Goal: Task Accomplishment & Management: Complete application form

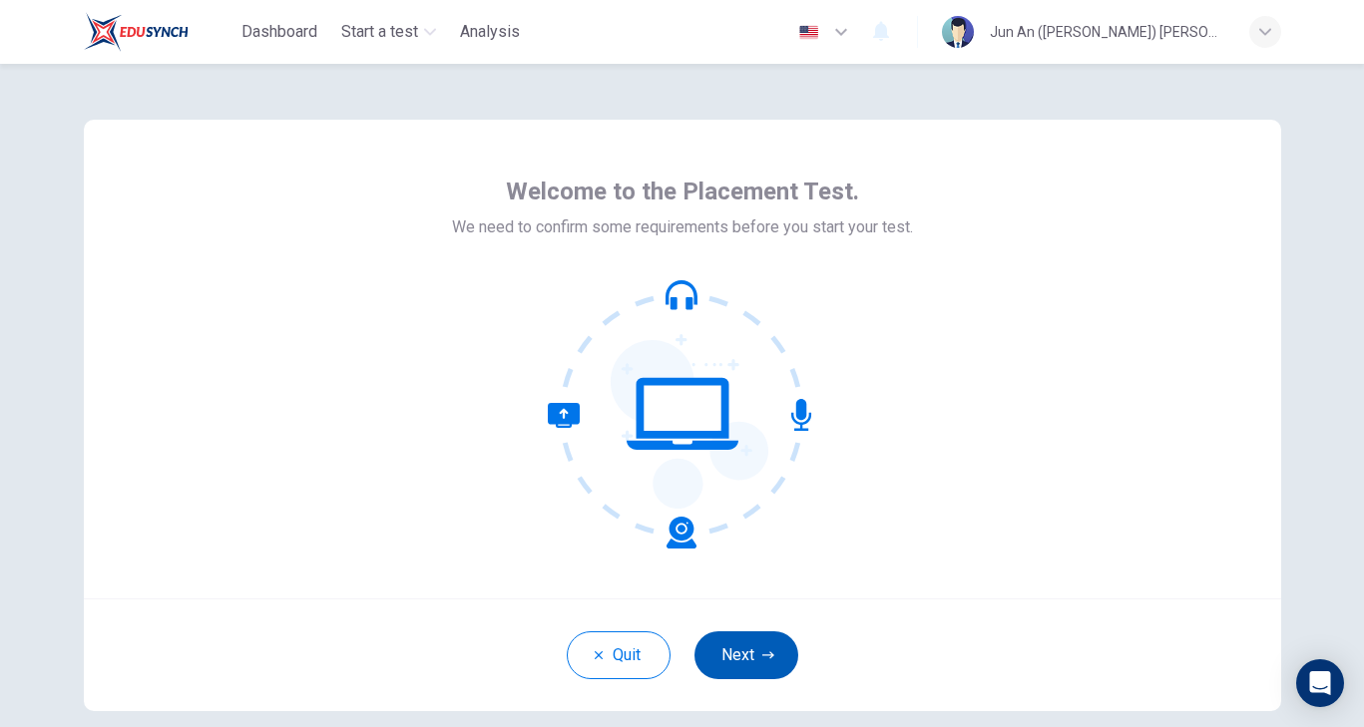
click at [728, 649] on button "Next" at bounding box center [747, 656] width 104 height 48
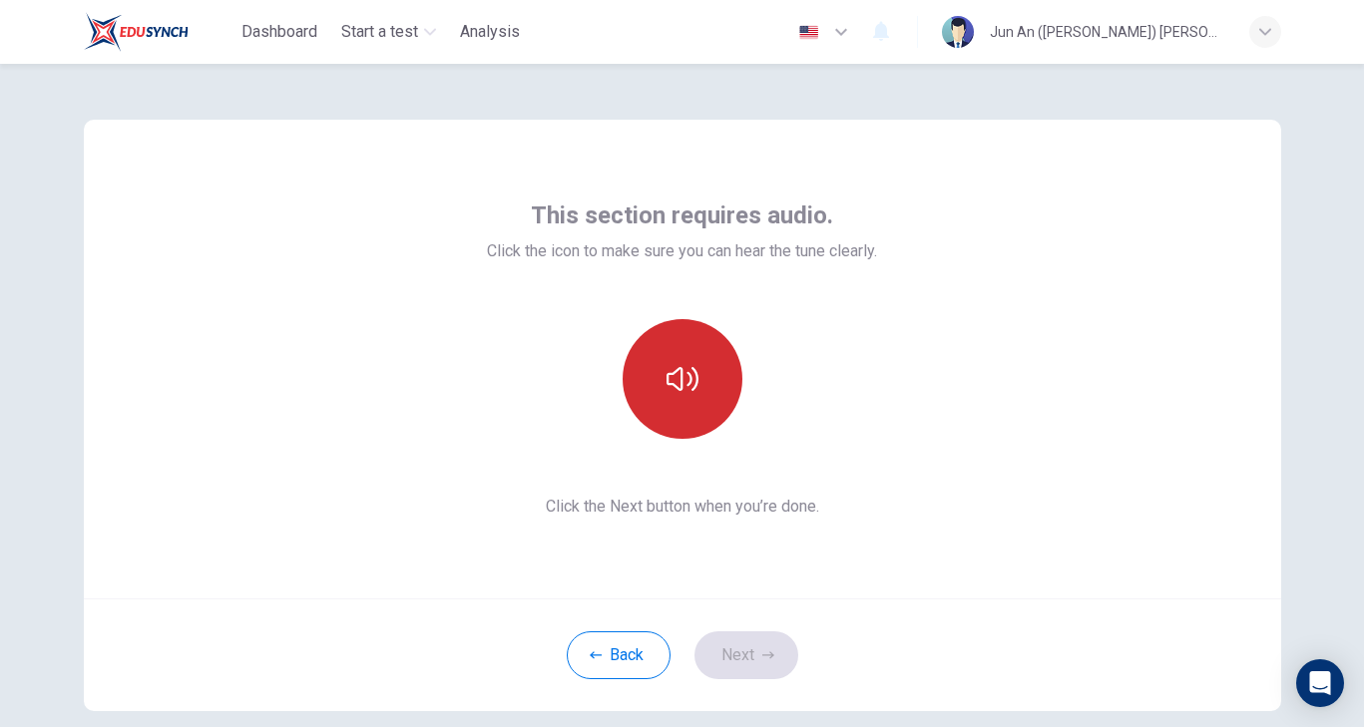
click at [679, 390] on icon "button" at bounding box center [683, 379] width 32 height 24
click at [680, 376] on icon "button" at bounding box center [683, 379] width 32 height 24
click at [670, 402] on button "button" at bounding box center [683, 379] width 120 height 120
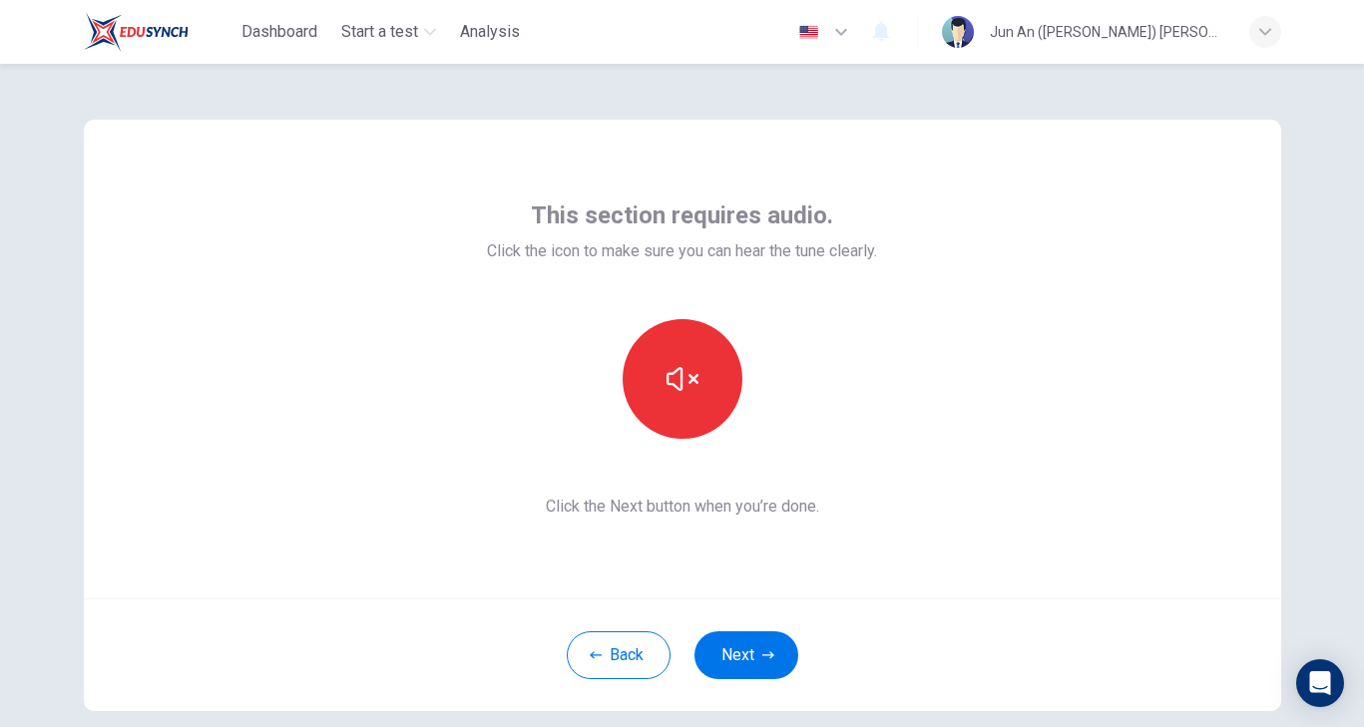
click at [681, 393] on icon "button" at bounding box center [683, 379] width 32 height 32
click at [682, 395] on button "button" at bounding box center [683, 379] width 120 height 120
click at [595, 655] on icon "button" at bounding box center [596, 656] width 12 height 12
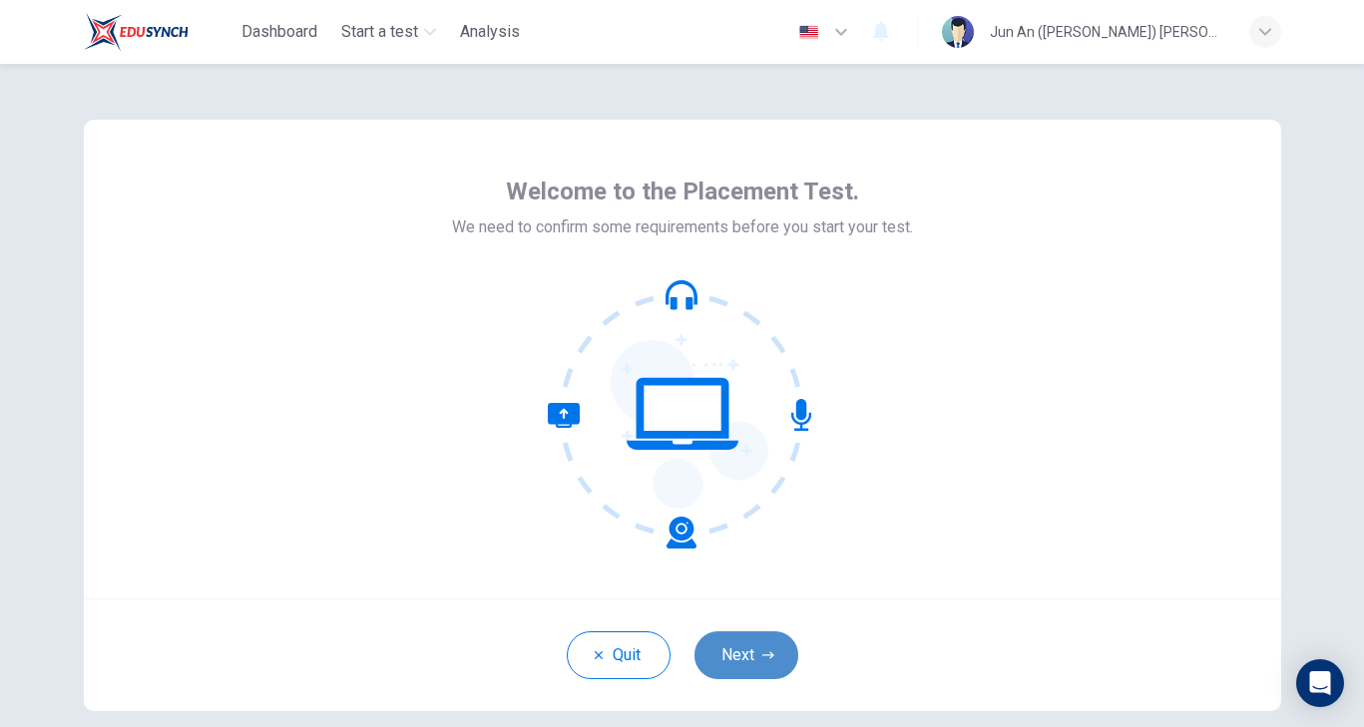
click at [724, 655] on button "Next" at bounding box center [747, 656] width 104 height 48
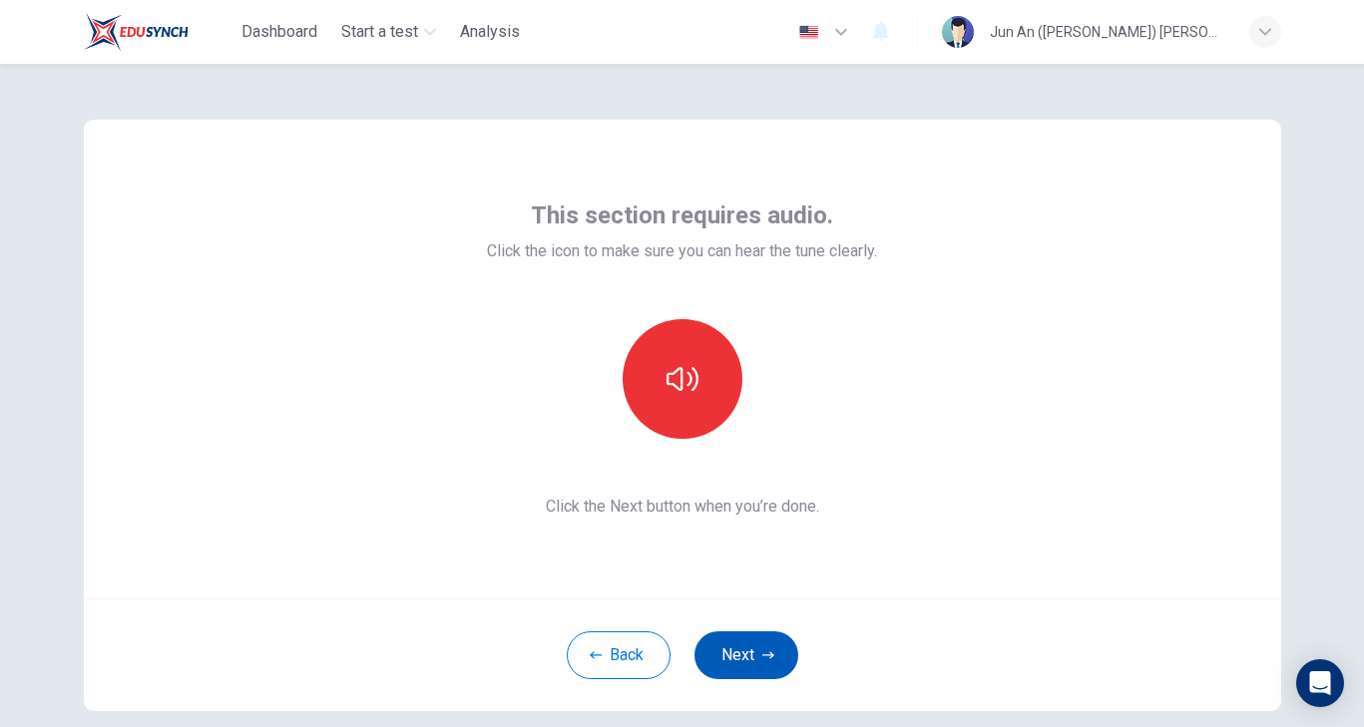
click at [741, 662] on button "Next" at bounding box center [747, 656] width 104 height 48
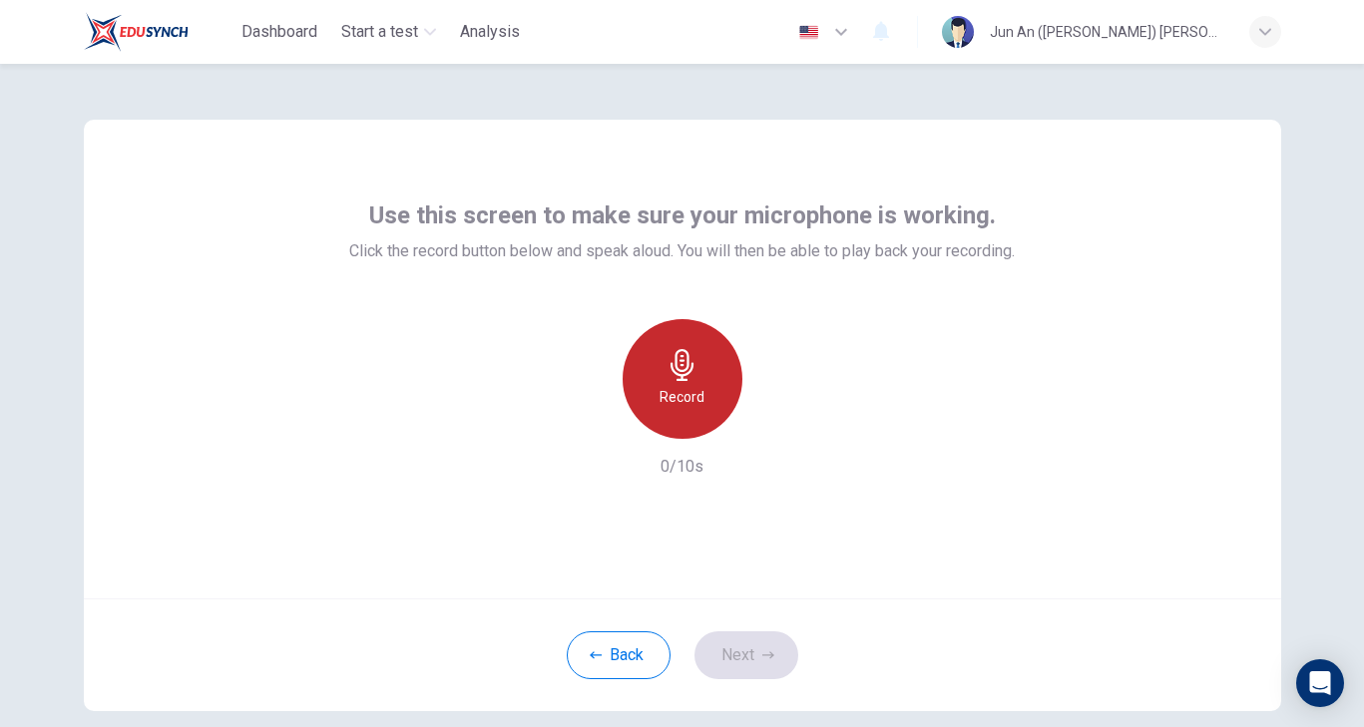
click at [707, 378] on div "Record" at bounding box center [683, 379] width 120 height 120
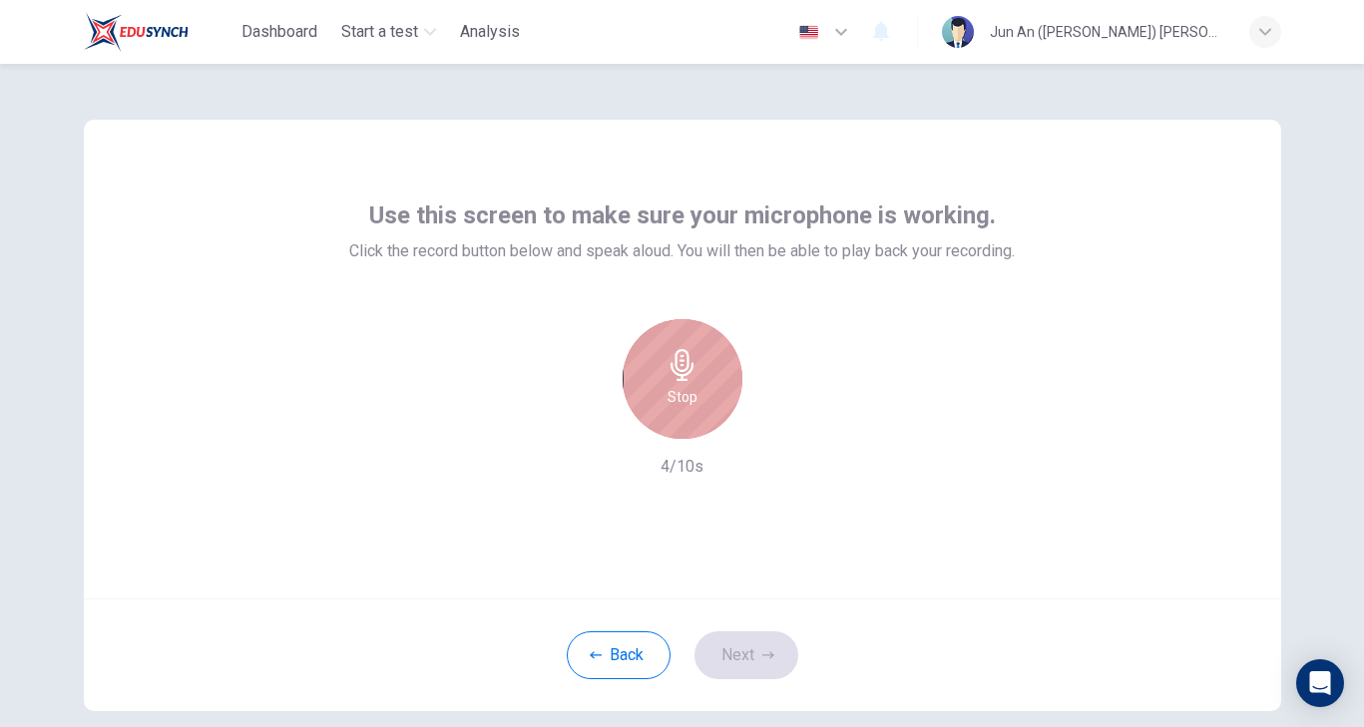
click at [697, 376] on div "Stop" at bounding box center [683, 379] width 120 height 120
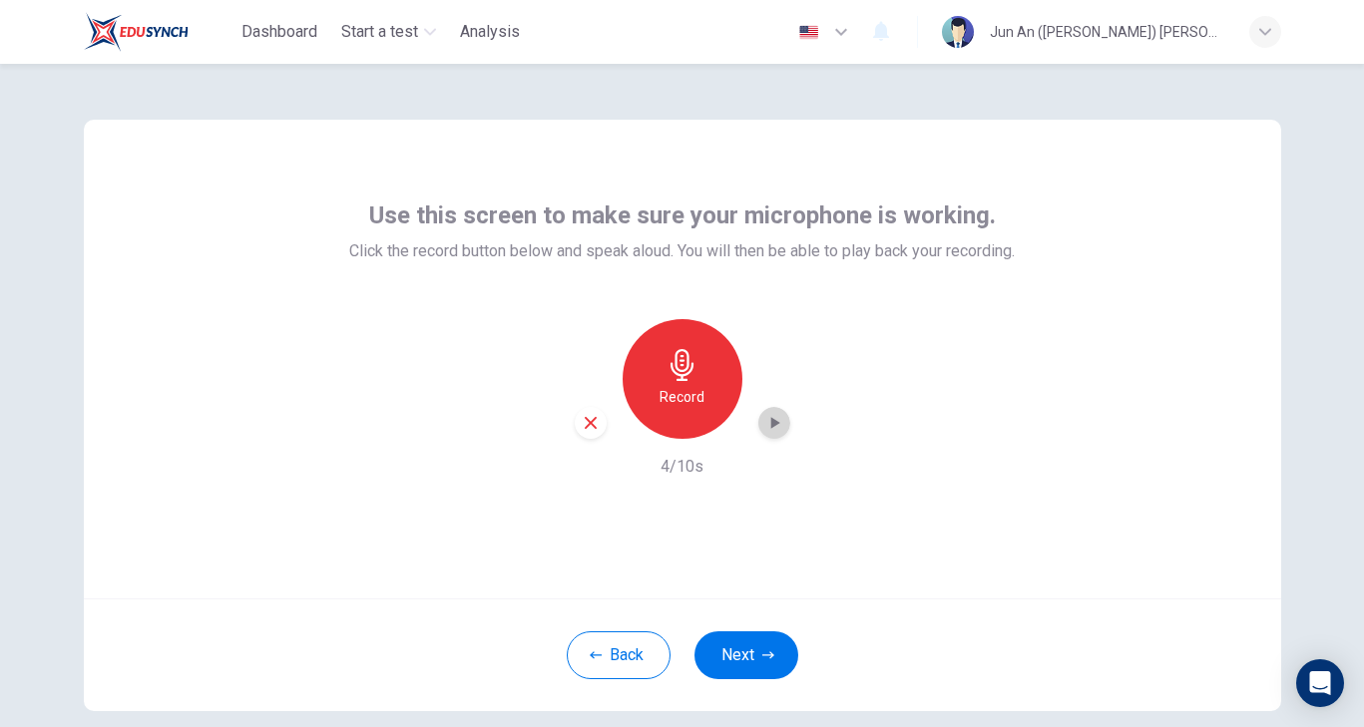
click at [773, 422] on icon "button" at bounding box center [774, 423] width 9 height 12
click at [731, 649] on button "Next" at bounding box center [747, 656] width 104 height 48
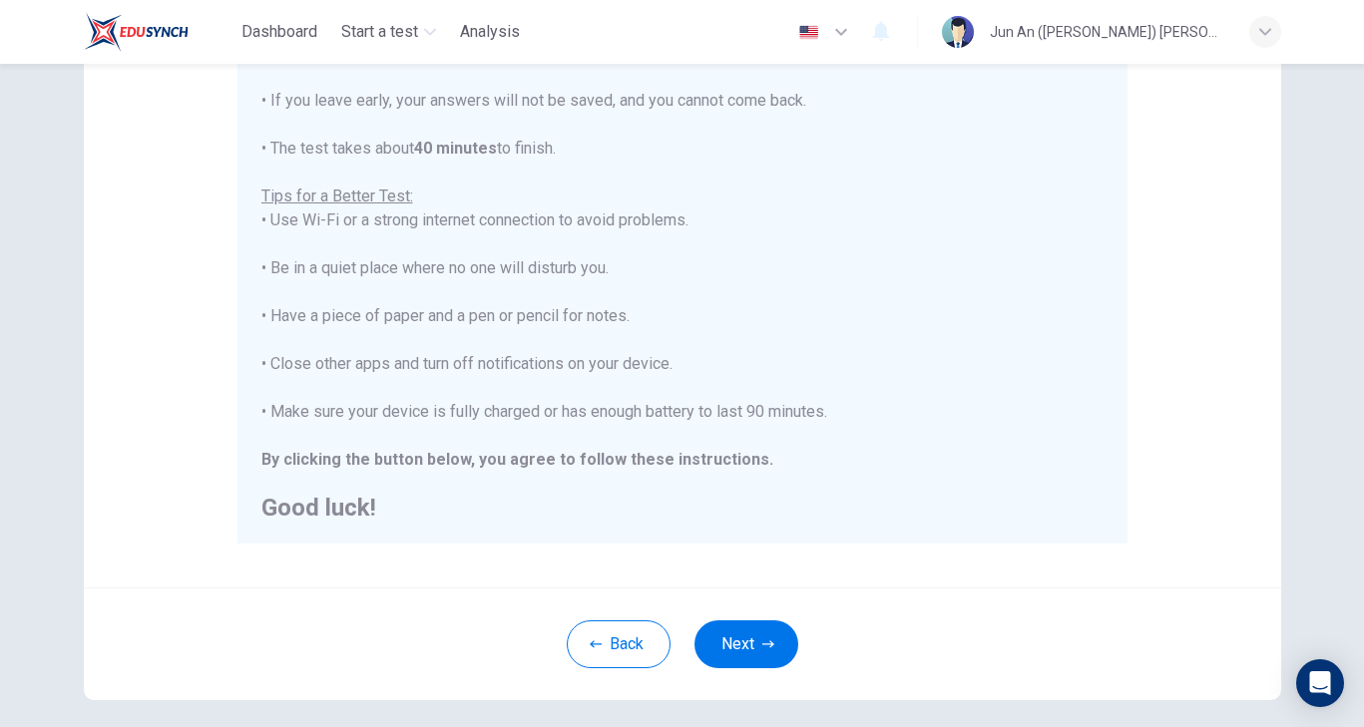
scroll to position [291, 0]
click at [746, 641] on button "Next" at bounding box center [747, 643] width 104 height 48
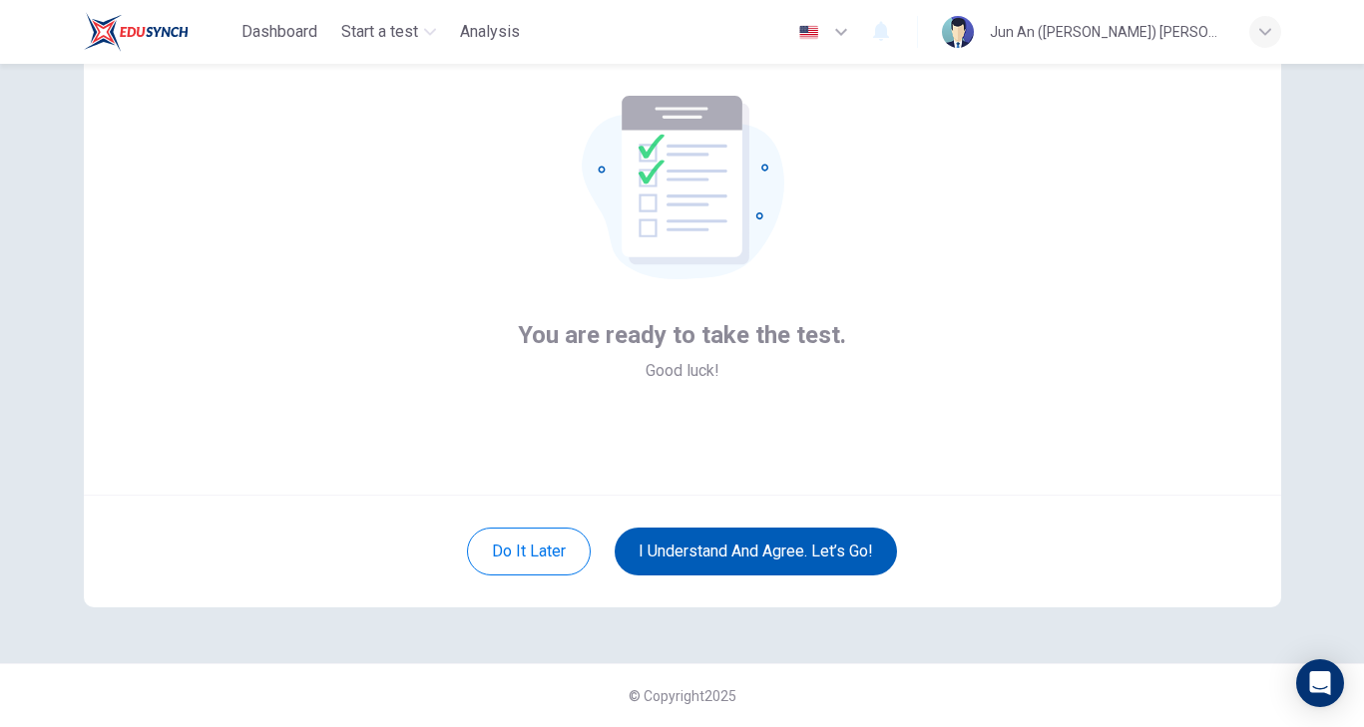
click at [676, 555] on button "I understand and agree. Let’s go!" at bounding box center [756, 552] width 282 height 48
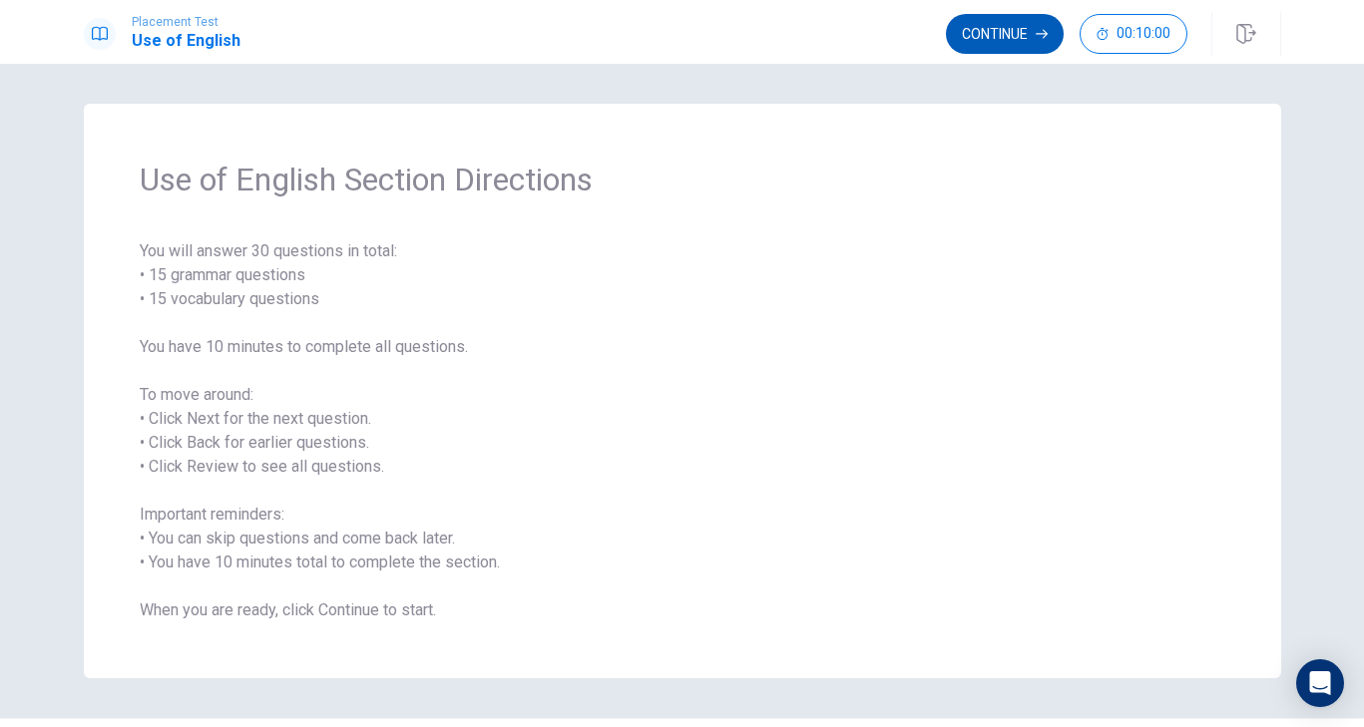
click at [1000, 34] on button "Continue" at bounding box center [1005, 34] width 118 height 40
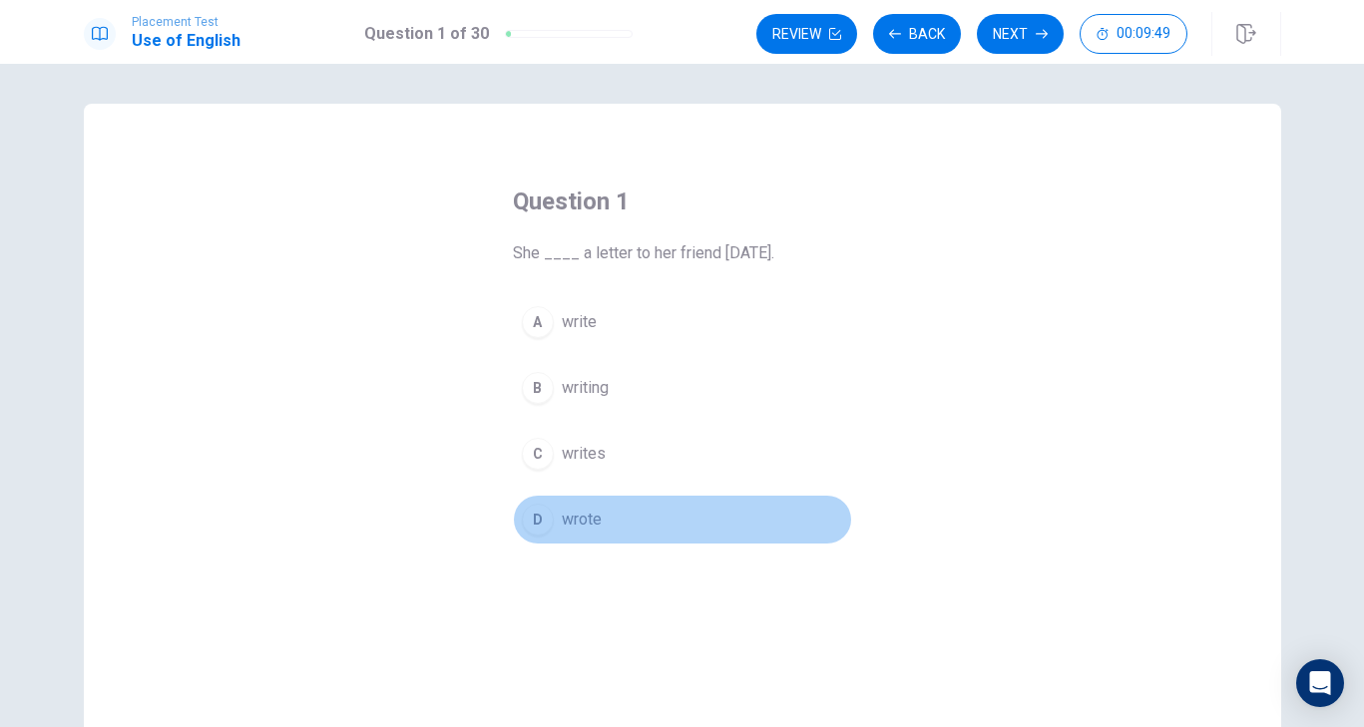
click at [537, 517] on div "D" at bounding box center [538, 520] width 32 height 32
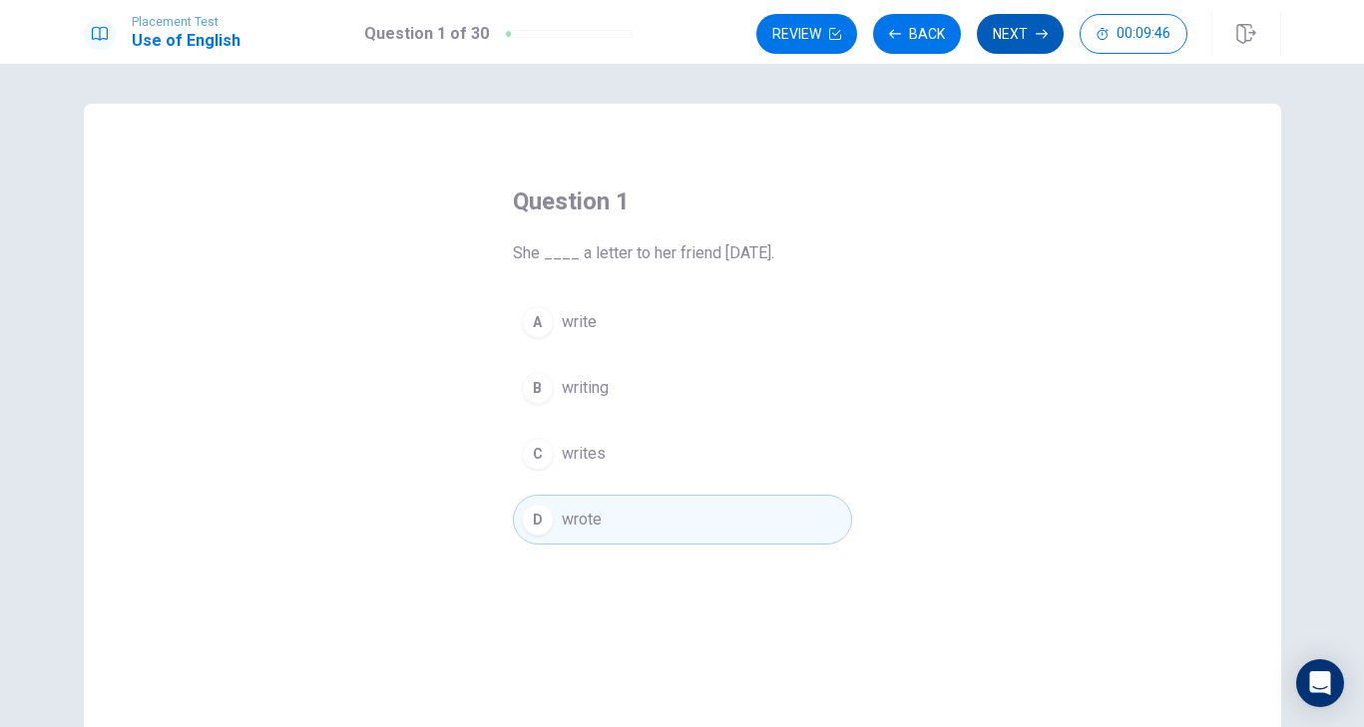
click at [1026, 35] on button "Next" at bounding box center [1020, 34] width 87 height 40
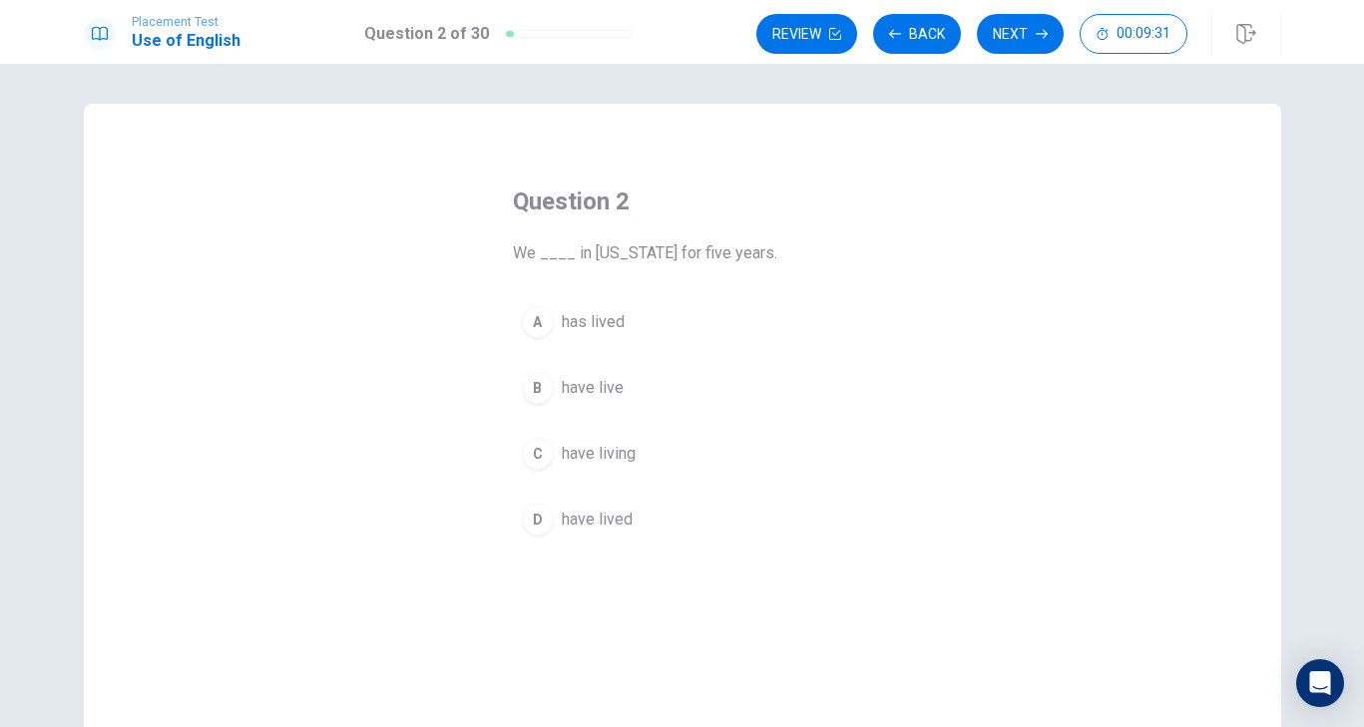
click at [576, 323] on span "has lived" at bounding box center [593, 322] width 63 height 24
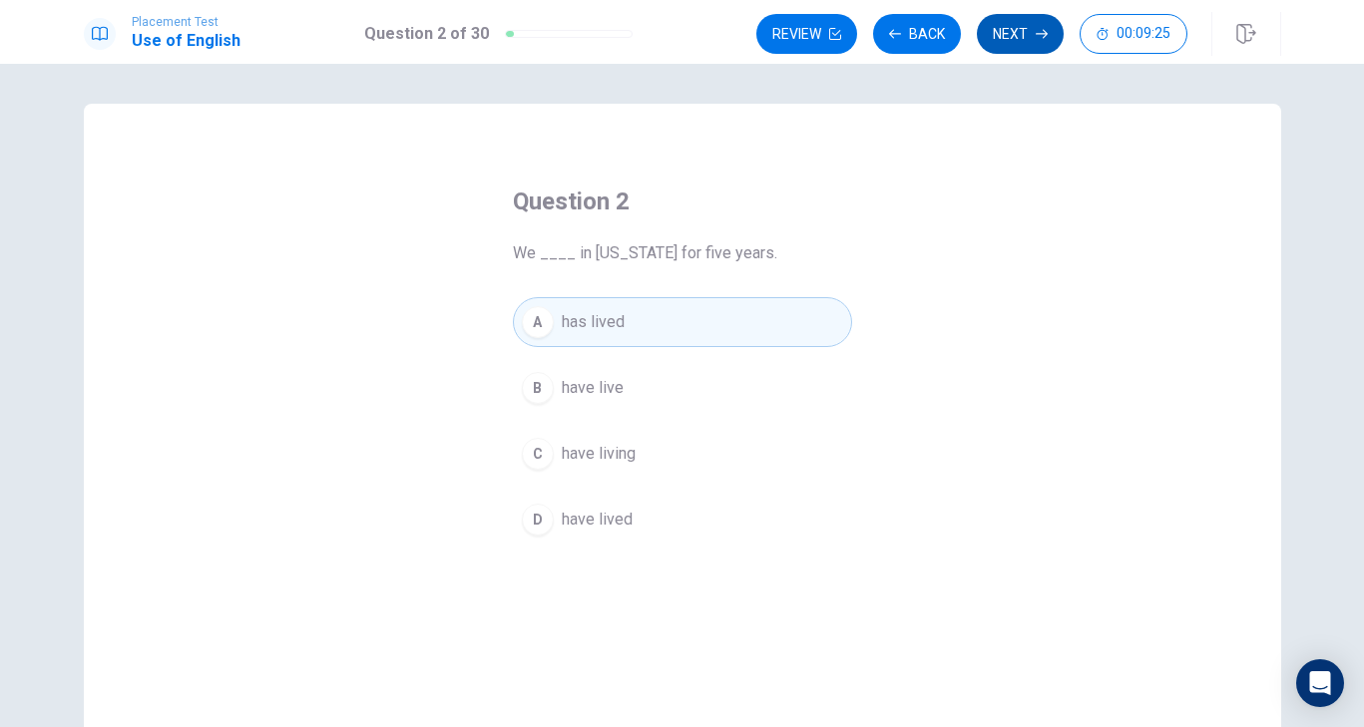
click at [1013, 30] on button "Next" at bounding box center [1020, 34] width 87 height 40
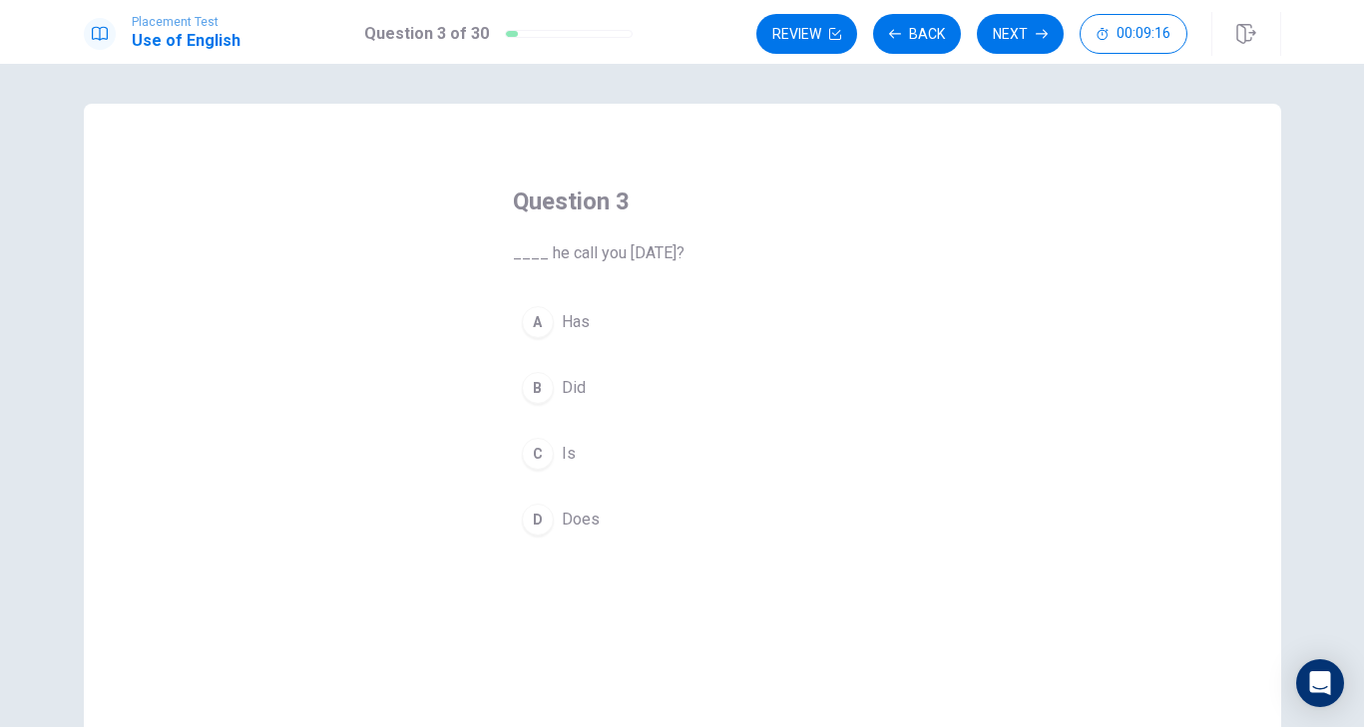
click at [538, 388] on div "B" at bounding box center [538, 388] width 32 height 32
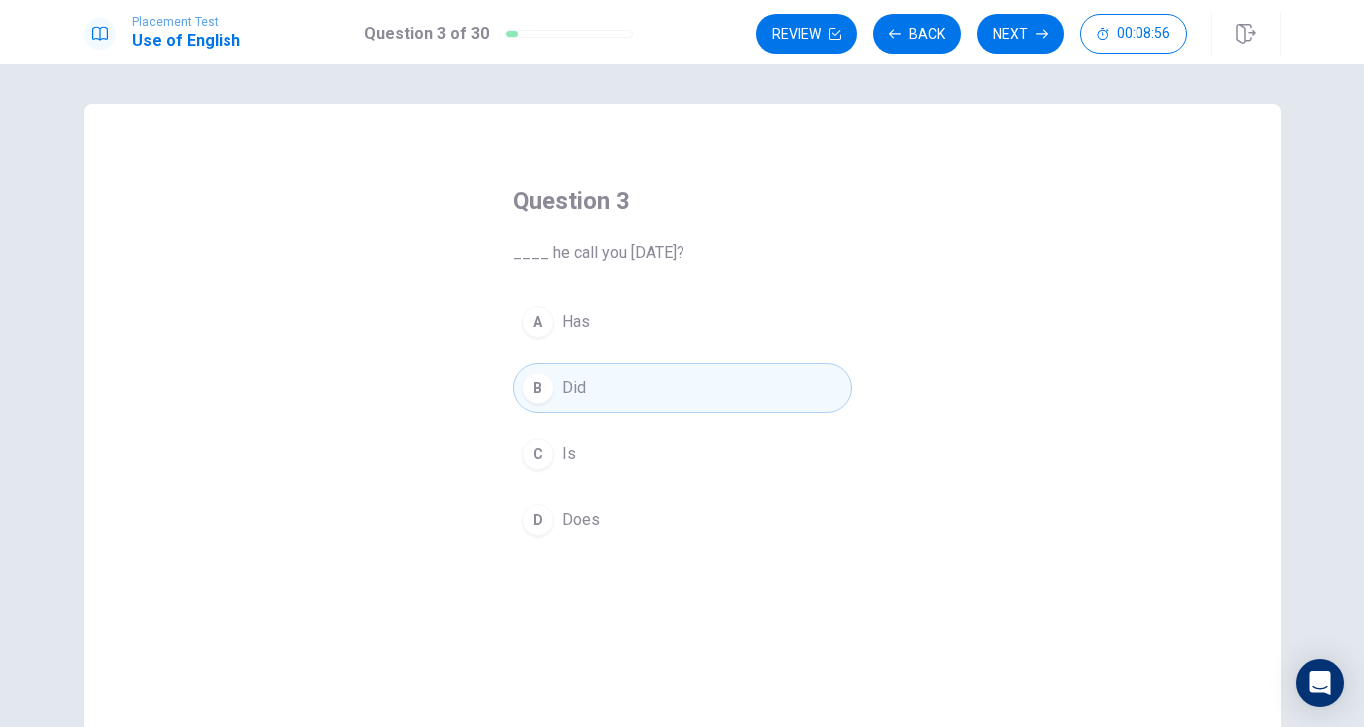
click at [566, 530] on span "Does" at bounding box center [581, 520] width 38 height 24
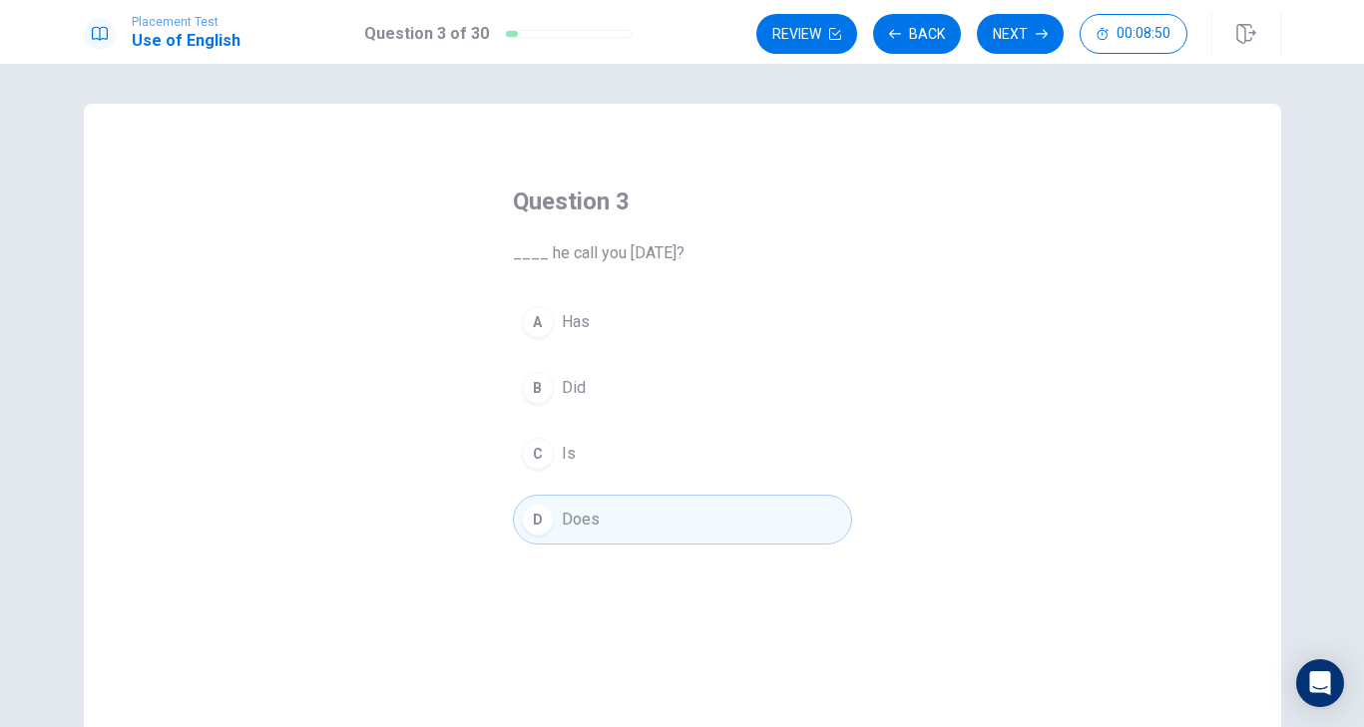
click at [617, 376] on button "B Did" at bounding box center [682, 388] width 339 height 50
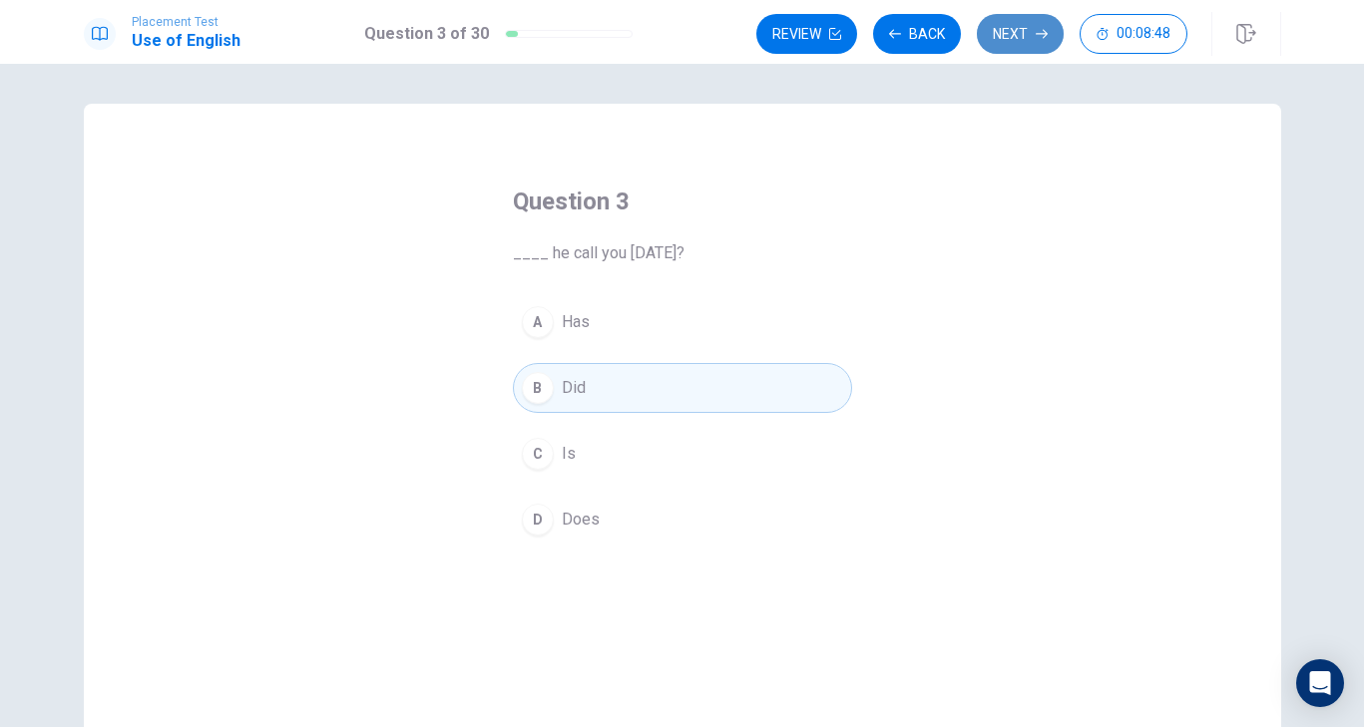
click at [1006, 46] on button "Next" at bounding box center [1020, 34] width 87 height 40
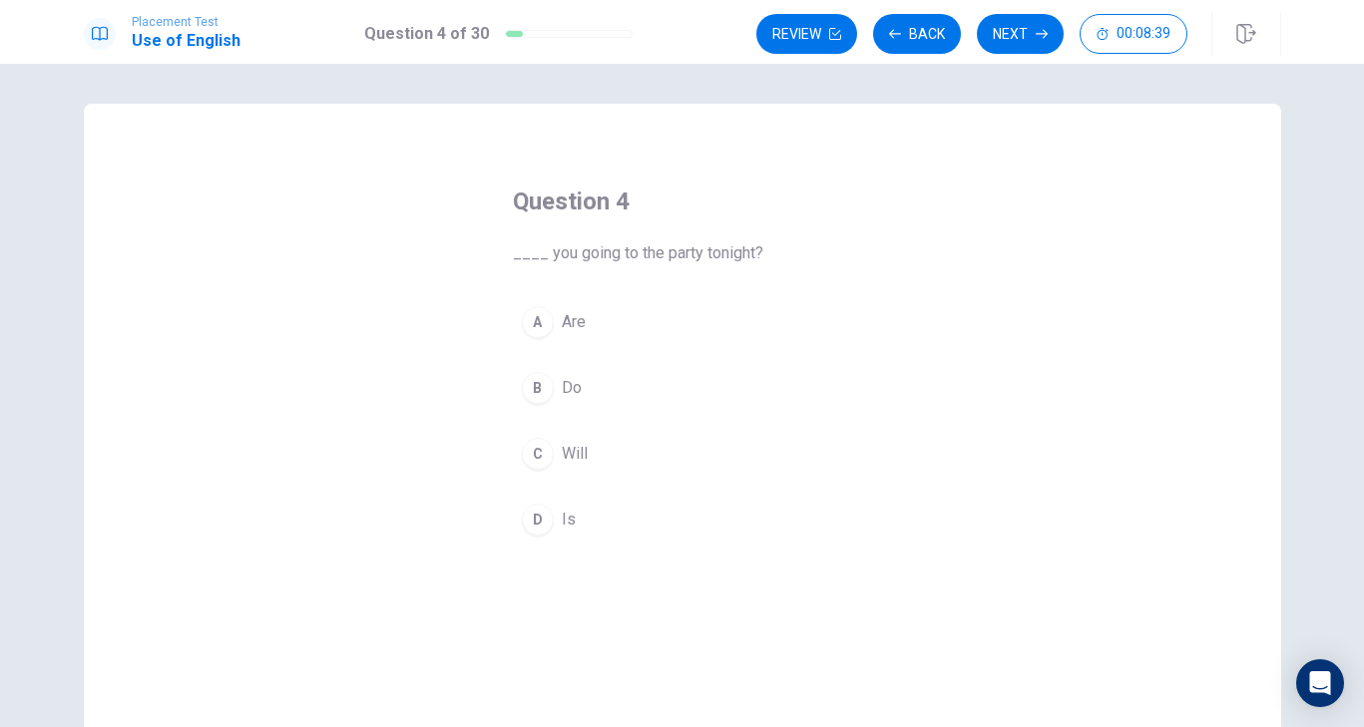
click at [566, 383] on span "Do" at bounding box center [572, 388] width 20 height 24
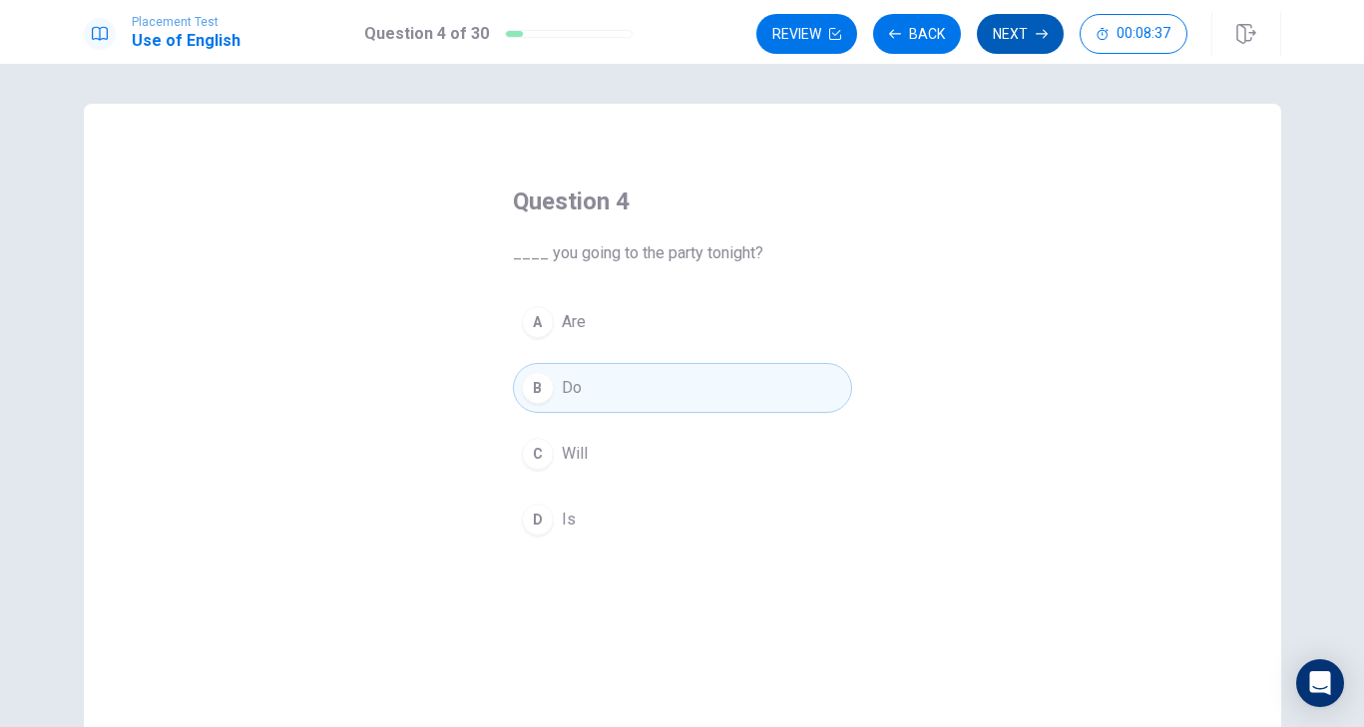
click at [1021, 45] on button "Next" at bounding box center [1020, 34] width 87 height 40
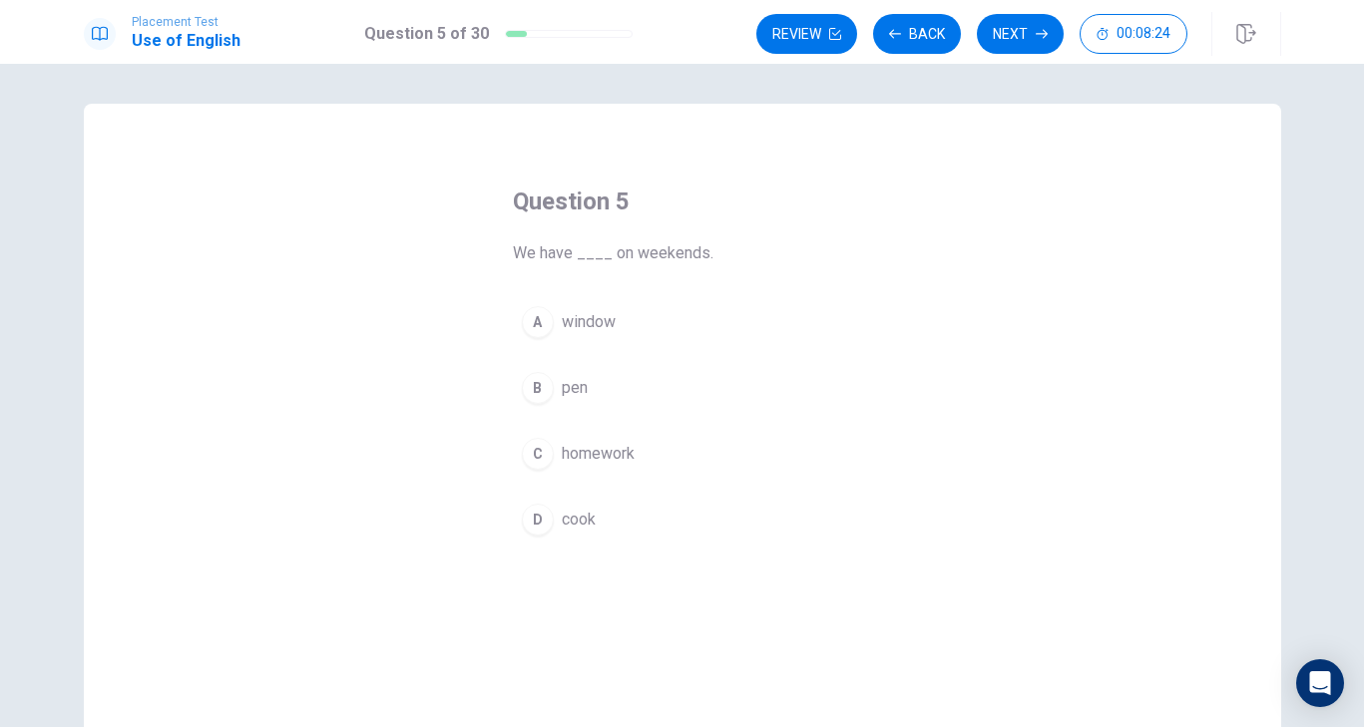
click at [596, 451] on span "homework" at bounding box center [598, 454] width 73 height 24
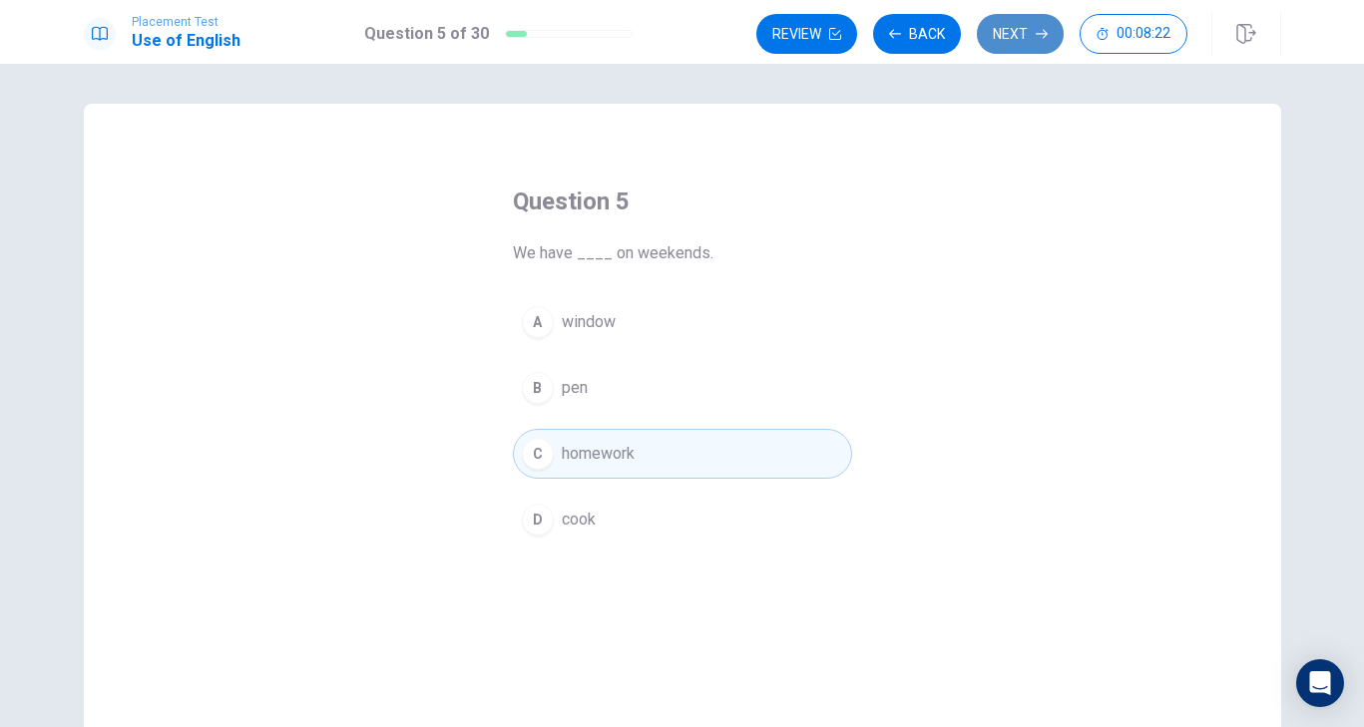
click at [1017, 45] on button "Next" at bounding box center [1020, 34] width 87 height 40
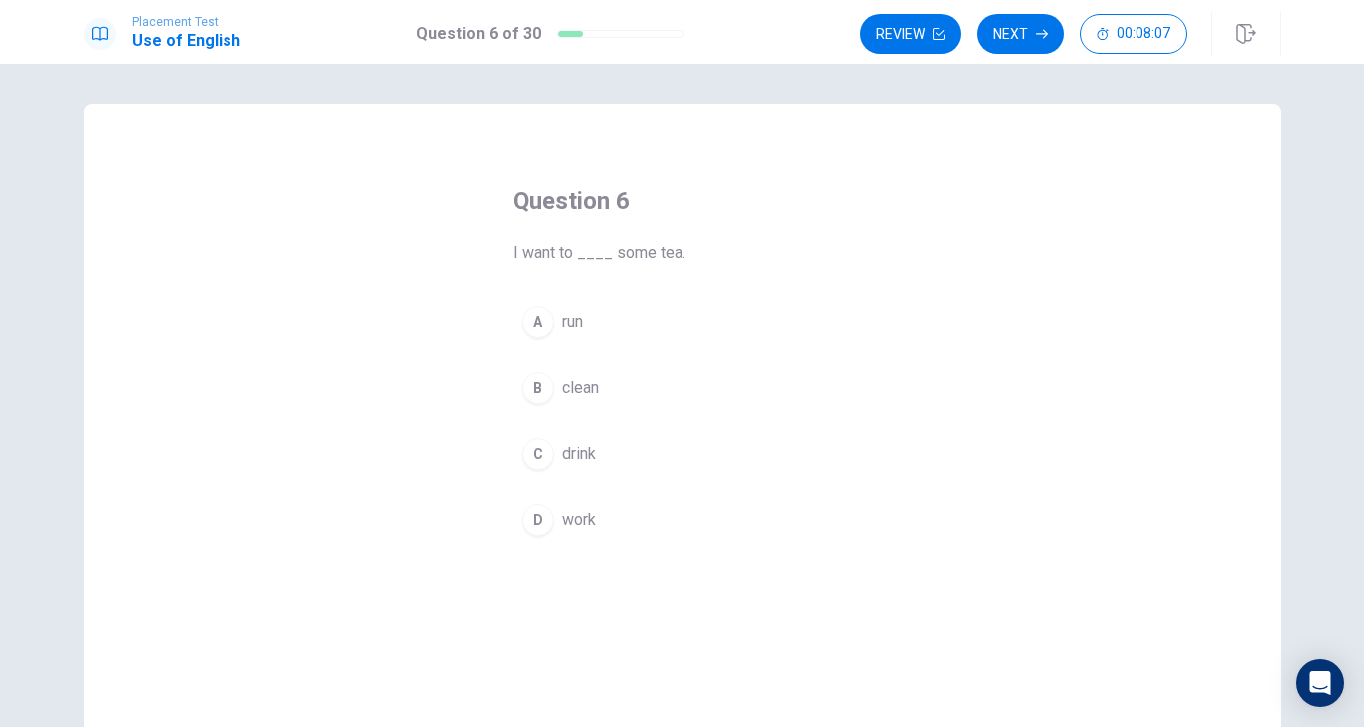
click at [532, 462] on div "C" at bounding box center [538, 454] width 32 height 32
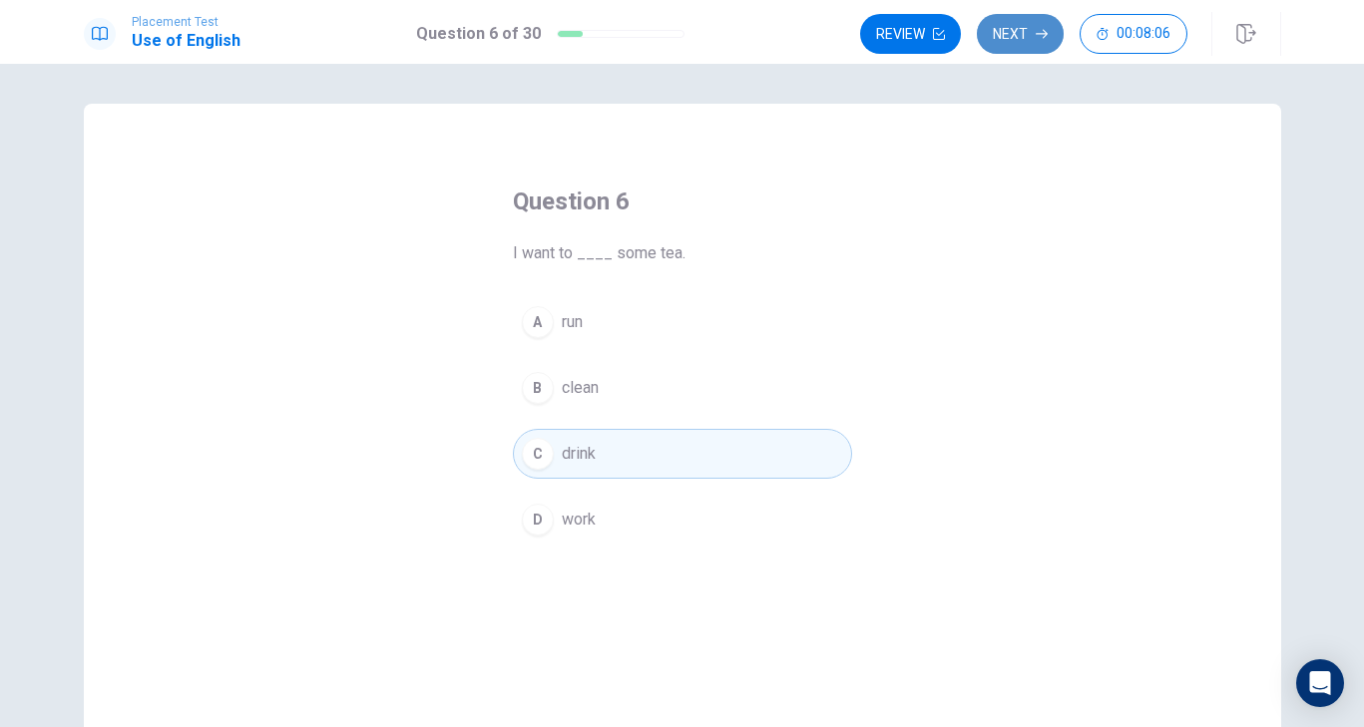
click at [1029, 38] on button "Next" at bounding box center [1020, 34] width 87 height 40
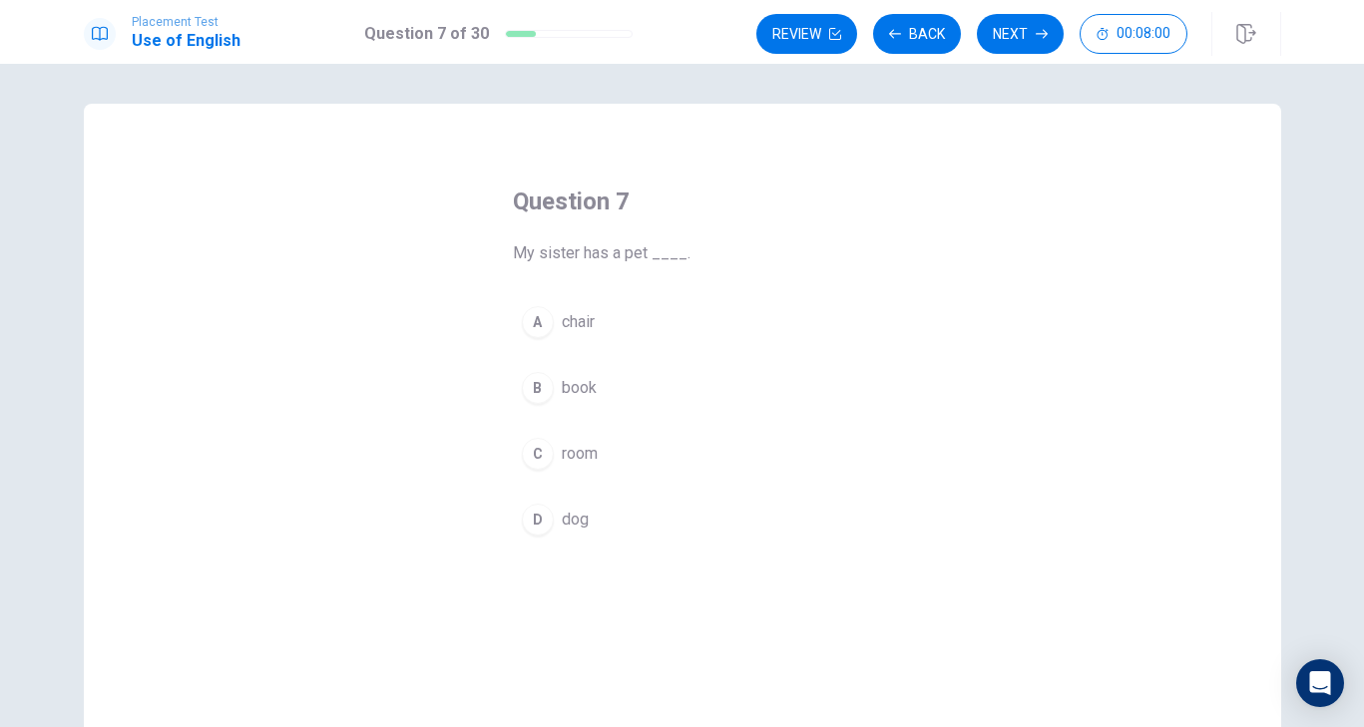
click at [571, 524] on span "dog" at bounding box center [575, 520] width 27 height 24
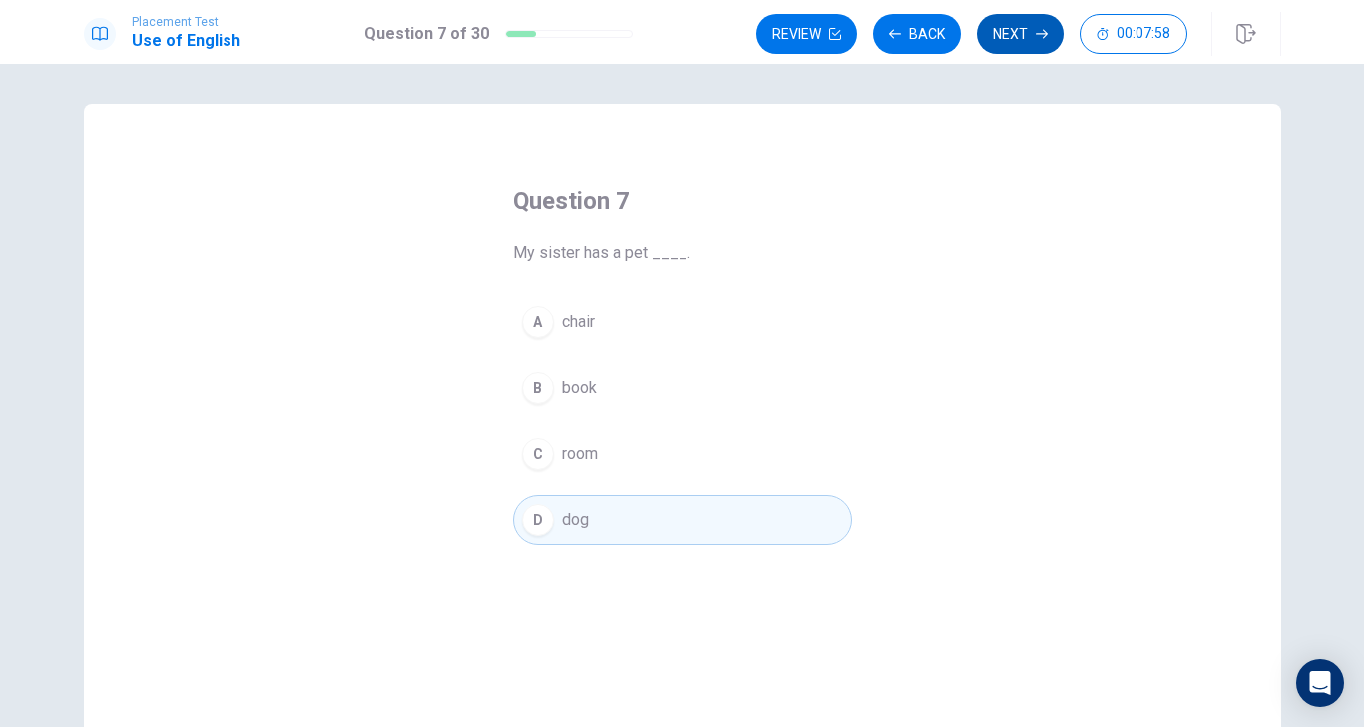
click at [994, 48] on button "Next" at bounding box center [1020, 34] width 87 height 40
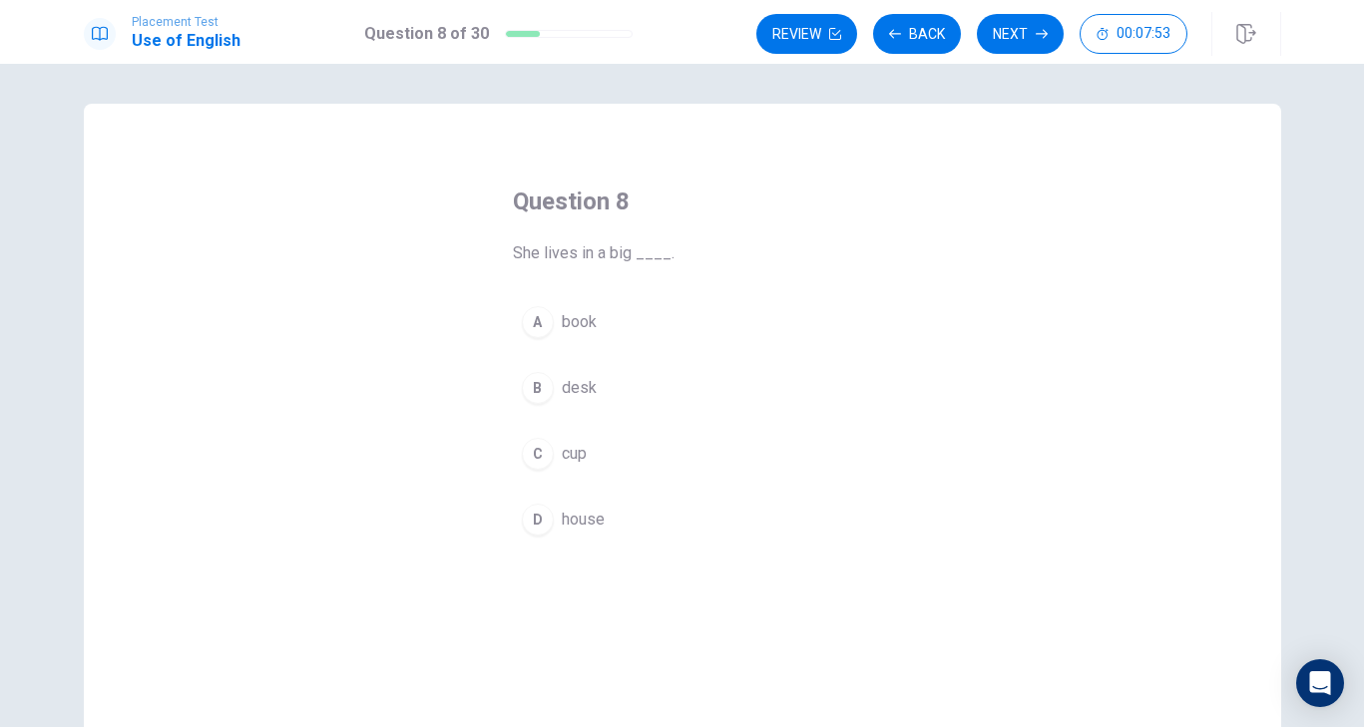
click at [584, 518] on span "house" at bounding box center [583, 520] width 43 height 24
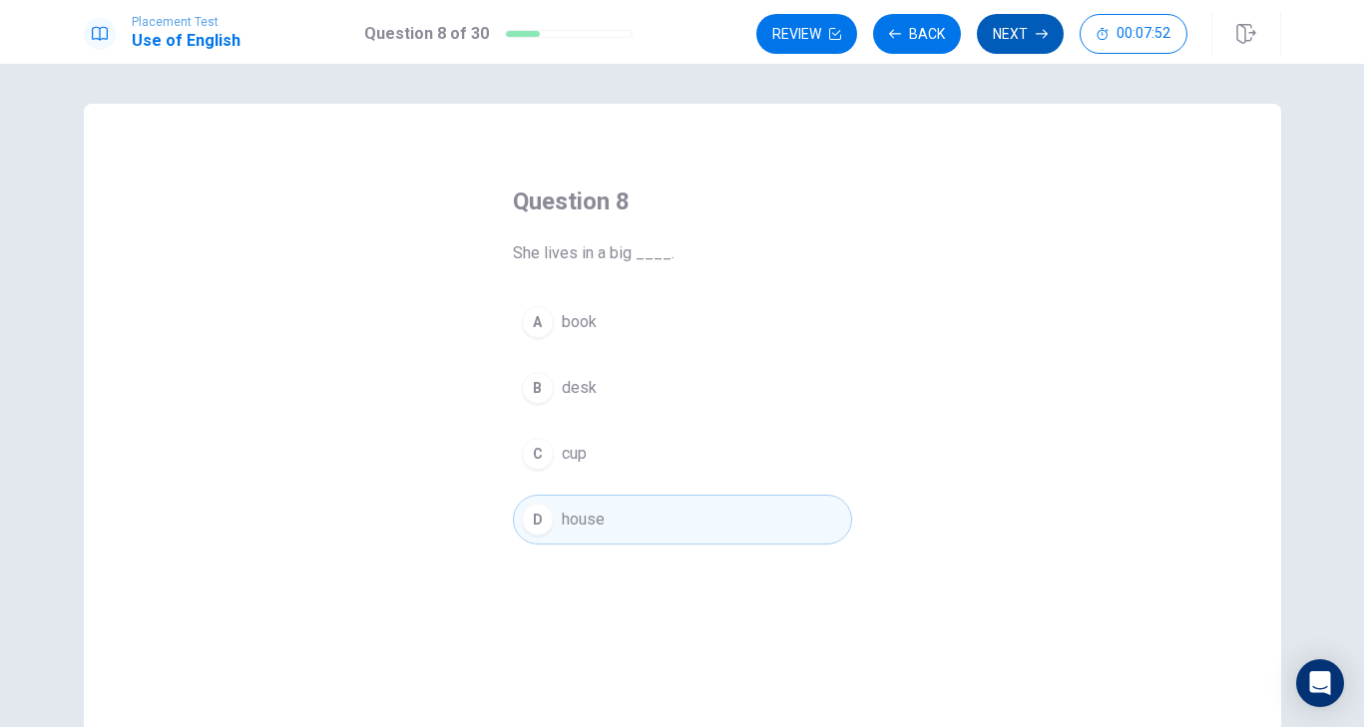
click at [1011, 37] on button "Next" at bounding box center [1020, 34] width 87 height 40
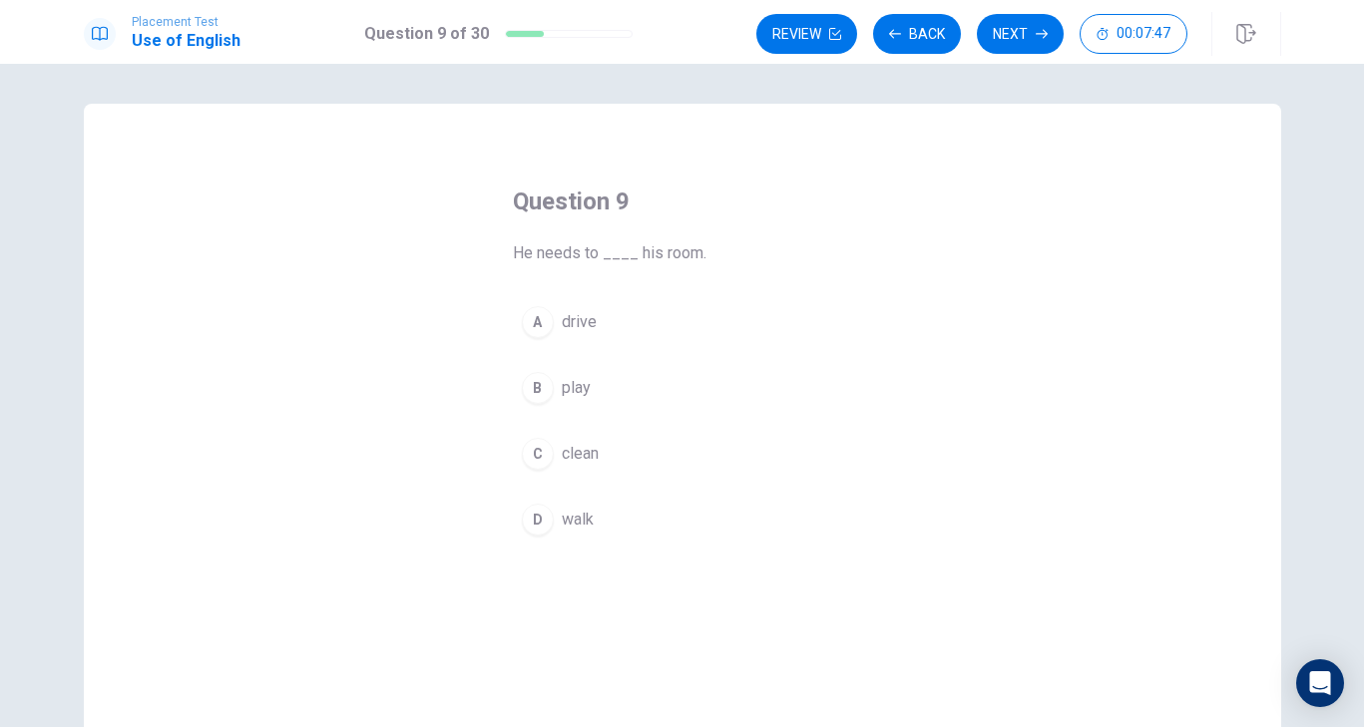
click at [577, 458] on span "clean" at bounding box center [580, 454] width 37 height 24
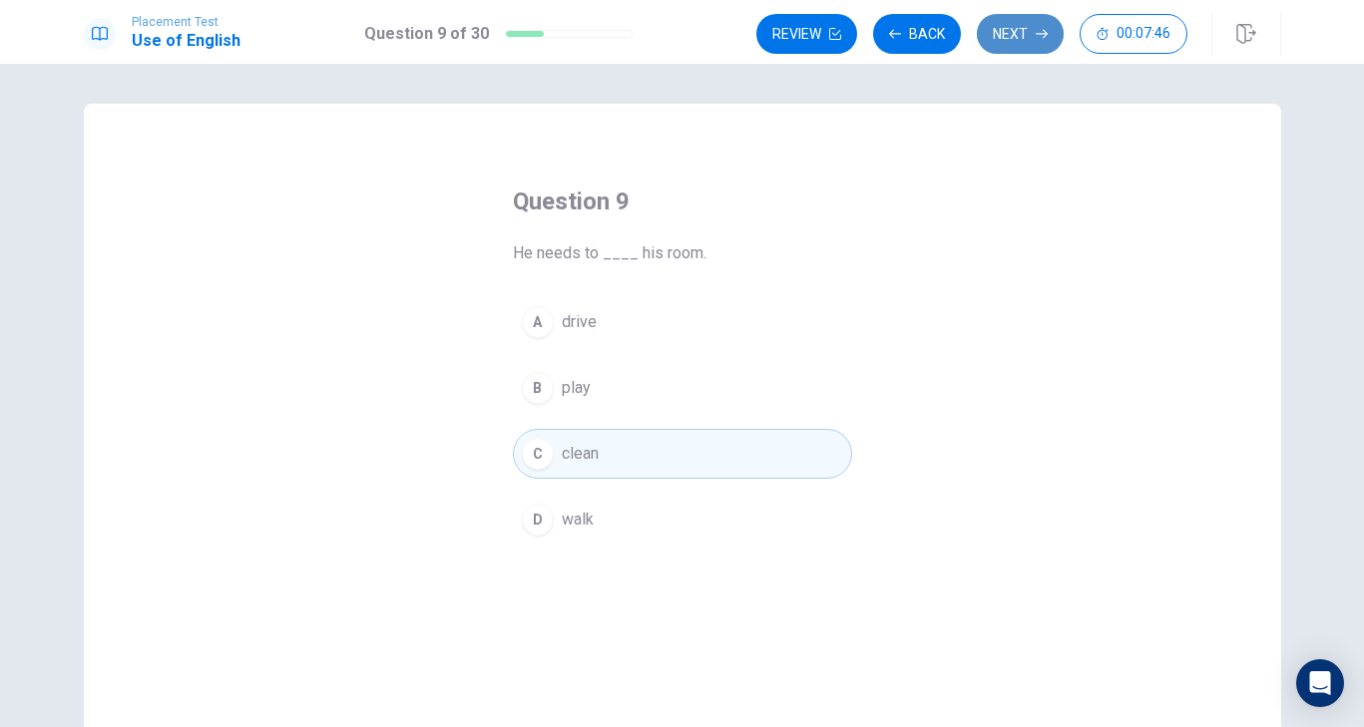
click at [1015, 49] on button "Next" at bounding box center [1020, 34] width 87 height 40
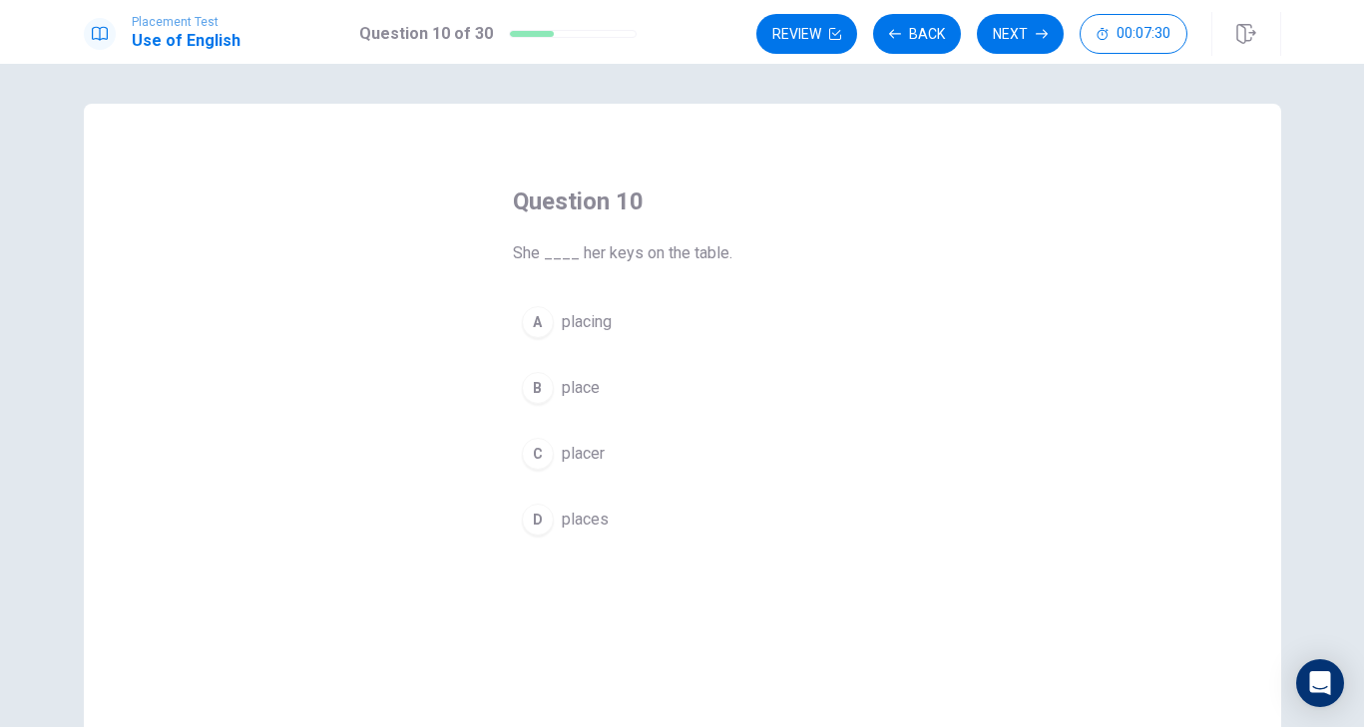
click at [609, 324] on span "placing" at bounding box center [587, 322] width 50 height 24
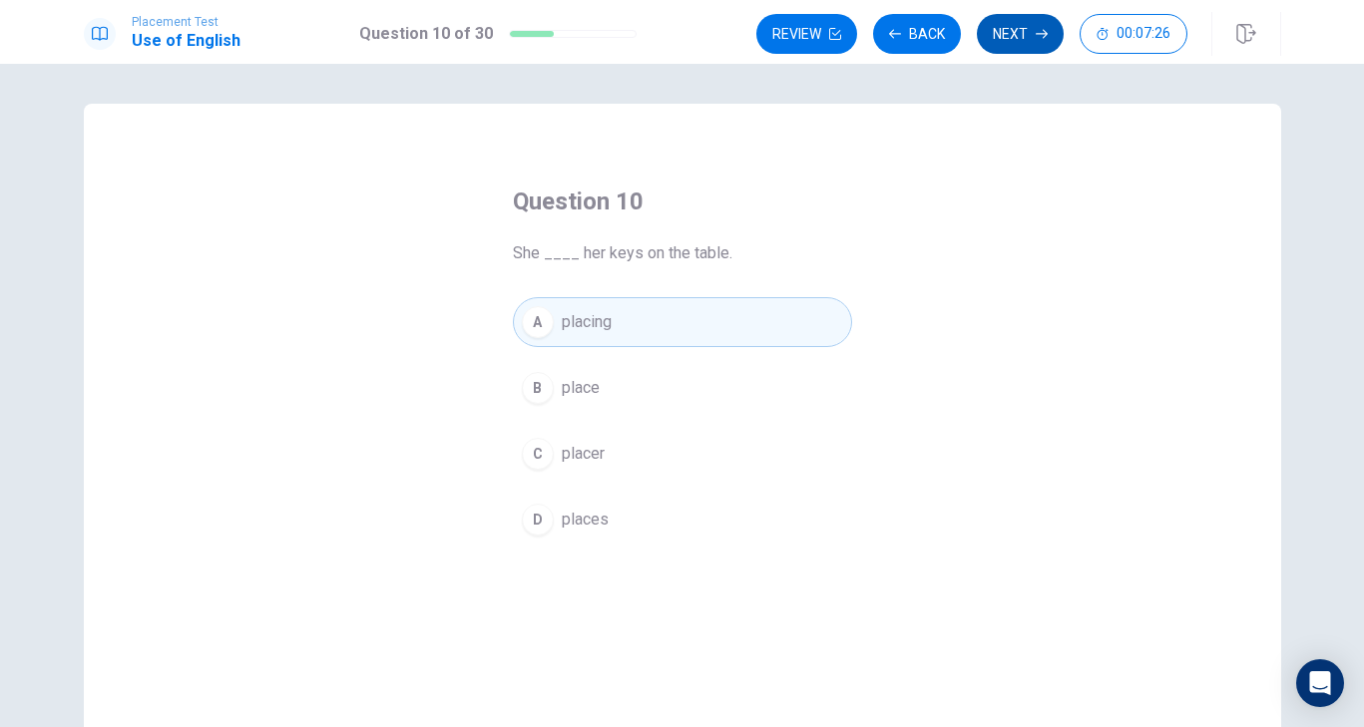
click at [1013, 41] on button "Next" at bounding box center [1020, 34] width 87 height 40
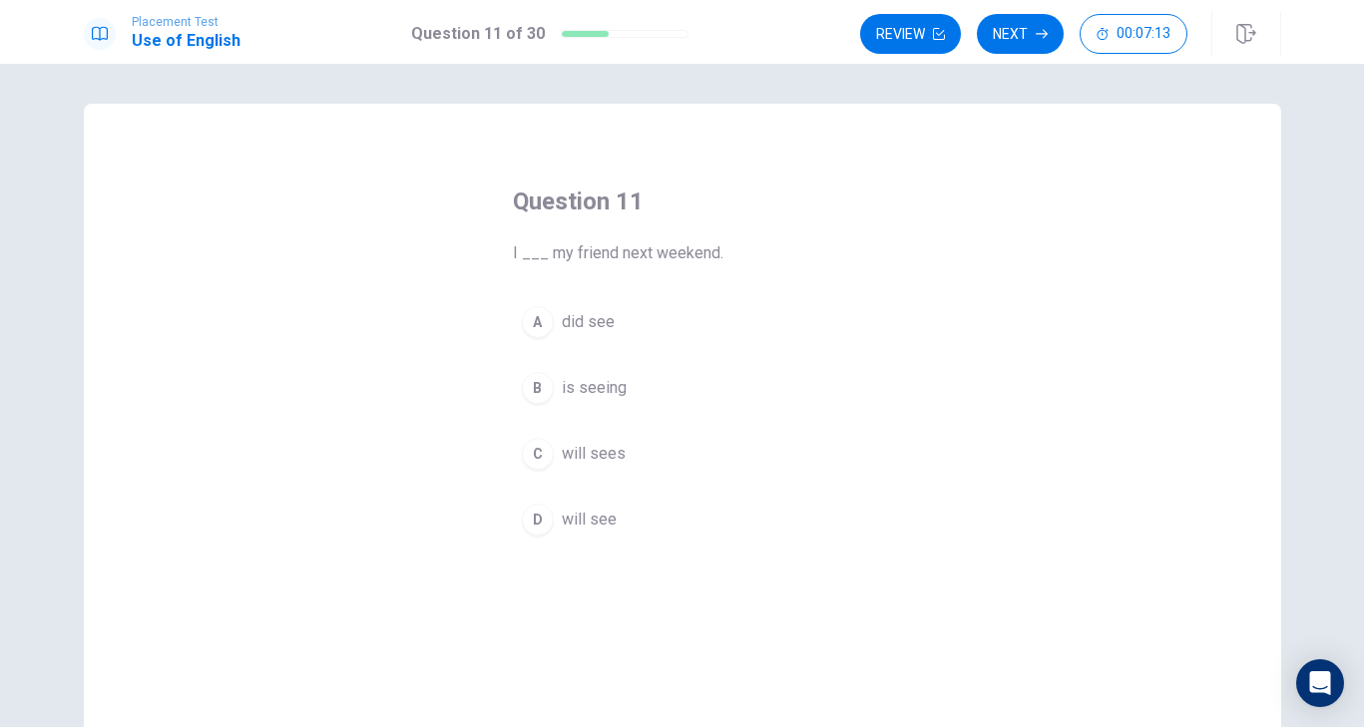
click at [581, 518] on span "will see" at bounding box center [589, 520] width 55 height 24
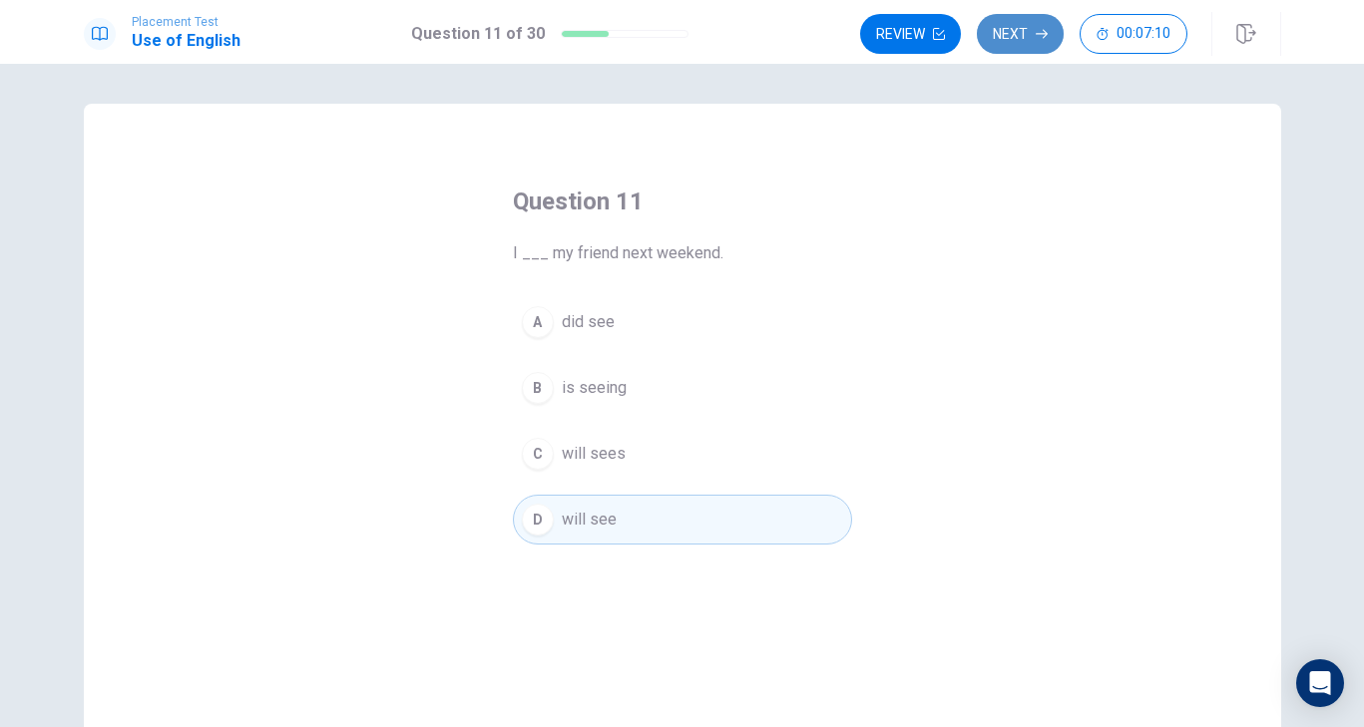
click at [1034, 39] on button "Next" at bounding box center [1020, 34] width 87 height 40
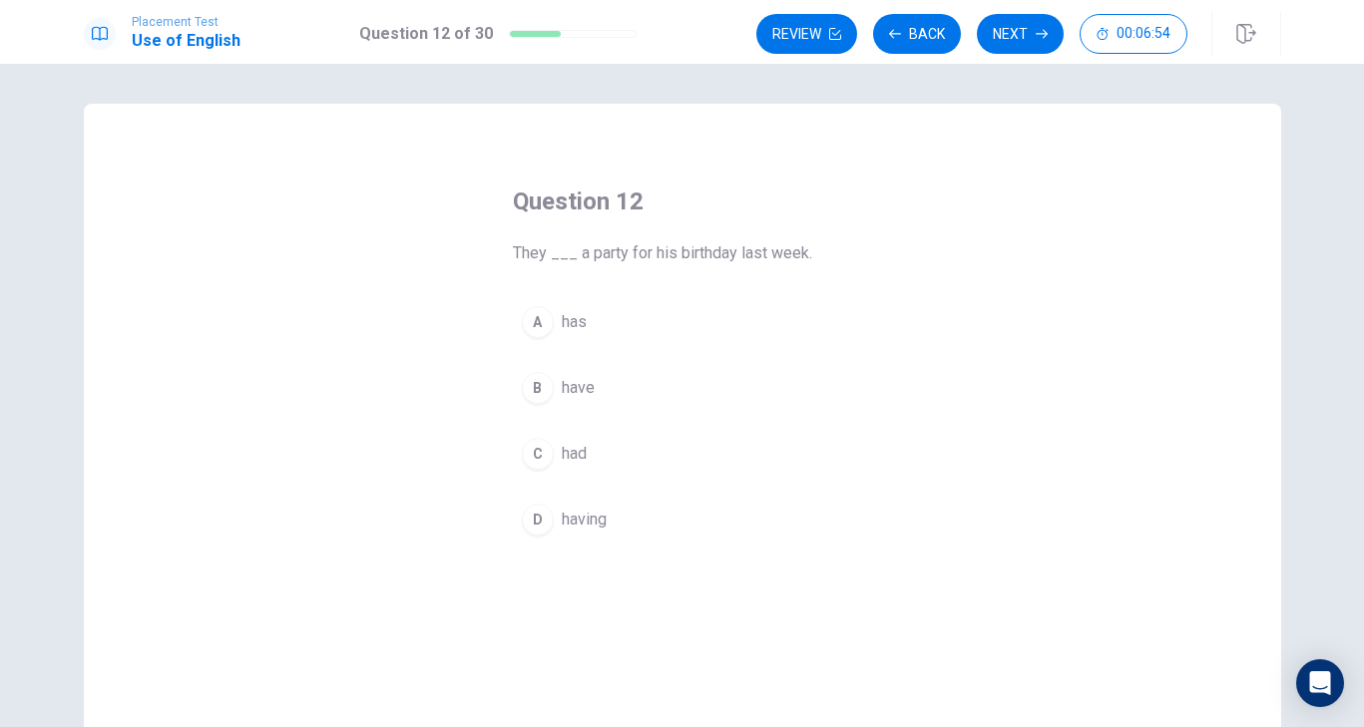
click at [582, 390] on span "have" at bounding box center [578, 388] width 33 height 24
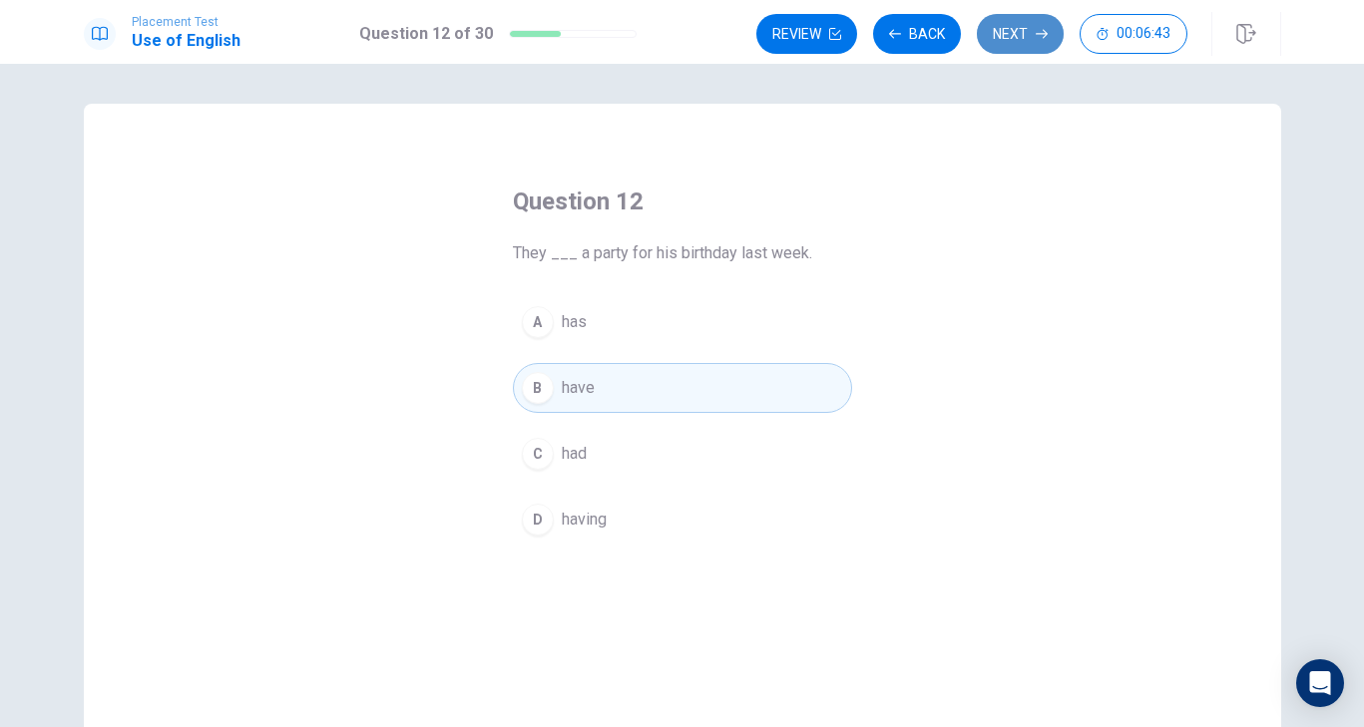
click at [1011, 45] on button "Next" at bounding box center [1020, 34] width 87 height 40
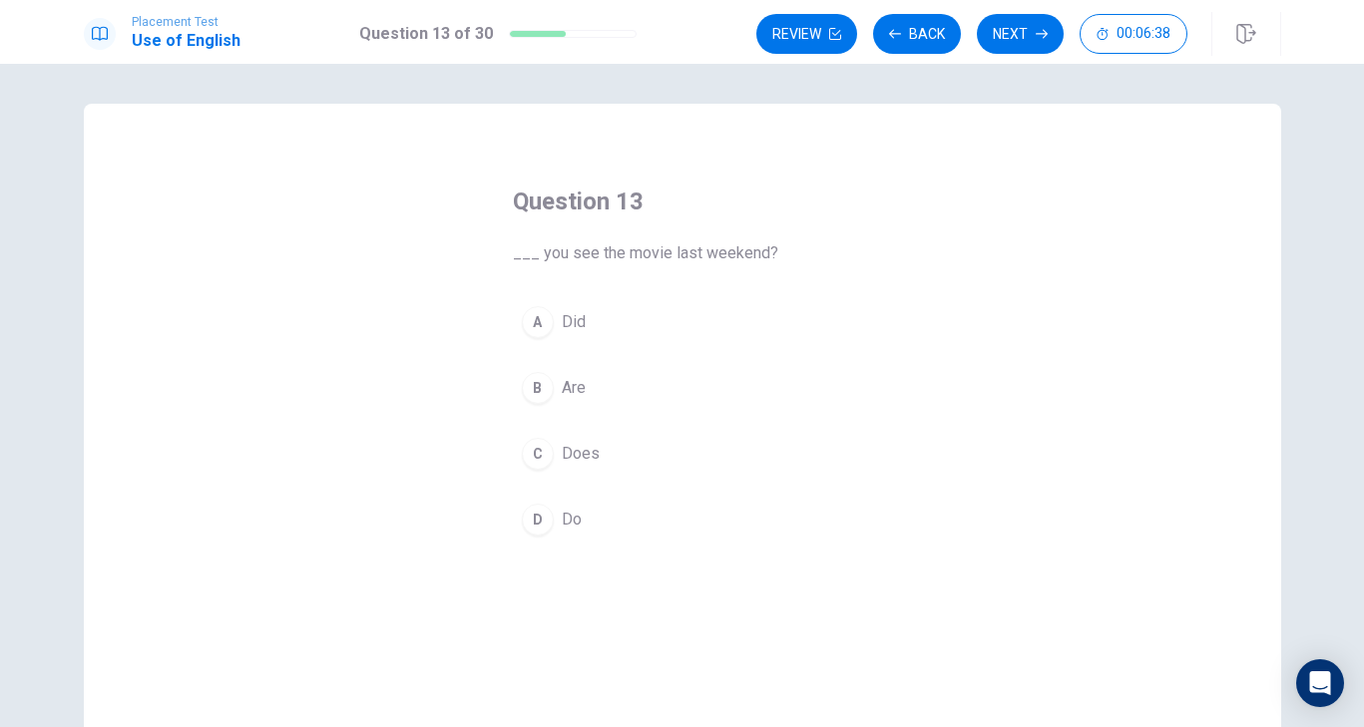
click at [588, 318] on button "A Did" at bounding box center [682, 322] width 339 height 50
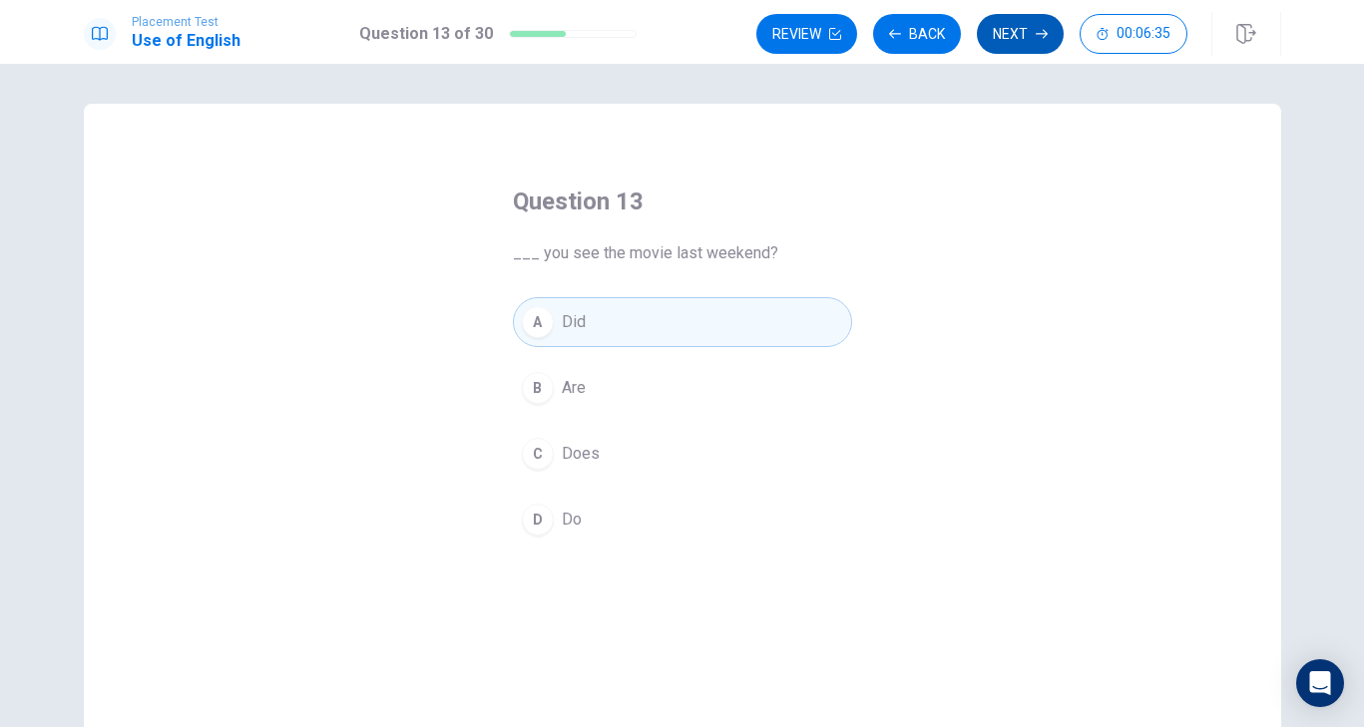
click at [1013, 43] on button "Next" at bounding box center [1020, 34] width 87 height 40
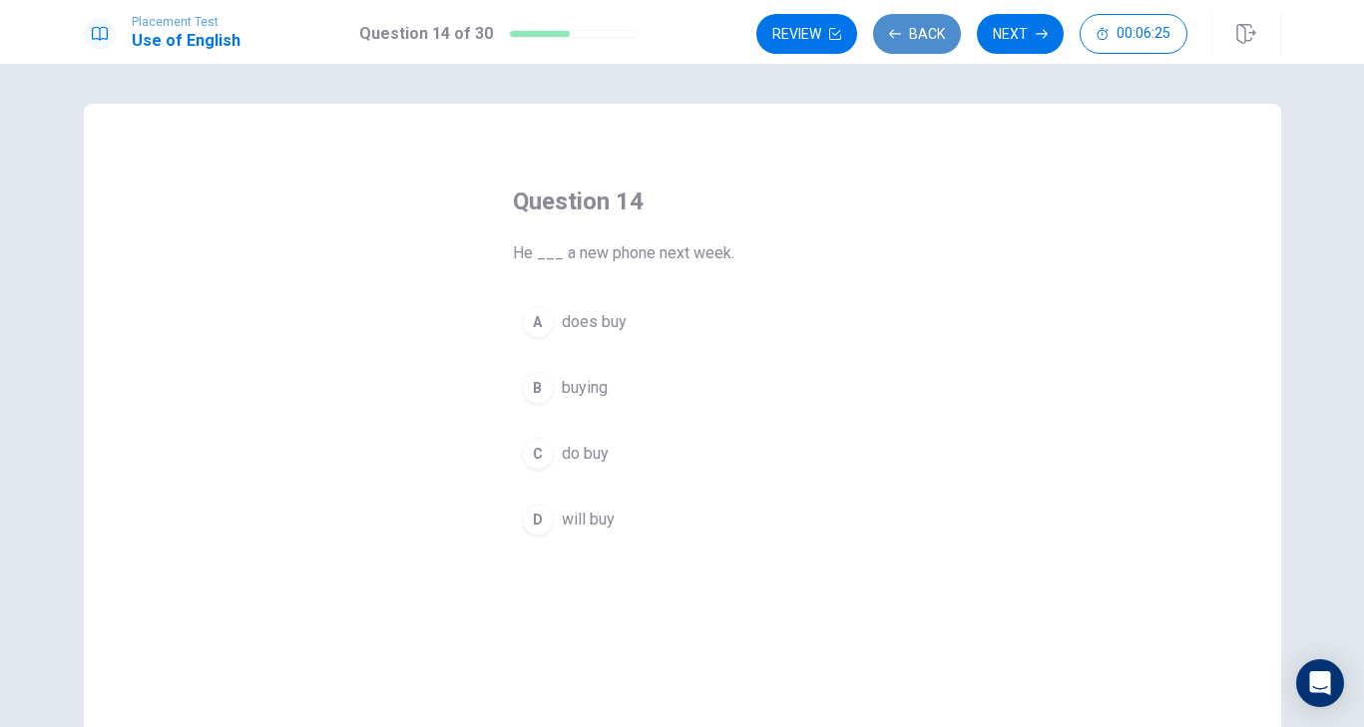
click at [918, 24] on button "Back" at bounding box center [917, 34] width 88 height 40
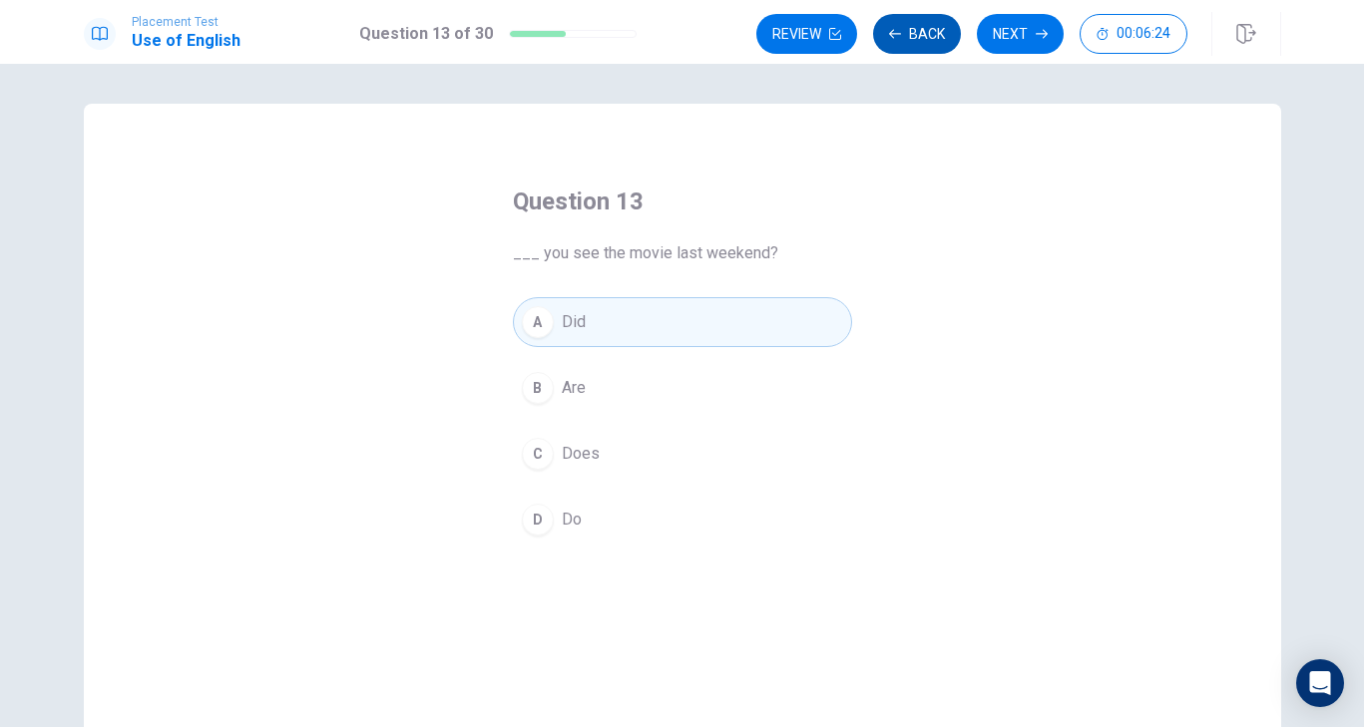
click at [918, 25] on button "Back" at bounding box center [917, 34] width 88 height 40
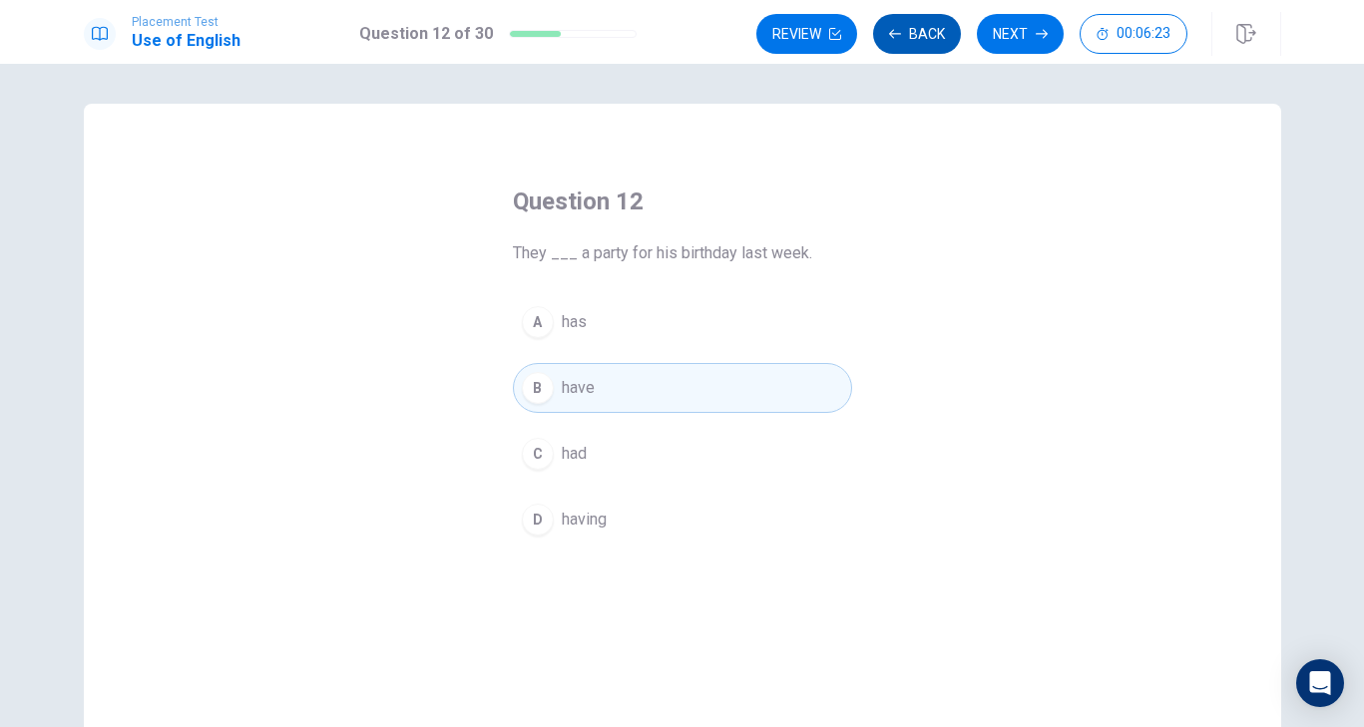
click at [918, 24] on button "Back" at bounding box center [917, 34] width 88 height 40
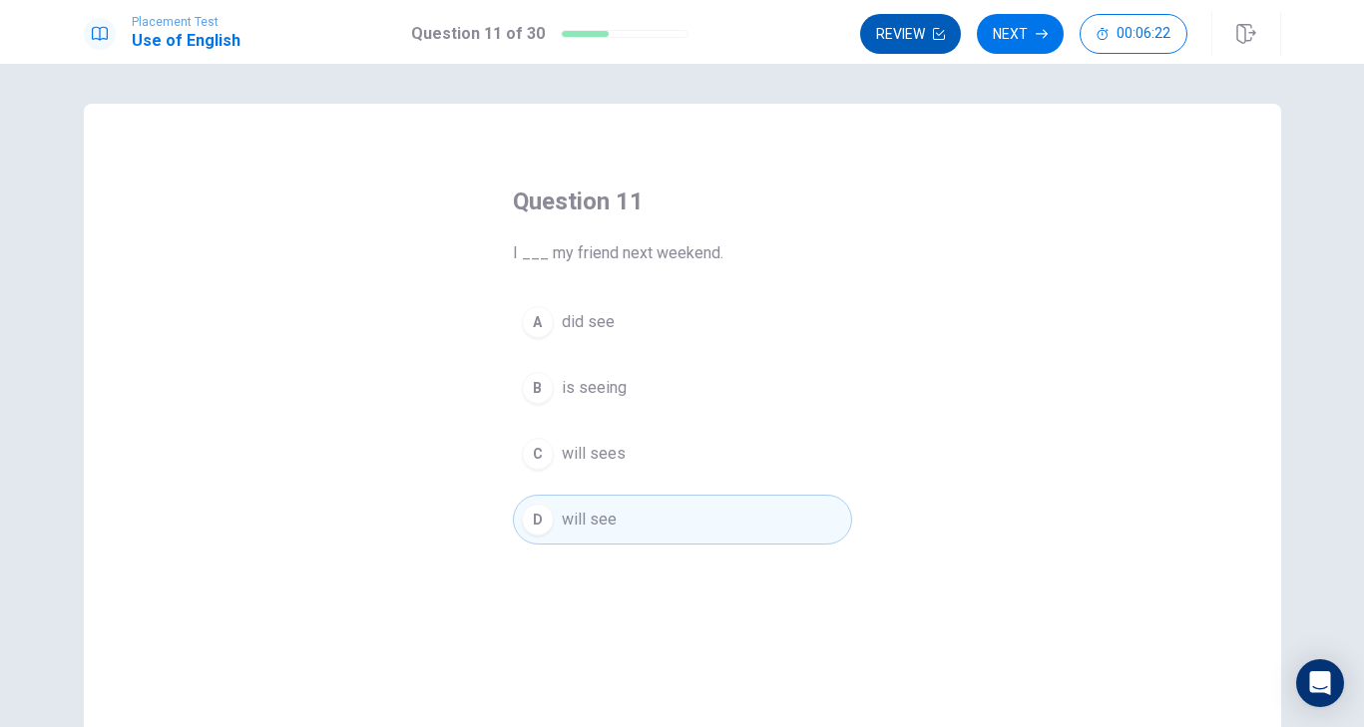
click at [917, 32] on button "Review" at bounding box center [910, 34] width 101 height 40
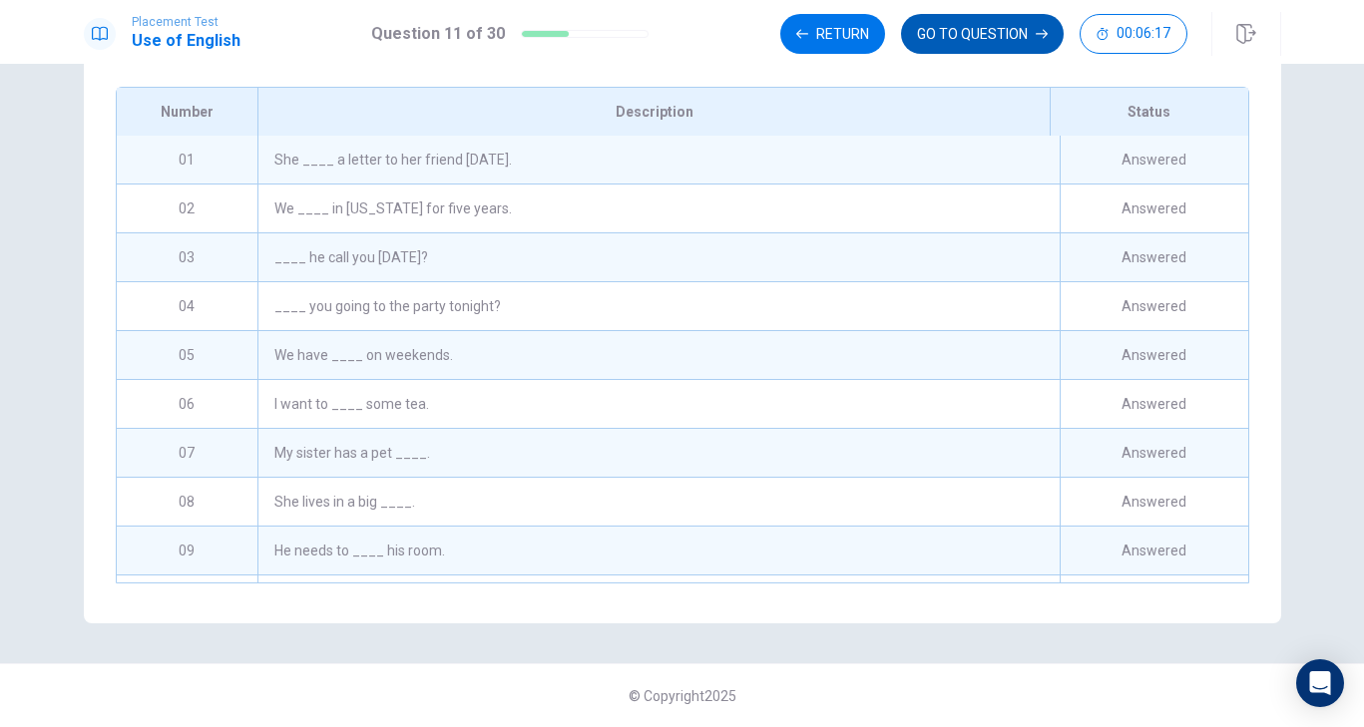
click at [987, 23] on button "GO TO QUESTION" at bounding box center [982, 34] width 163 height 40
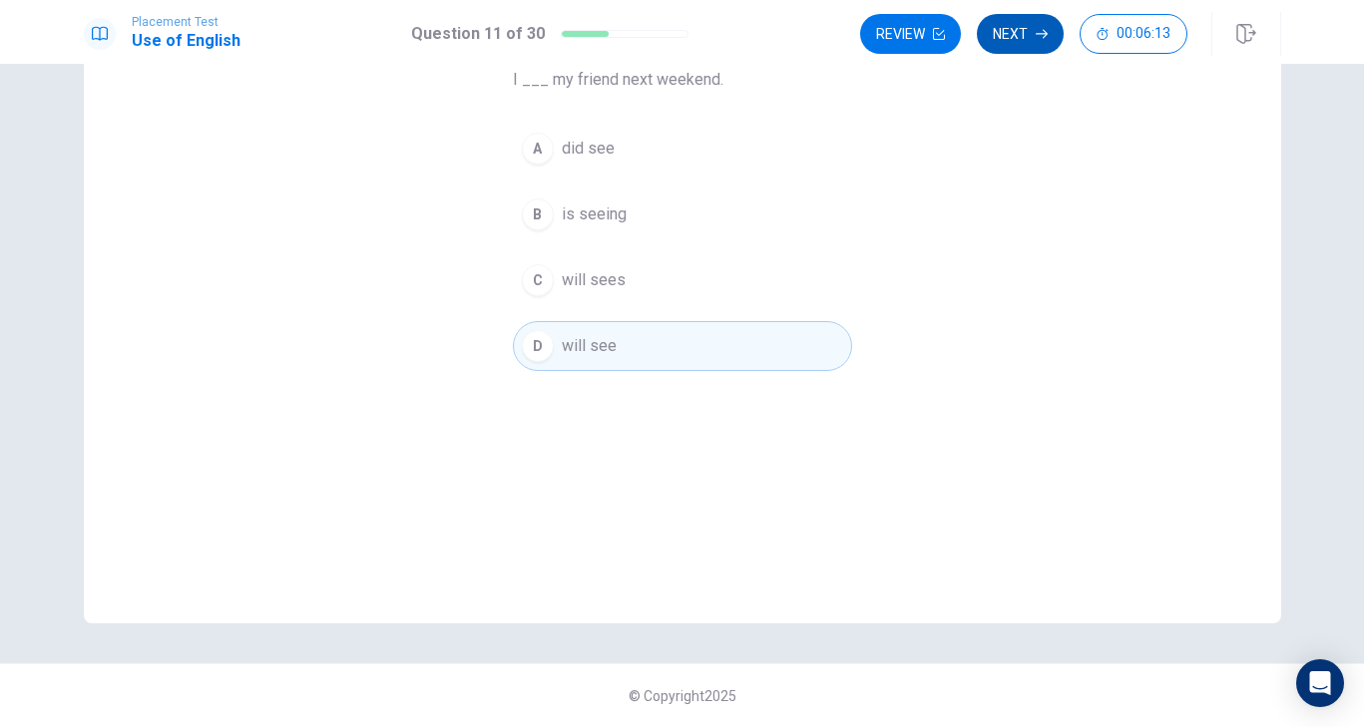
click at [1018, 38] on button "Next" at bounding box center [1020, 34] width 87 height 40
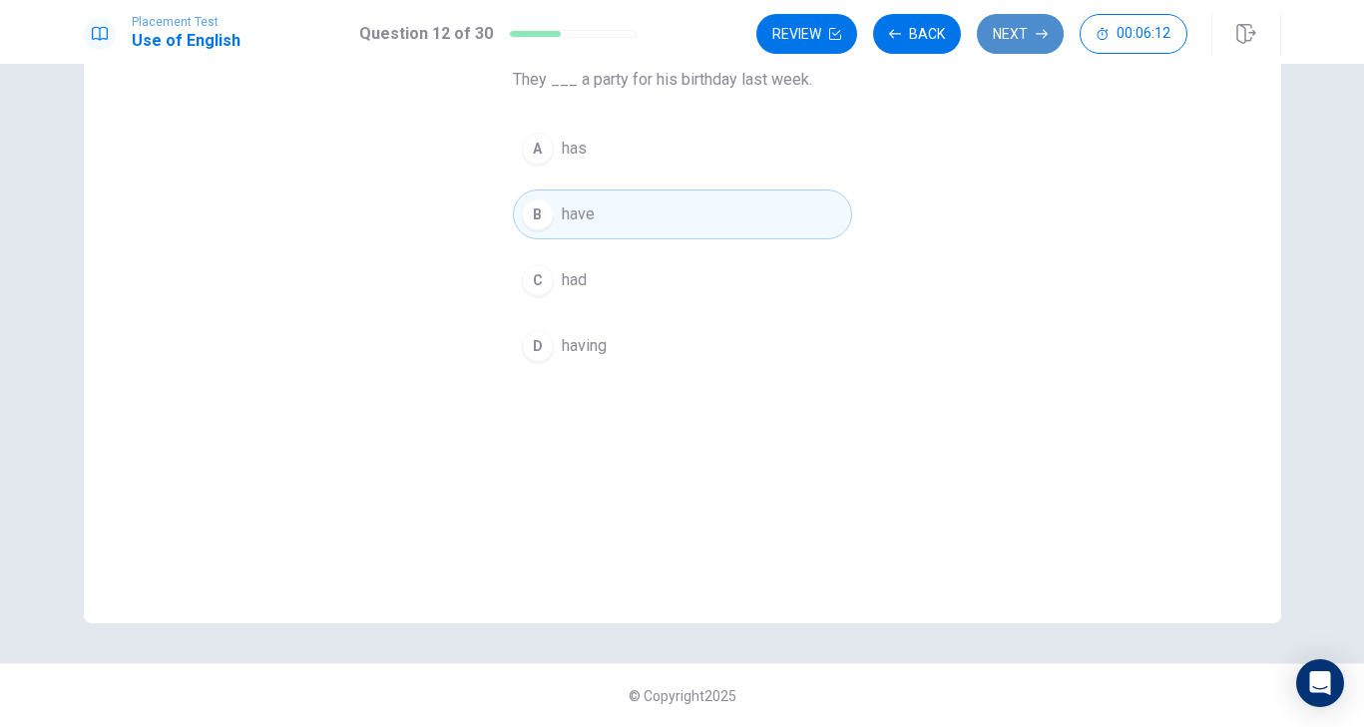
click at [1018, 38] on button "Next" at bounding box center [1020, 34] width 87 height 40
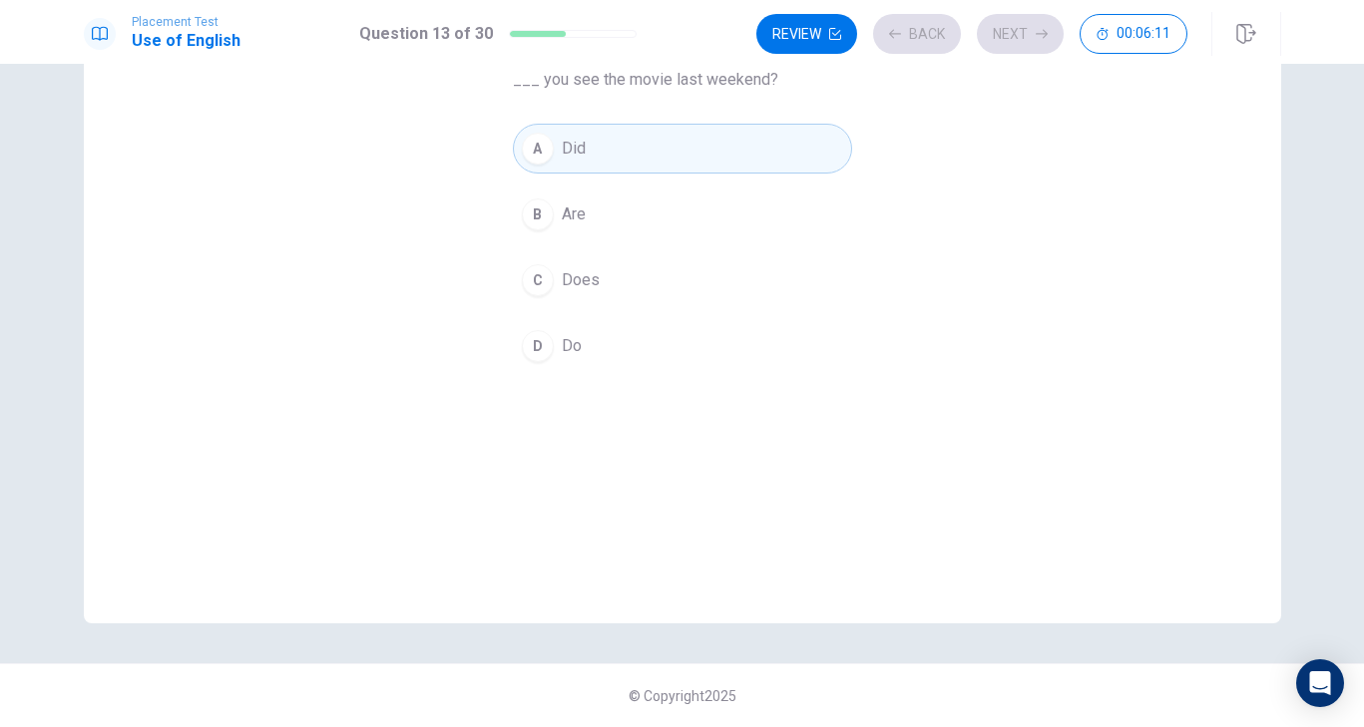
click at [1018, 39] on div "Review Back Next 00:06:11" at bounding box center [971, 34] width 431 height 40
click at [934, 30] on button "Back" at bounding box center [917, 34] width 88 height 40
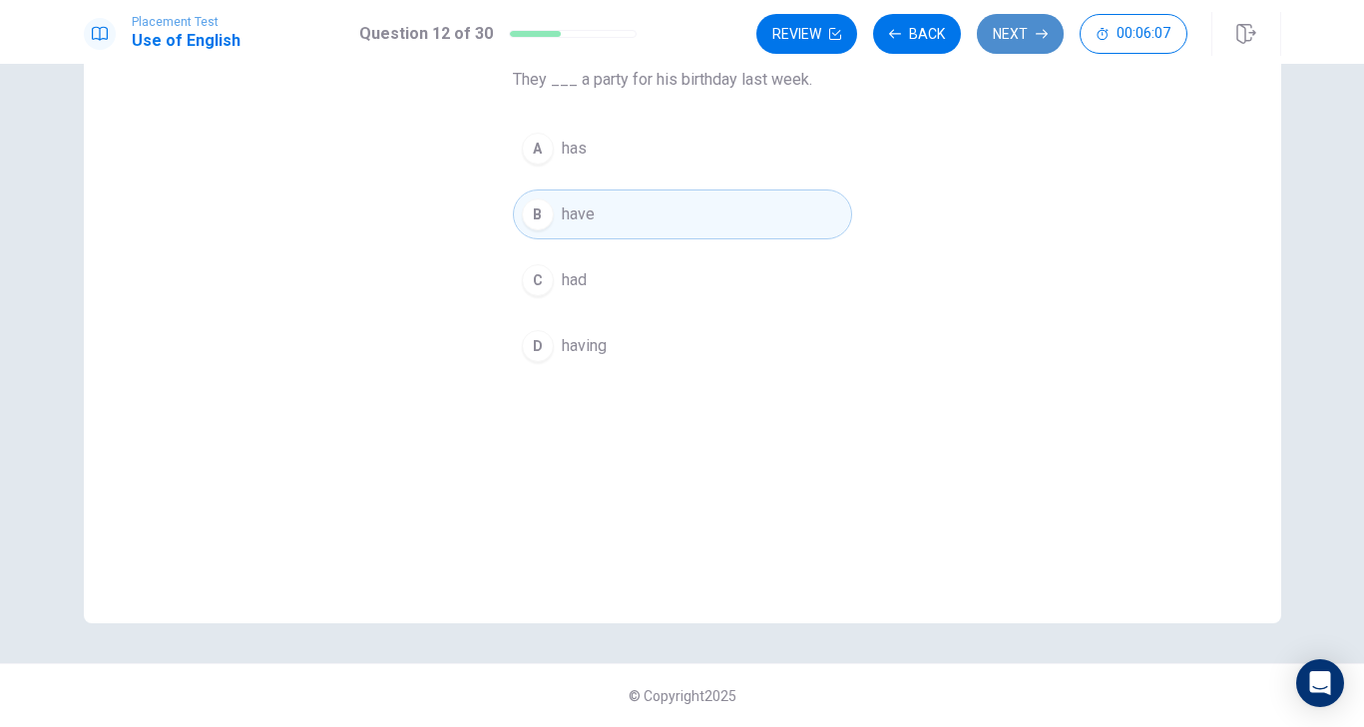
click at [1010, 34] on button "Next" at bounding box center [1020, 34] width 87 height 40
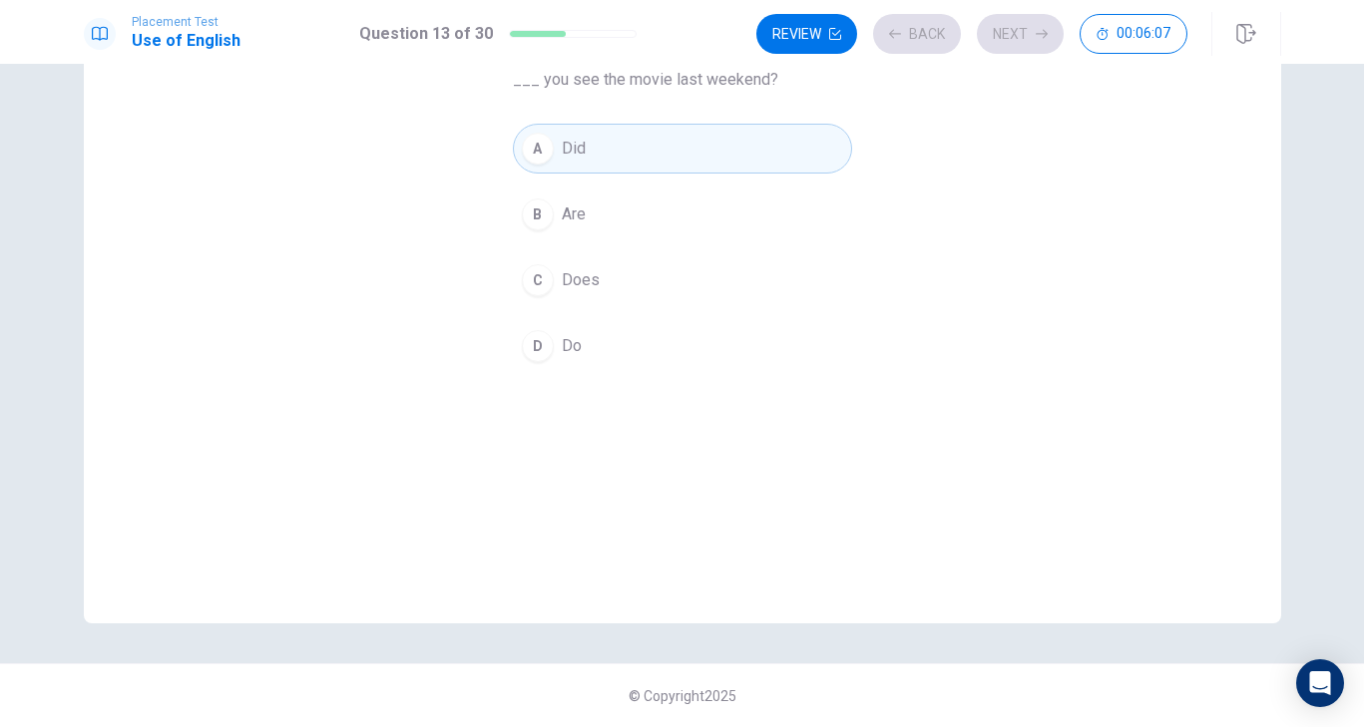
click at [1008, 35] on div "Review Back Next 00:06:07" at bounding box center [971, 34] width 431 height 40
click at [1026, 39] on button "Next" at bounding box center [1020, 34] width 87 height 40
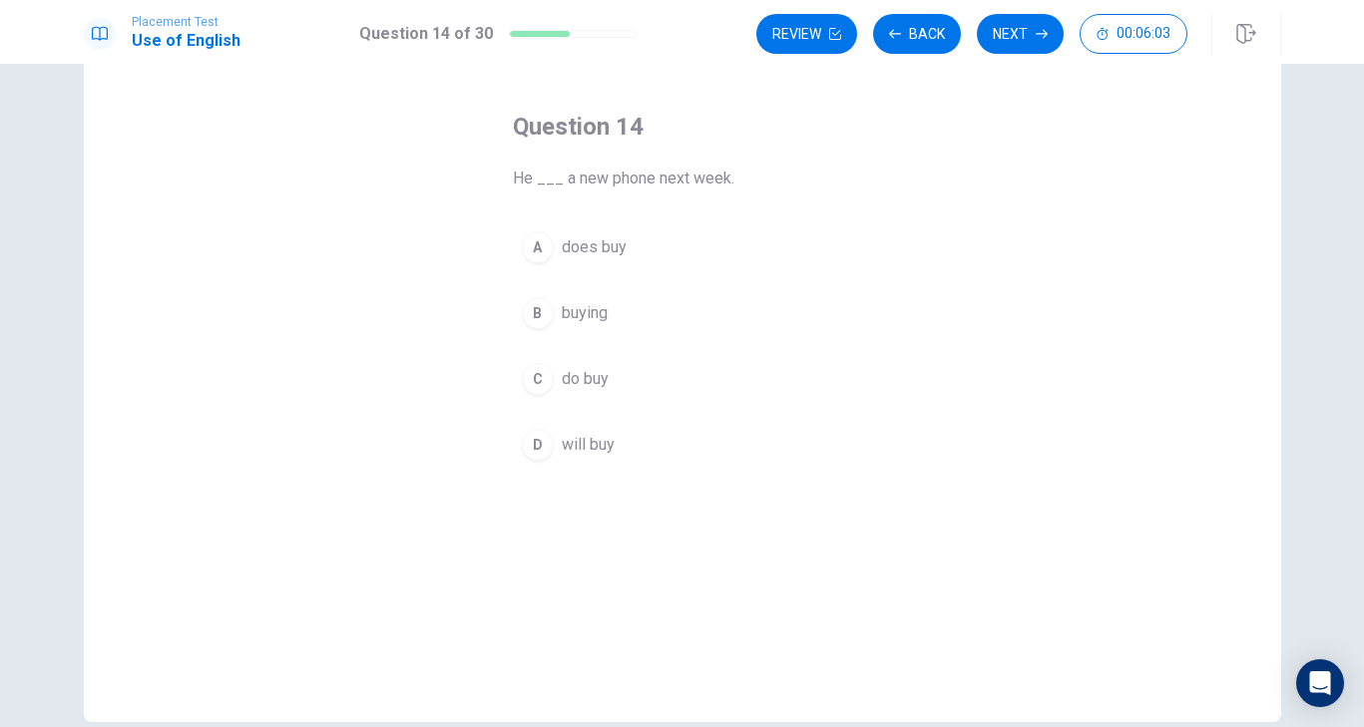
scroll to position [68, 0]
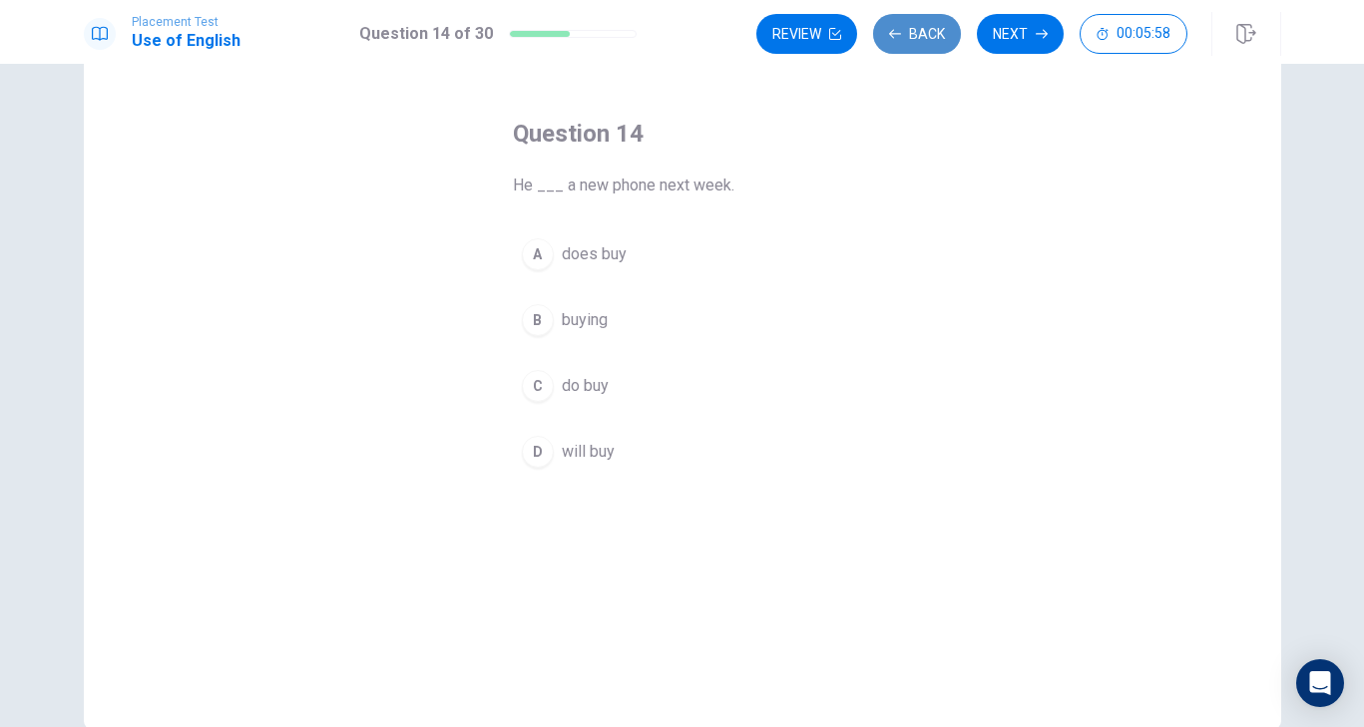
click at [930, 42] on button "Back" at bounding box center [917, 34] width 88 height 40
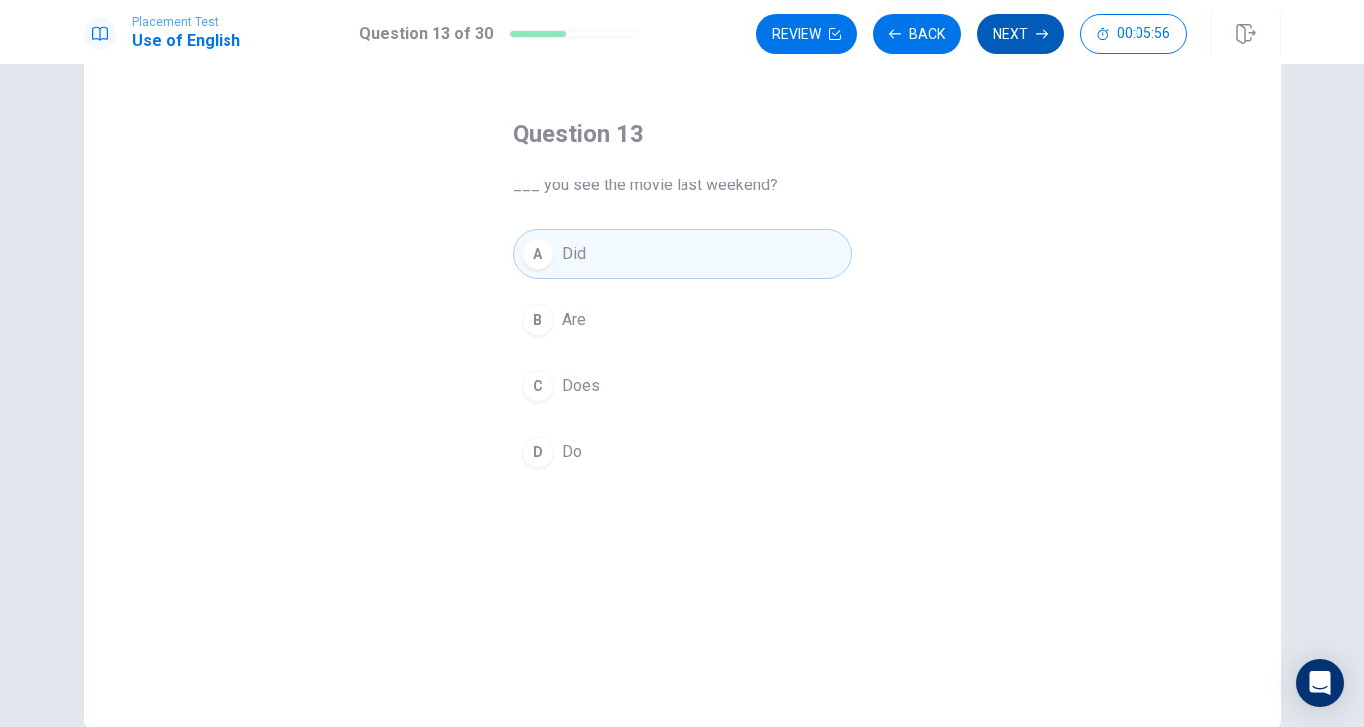
click at [1036, 32] on icon "button" at bounding box center [1042, 34] width 12 height 12
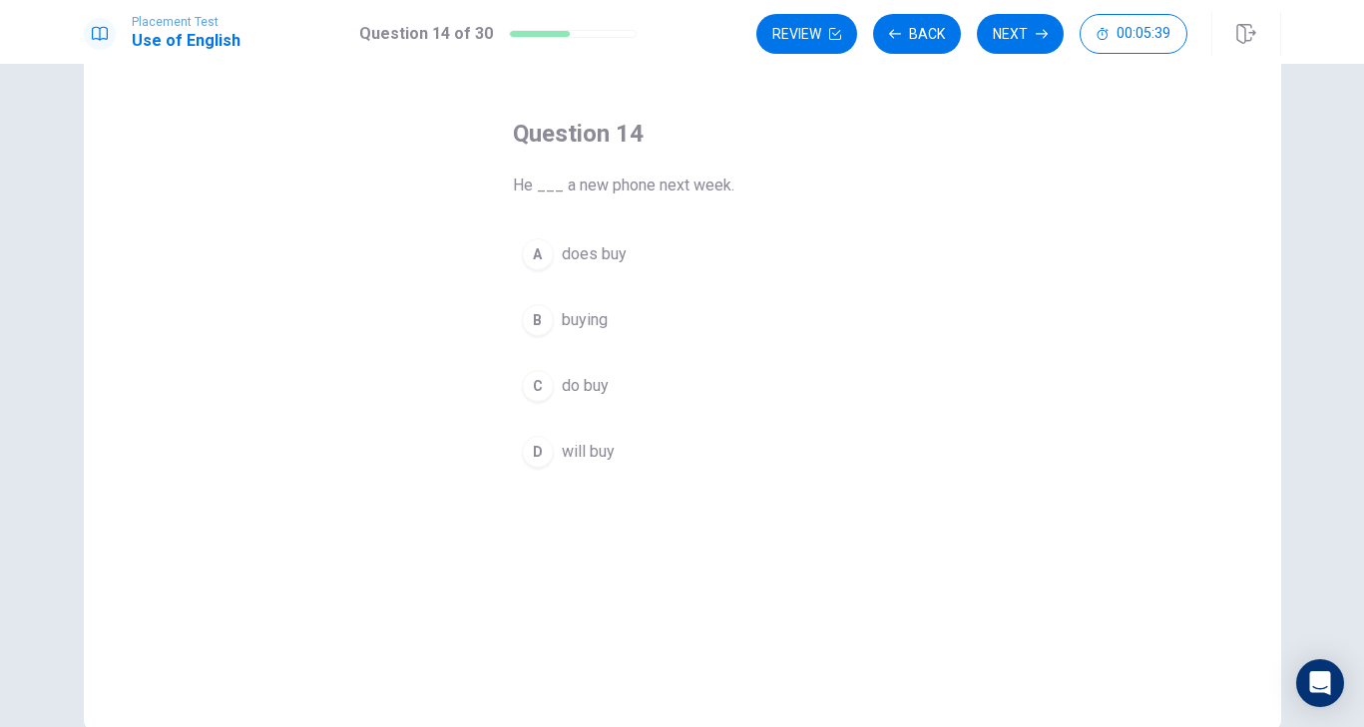
click at [579, 442] on span "will buy" at bounding box center [588, 452] width 53 height 24
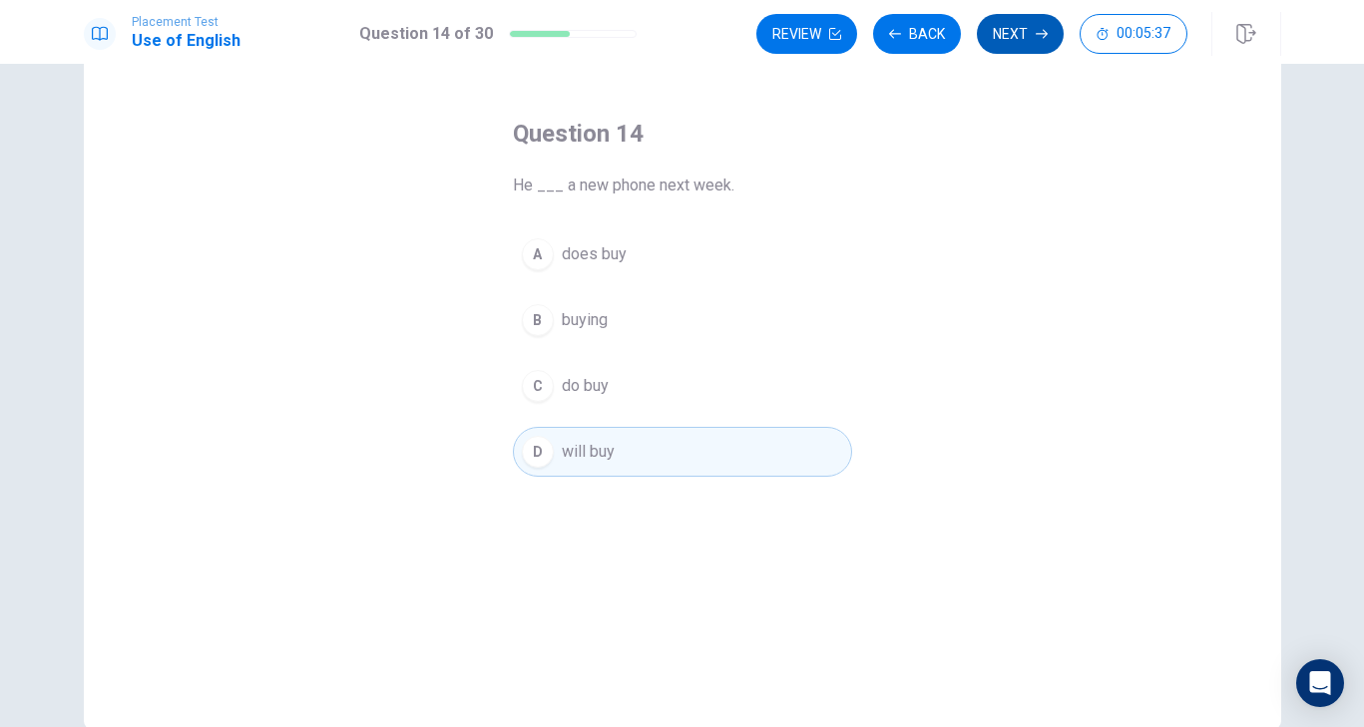
click at [1022, 41] on button "Next" at bounding box center [1020, 34] width 87 height 40
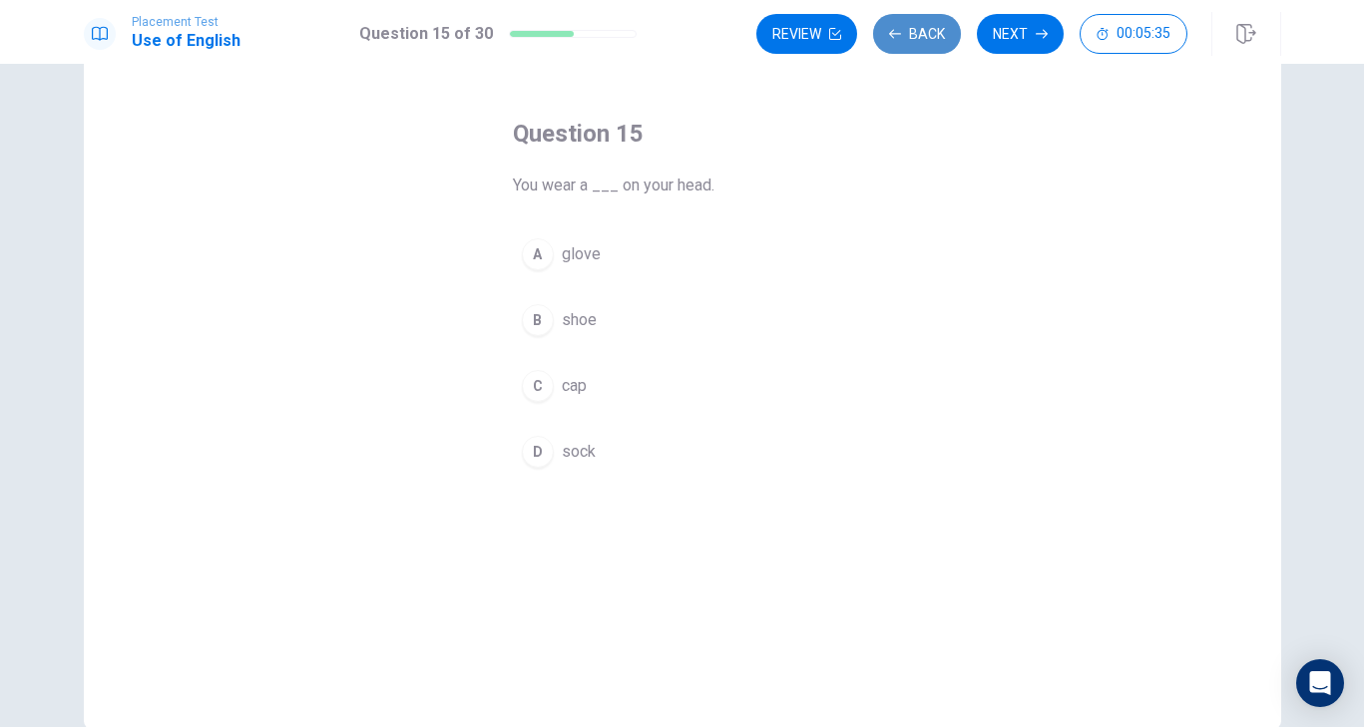
click at [919, 47] on button "Back" at bounding box center [917, 34] width 88 height 40
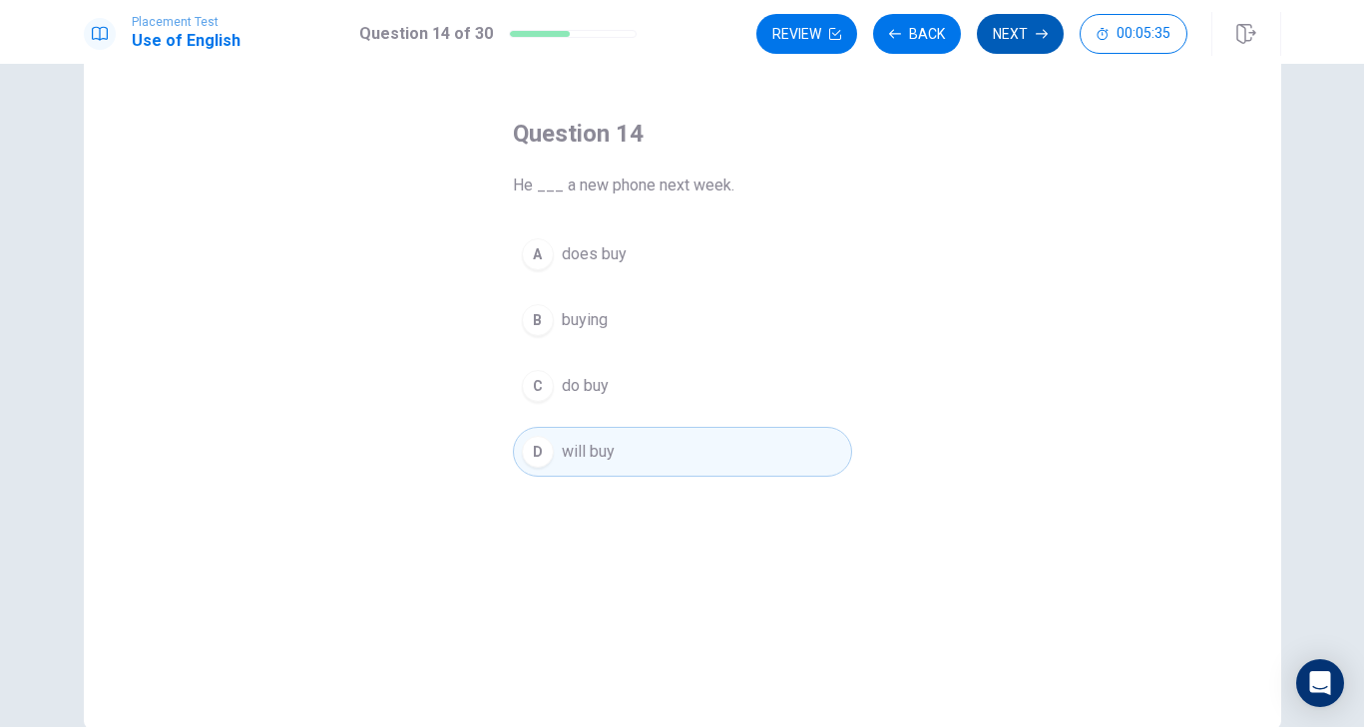
click at [1019, 31] on button "Next" at bounding box center [1020, 34] width 87 height 40
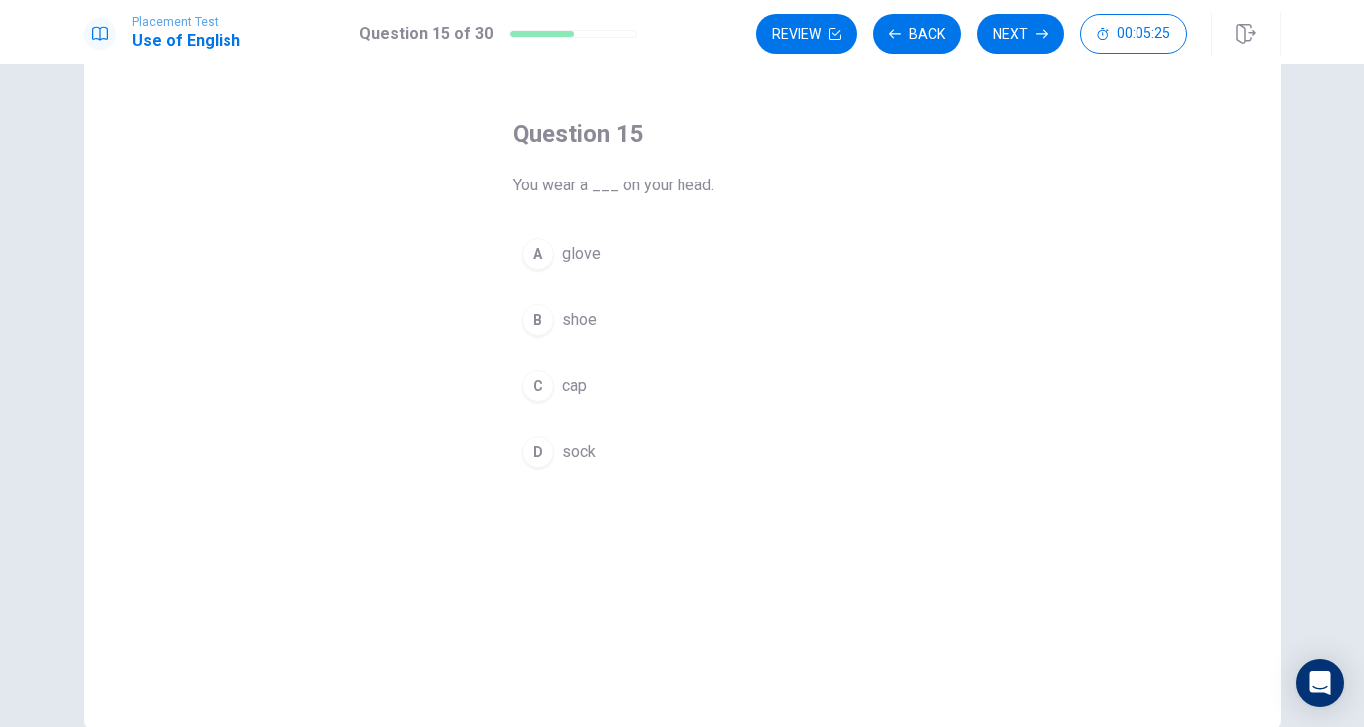
click at [562, 391] on span "cap" at bounding box center [574, 386] width 25 height 24
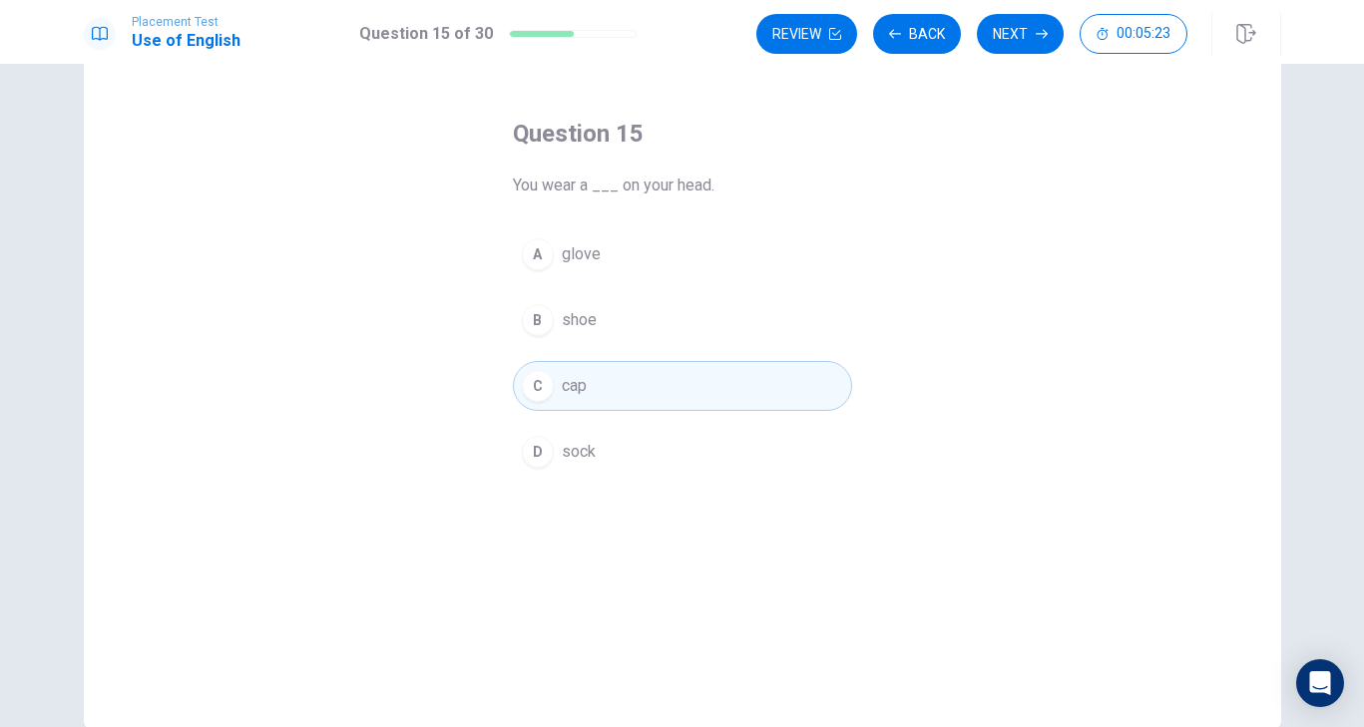
click at [1022, 41] on button "Next" at bounding box center [1020, 34] width 87 height 40
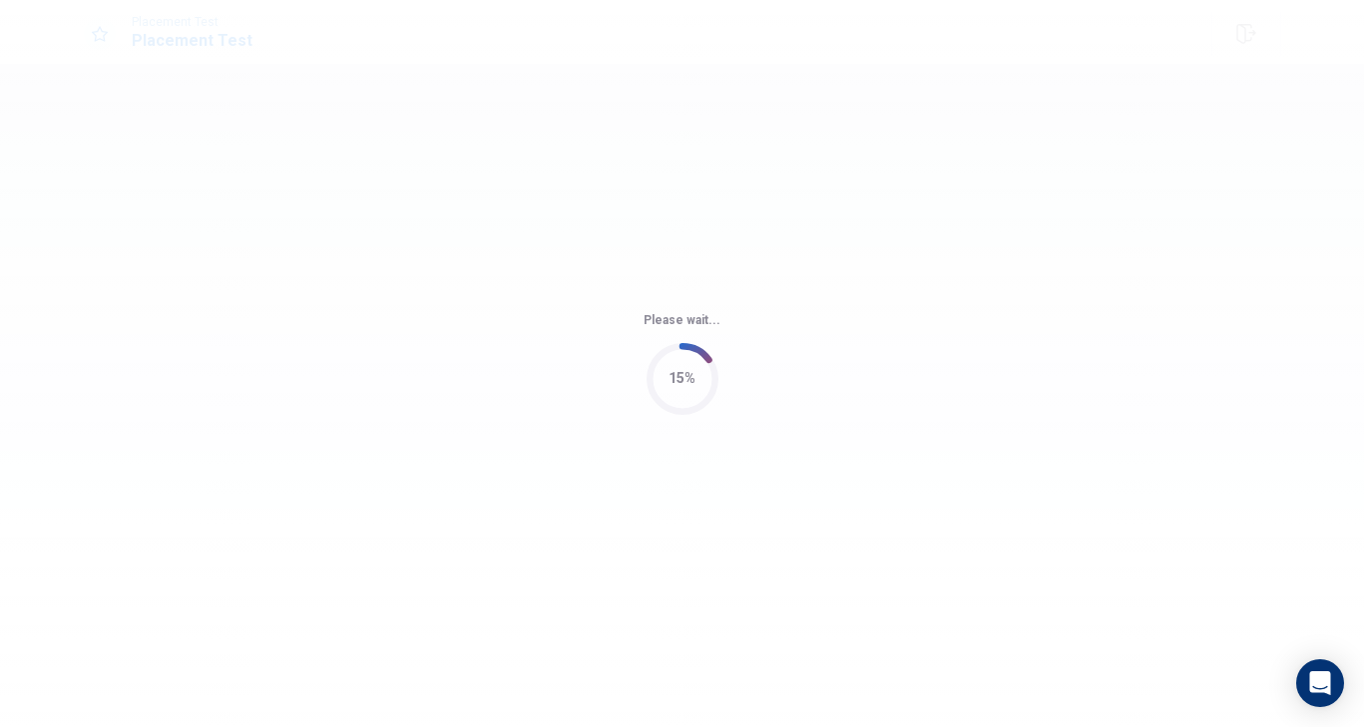
scroll to position [0, 0]
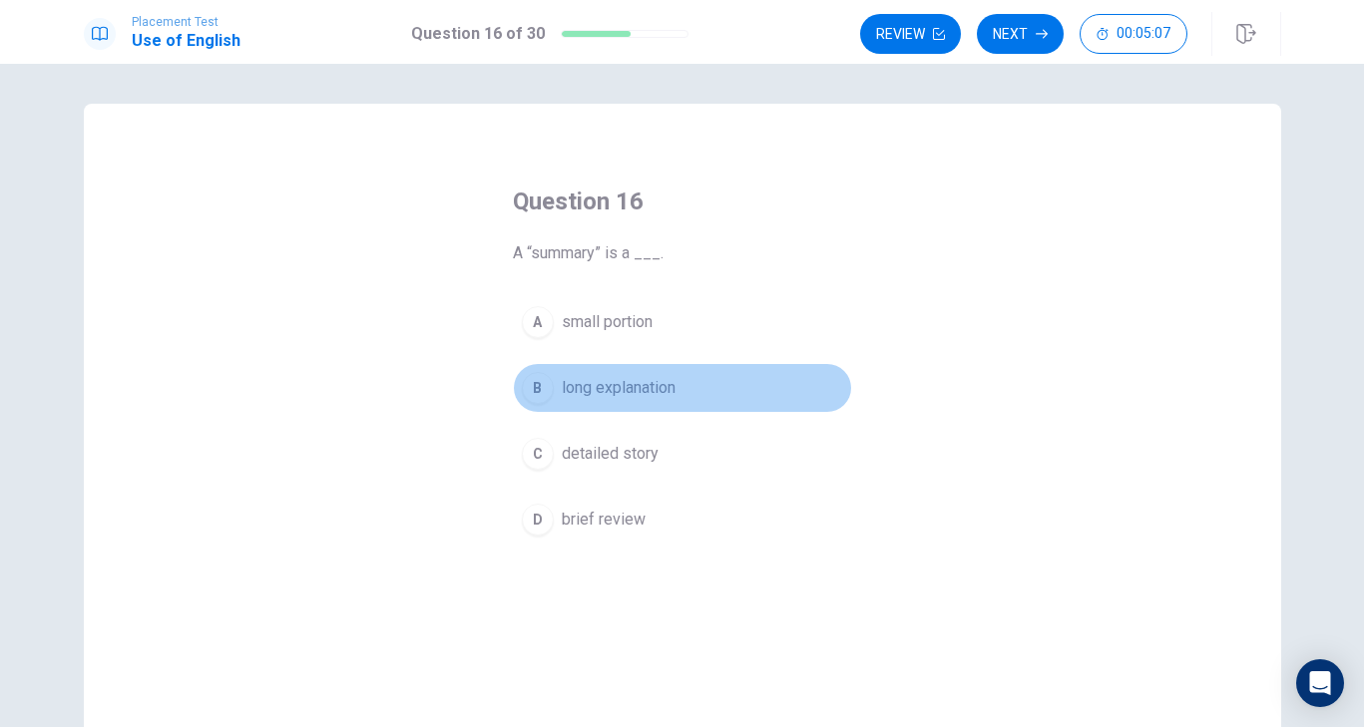
click at [677, 386] on button "B long explanation" at bounding box center [682, 388] width 339 height 50
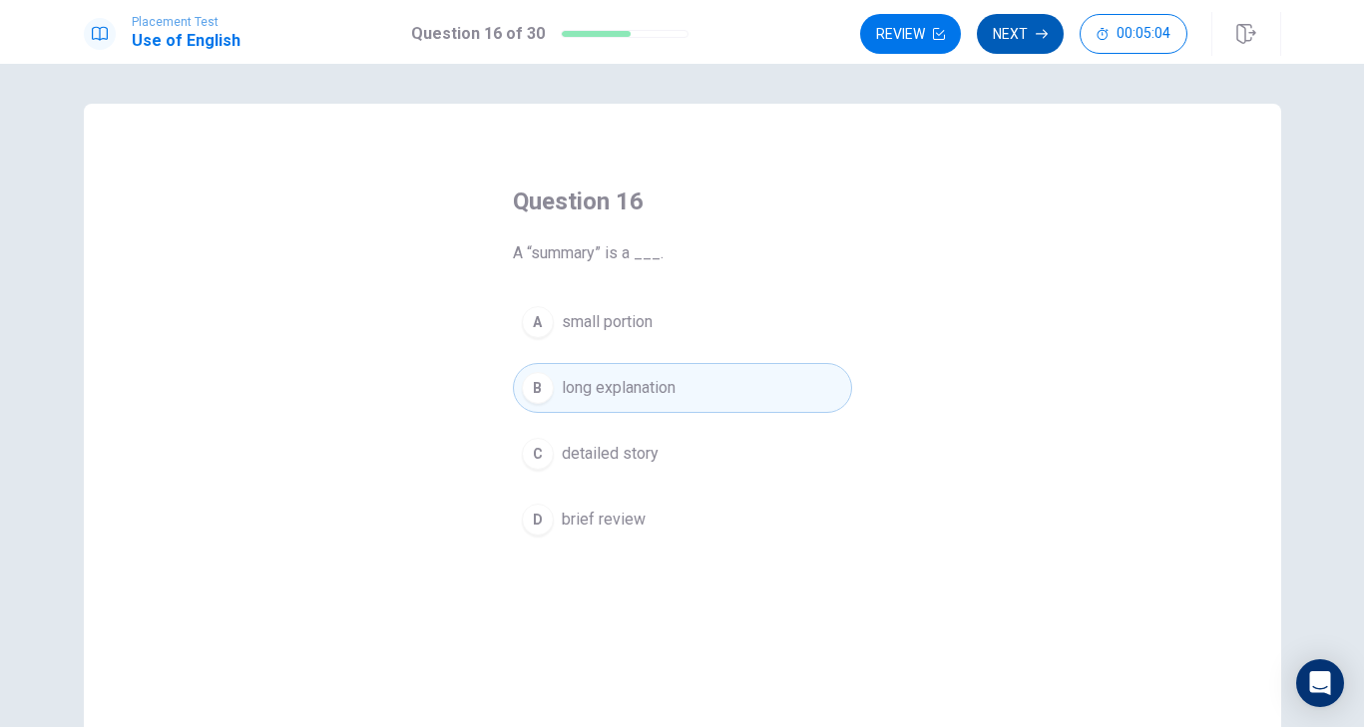
click at [1028, 45] on button "Next" at bounding box center [1020, 34] width 87 height 40
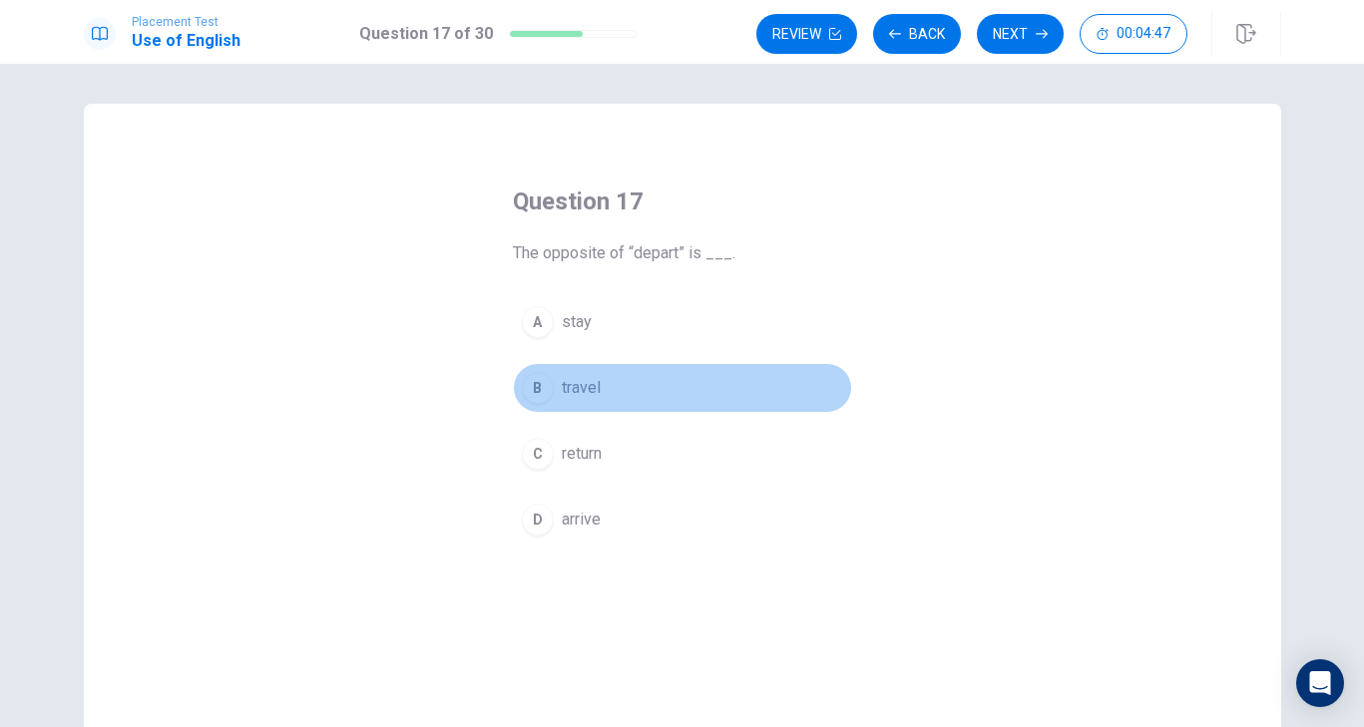
click at [595, 384] on span "travel" at bounding box center [581, 388] width 39 height 24
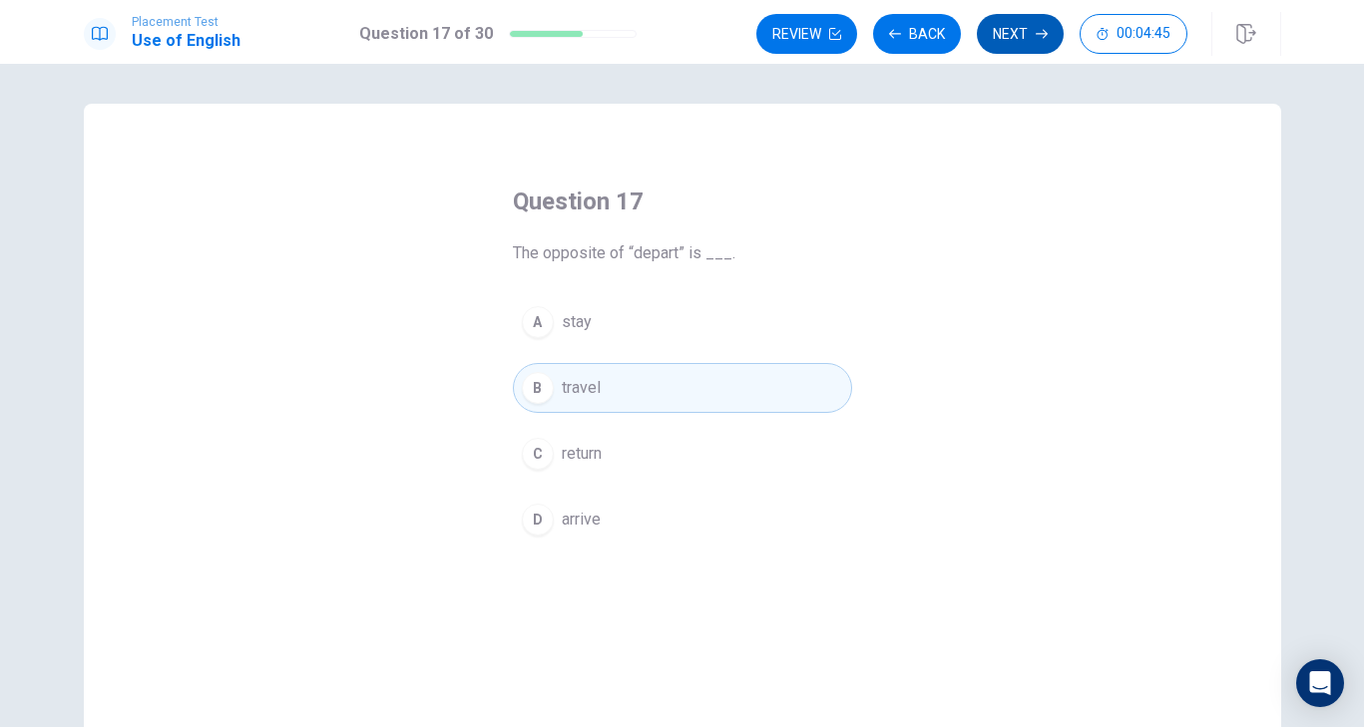
click at [1024, 33] on button "Next" at bounding box center [1020, 34] width 87 height 40
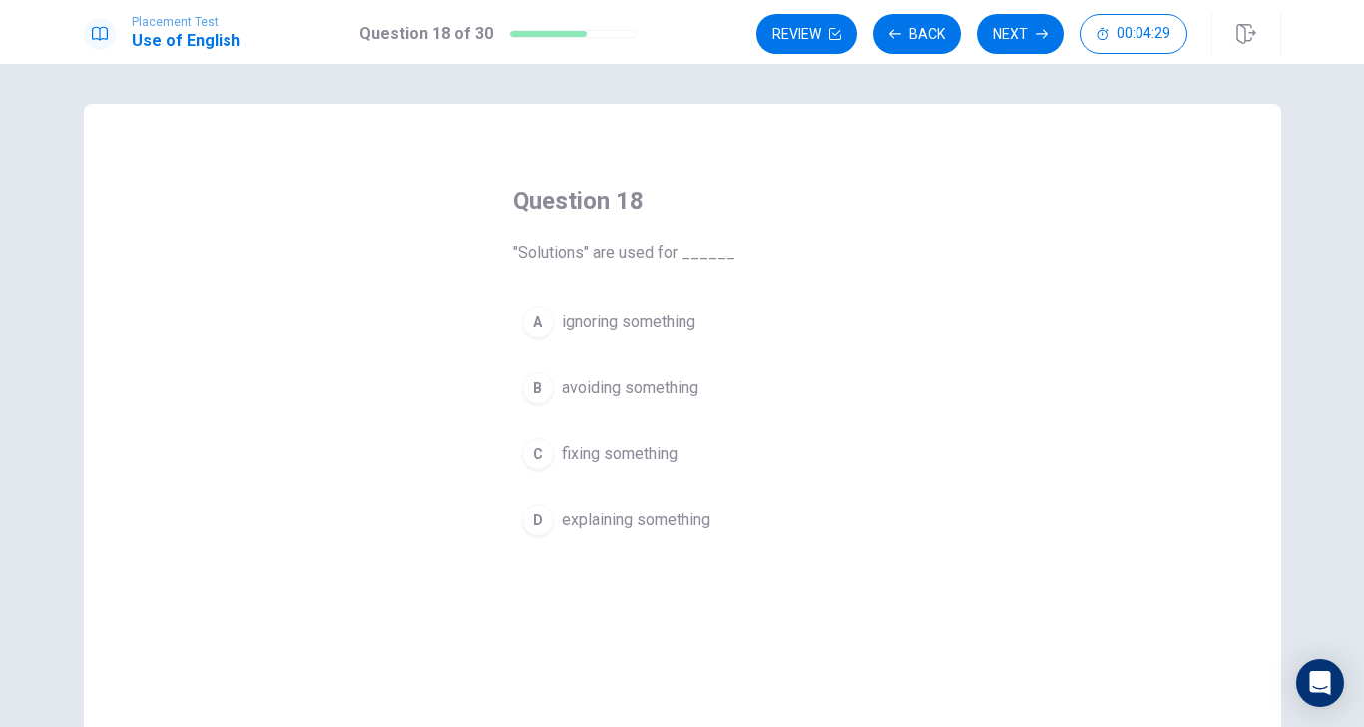
click at [647, 457] on span "fixing something" at bounding box center [620, 454] width 116 height 24
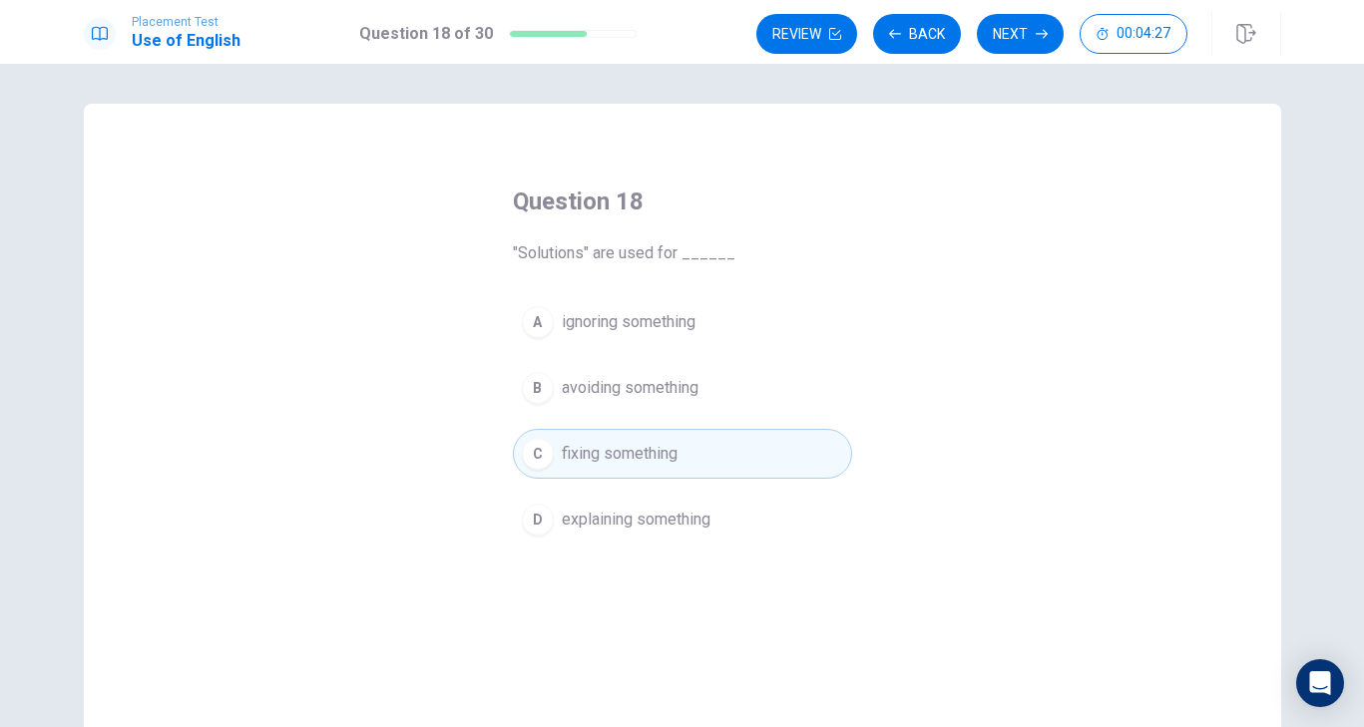
click at [1002, 39] on button "Next" at bounding box center [1020, 34] width 87 height 40
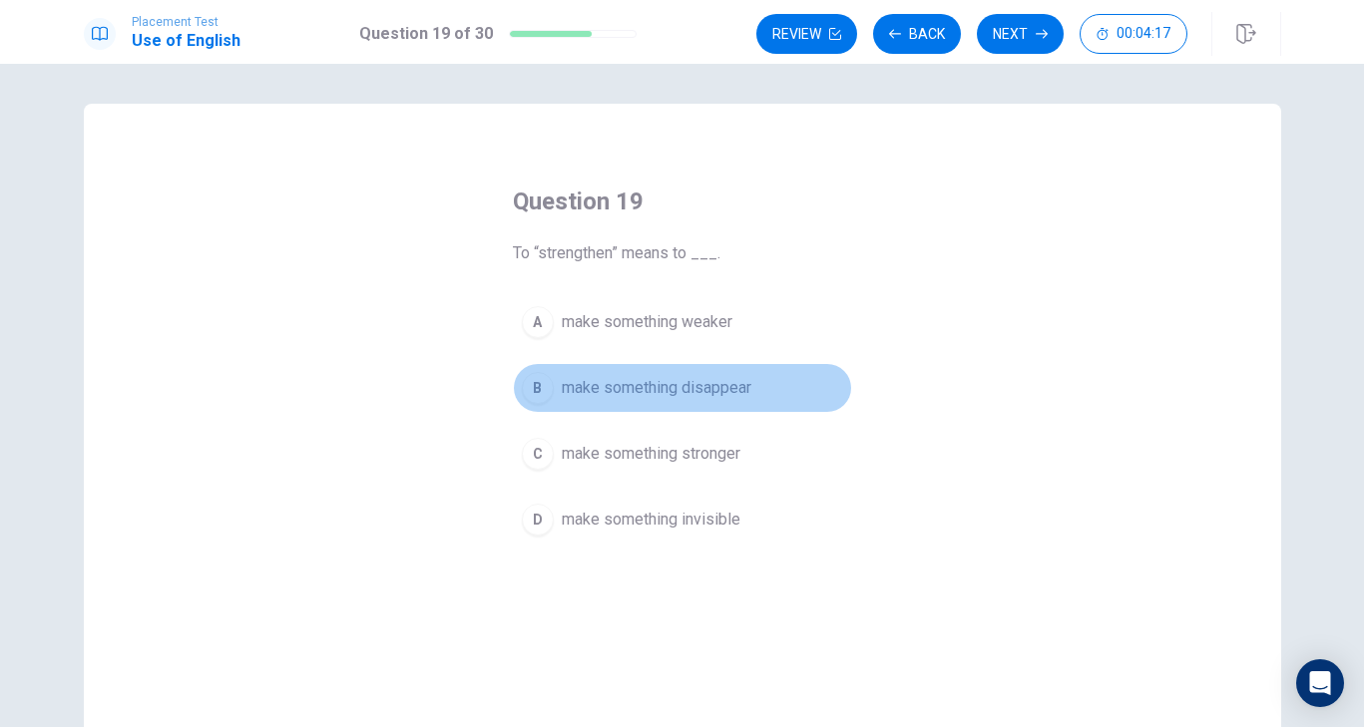
click at [660, 386] on span "make something disappear" at bounding box center [657, 388] width 190 height 24
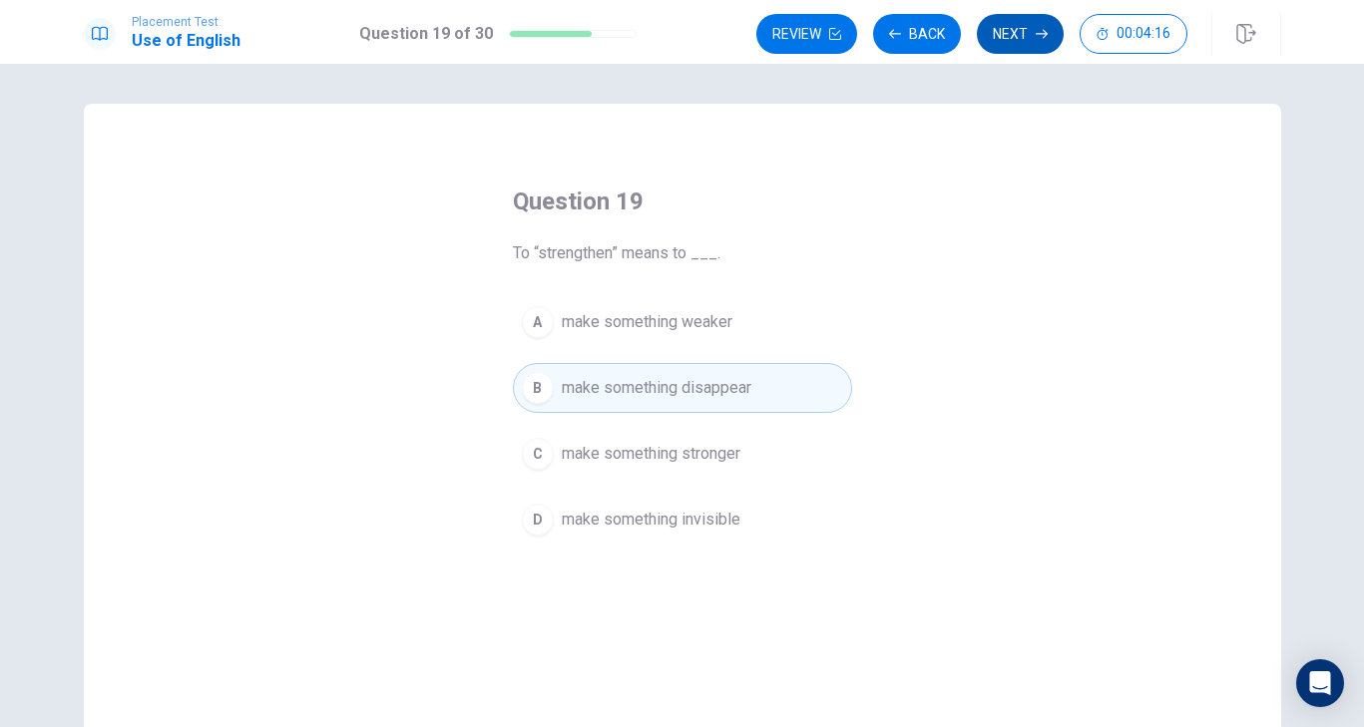
click at [1006, 31] on button "Next" at bounding box center [1020, 34] width 87 height 40
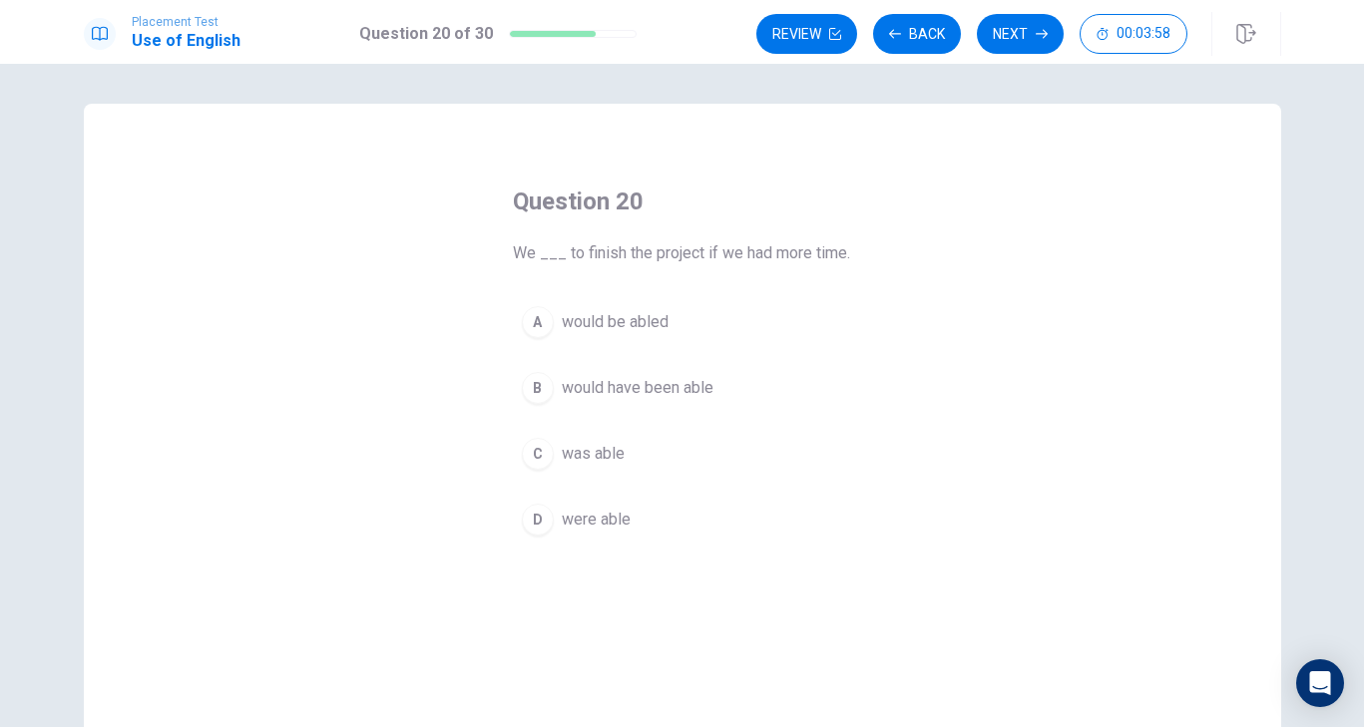
click at [676, 393] on span "would have been able" at bounding box center [638, 388] width 152 height 24
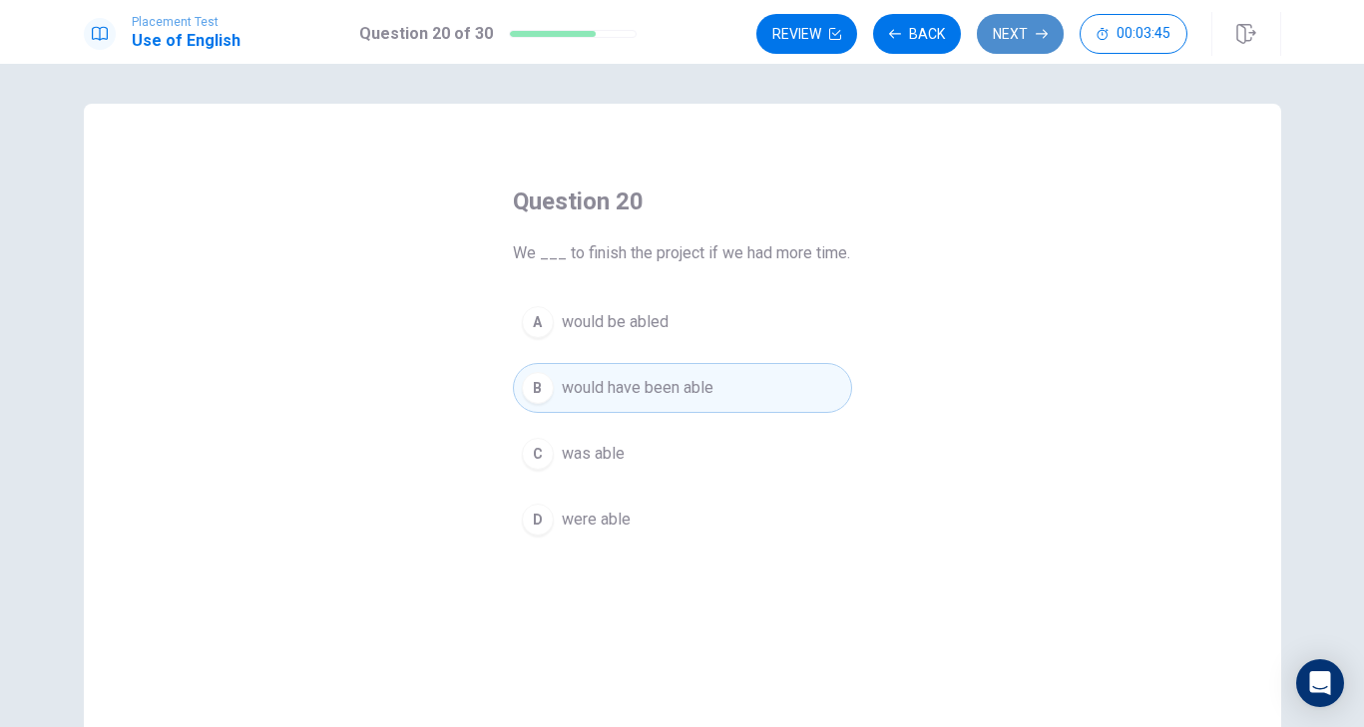
click at [1029, 42] on button "Next" at bounding box center [1020, 34] width 87 height 40
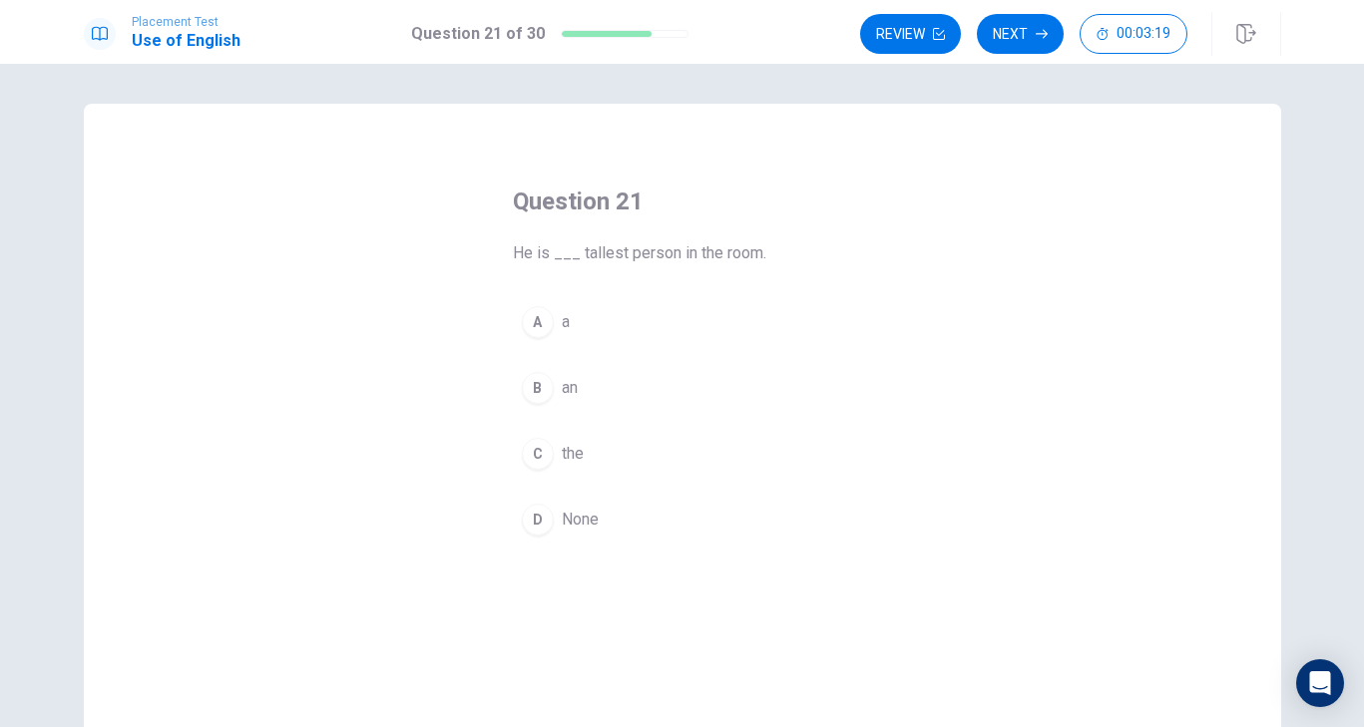
click at [562, 320] on span "a" at bounding box center [566, 322] width 8 height 24
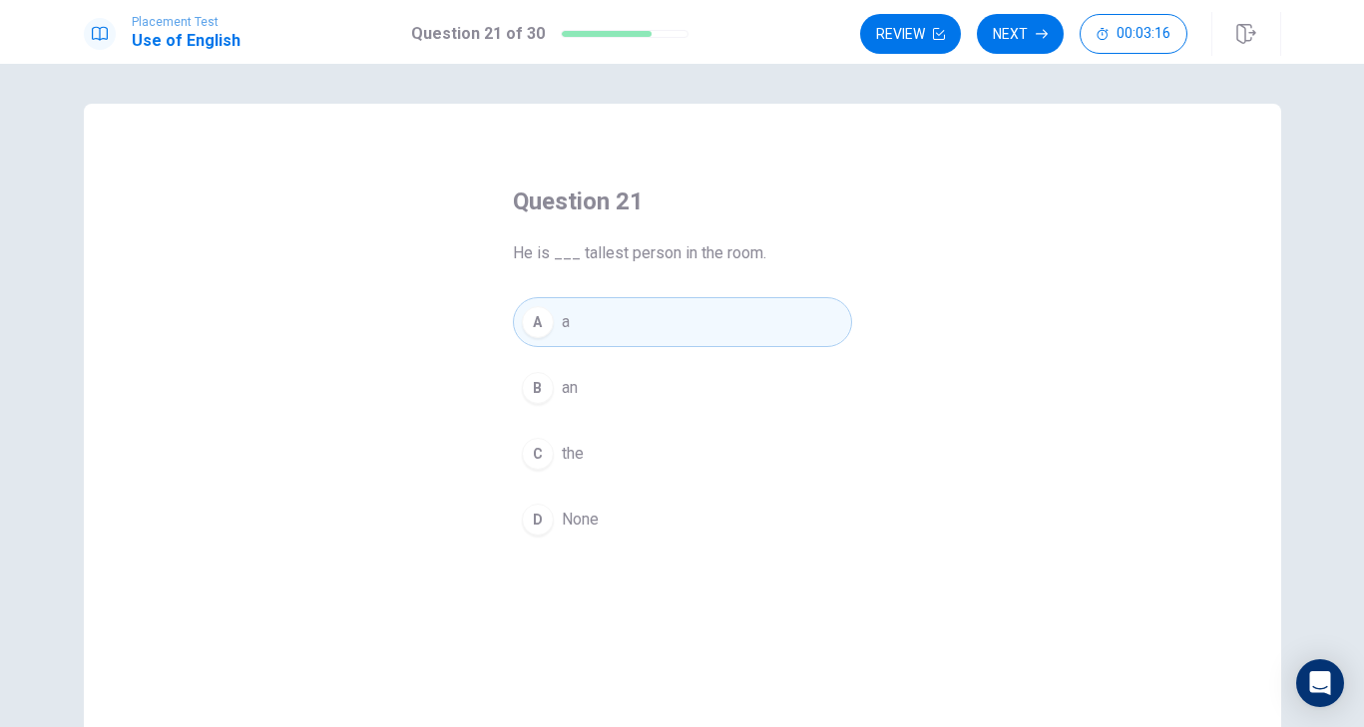
click at [565, 455] on span "the" at bounding box center [573, 454] width 22 height 24
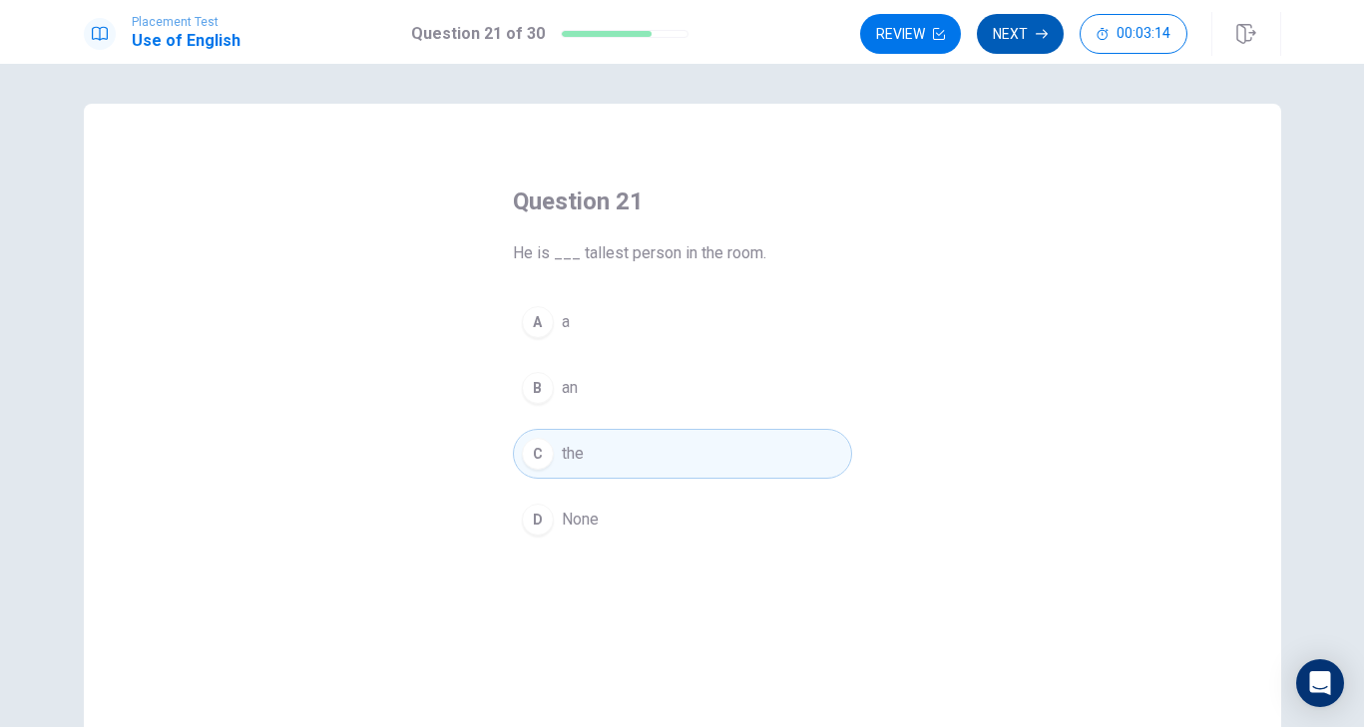
click at [1013, 48] on button "Next" at bounding box center [1020, 34] width 87 height 40
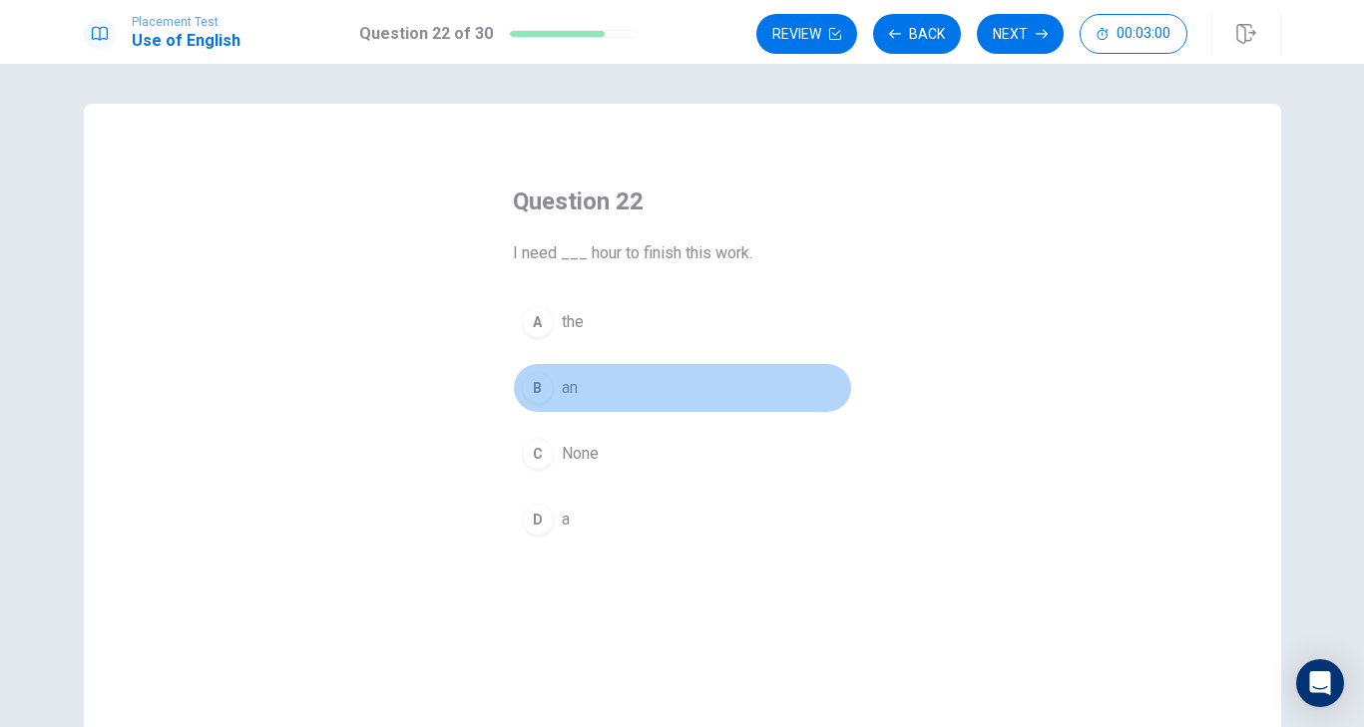
click at [571, 380] on span "an" at bounding box center [570, 388] width 16 height 24
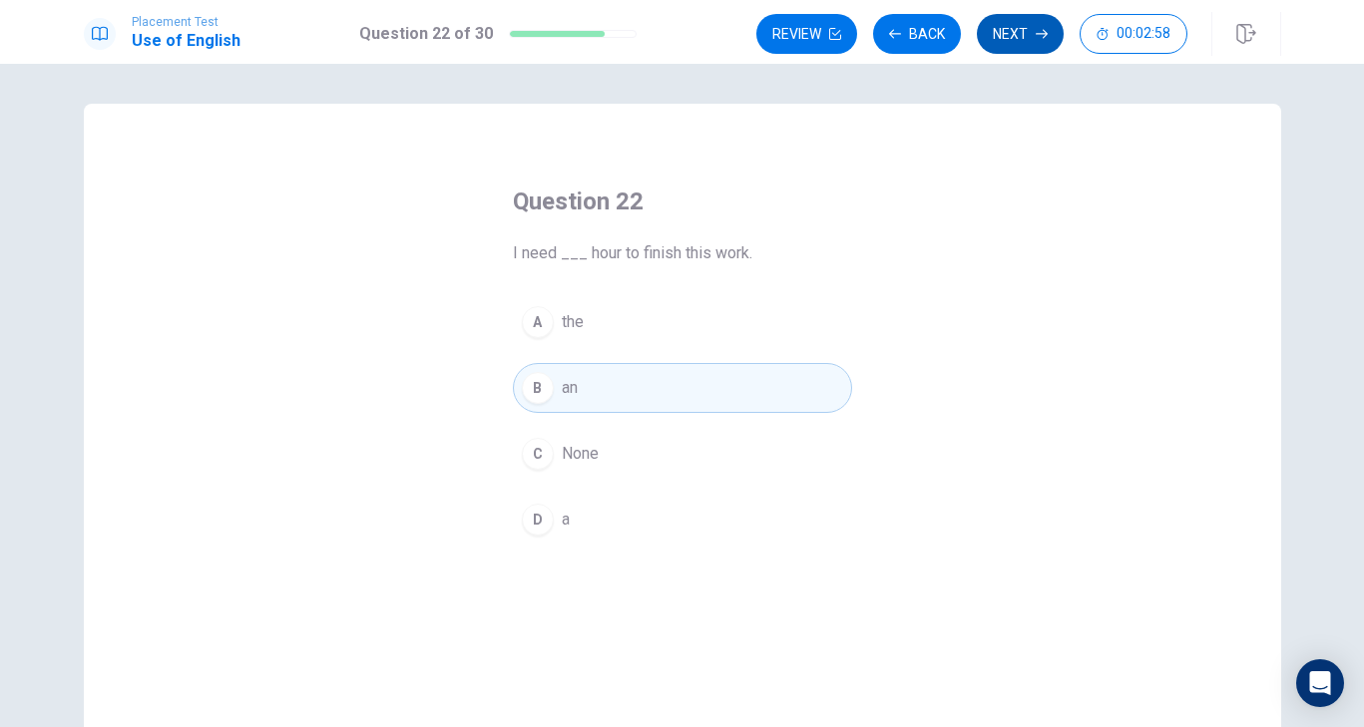
click at [1035, 51] on button "Next" at bounding box center [1020, 34] width 87 height 40
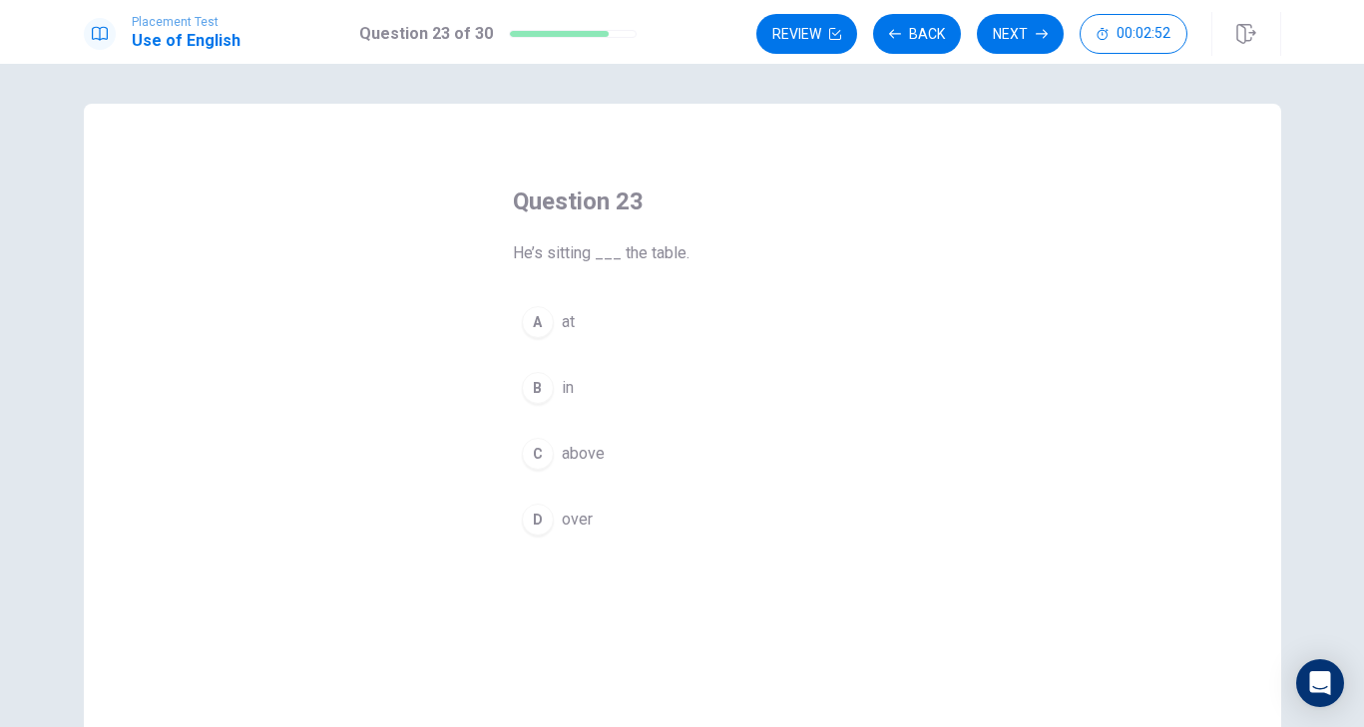
click at [603, 336] on button "A at" at bounding box center [682, 322] width 339 height 50
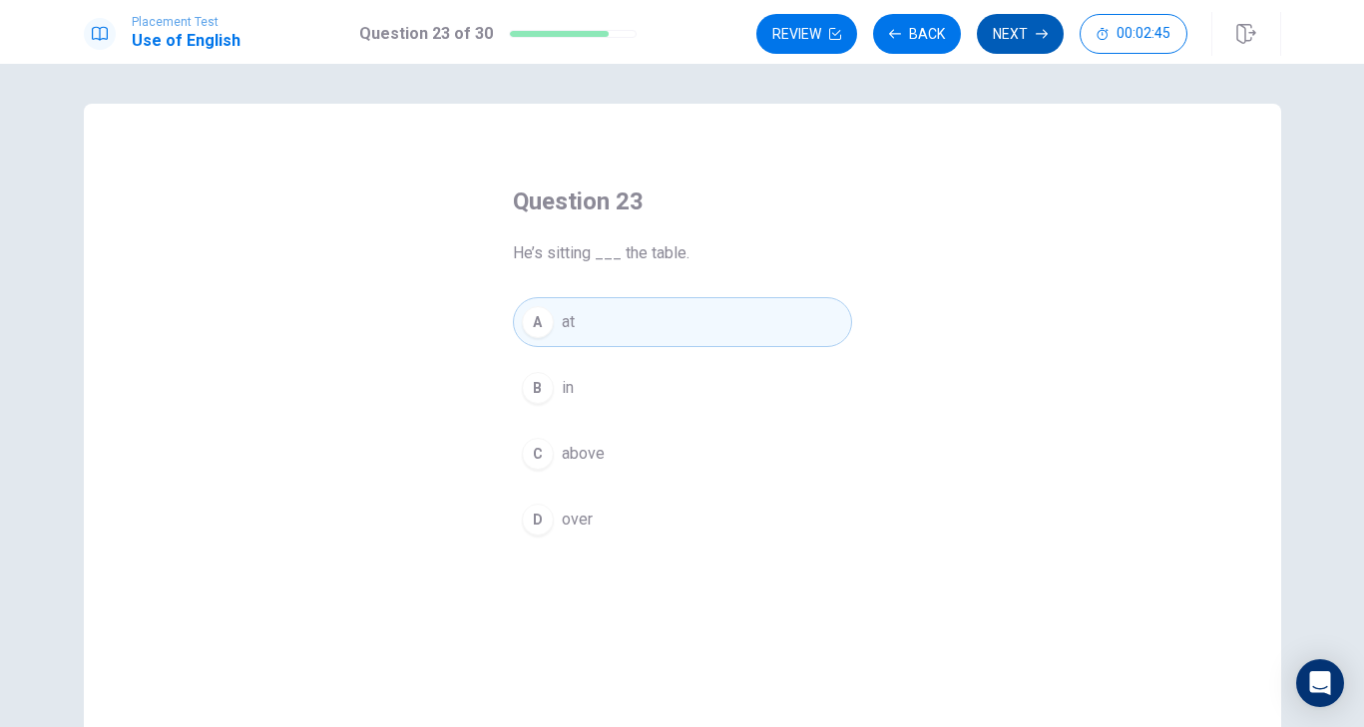
click at [1011, 35] on button "Next" at bounding box center [1020, 34] width 87 height 40
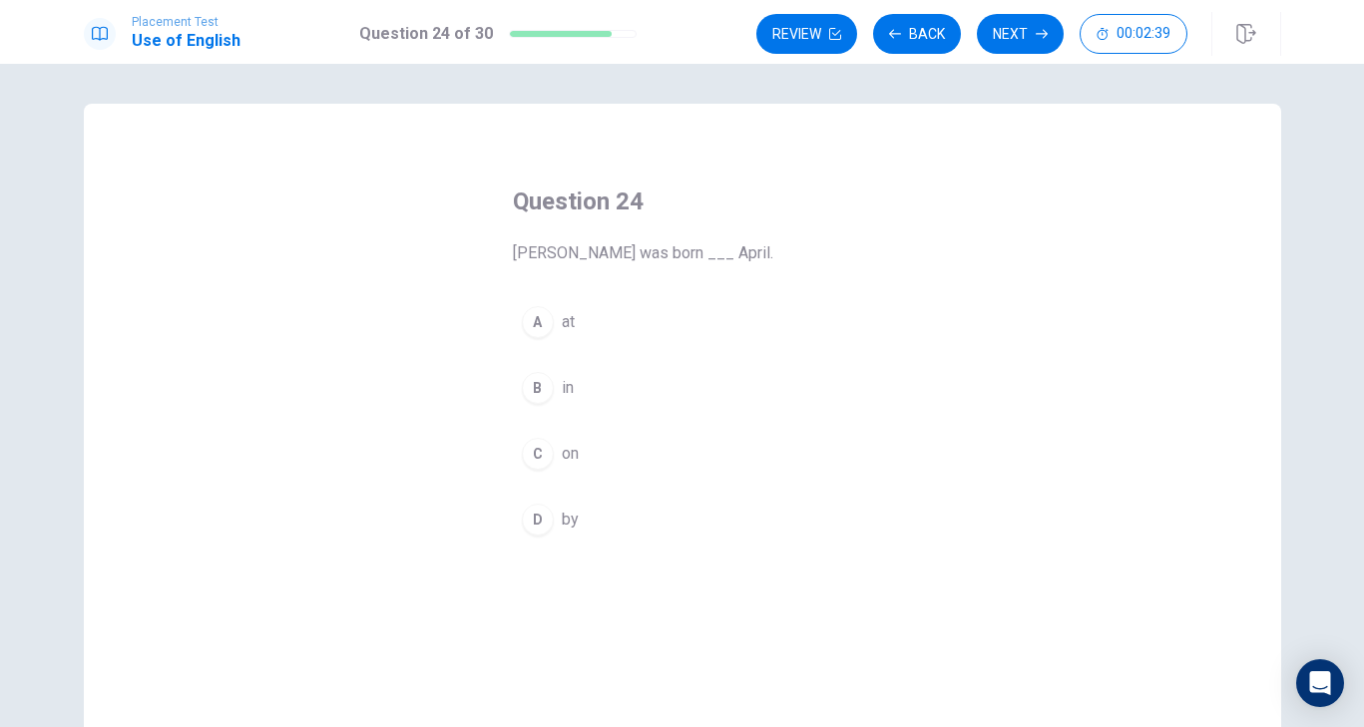
click at [565, 382] on span "in" at bounding box center [568, 388] width 12 height 24
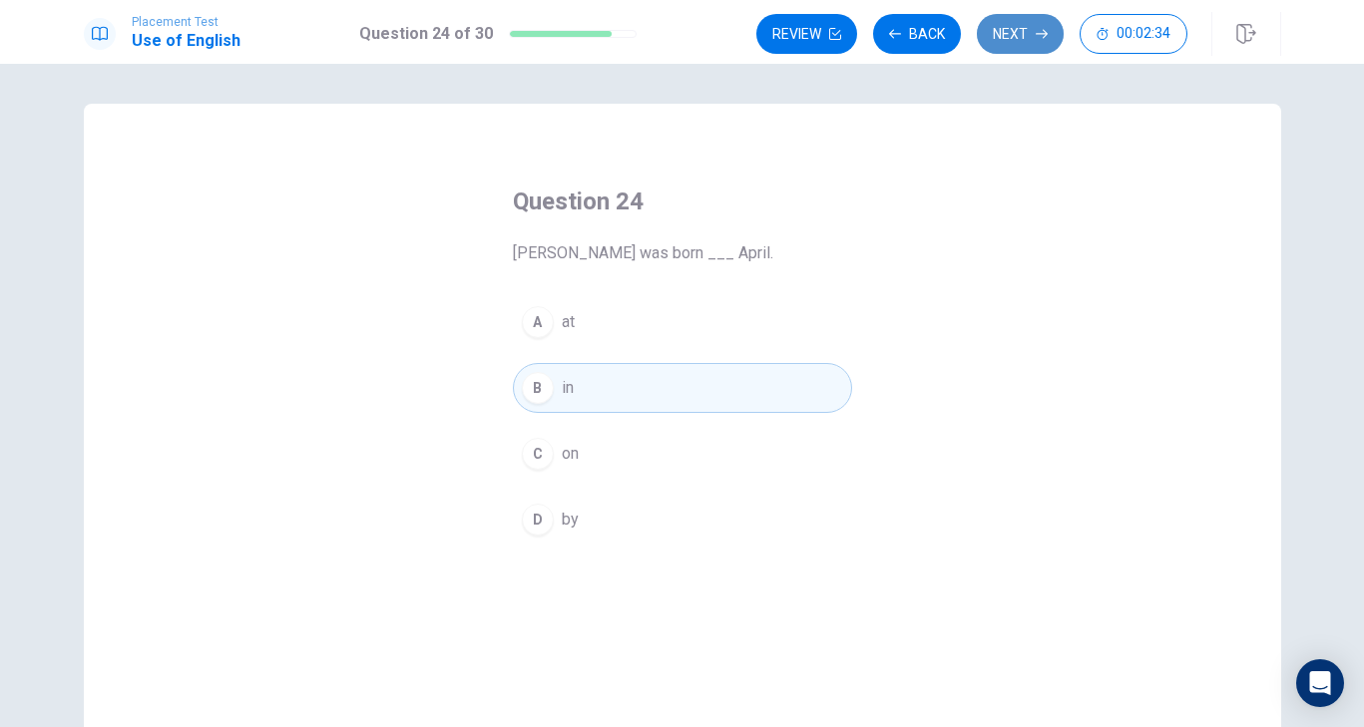
click at [1048, 31] on button "Next" at bounding box center [1020, 34] width 87 height 40
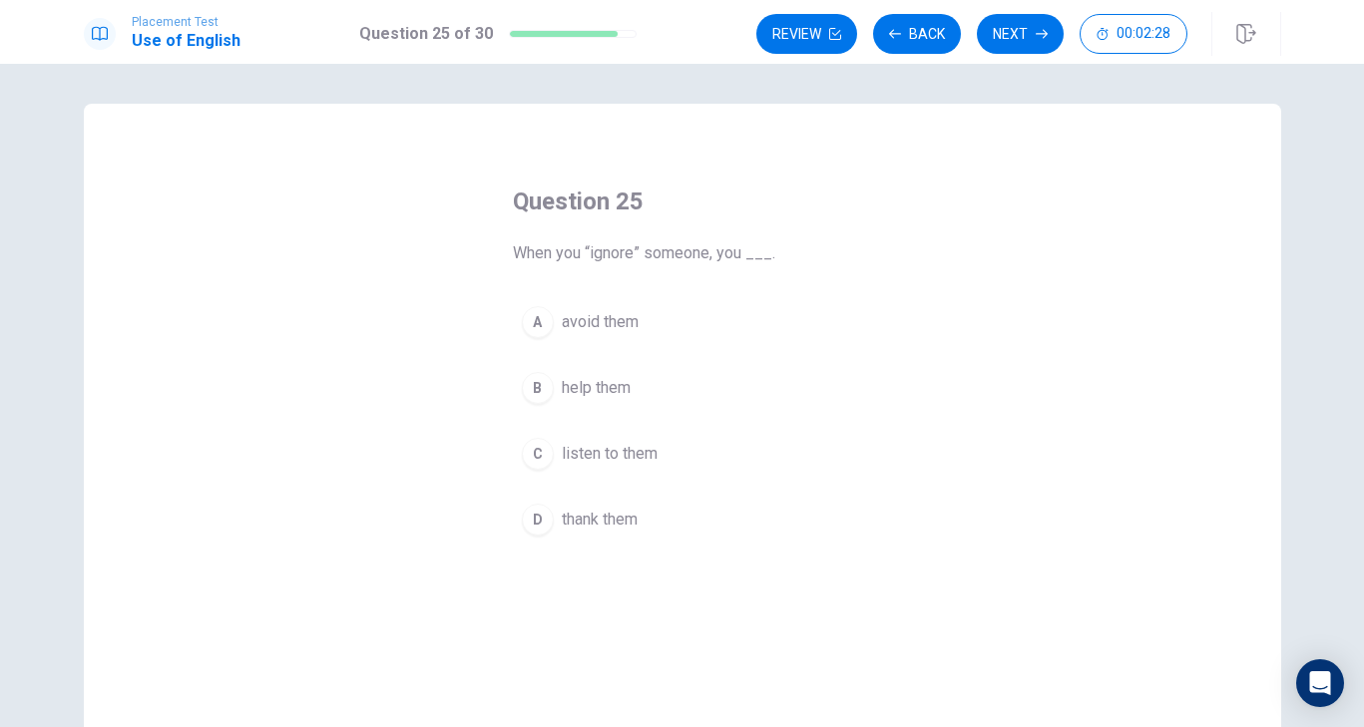
click at [639, 441] on button "C listen to them" at bounding box center [682, 454] width 339 height 50
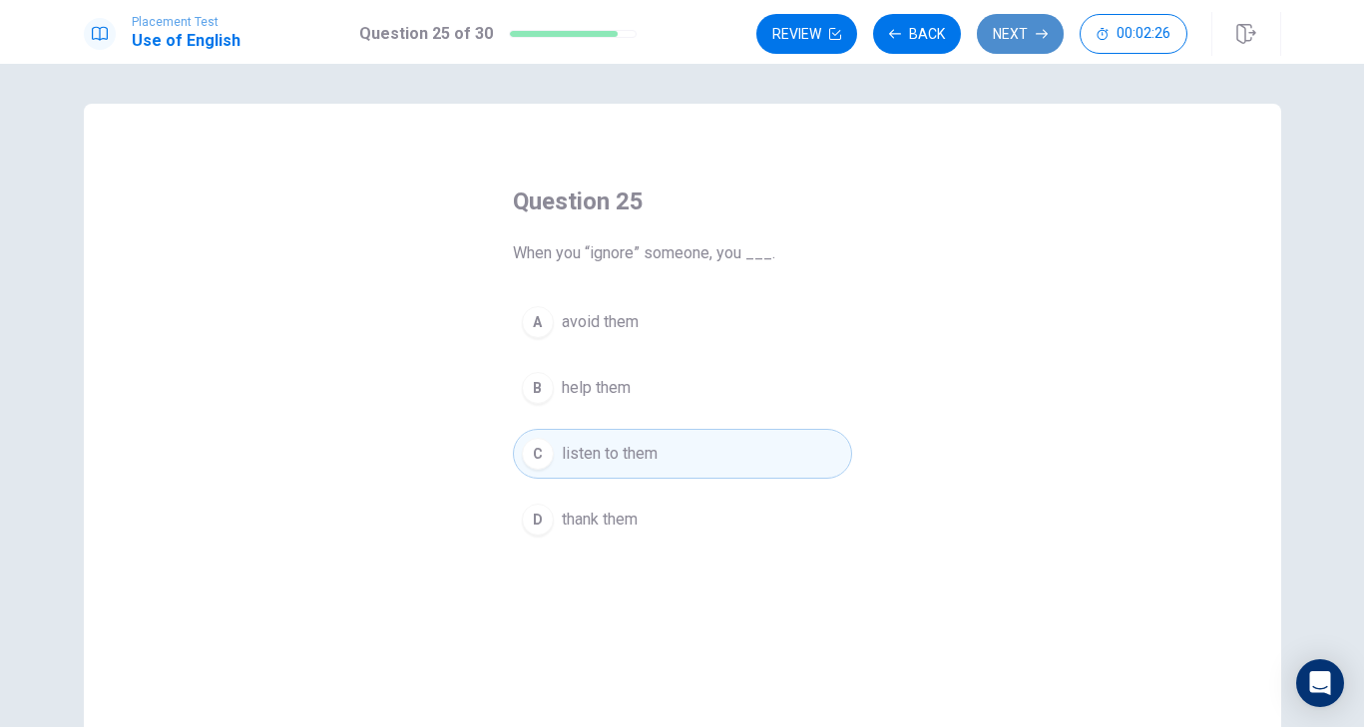
click at [1008, 40] on button "Next" at bounding box center [1020, 34] width 87 height 40
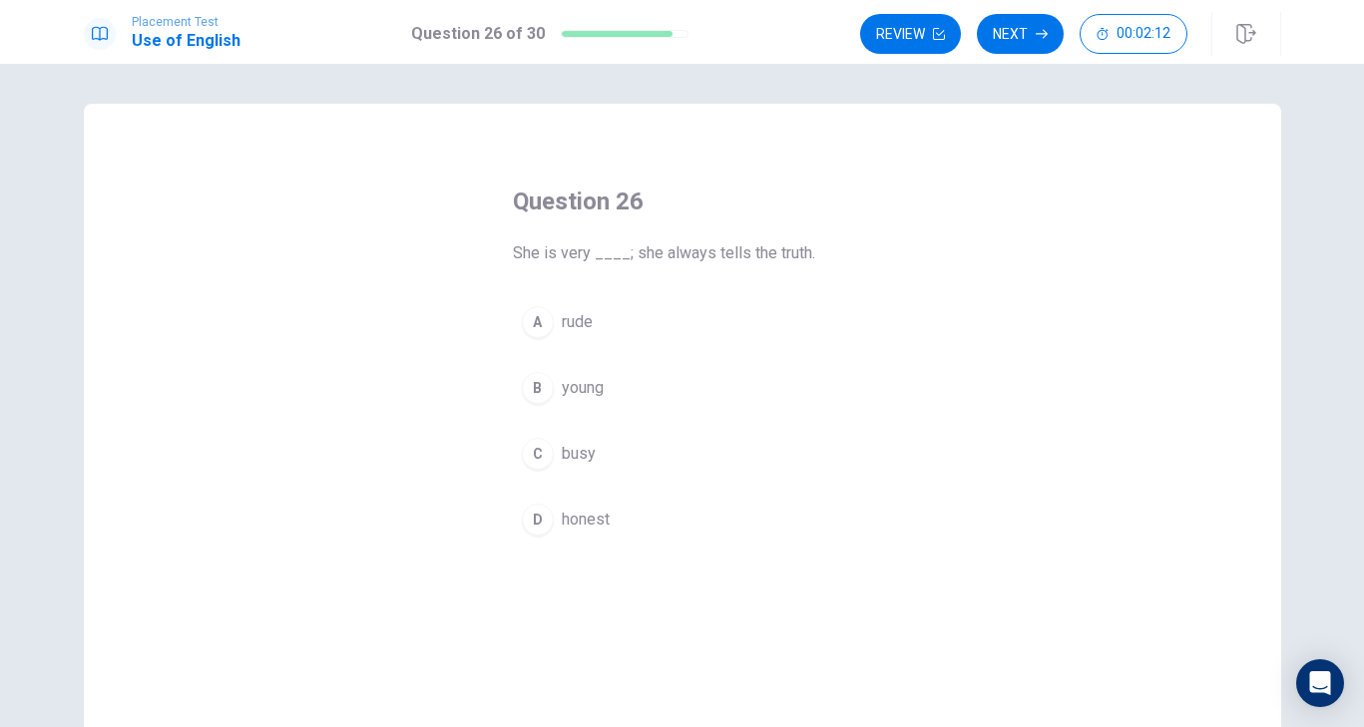
click at [610, 526] on button "D honest" at bounding box center [682, 520] width 339 height 50
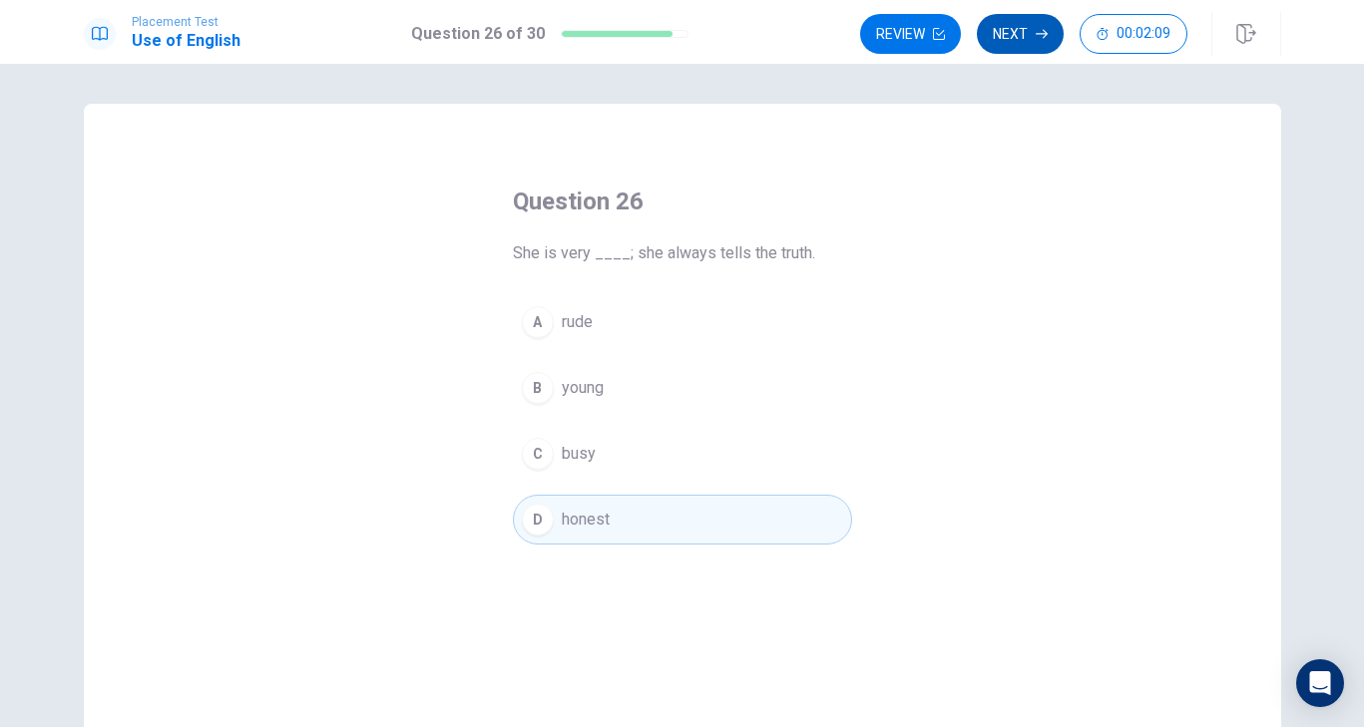
click at [1018, 30] on button "Next" at bounding box center [1020, 34] width 87 height 40
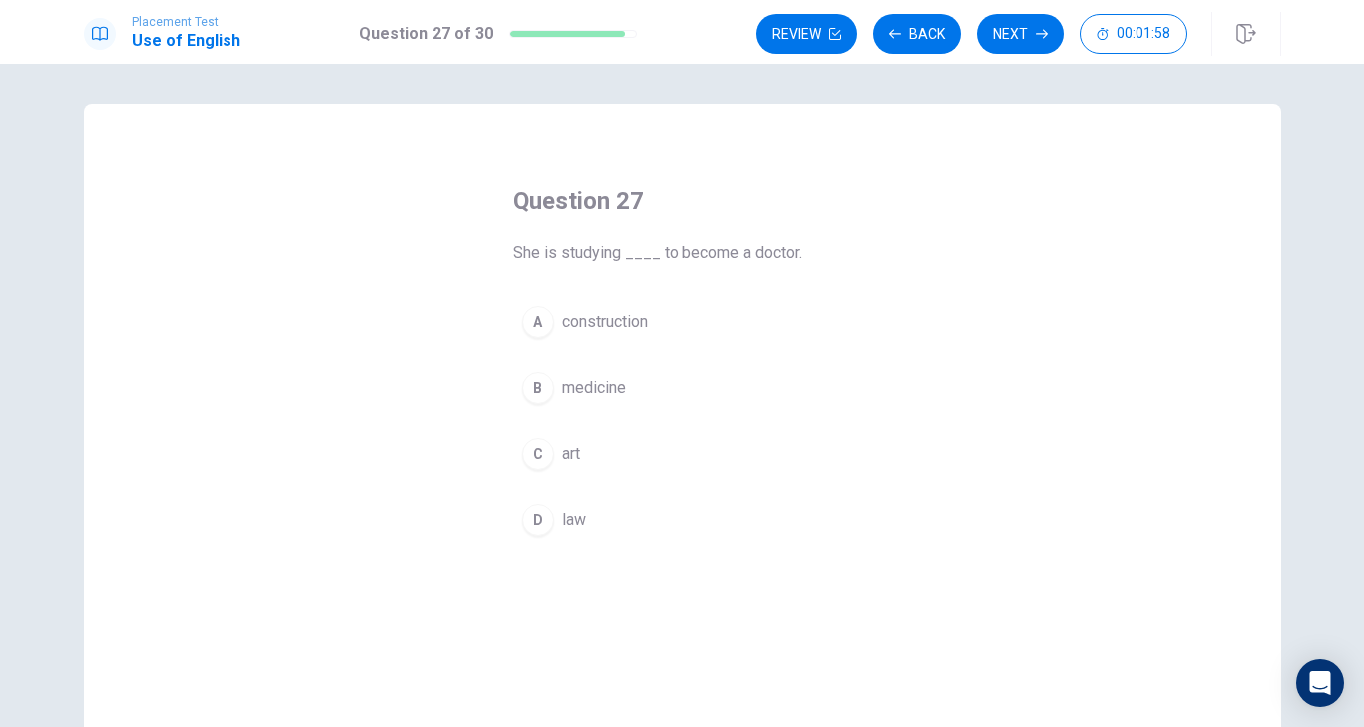
click at [635, 318] on span "construction" at bounding box center [605, 322] width 86 height 24
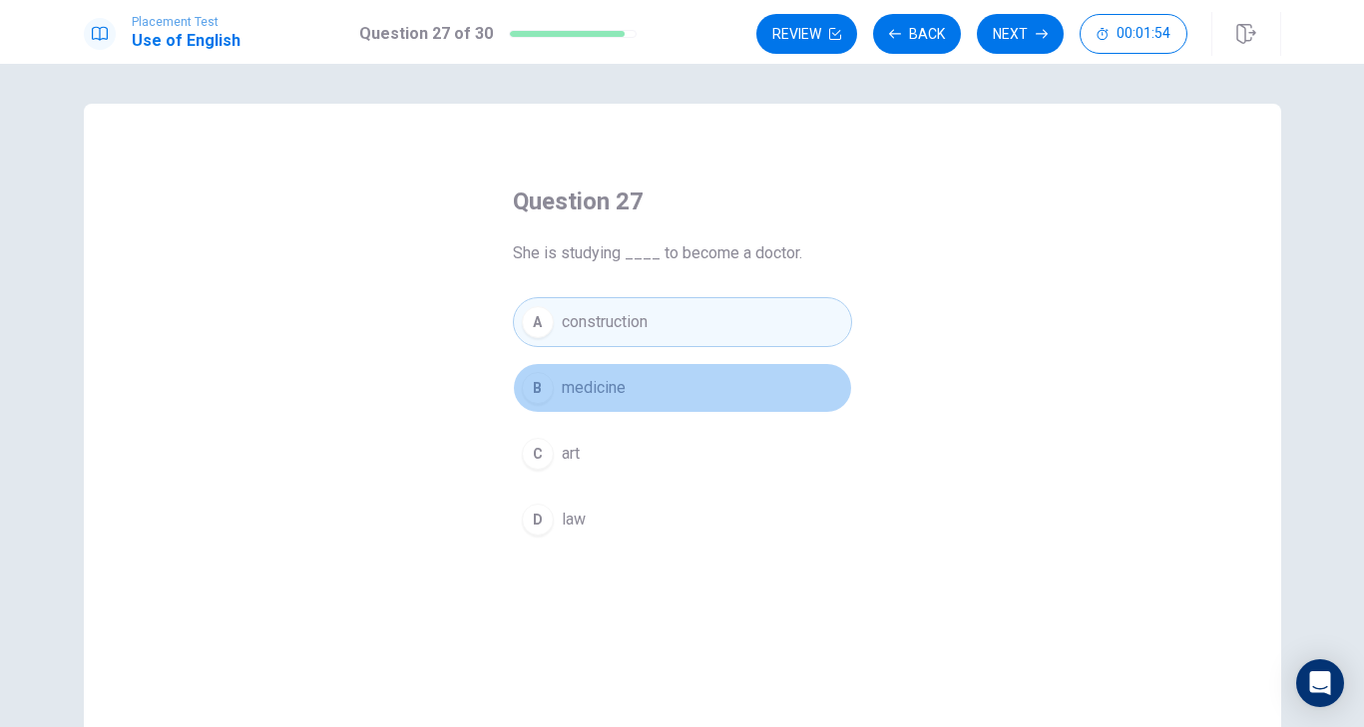
click at [661, 397] on button "B medicine" at bounding box center [682, 388] width 339 height 50
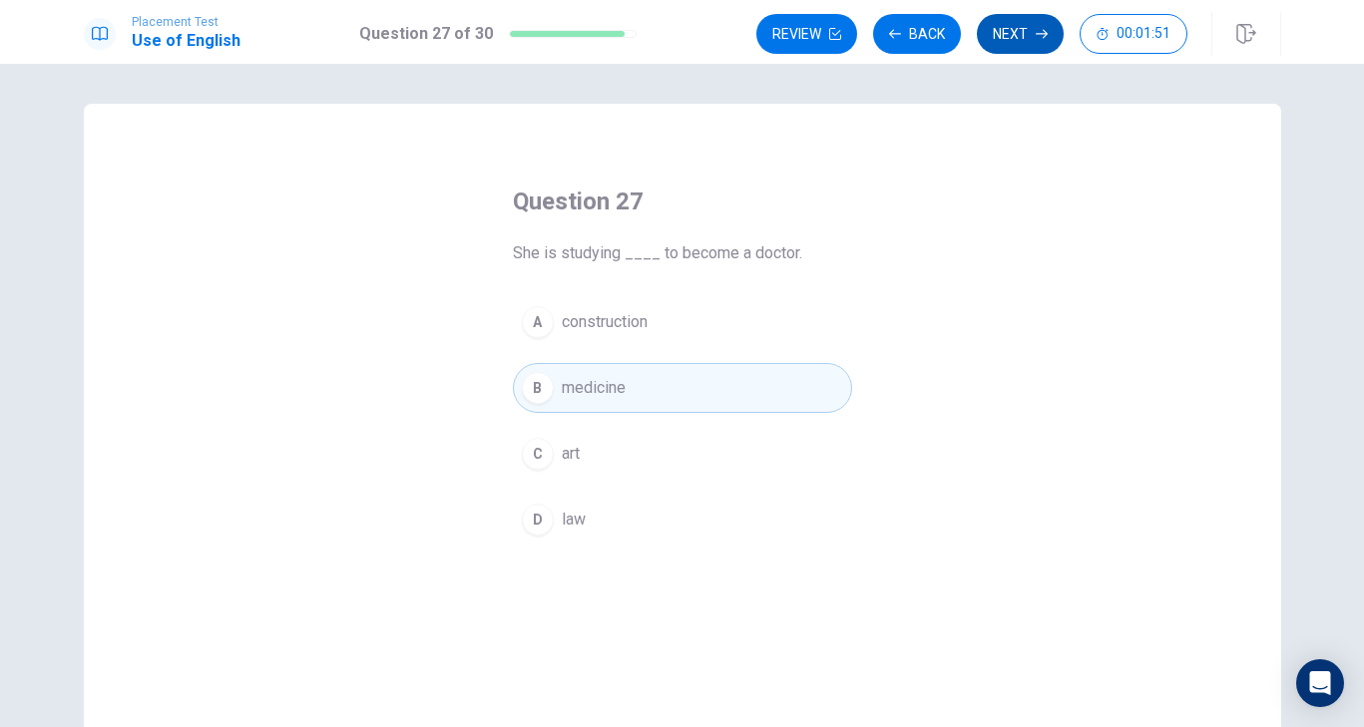
click at [1013, 44] on button "Next" at bounding box center [1020, 34] width 87 height 40
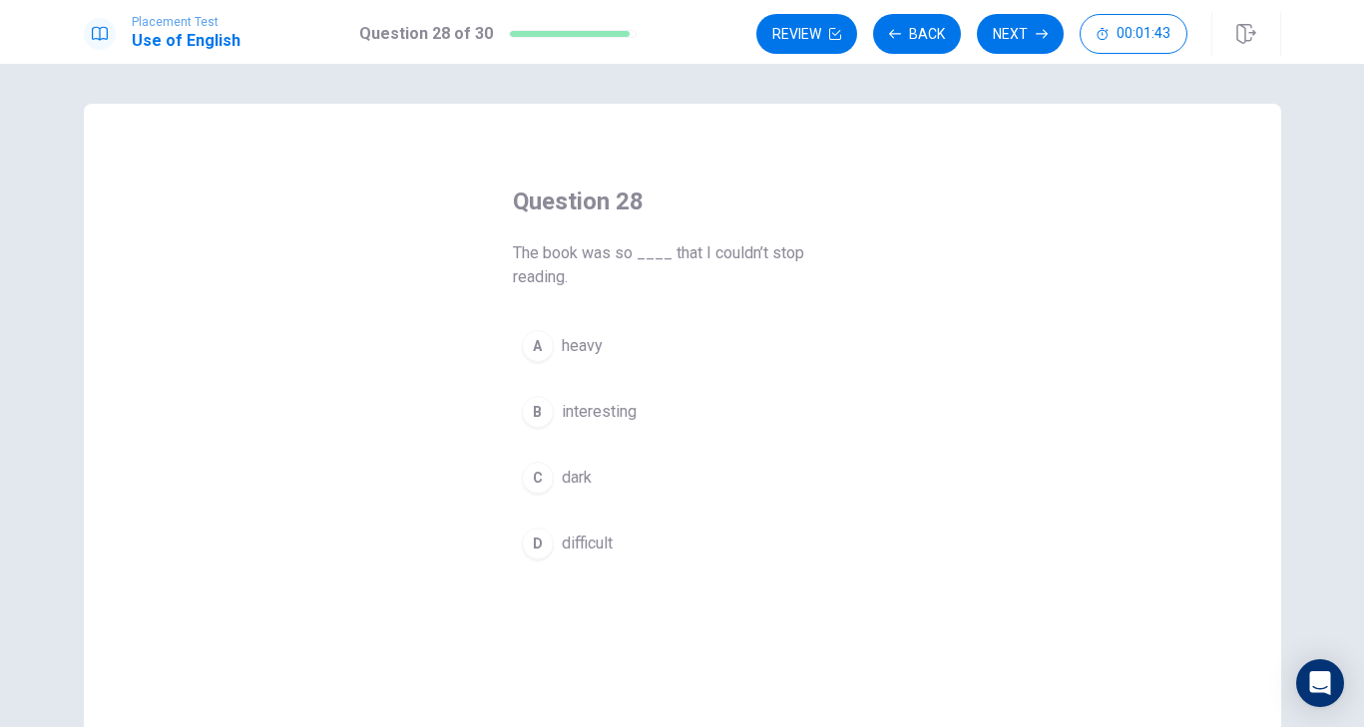
click at [630, 423] on span "interesting" at bounding box center [599, 412] width 75 height 24
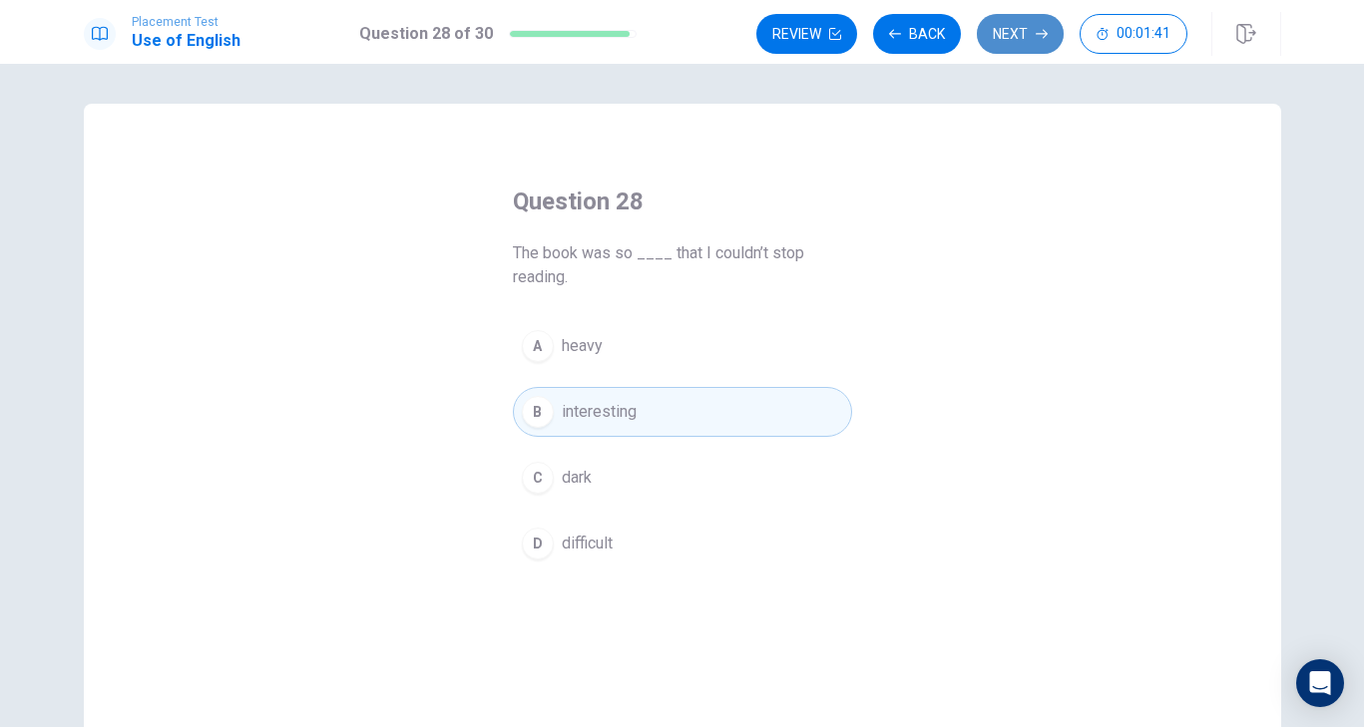
click at [1021, 42] on button "Next" at bounding box center [1020, 34] width 87 height 40
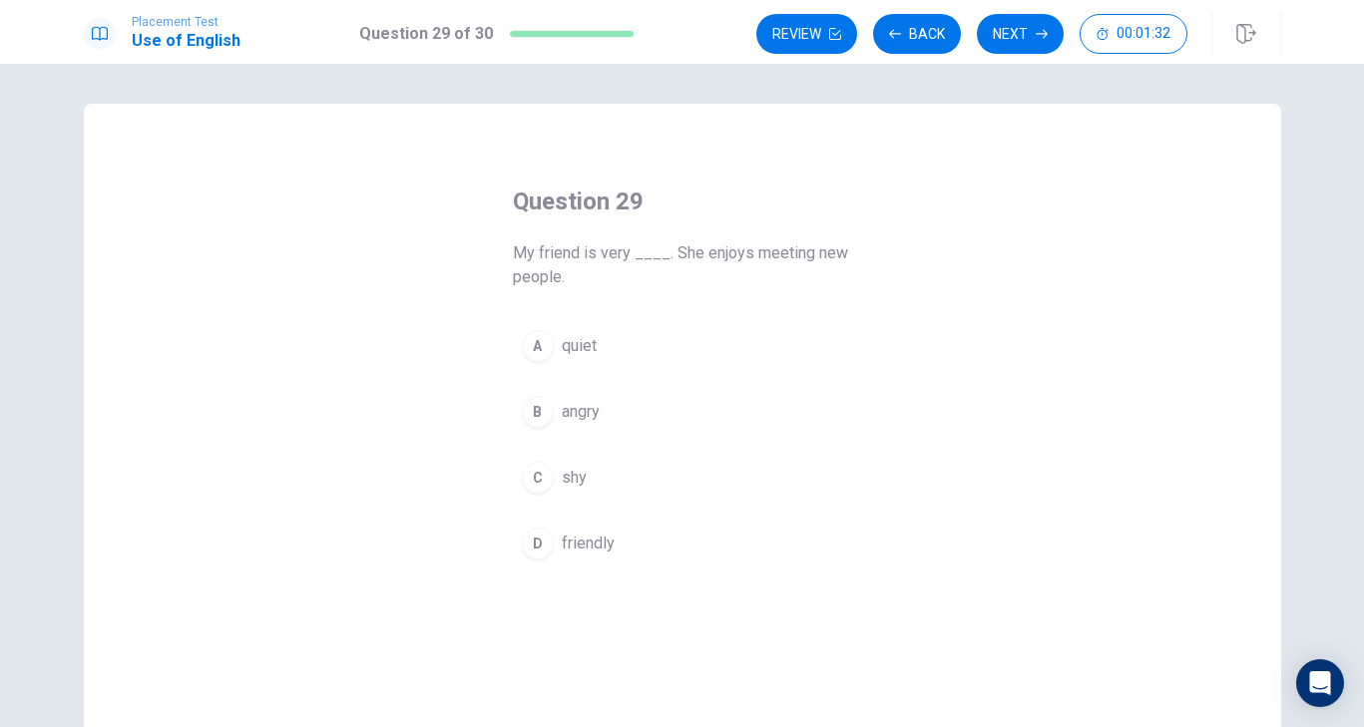
click at [608, 551] on span "friendly" at bounding box center [588, 544] width 53 height 24
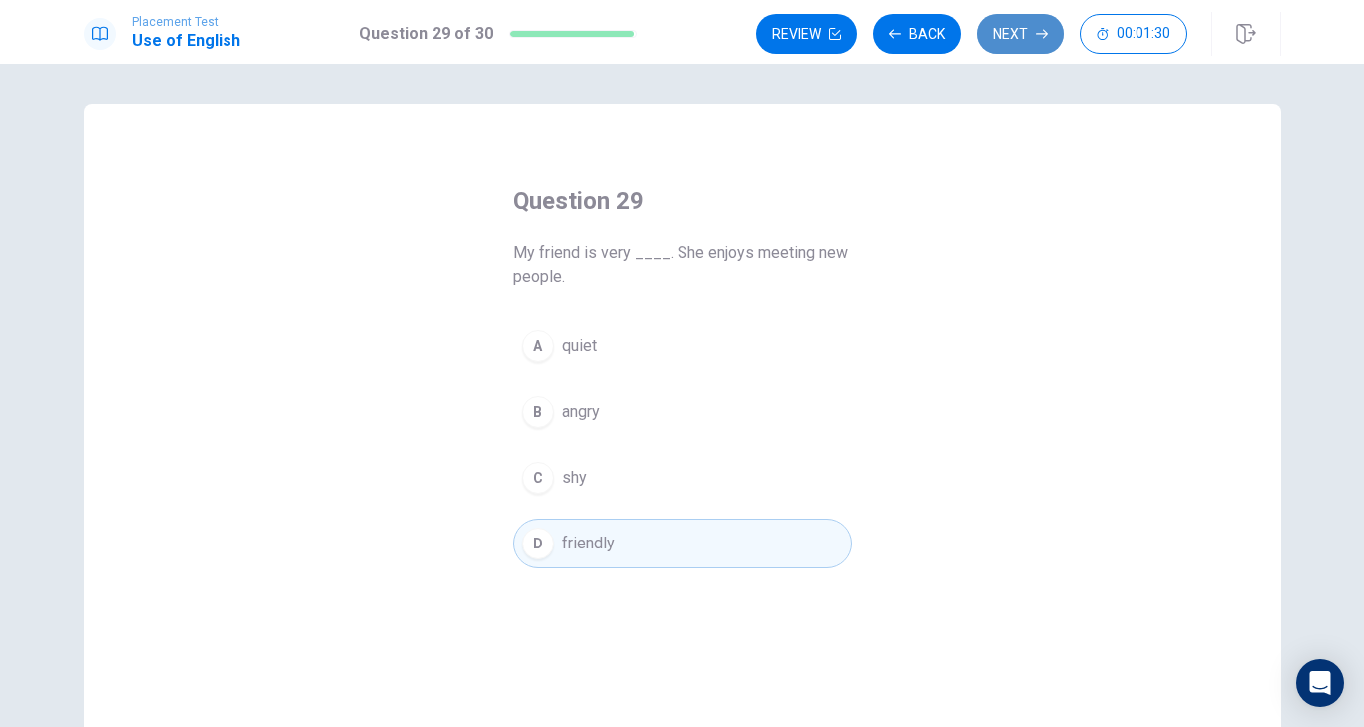
click at [1021, 42] on button "Next" at bounding box center [1020, 34] width 87 height 40
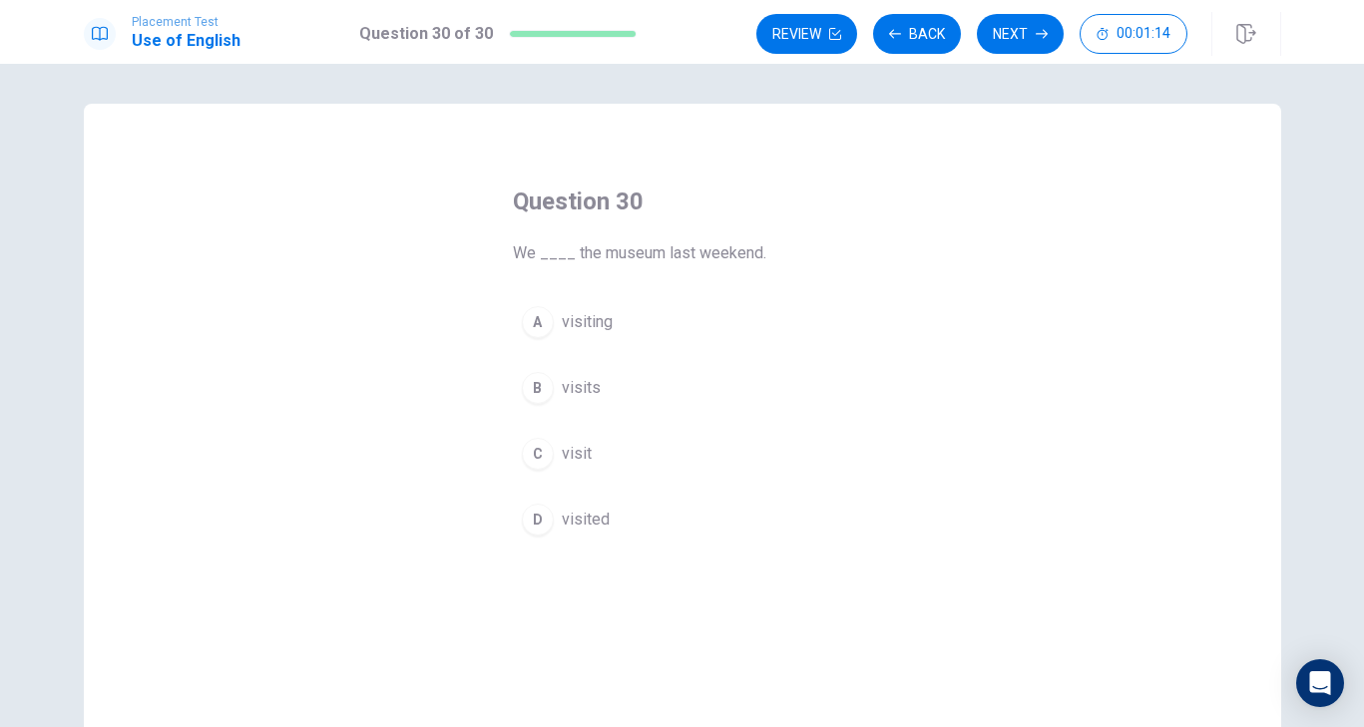
click at [589, 519] on span "visited" at bounding box center [586, 520] width 48 height 24
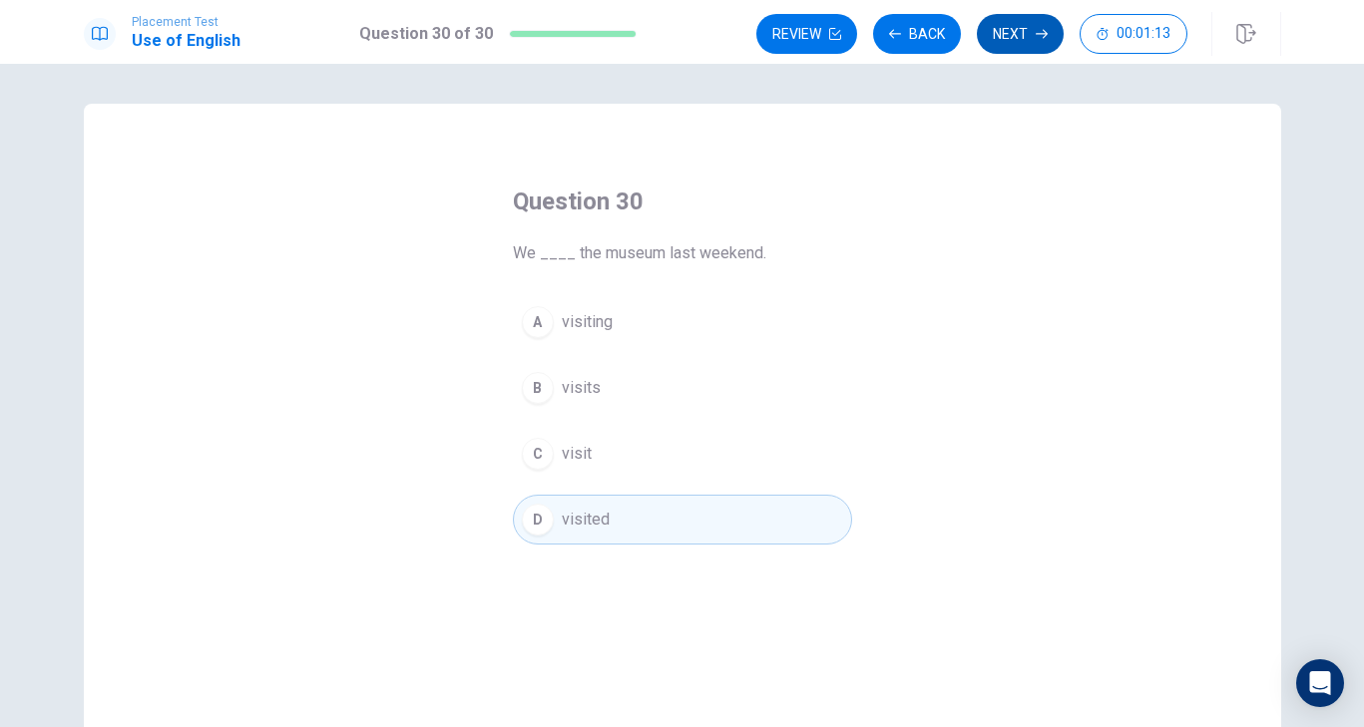
click at [1043, 31] on icon "button" at bounding box center [1042, 34] width 12 height 12
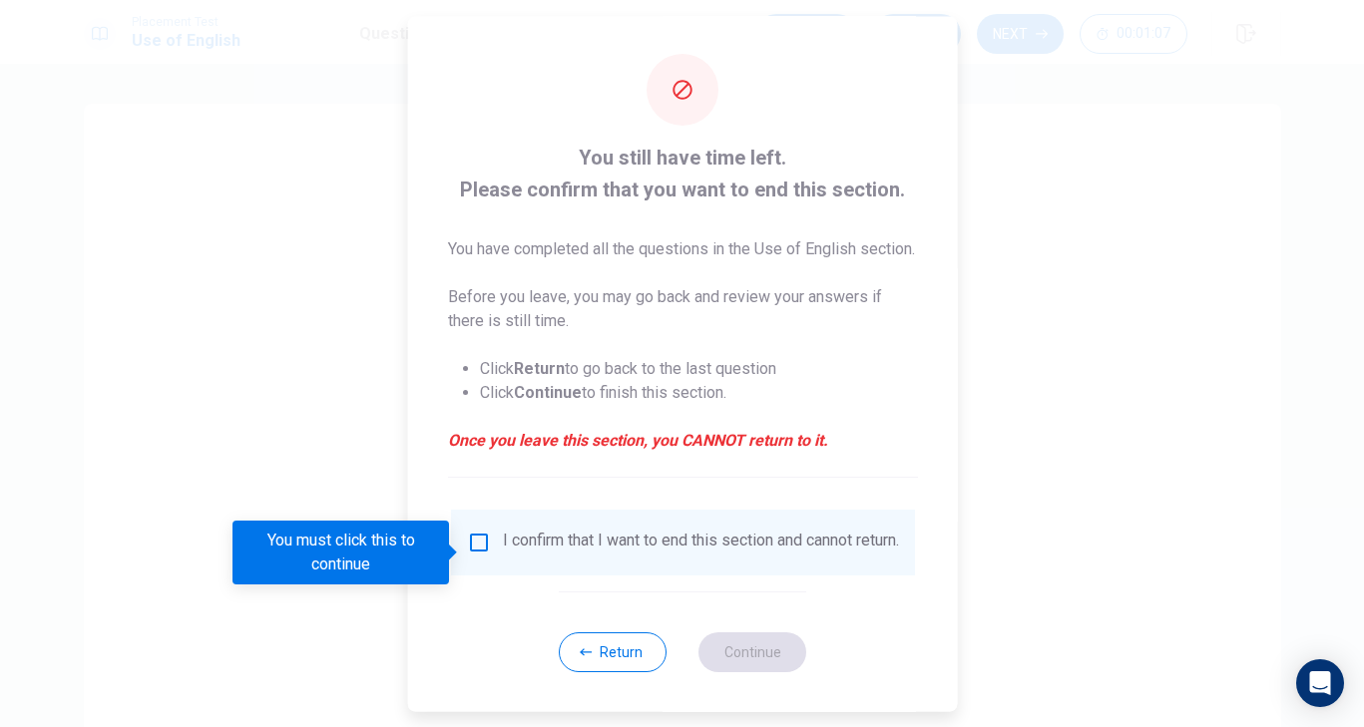
scroll to position [38, 0]
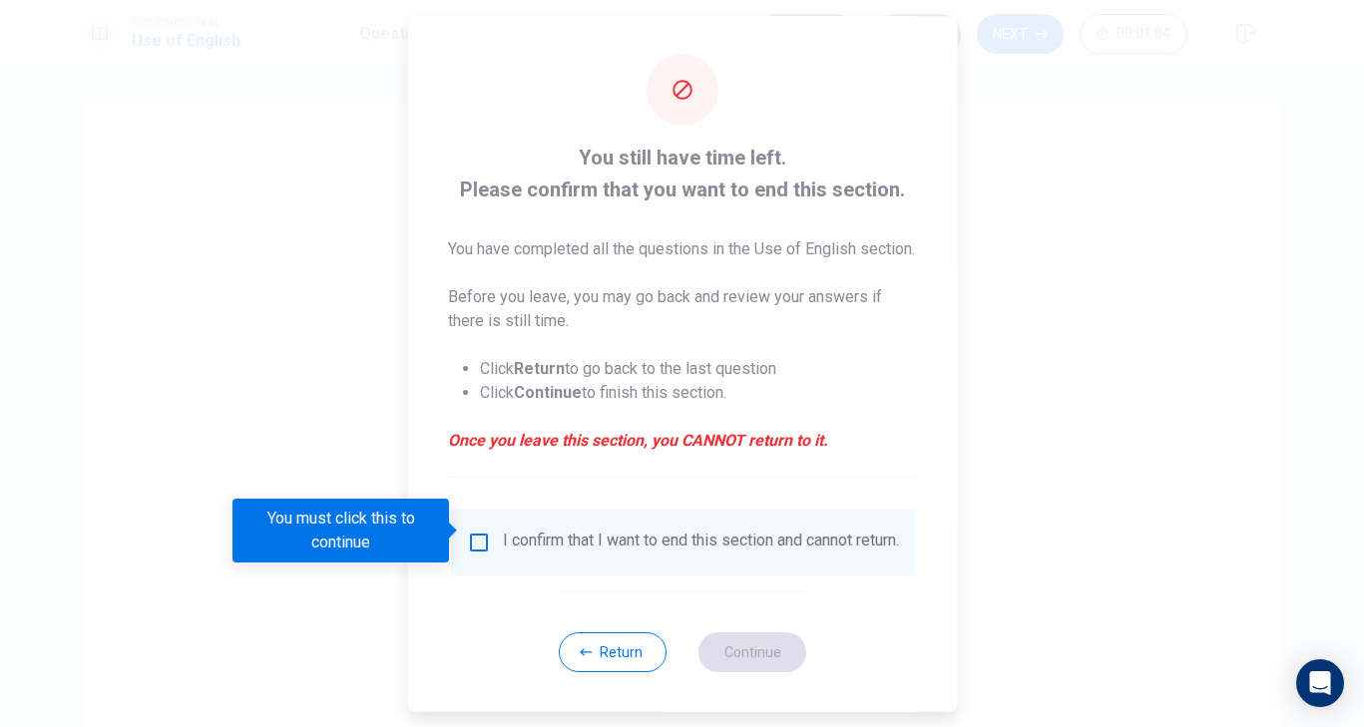
click at [470, 530] on input "You must click this to continue" at bounding box center [478, 542] width 24 height 24
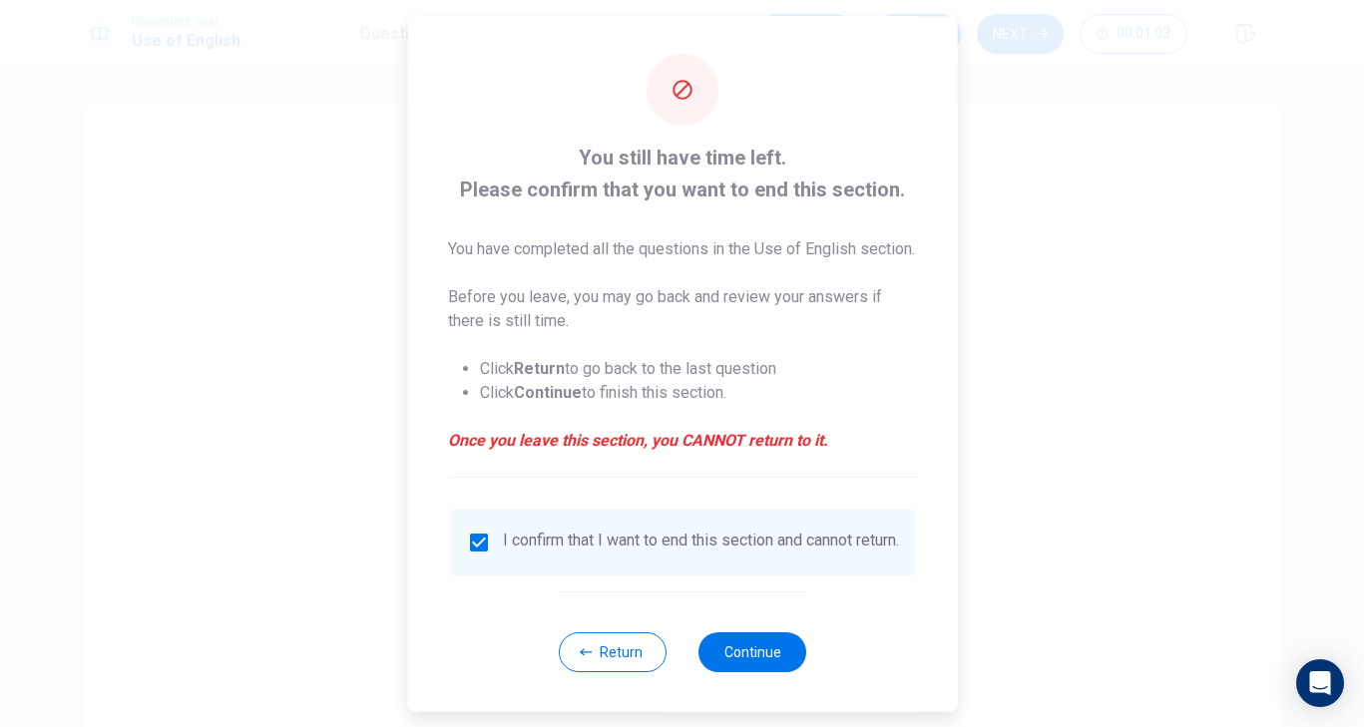
scroll to position [0, 0]
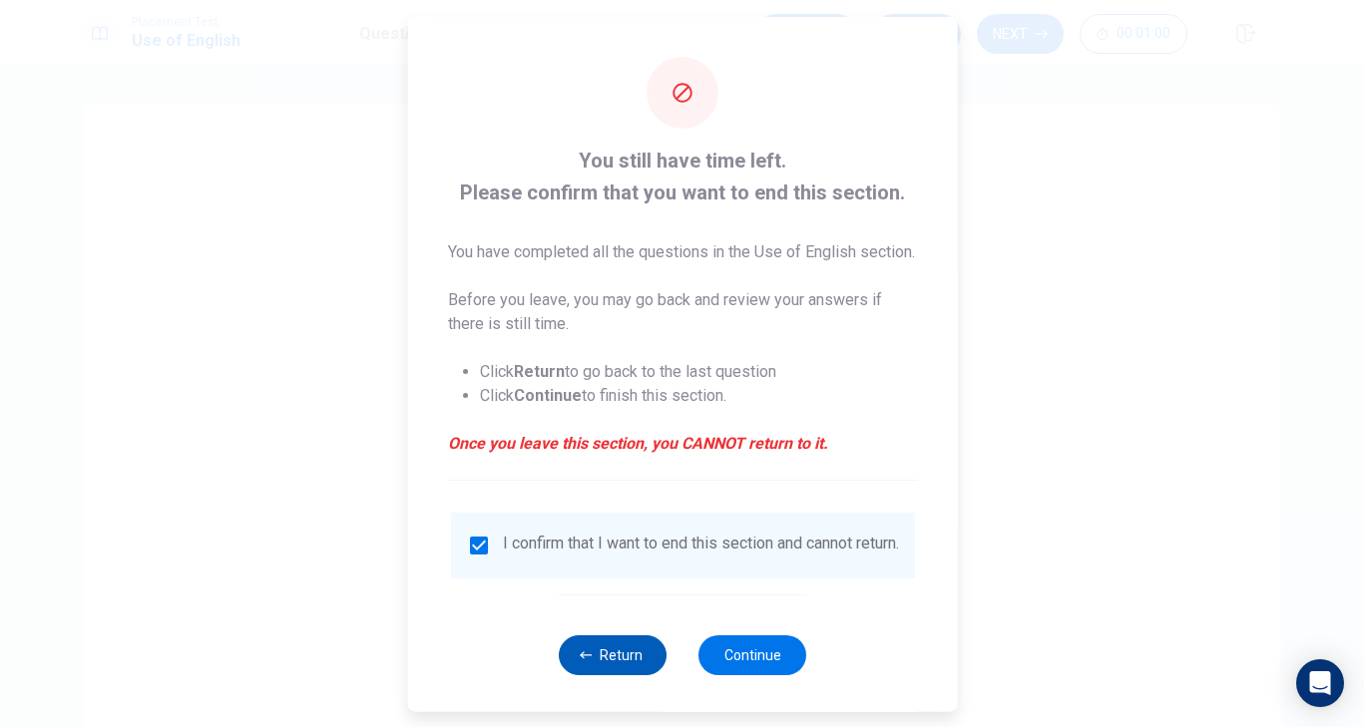
click at [575, 675] on button "Return" at bounding box center [613, 655] width 108 height 40
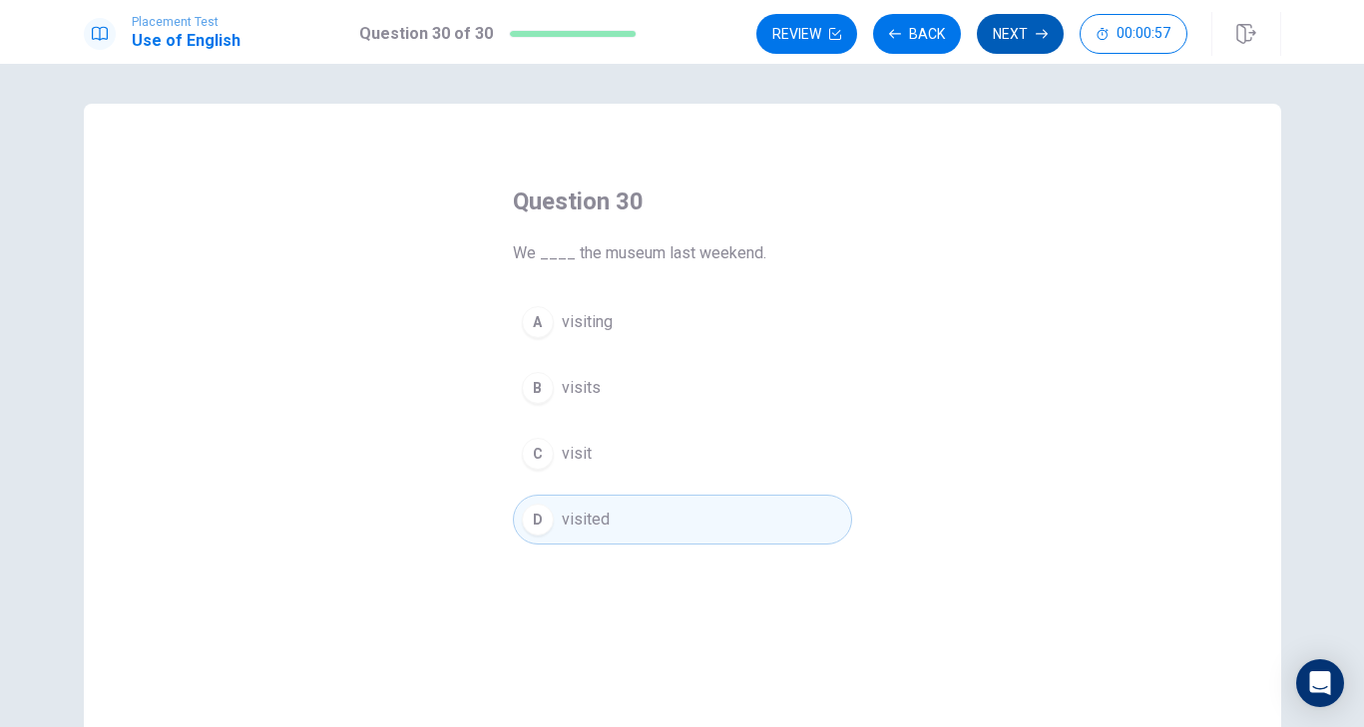
click at [1019, 27] on button "Next" at bounding box center [1020, 34] width 87 height 40
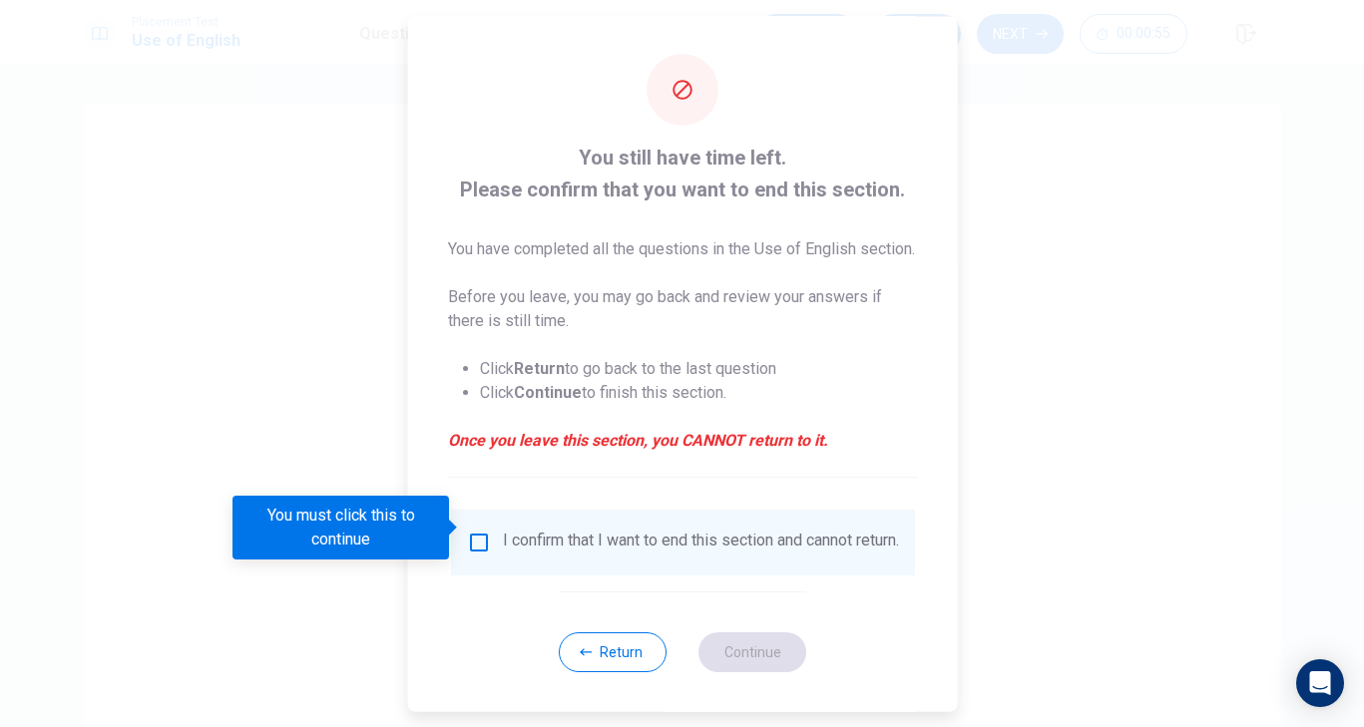
scroll to position [41, 0]
click at [475, 534] on input "You must click this to continue" at bounding box center [478, 542] width 24 height 24
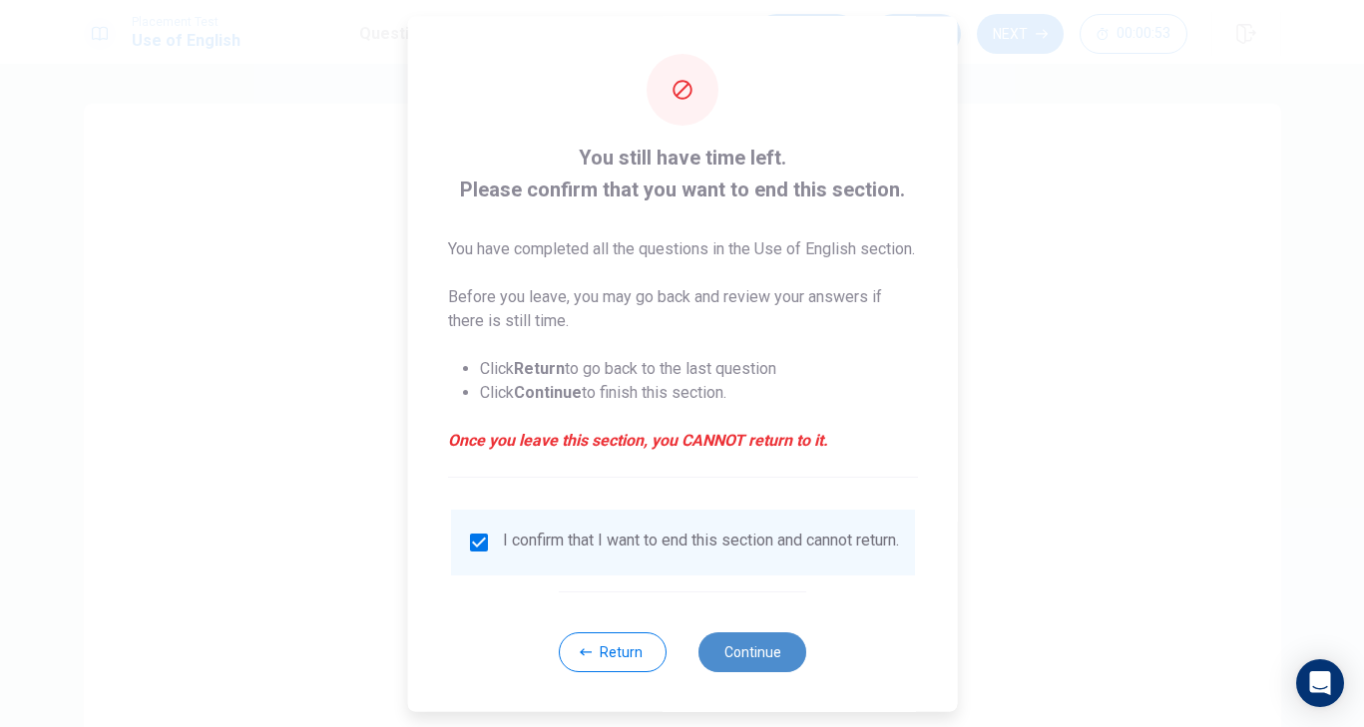
click at [755, 648] on button "Continue" at bounding box center [753, 652] width 108 height 40
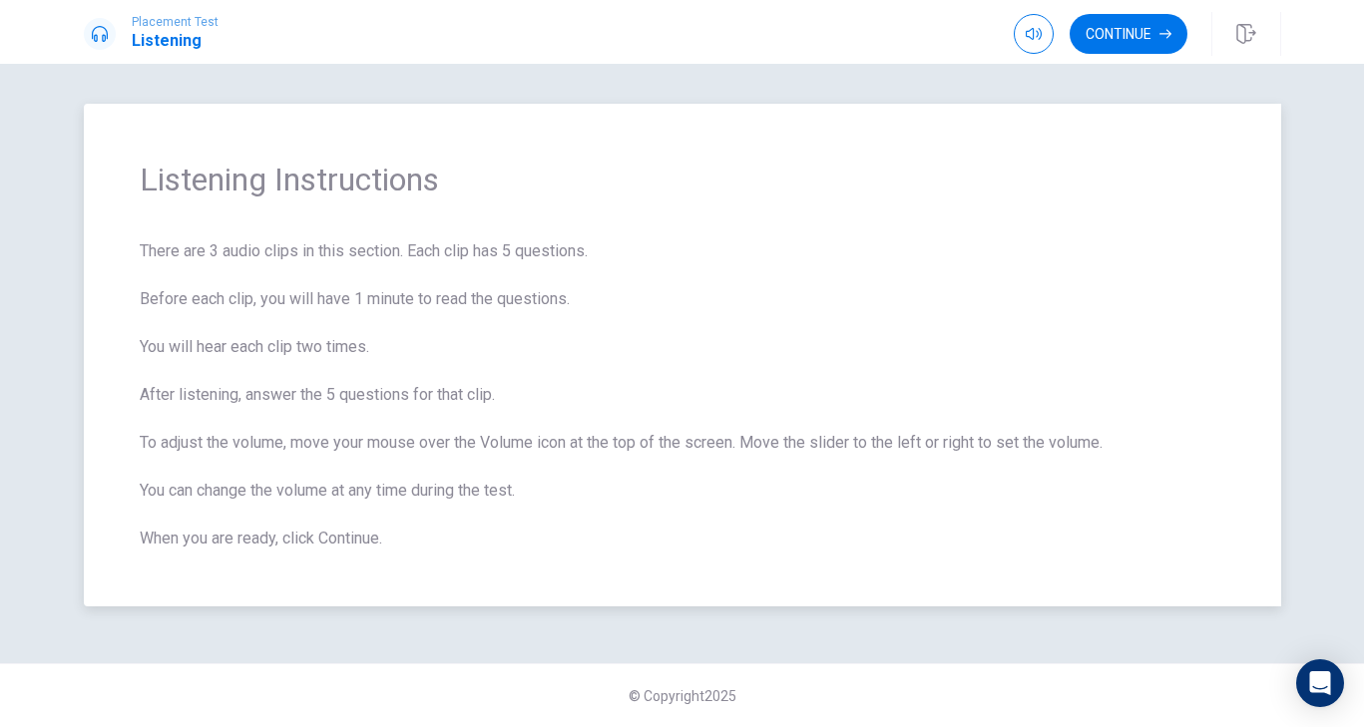
scroll to position [0, 0]
click at [1119, 40] on button "Continue" at bounding box center [1129, 34] width 118 height 40
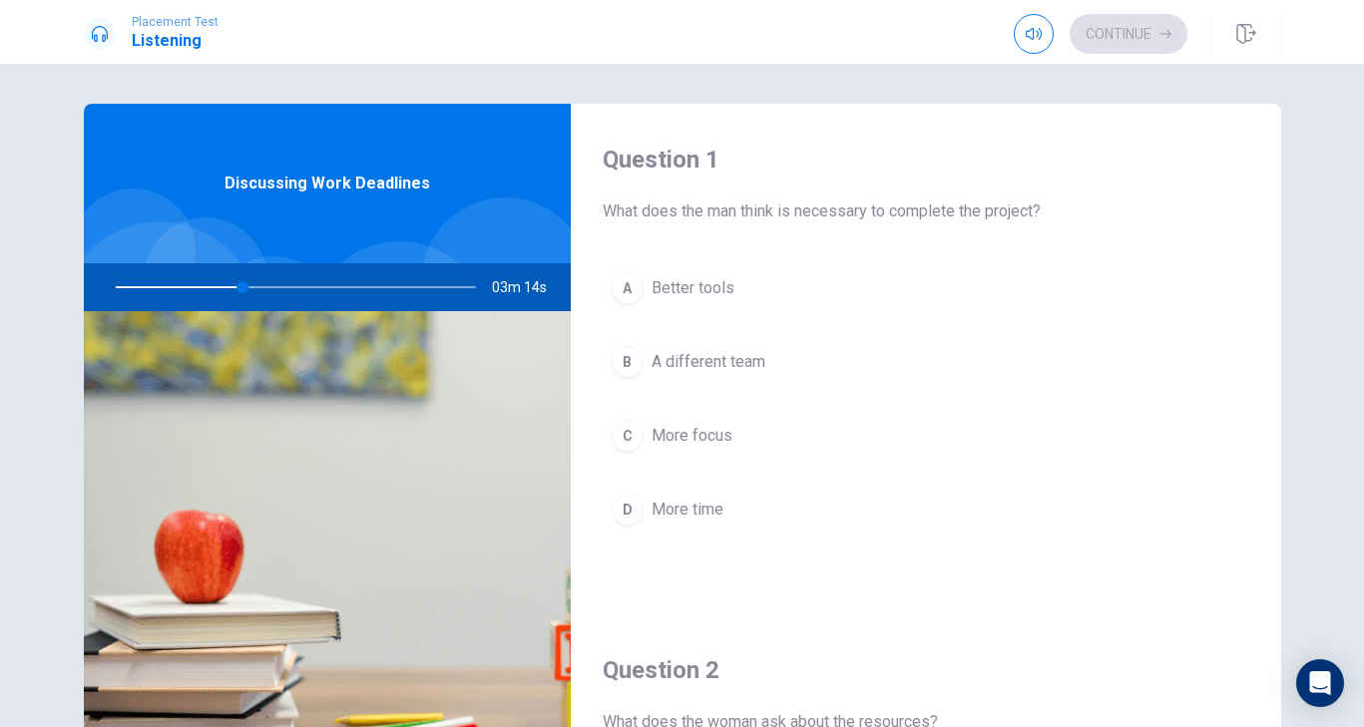
click at [719, 427] on span "More focus" at bounding box center [692, 436] width 81 height 24
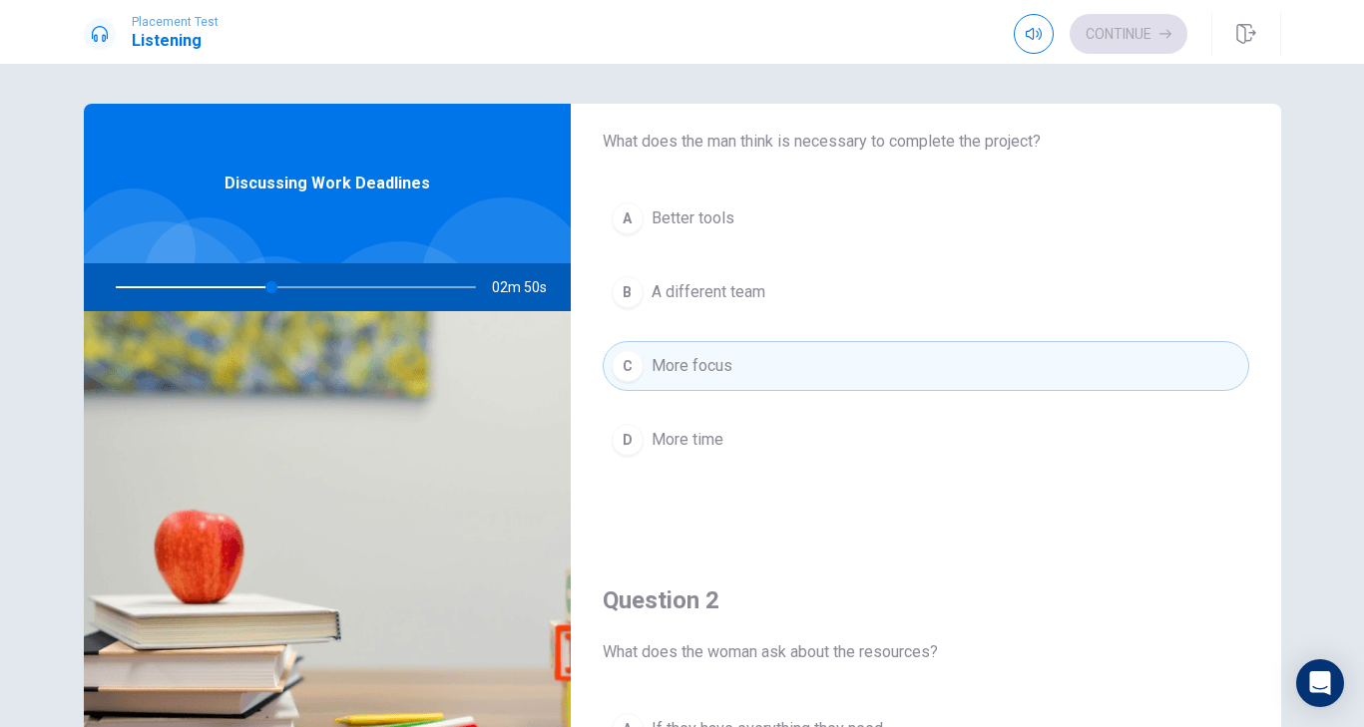
scroll to position [77, 0]
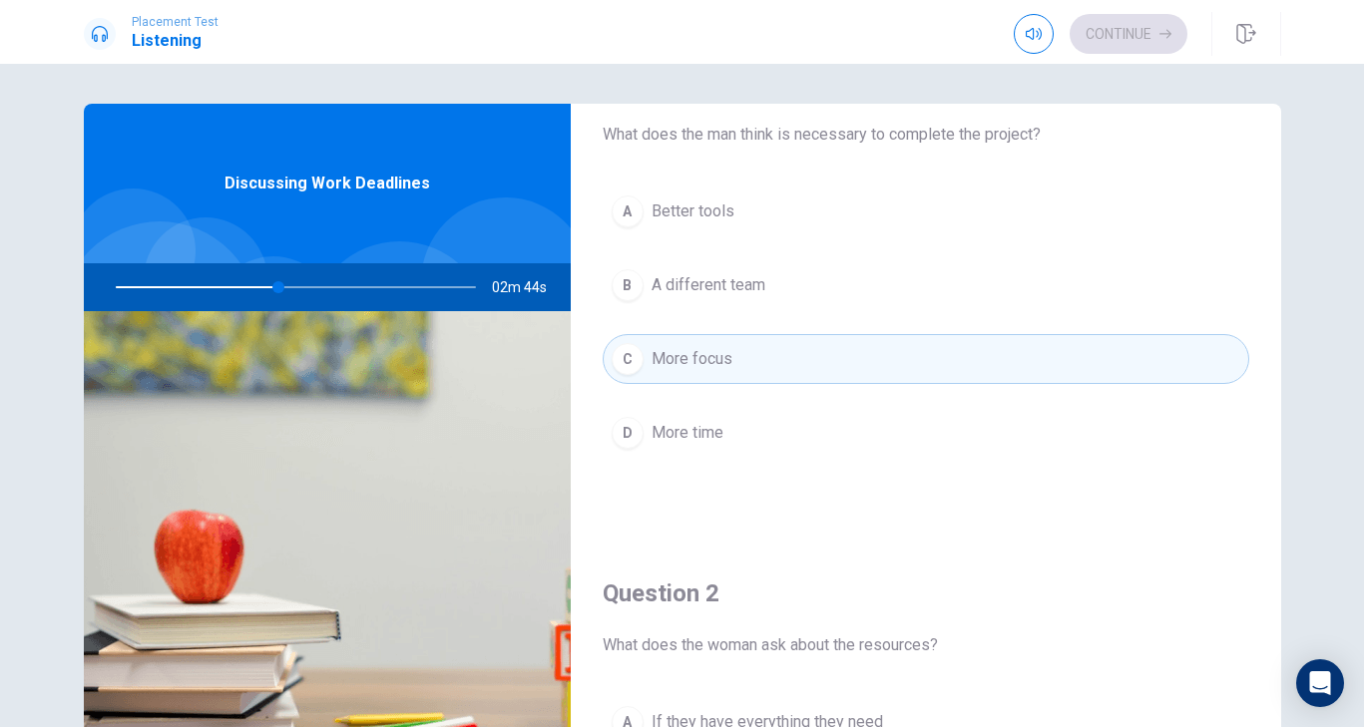
click at [747, 439] on button "D More time" at bounding box center [926, 433] width 647 height 50
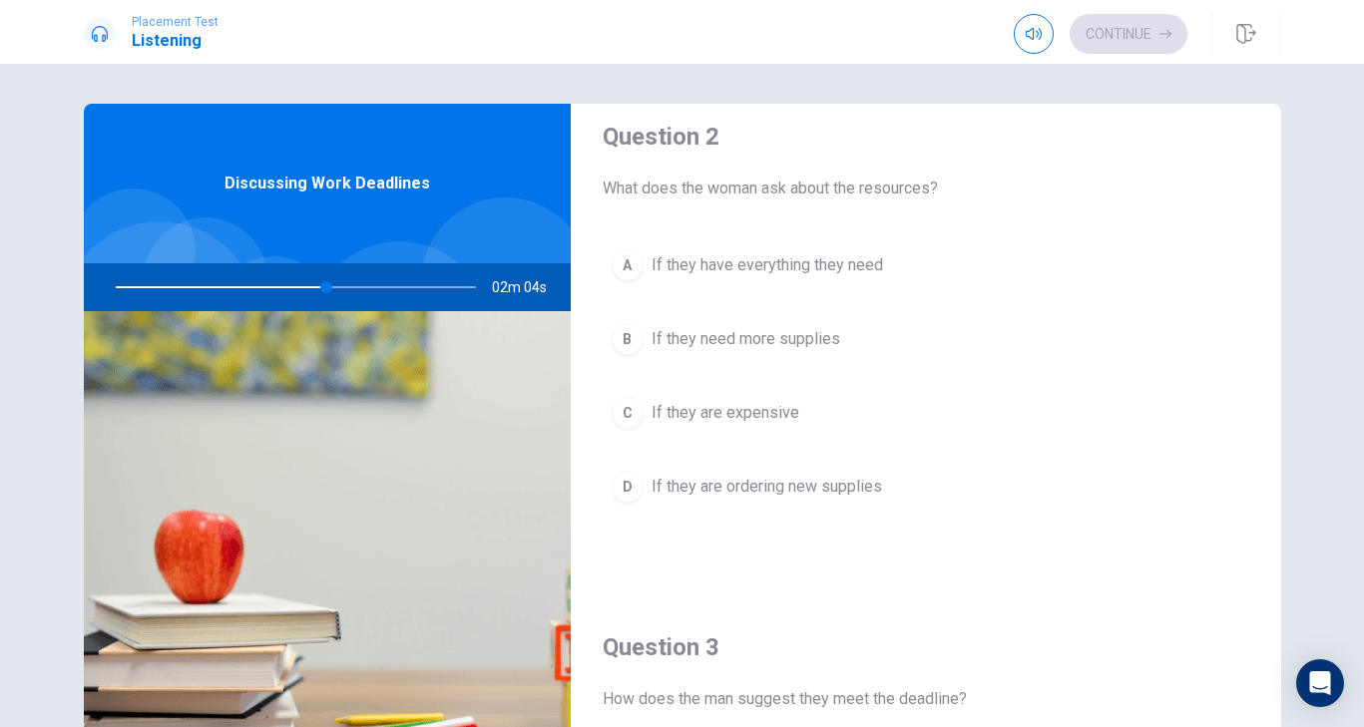
scroll to position [538, 0]
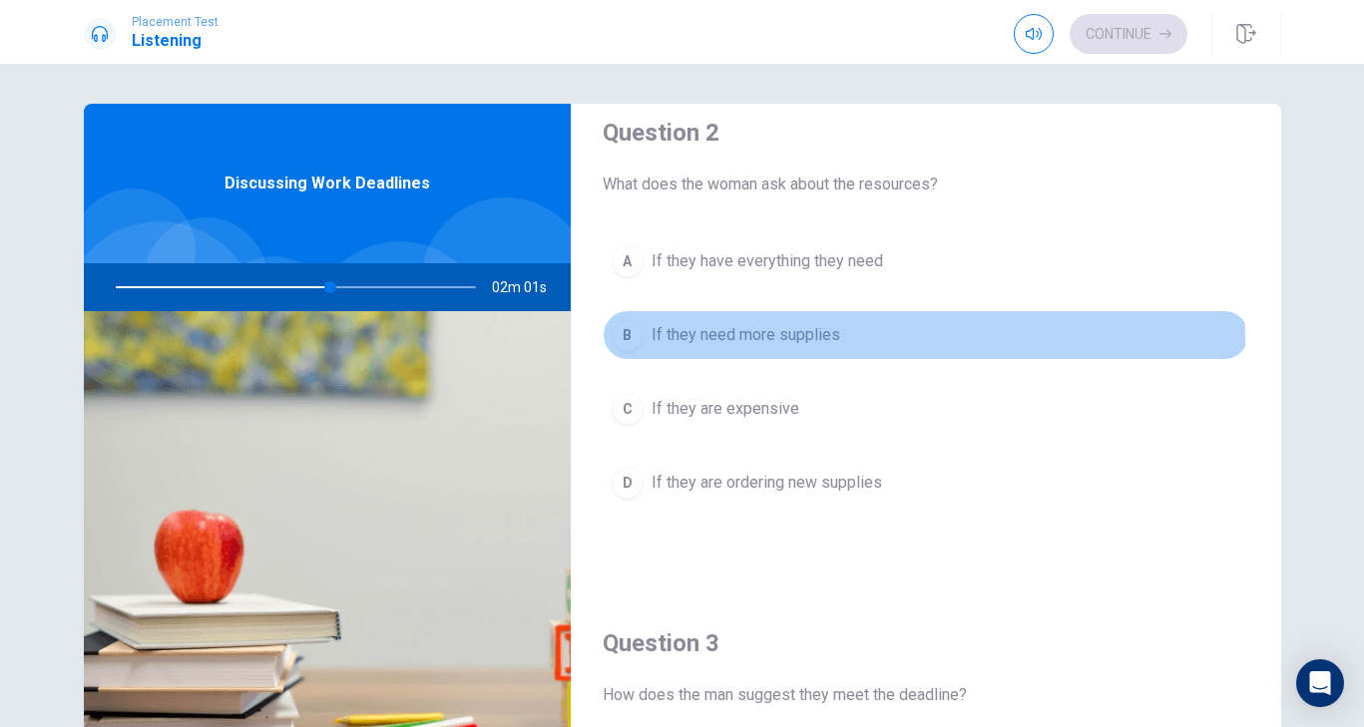
click at [729, 342] on span "If they need more supplies" at bounding box center [746, 335] width 189 height 24
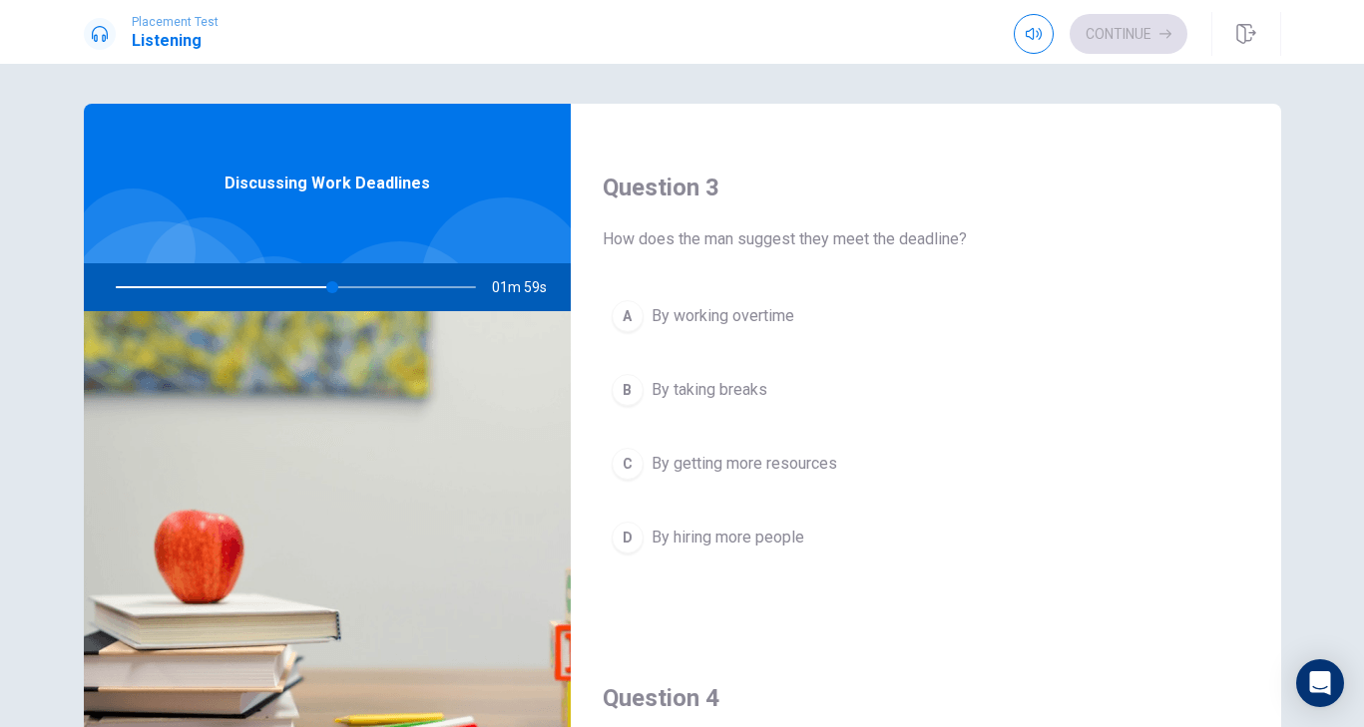
scroll to position [997, 0]
click at [710, 311] on span "By working overtime" at bounding box center [723, 313] width 143 height 24
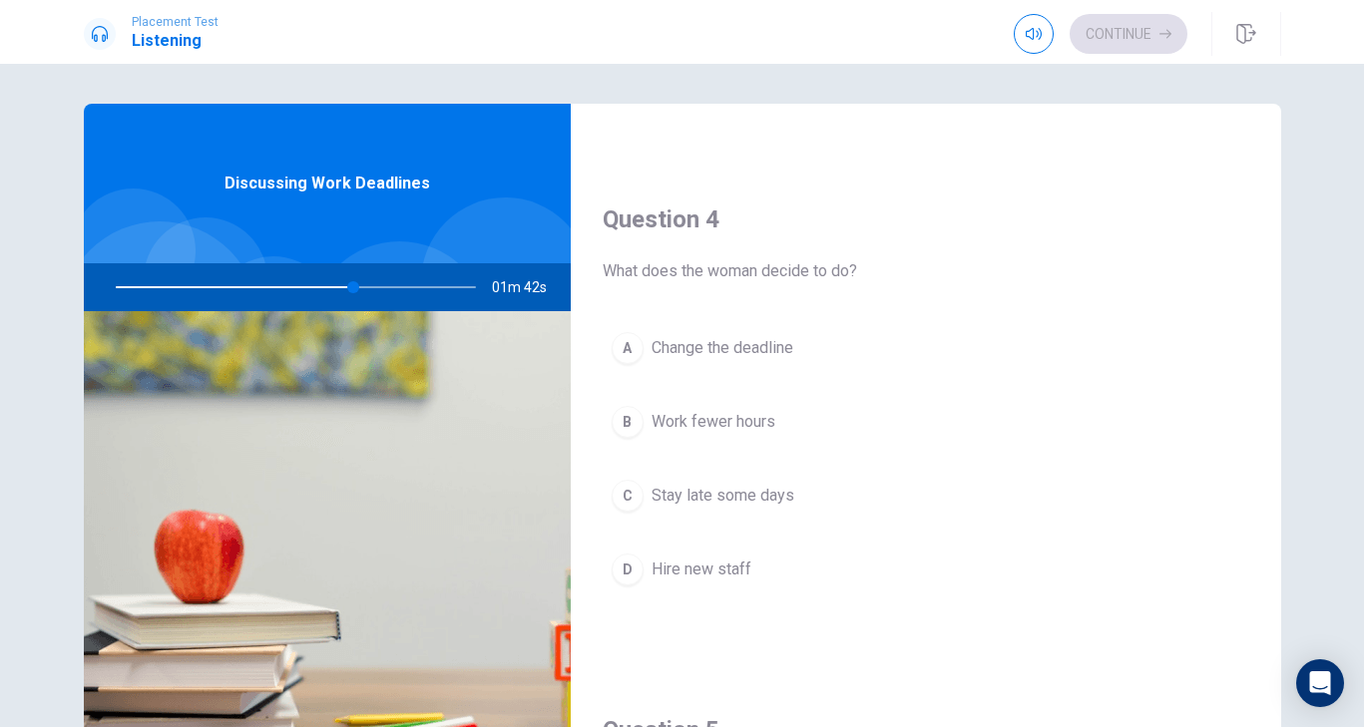
scroll to position [1475, 0]
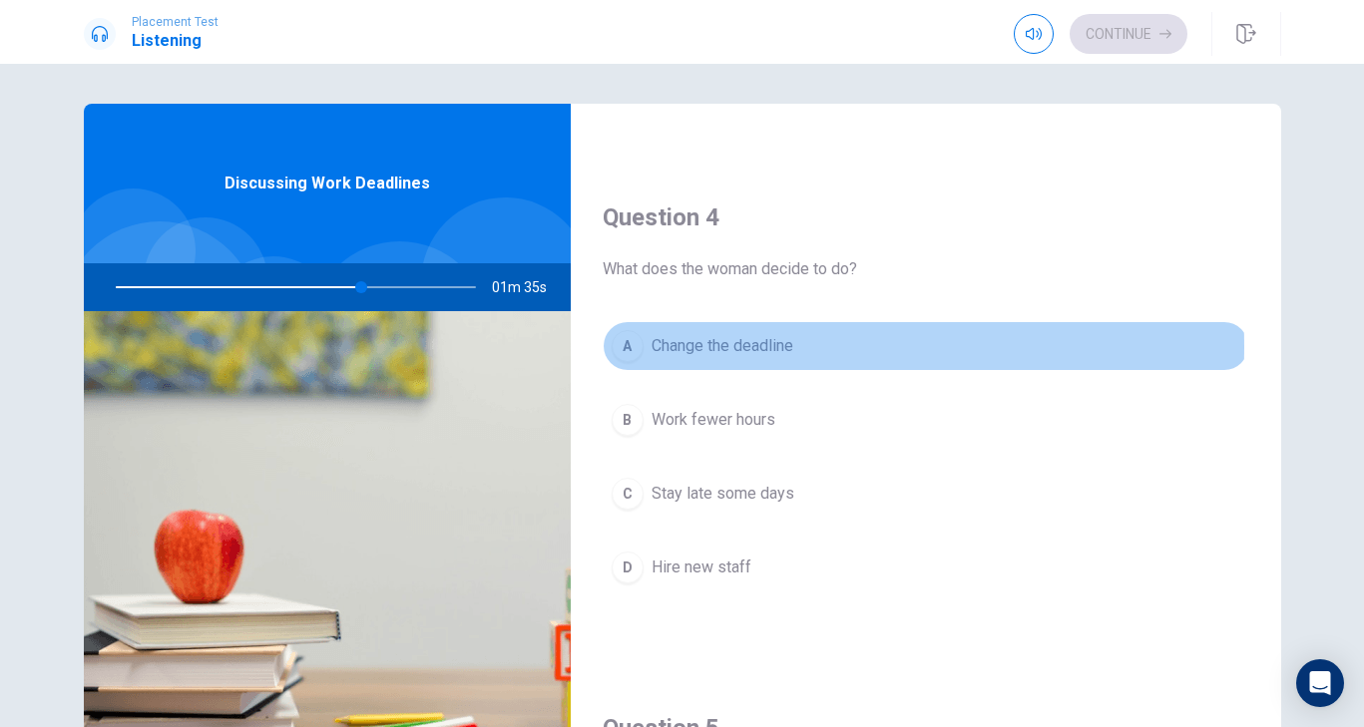
click at [746, 347] on span "Change the deadline" at bounding box center [723, 346] width 142 height 24
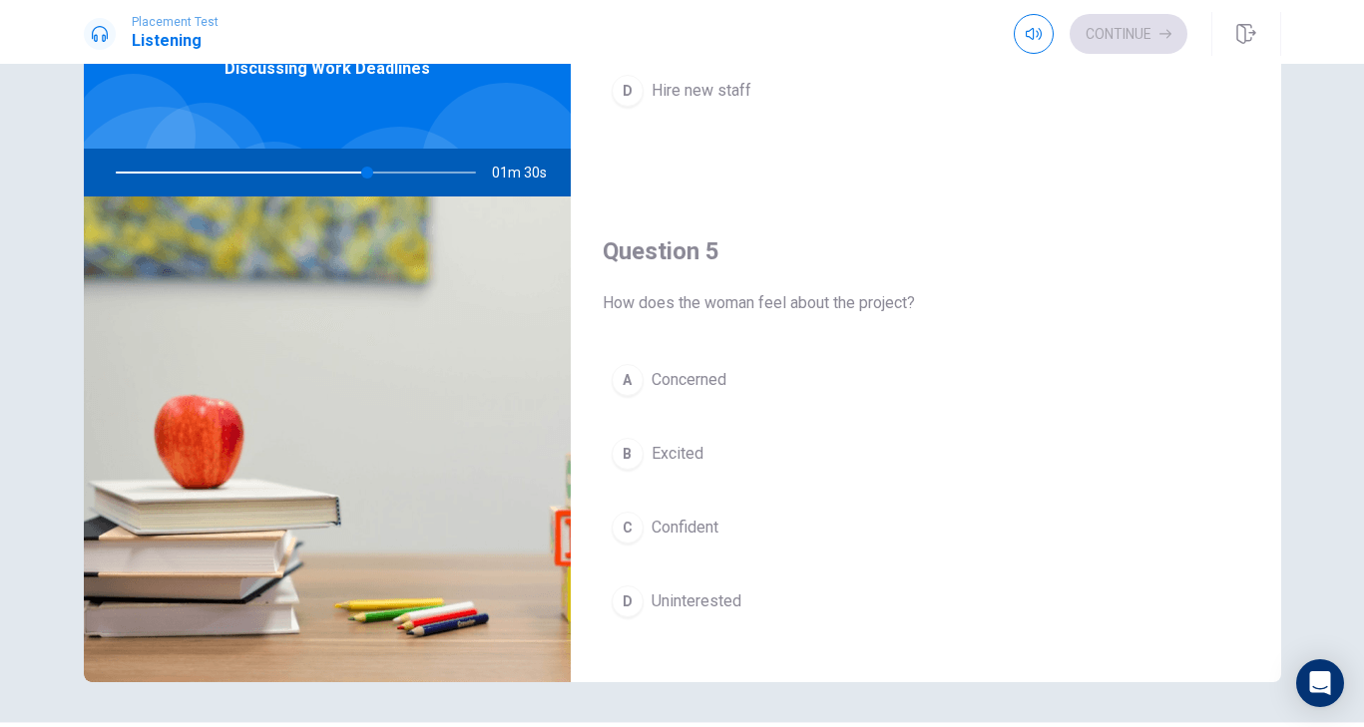
scroll to position [1848, 0]
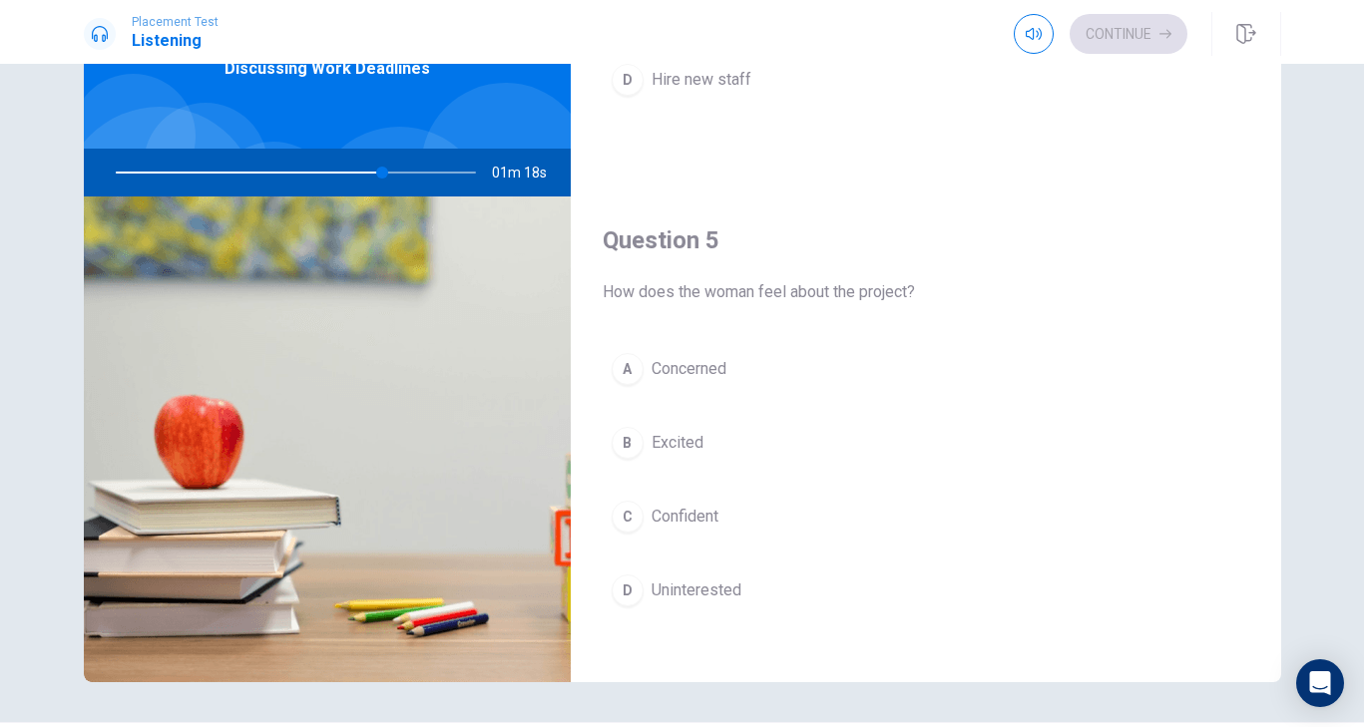
click at [690, 436] on span "Excited" at bounding box center [678, 443] width 52 height 24
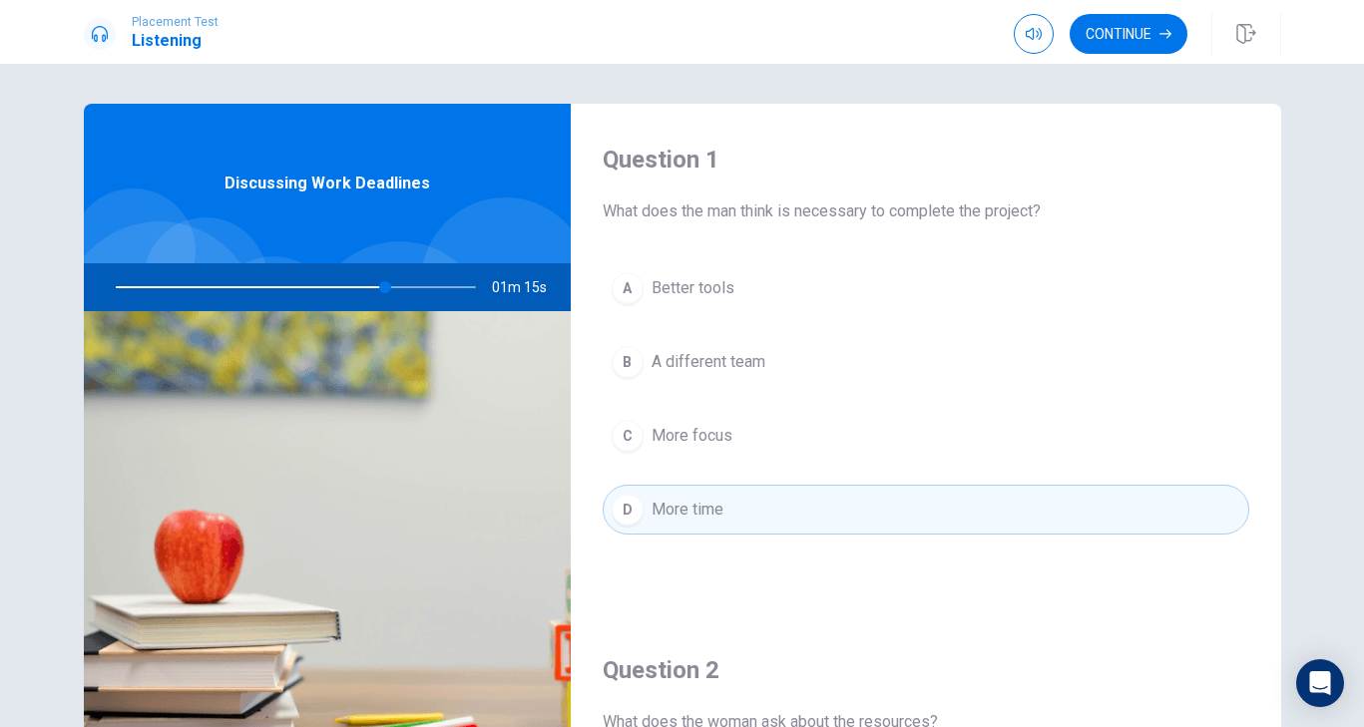
scroll to position [0, 0]
click at [1124, 40] on button "Continue" at bounding box center [1129, 34] width 118 height 40
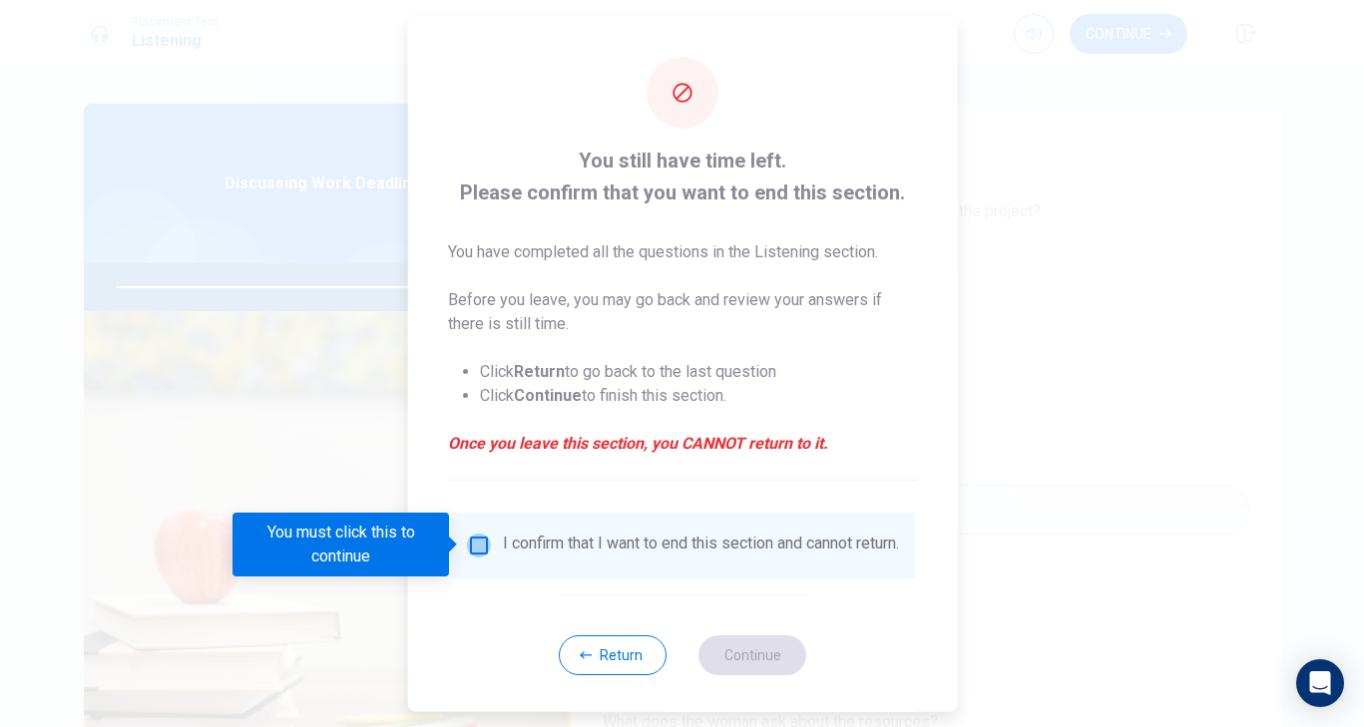
click at [472, 544] on input "You must click this to continue" at bounding box center [478, 545] width 24 height 24
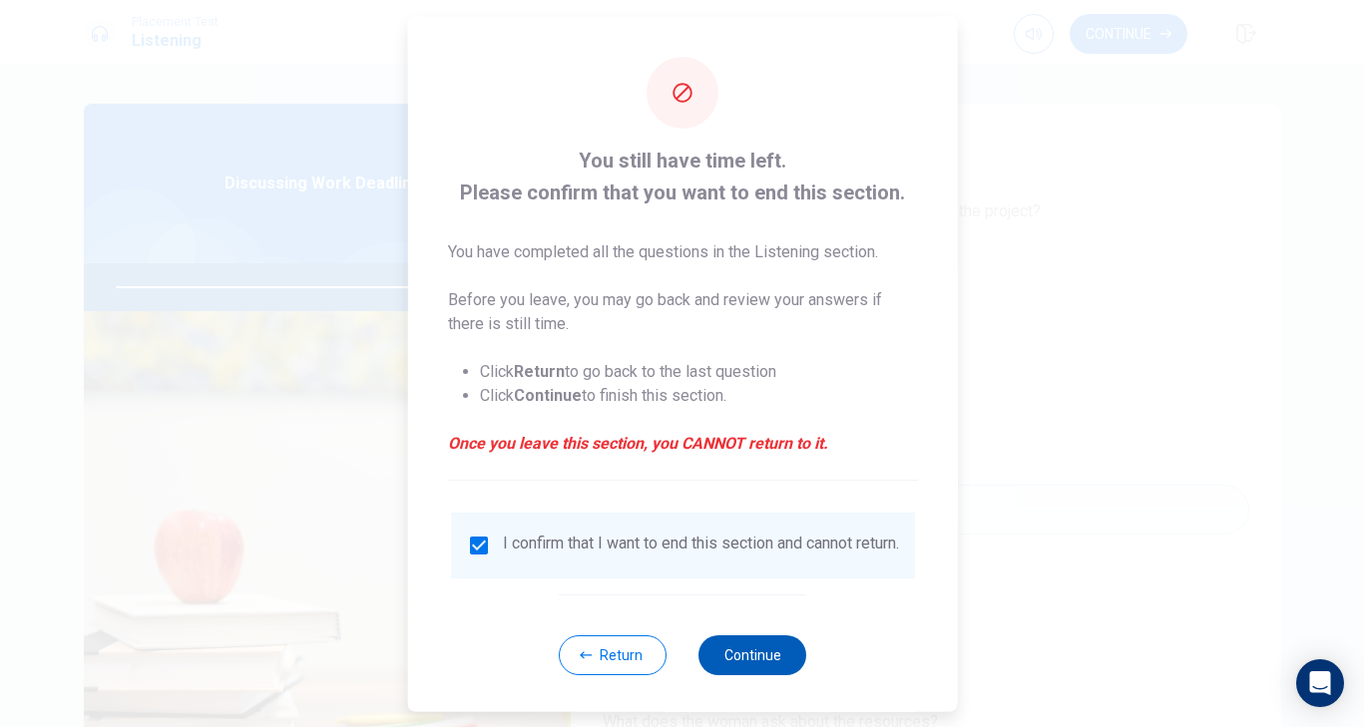
click at [751, 666] on button "Continue" at bounding box center [753, 655] width 108 height 40
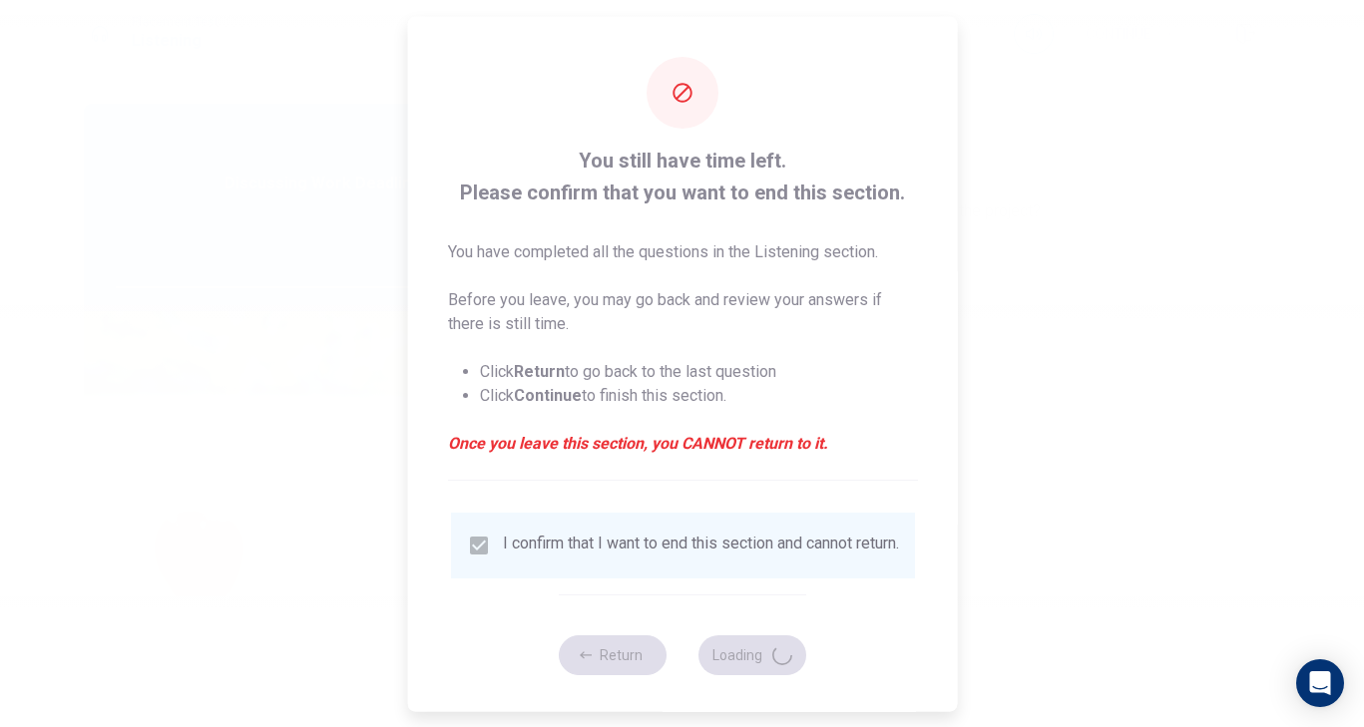
type input "91"
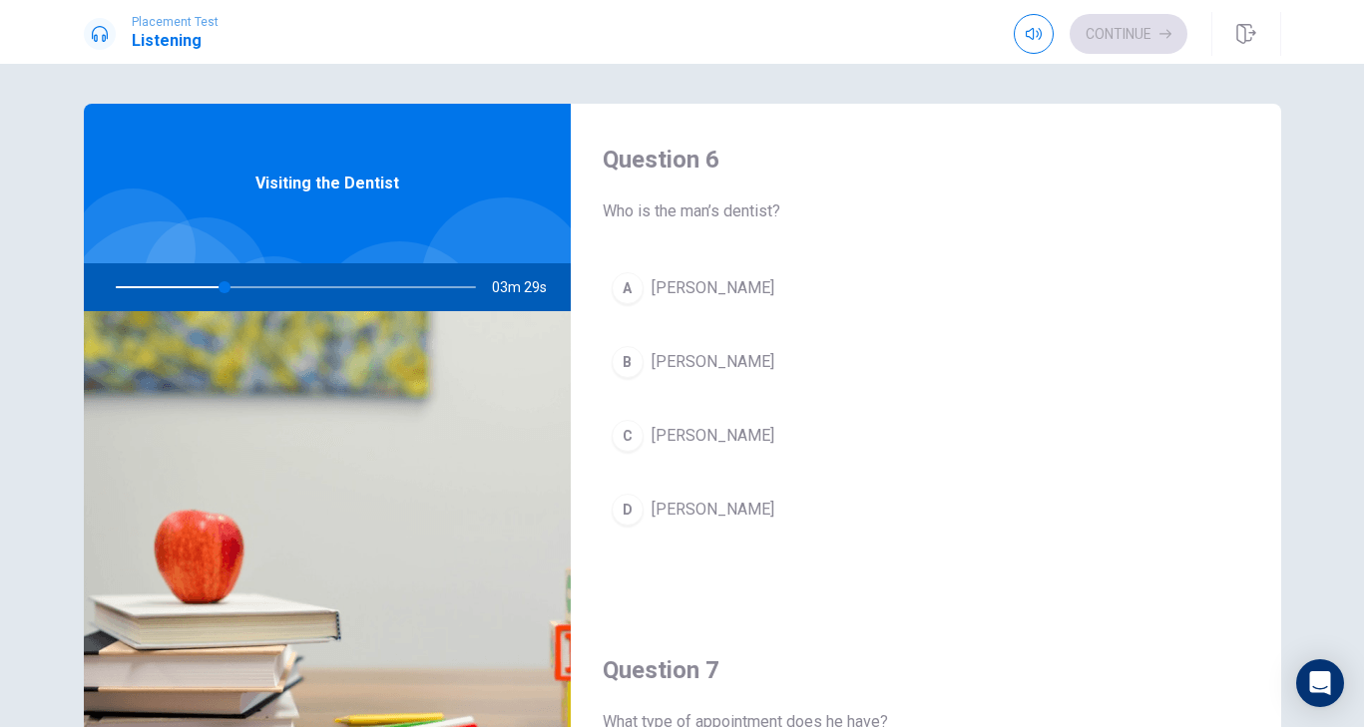
scroll to position [16, 0]
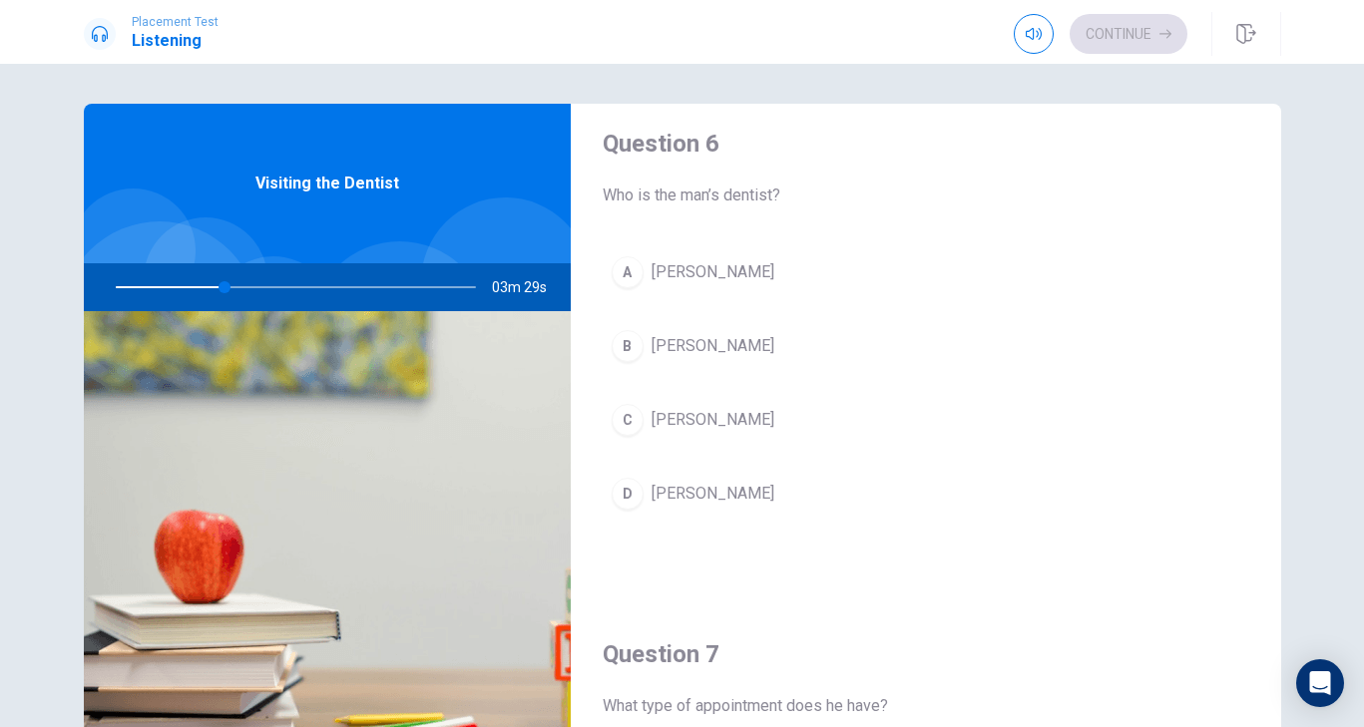
click at [695, 272] on span "[PERSON_NAME]" at bounding box center [713, 272] width 123 height 24
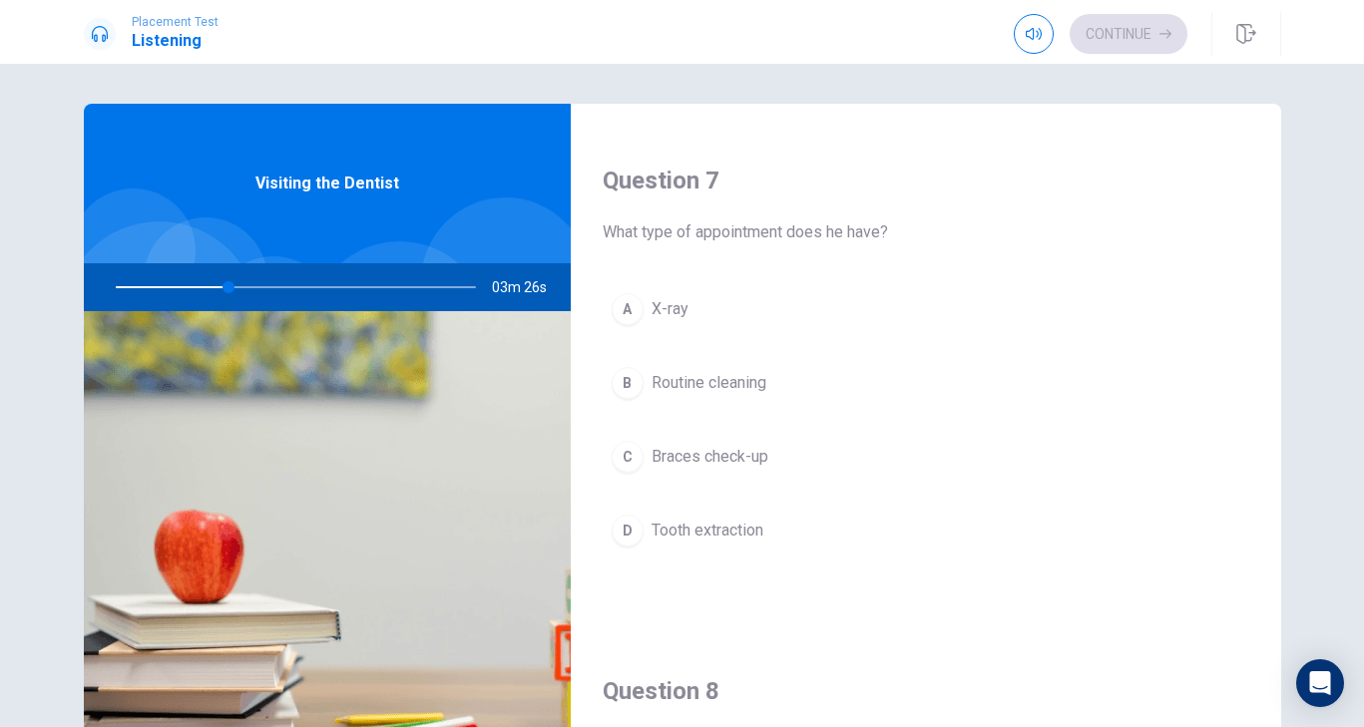
scroll to position [493, 0]
click at [747, 457] on span "Braces check-up" at bounding box center [710, 454] width 117 height 24
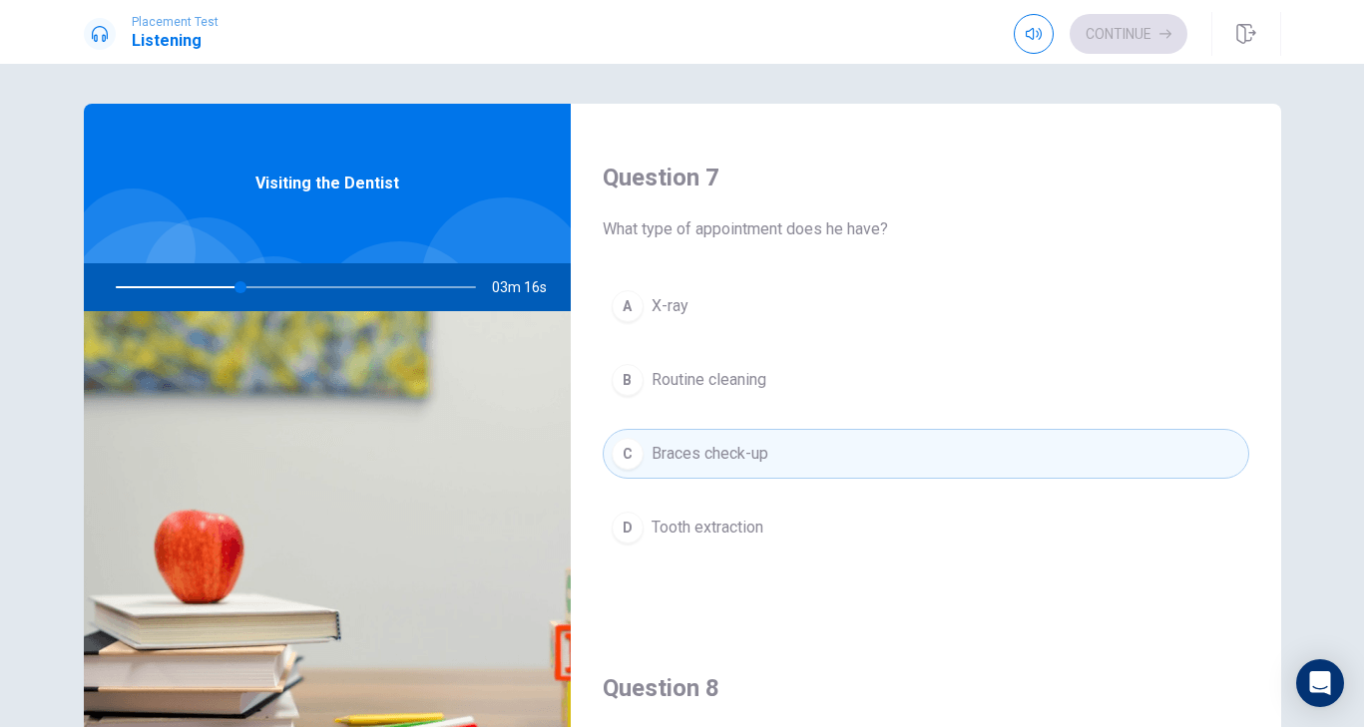
click at [824, 363] on button "B Routine cleaning" at bounding box center [926, 380] width 647 height 50
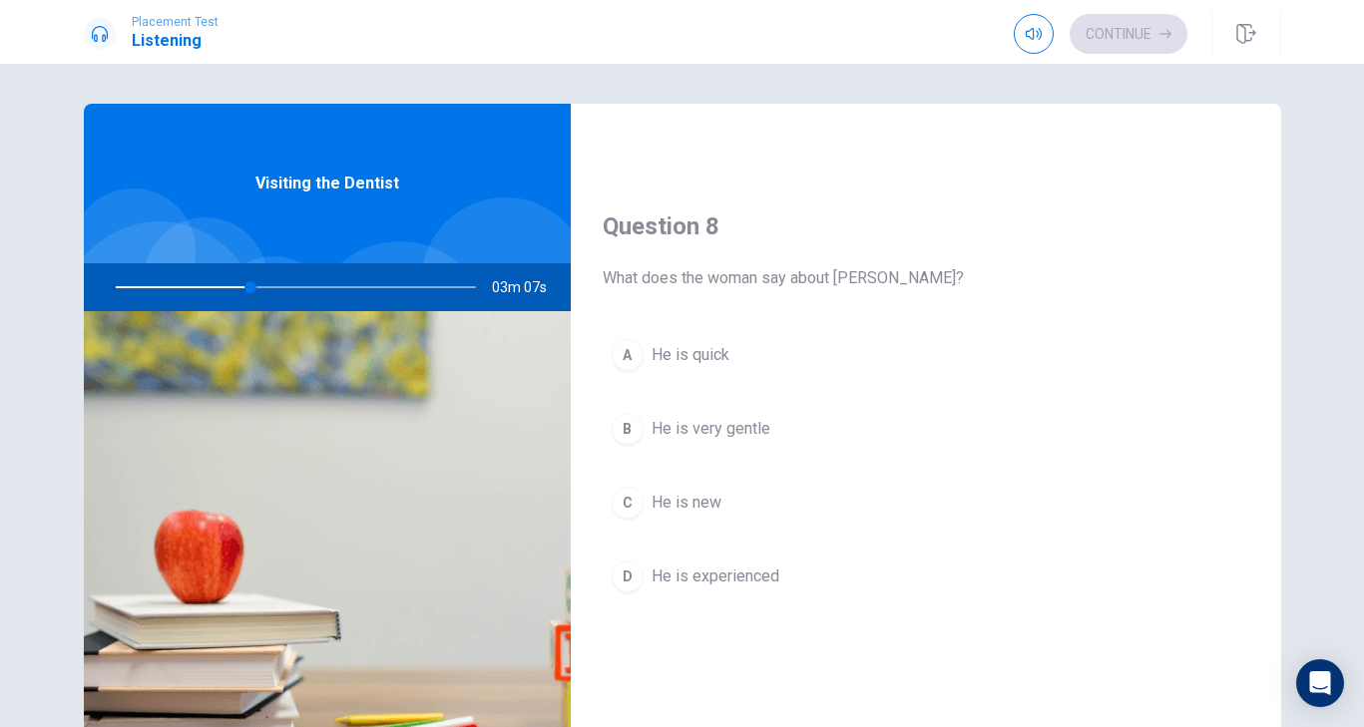
scroll to position [957, 0]
click at [768, 425] on button "B He is very gentle" at bounding box center [926, 427] width 647 height 50
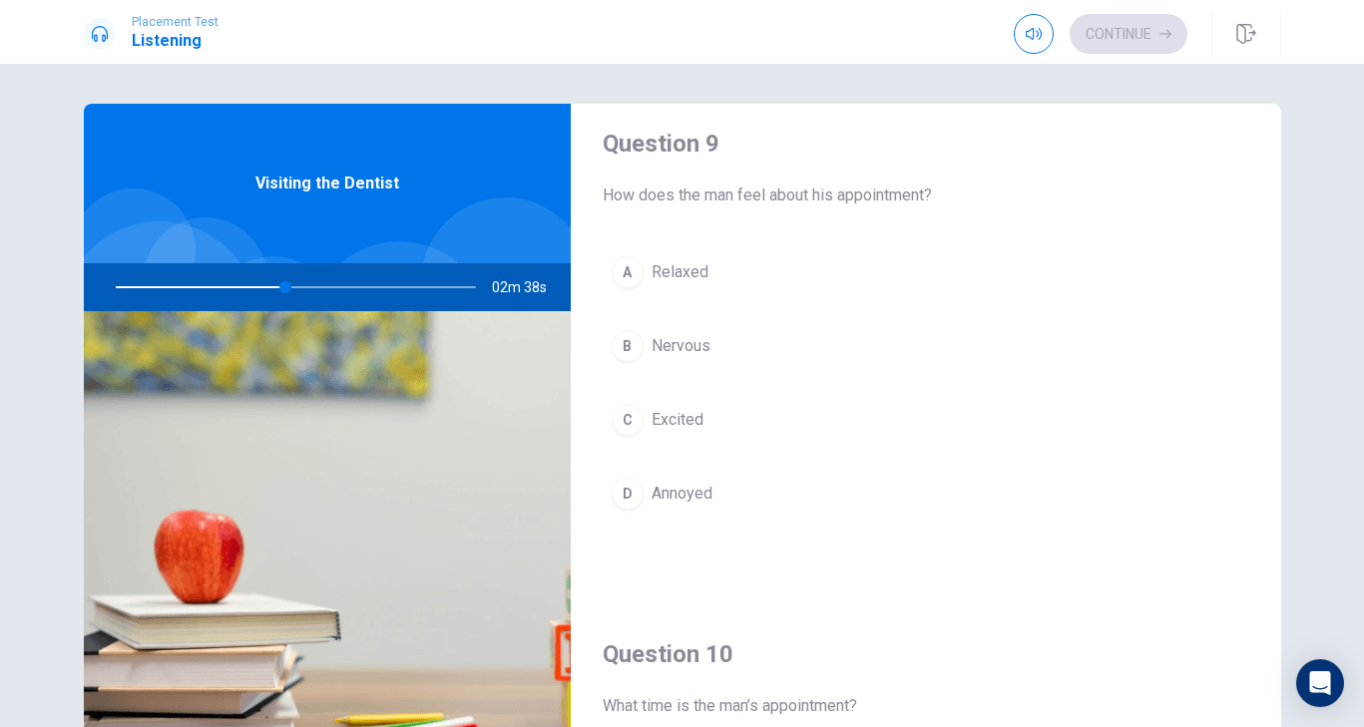
scroll to position [1558, 0]
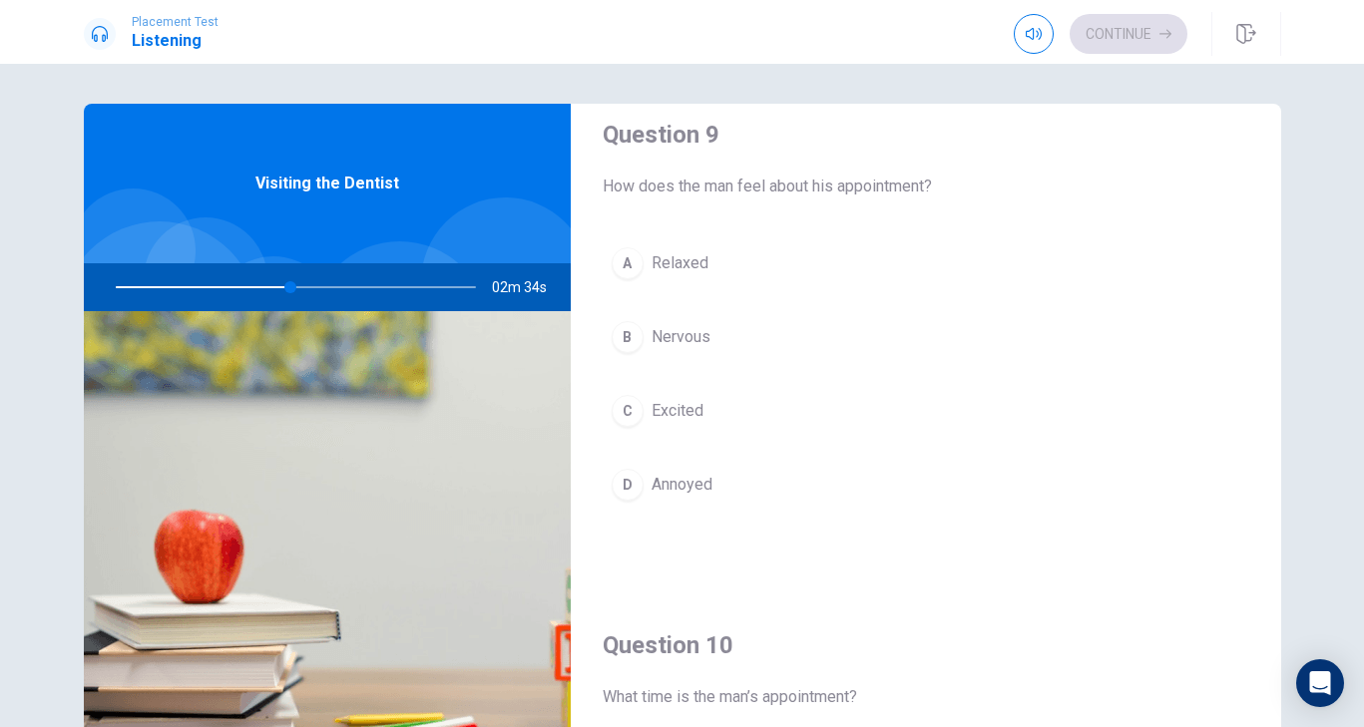
click at [753, 260] on button "A Relaxed" at bounding box center [926, 264] width 647 height 50
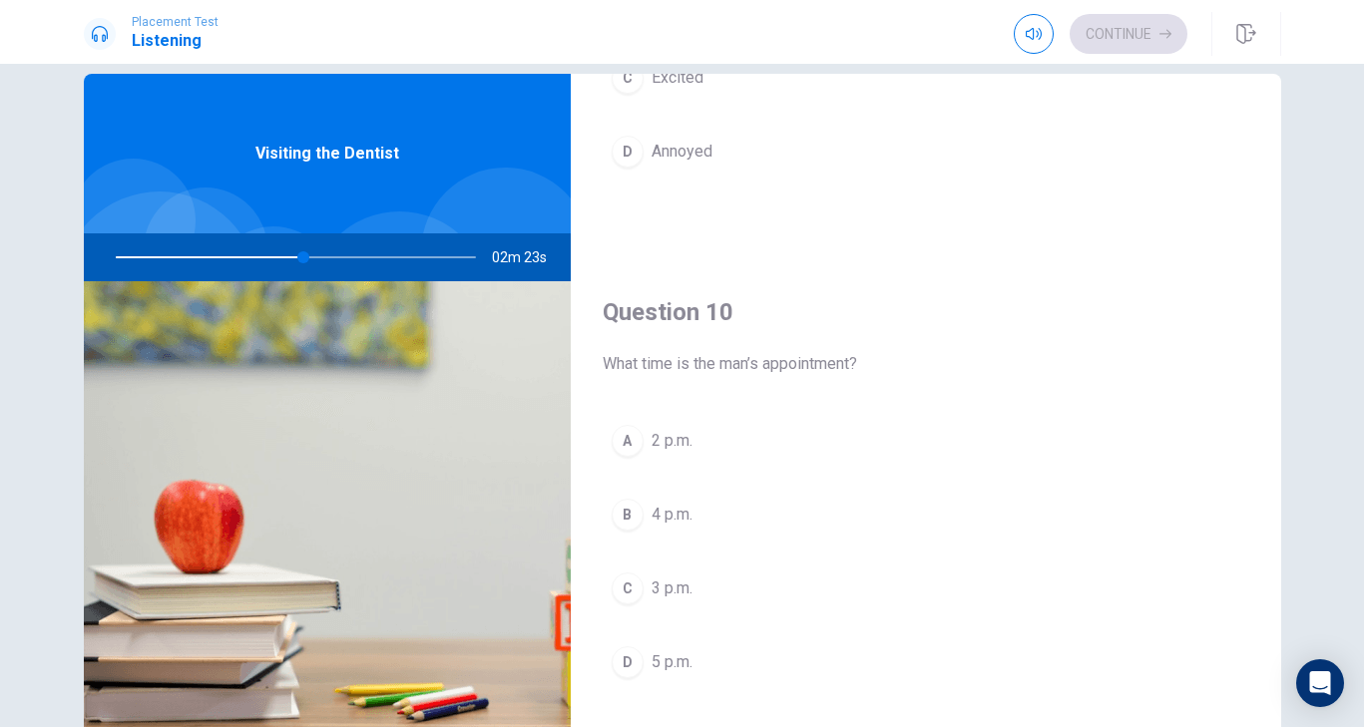
scroll to position [32, 0]
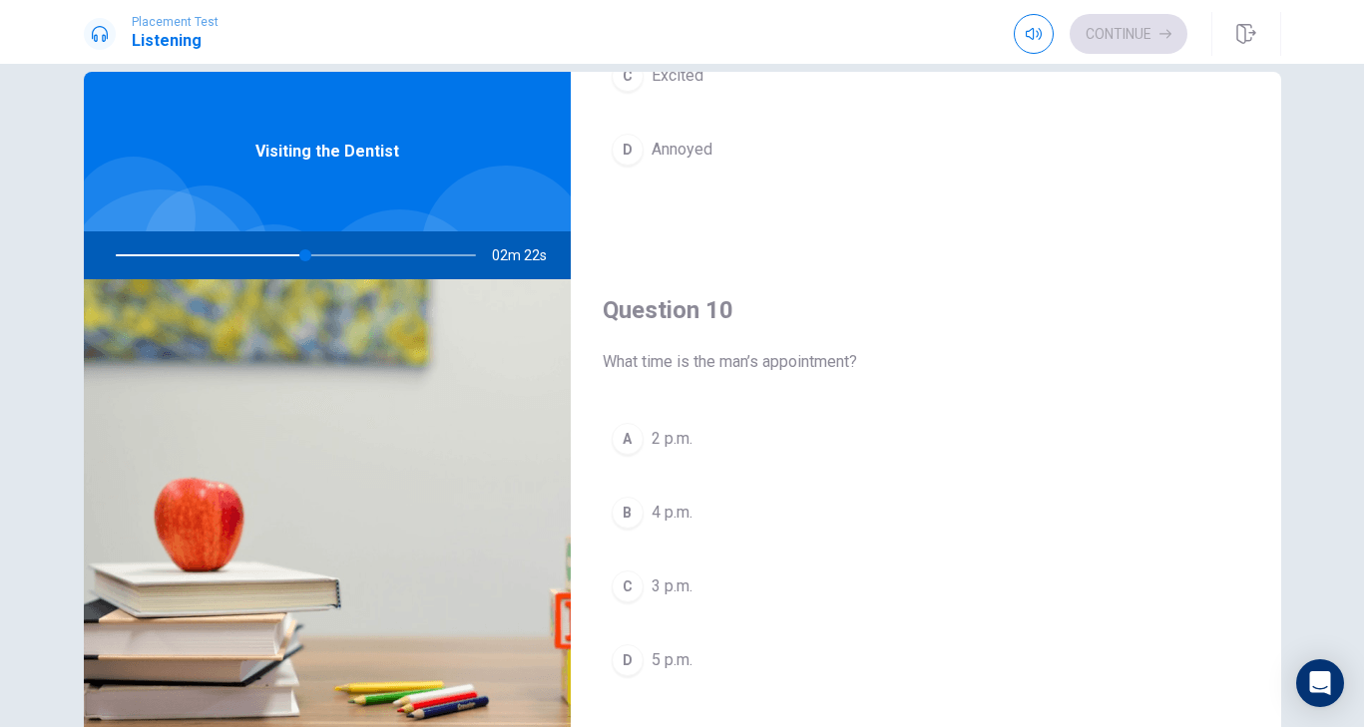
click at [631, 584] on div "C" at bounding box center [628, 587] width 32 height 32
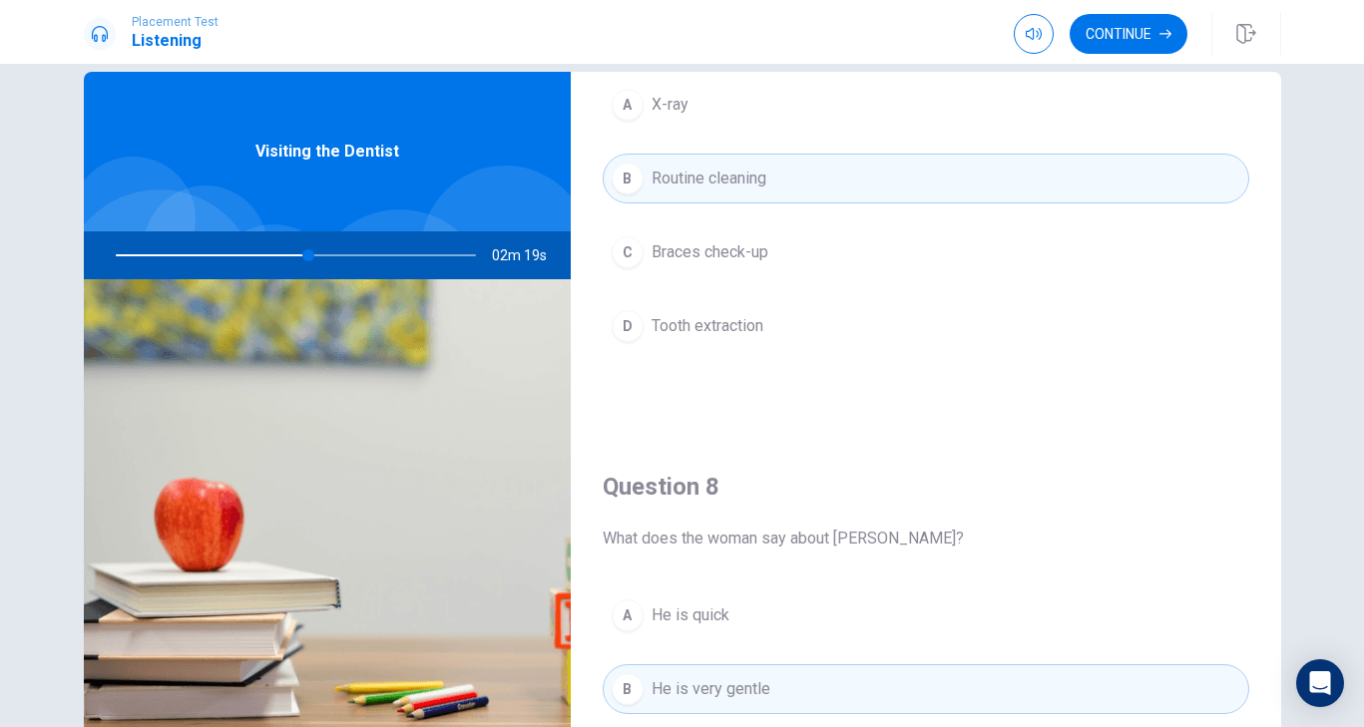
scroll to position [429, 0]
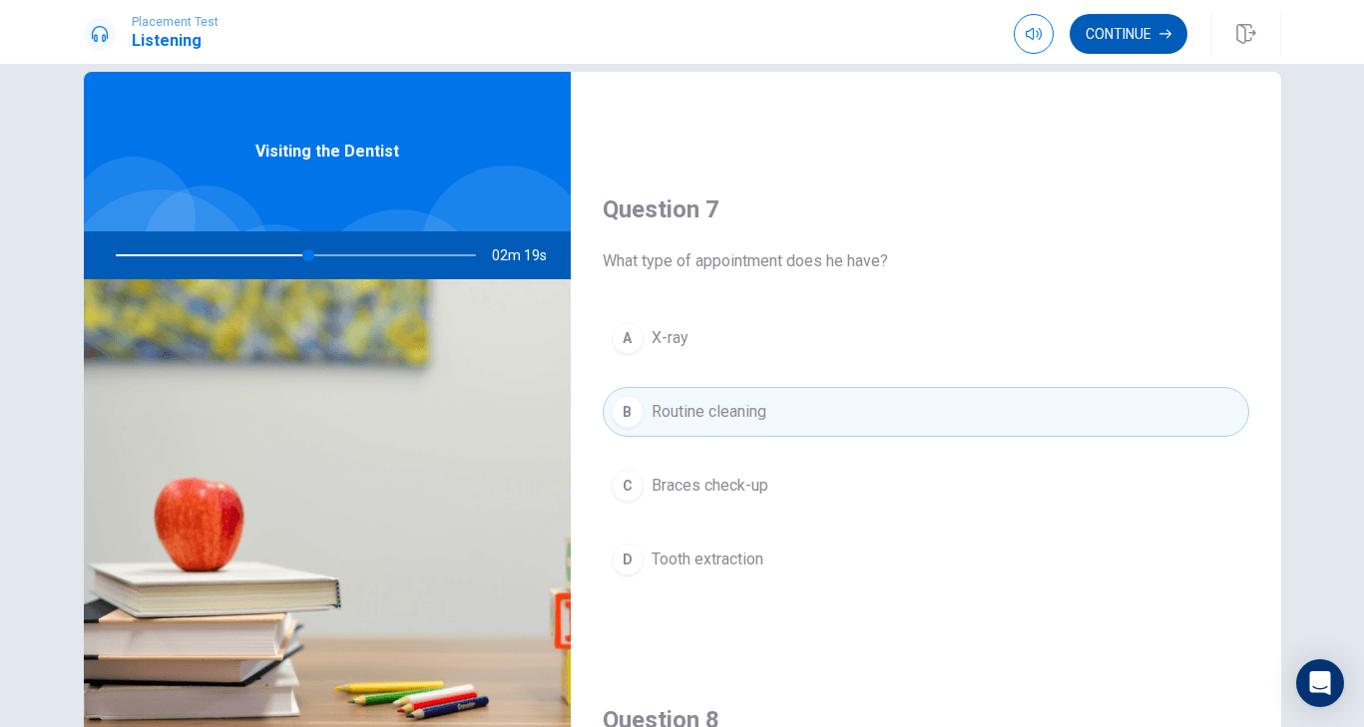
click at [1115, 32] on button "Continue" at bounding box center [1129, 34] width 118 height 40
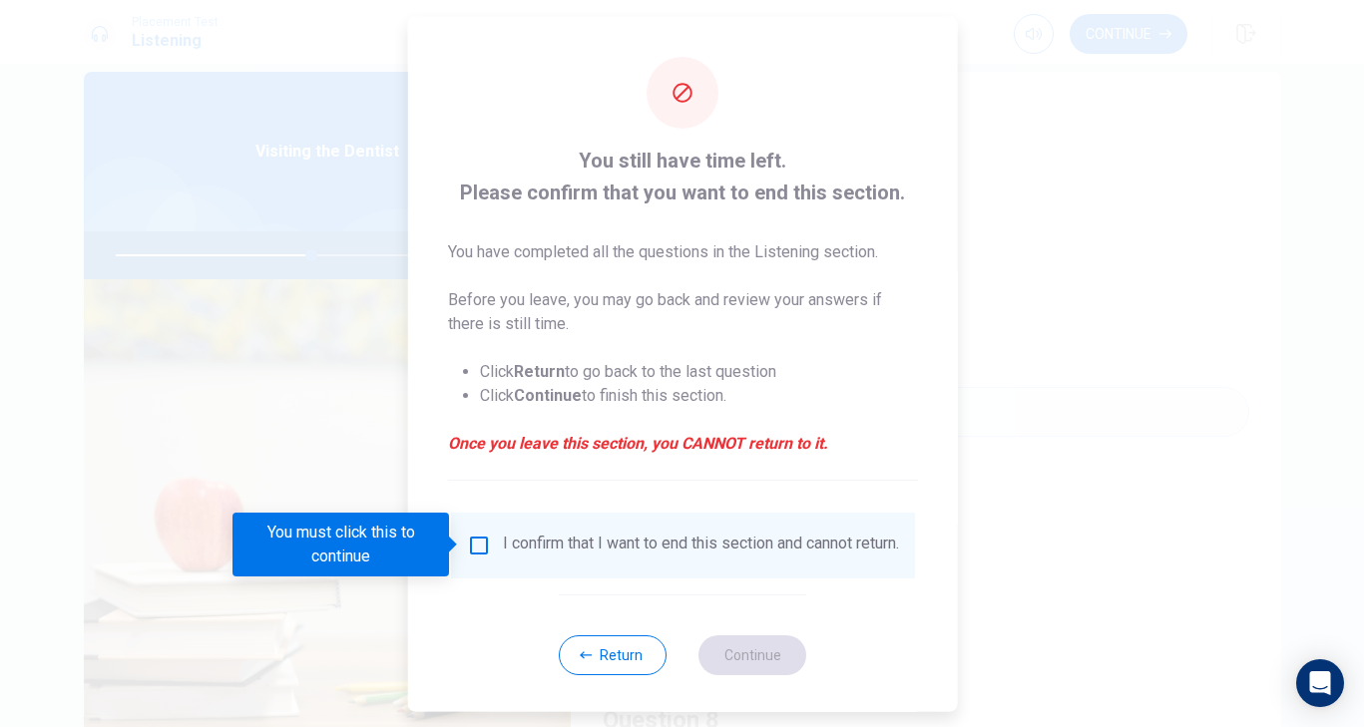
click at [475, 553] on input "You must click this to continue" at bounding box center [478, 545] width 24 height 24
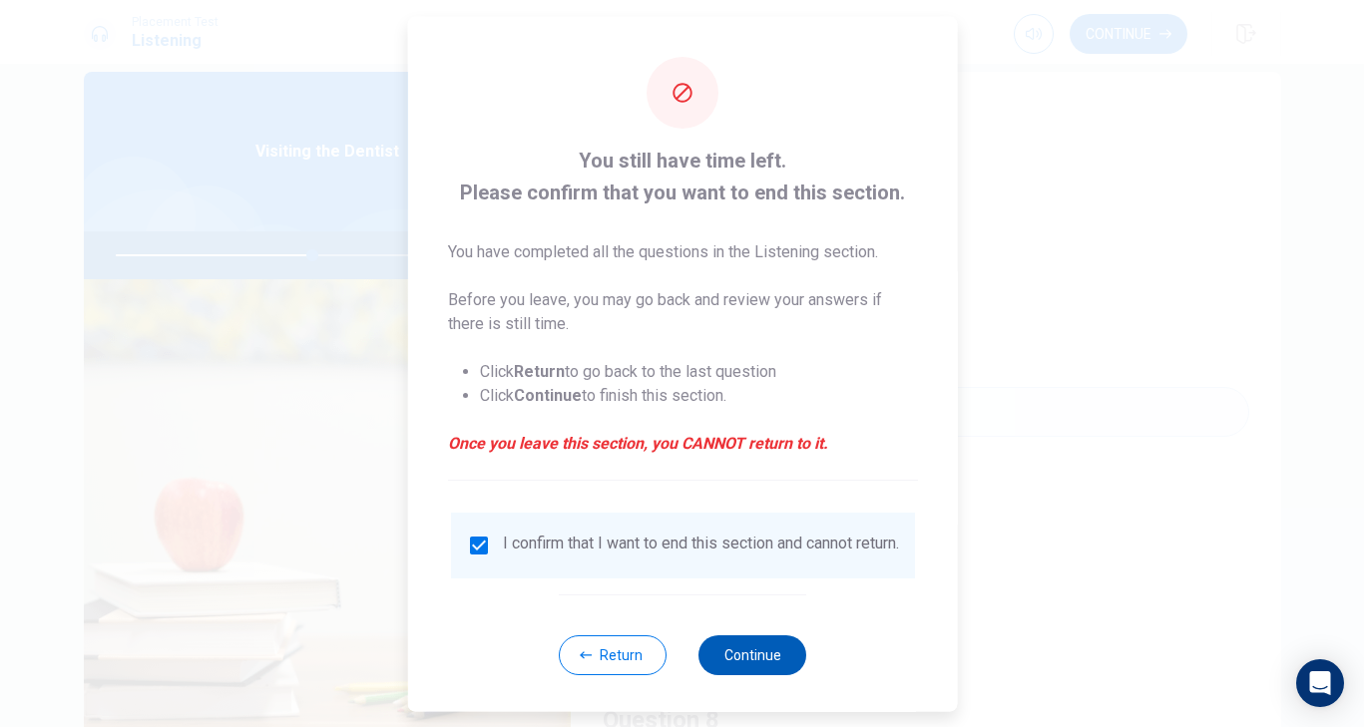
click at [734, 654] on button "Continue" at bounding box center [753, 655] width 108 height 40
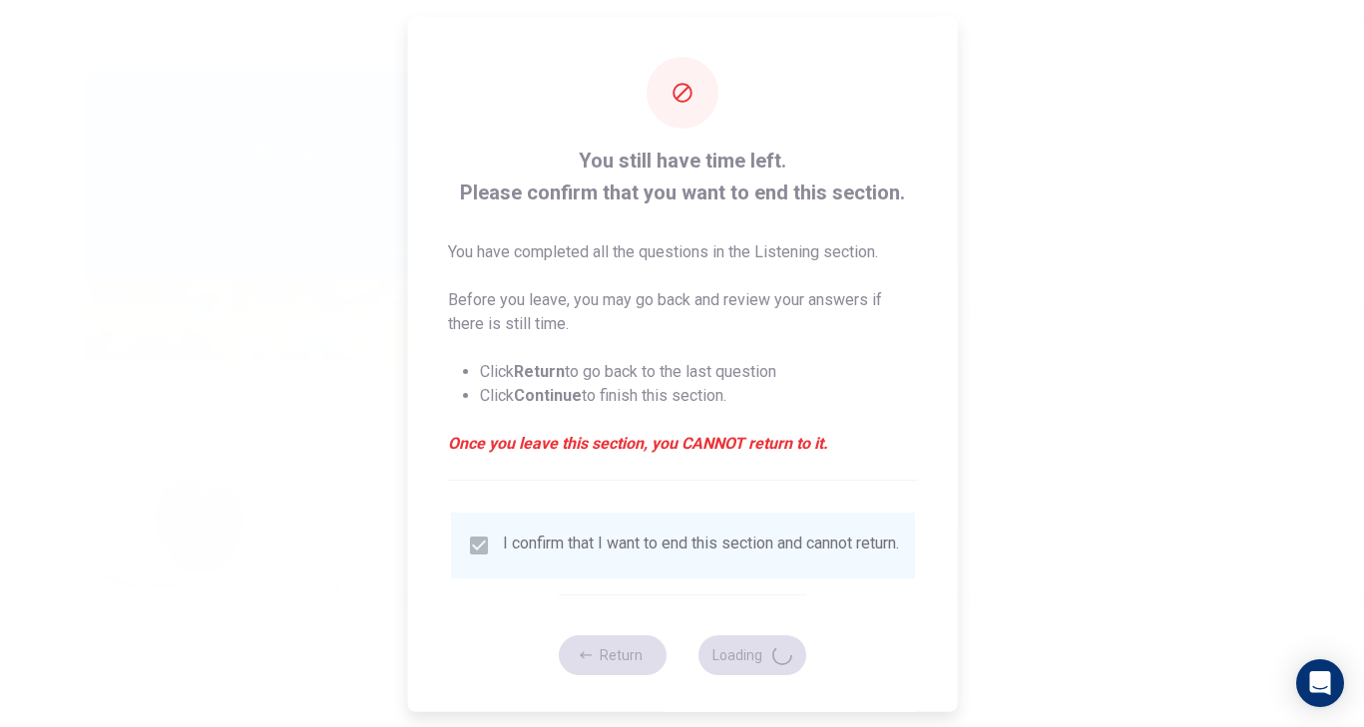
type input "56"
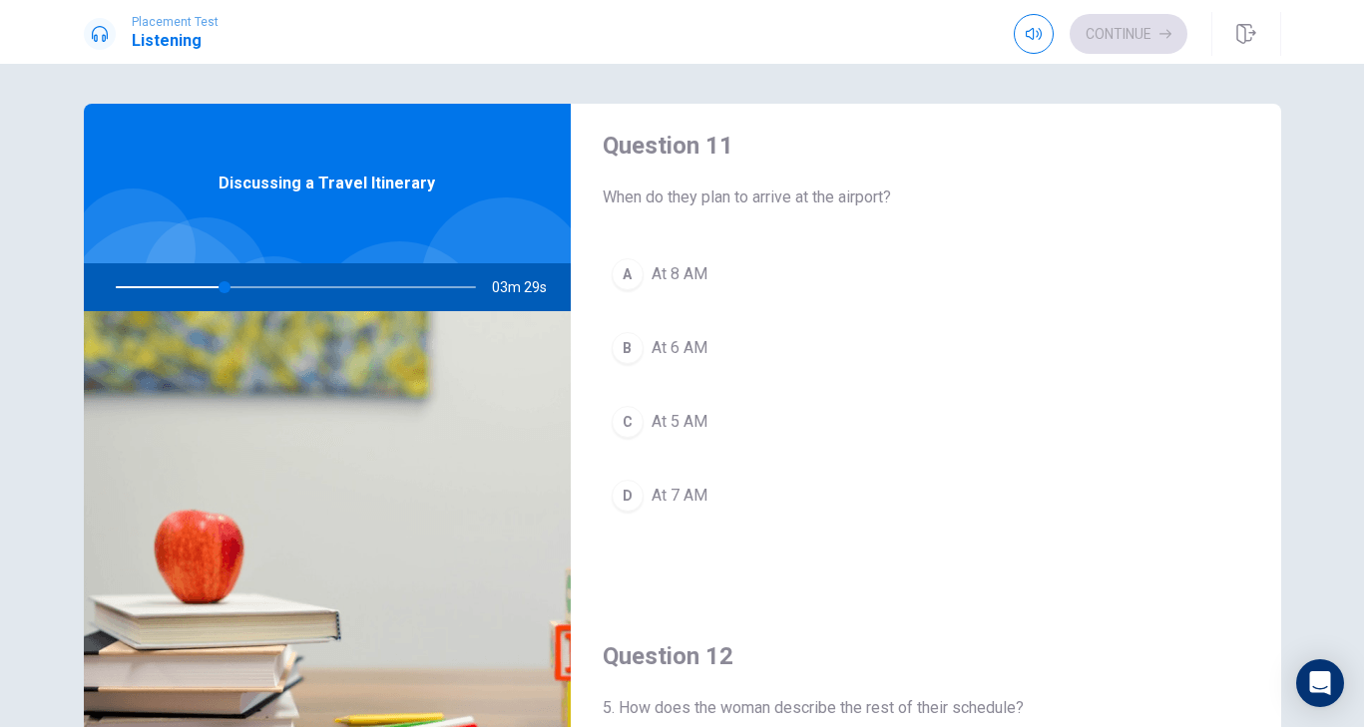
scroll to position [4, 0]
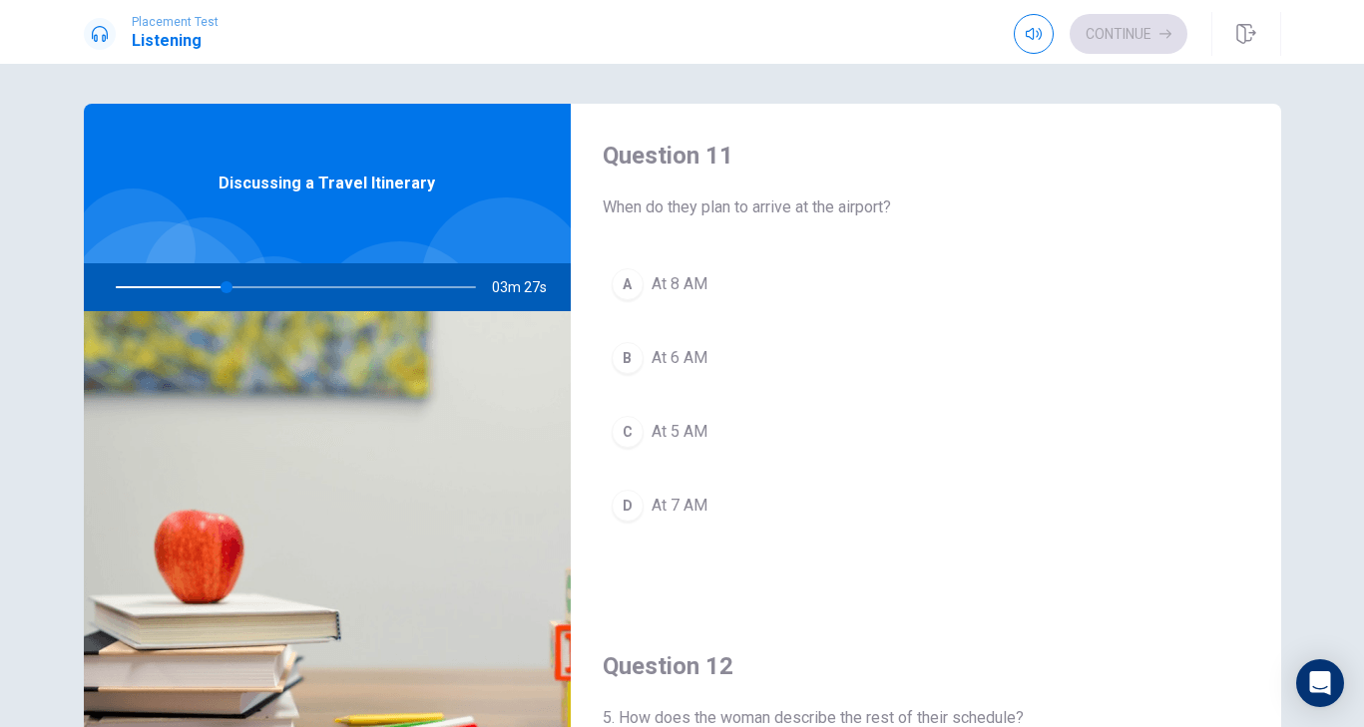
click at [709, 291] on button "A At 8 AM" at bounding box center [926, 284] width 647 height 50
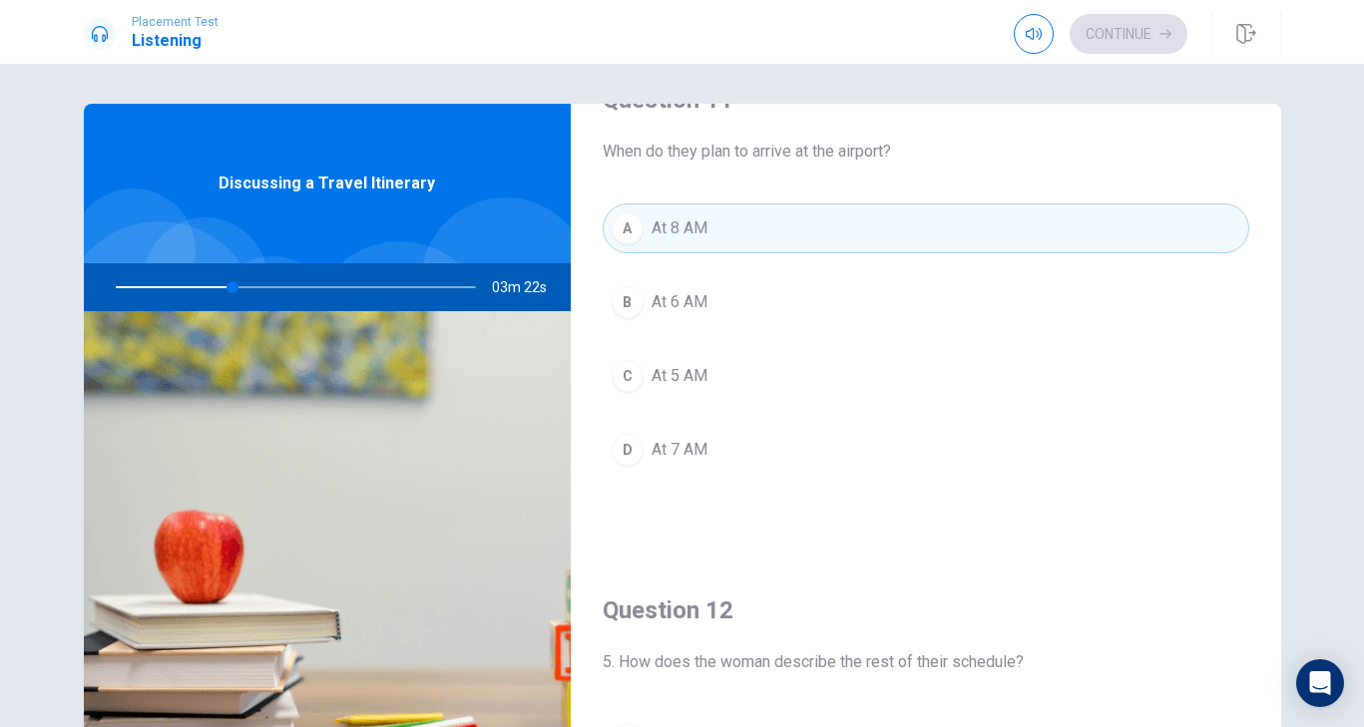
scroll to position [69, 0]
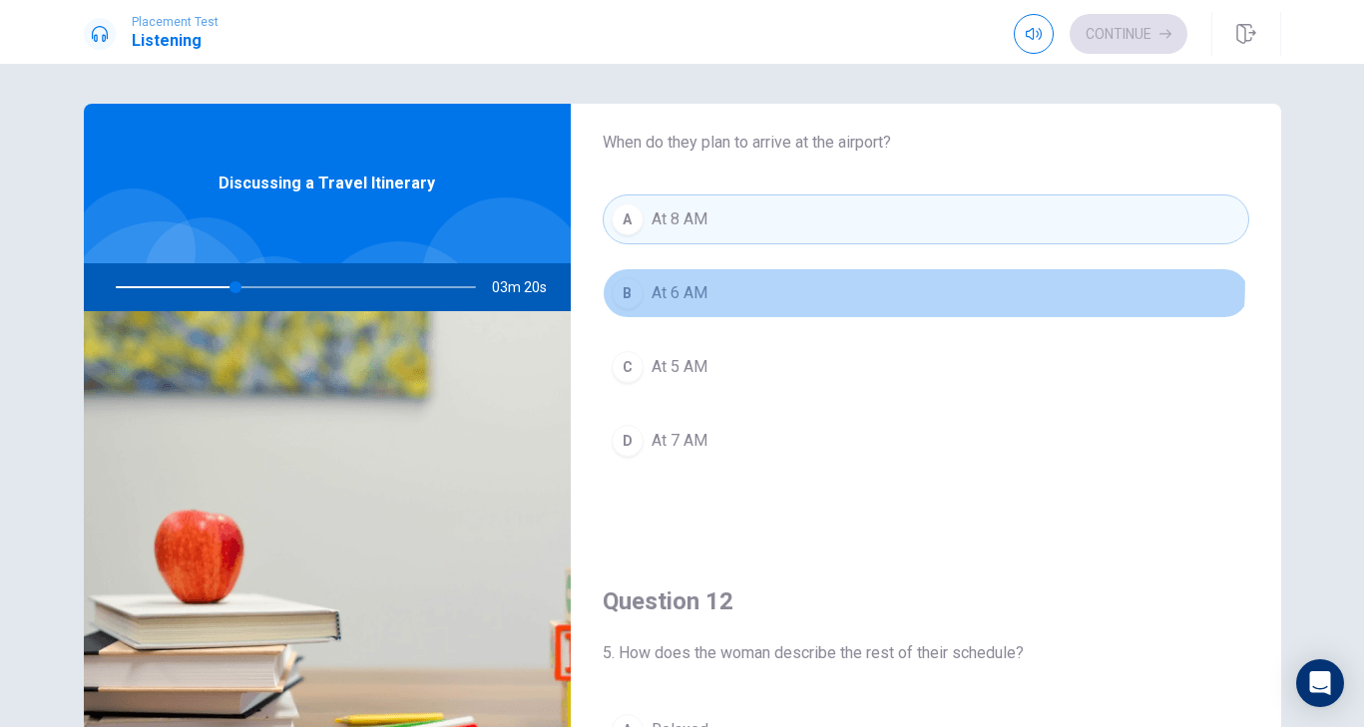
click at [710, 276] on button "B At 6 AM" at bounding box center [926, 293] width 647 height 50
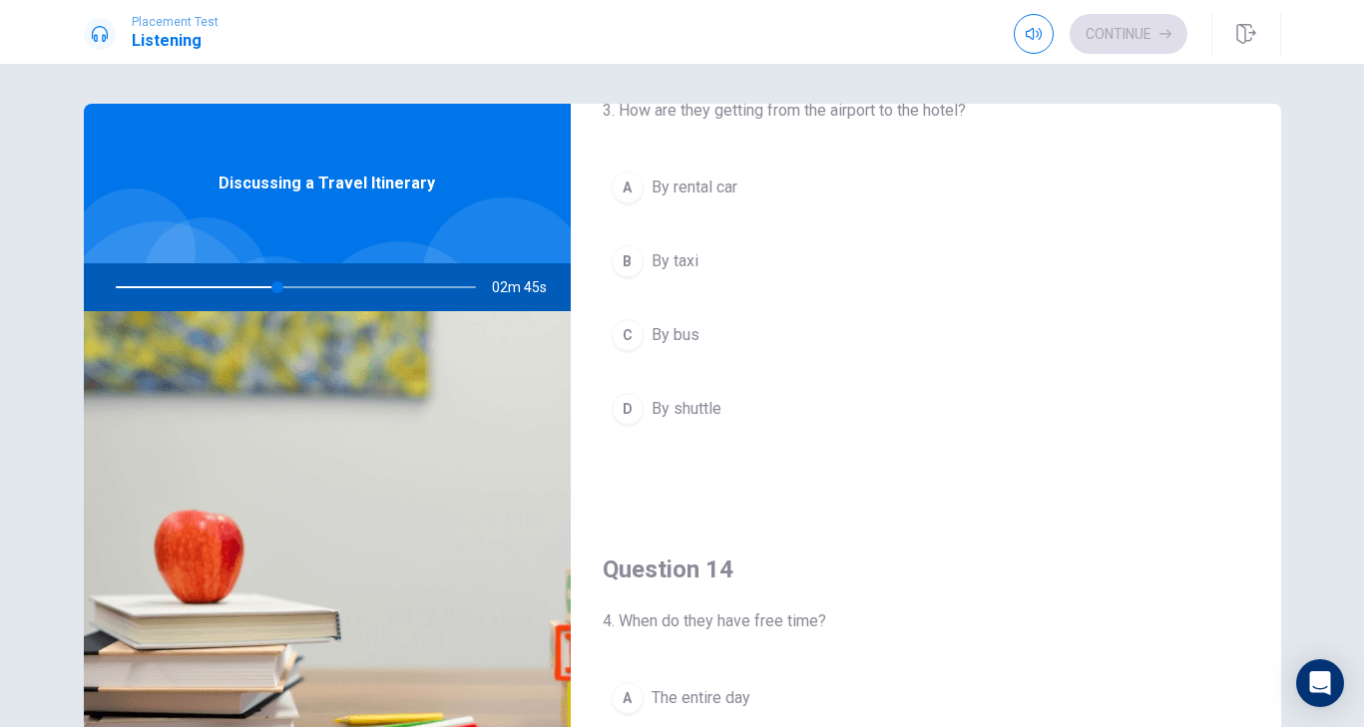
scroll to position [1124, 0]
click at [766, 409] on button "D By shuttle" at bounding box center [926, 408] width 647 height 50
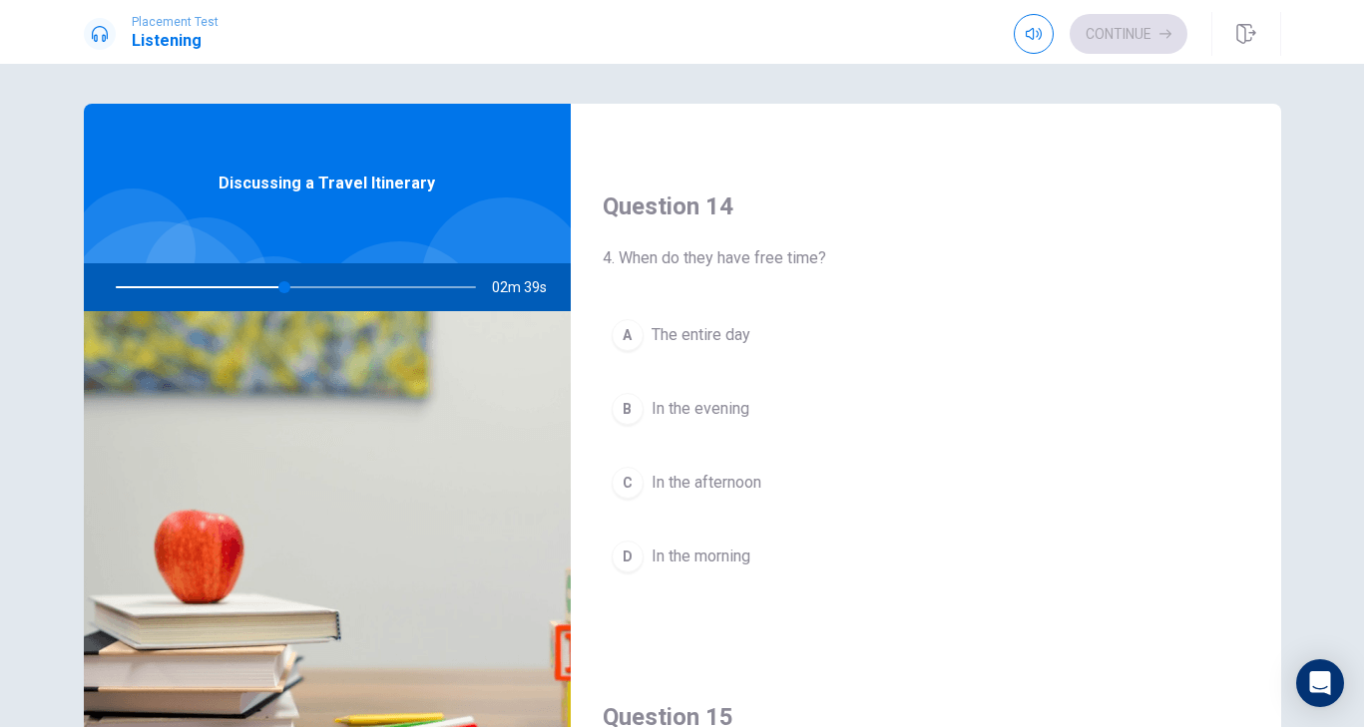
scroll to position [1484, 0]
click at [756, 488] on span "In the afternoon" at bounding box center [707, 485] width 110 height 24
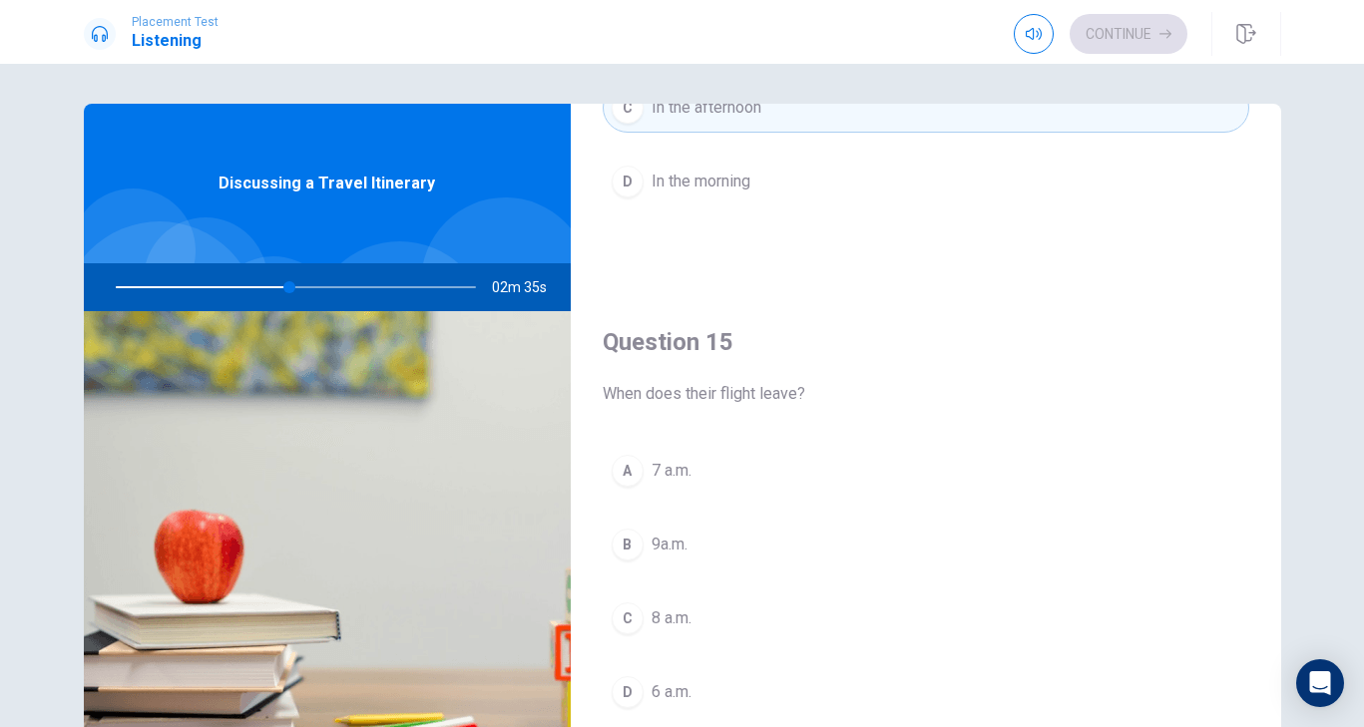
scroll to position [1861, 0]
click at [738, 606] on button "C 8 a.m." at bounding box center [926, 619] width 647 height 50
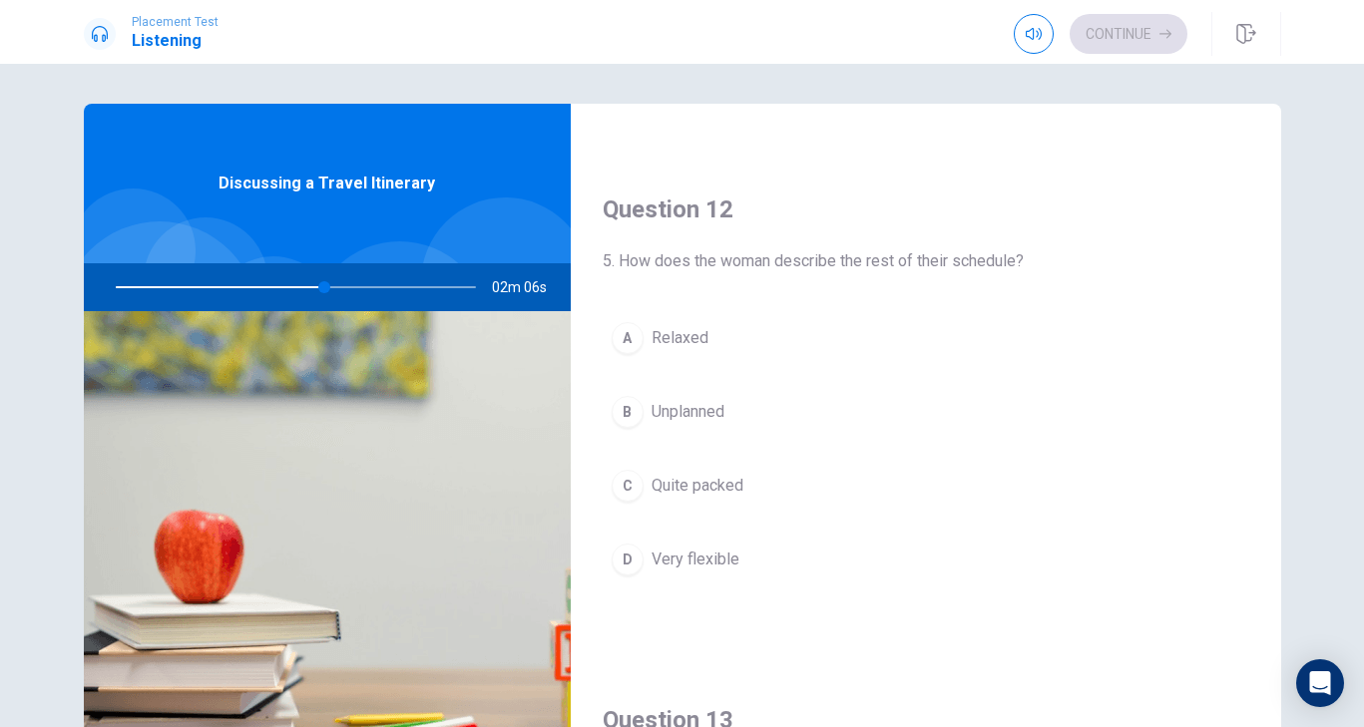
scroll to position [462, 0]
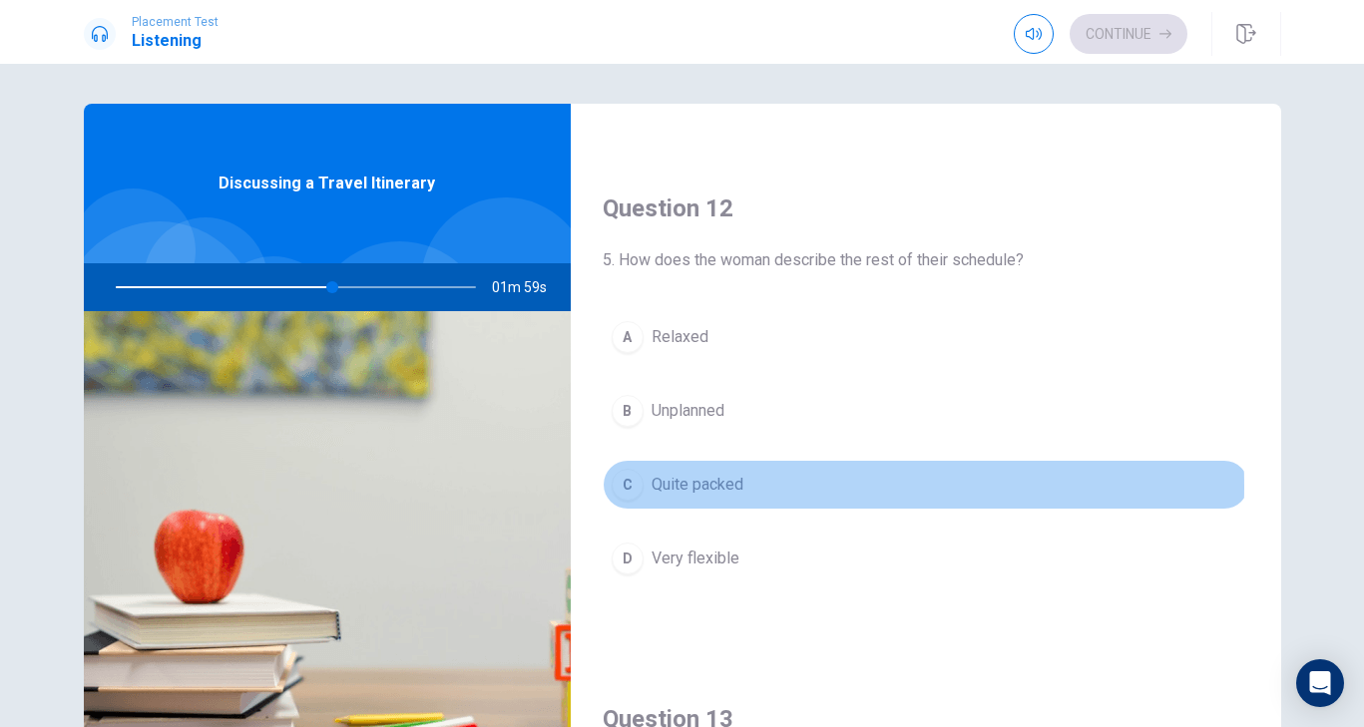
click at [725, 487] on span "Quite packed" at bounding box center [698, 485] width 92 height 24
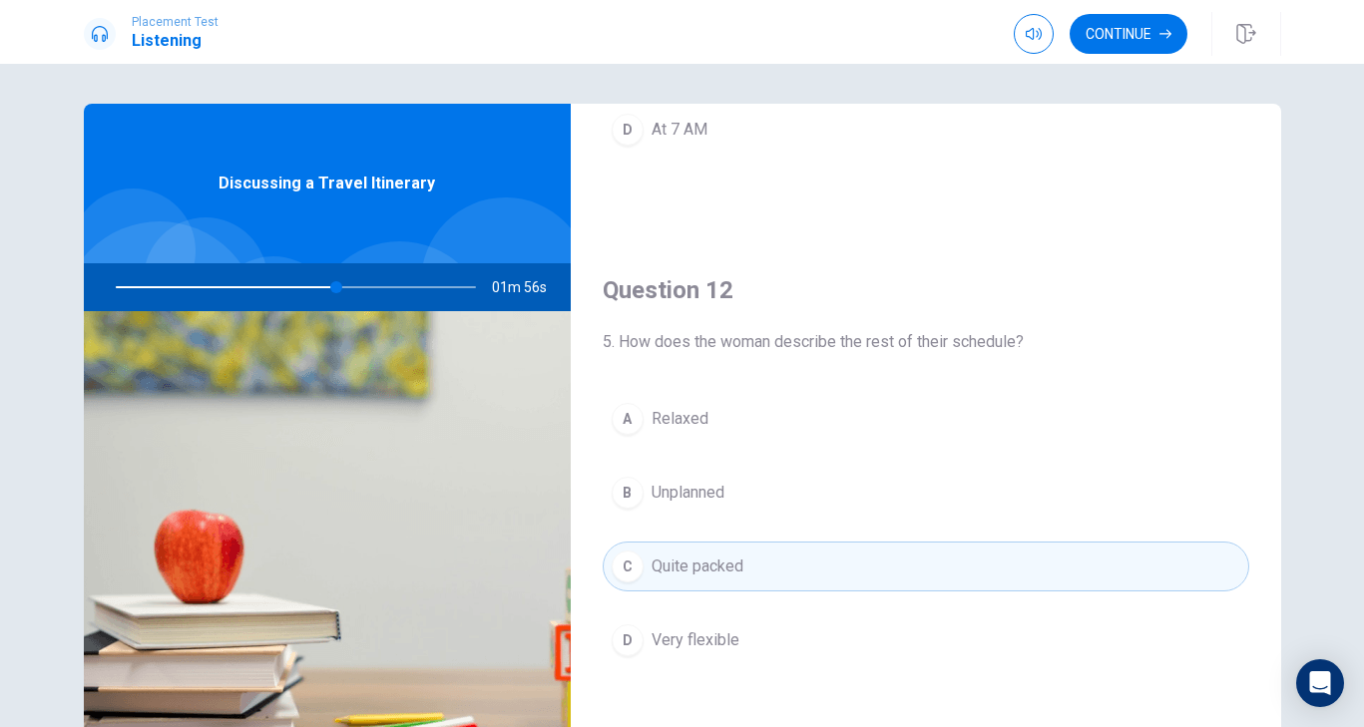
scroll to position [379, 0]
click at [1134, 33] on button "Continue" at bounding box center [1129, 34] width 118 height 40
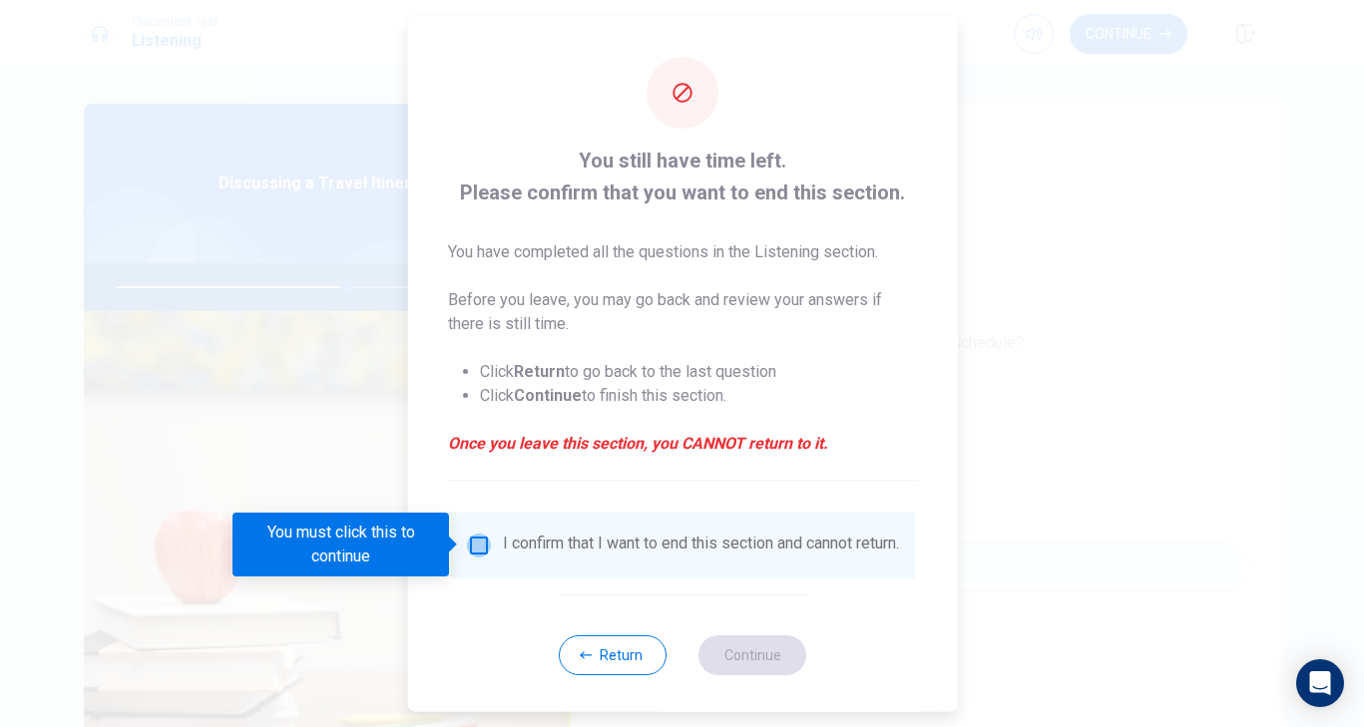
click at [478, 542] on input "You must click this to continue" at bounding box center [478, 545] width 24 height 24
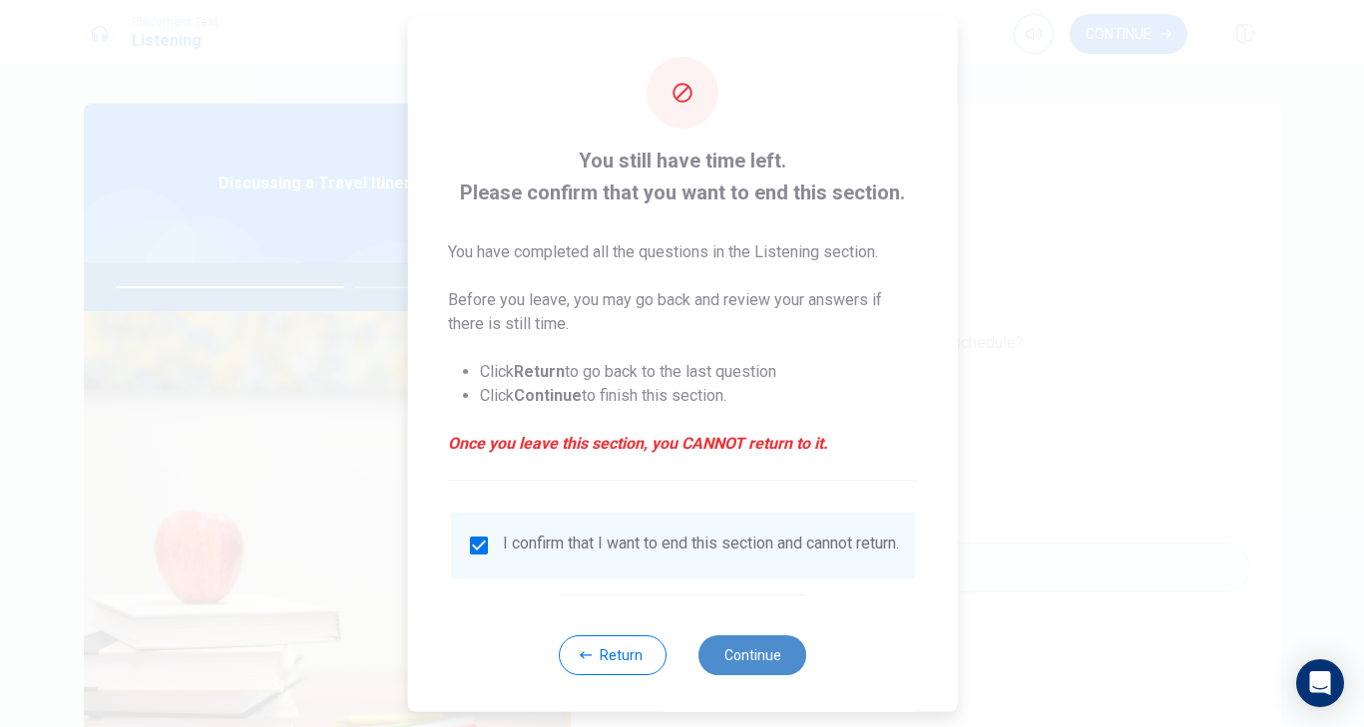
click at [747, 663] on button "Continue" at bounding box center [753, 655] width 108 height 40
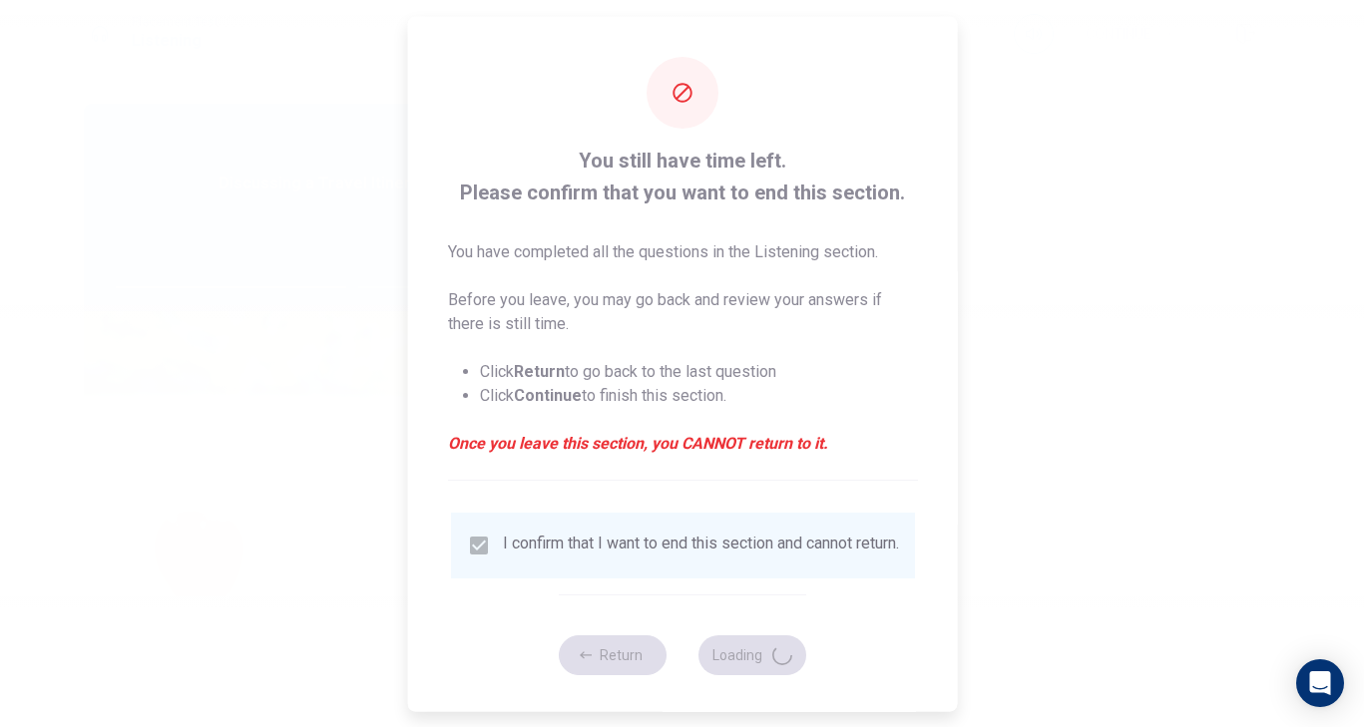
type input "66"
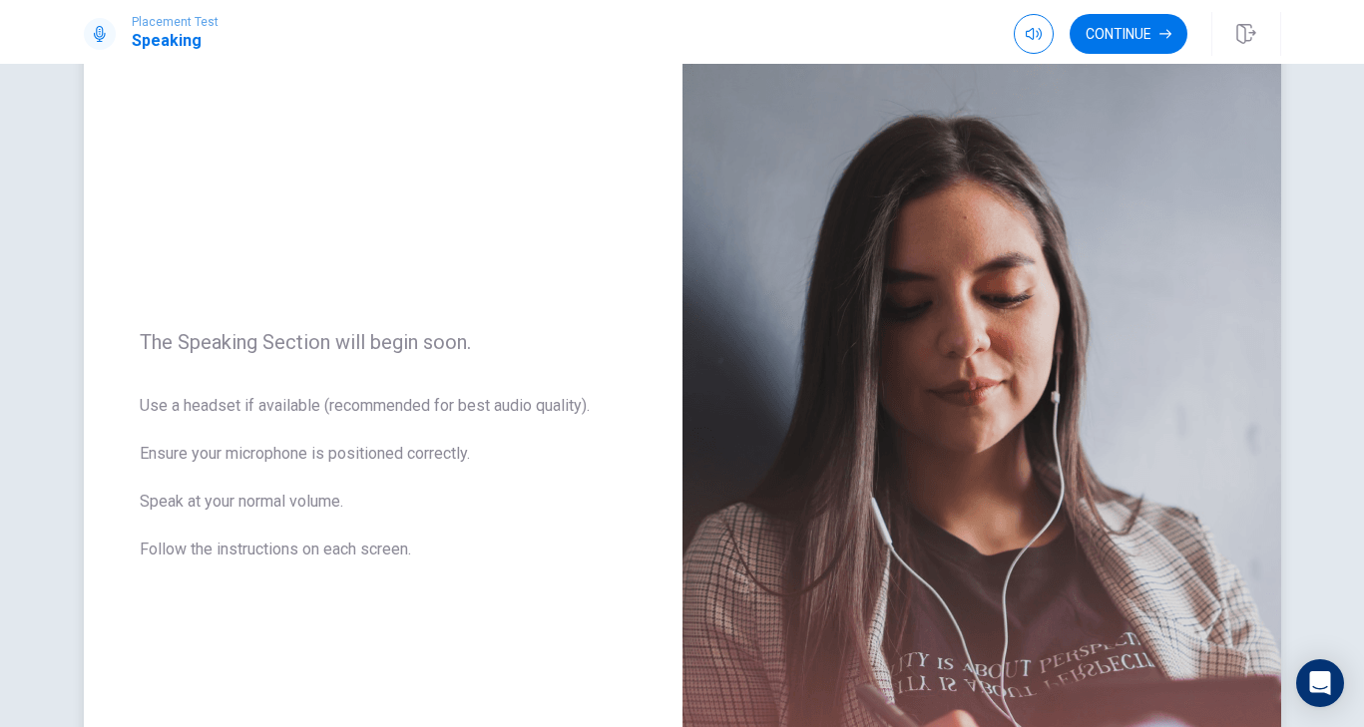
scroll to position [73, 0]
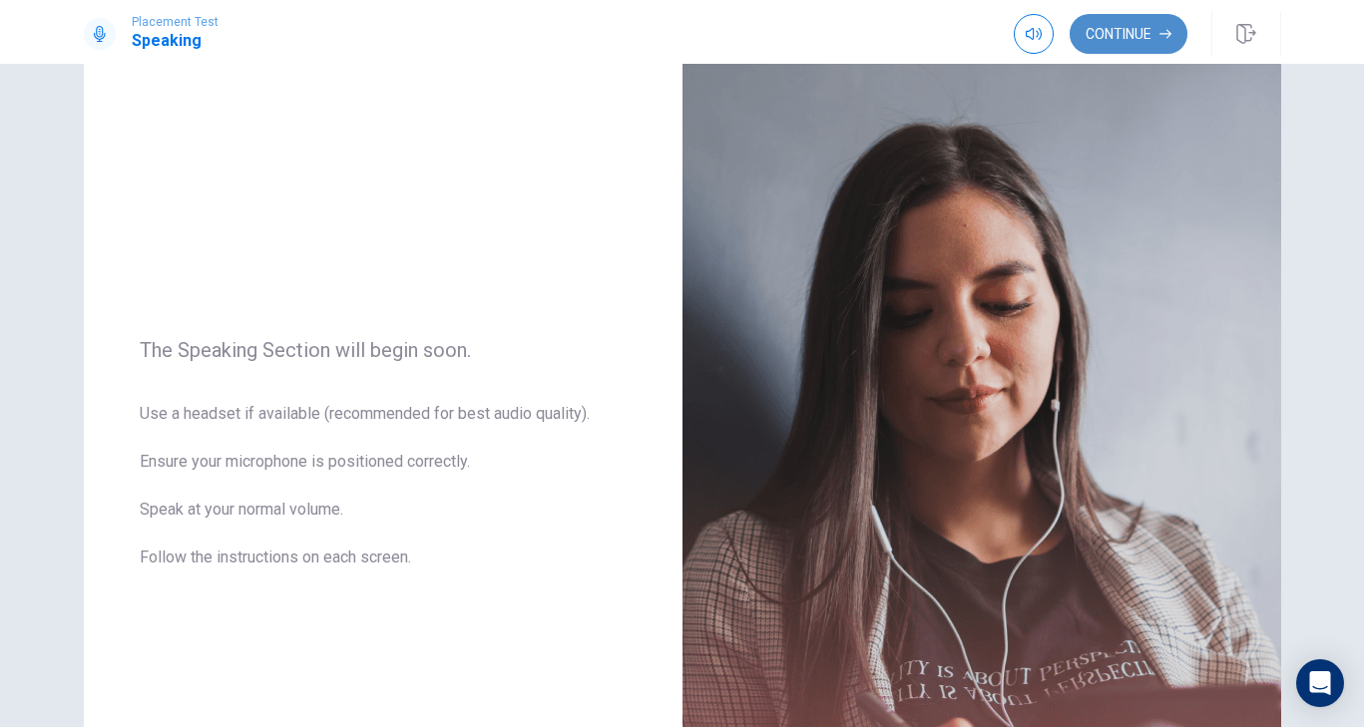
click at [1102, 25] on button "Continue" at bounding box center [1129, 34] width 118 height 40
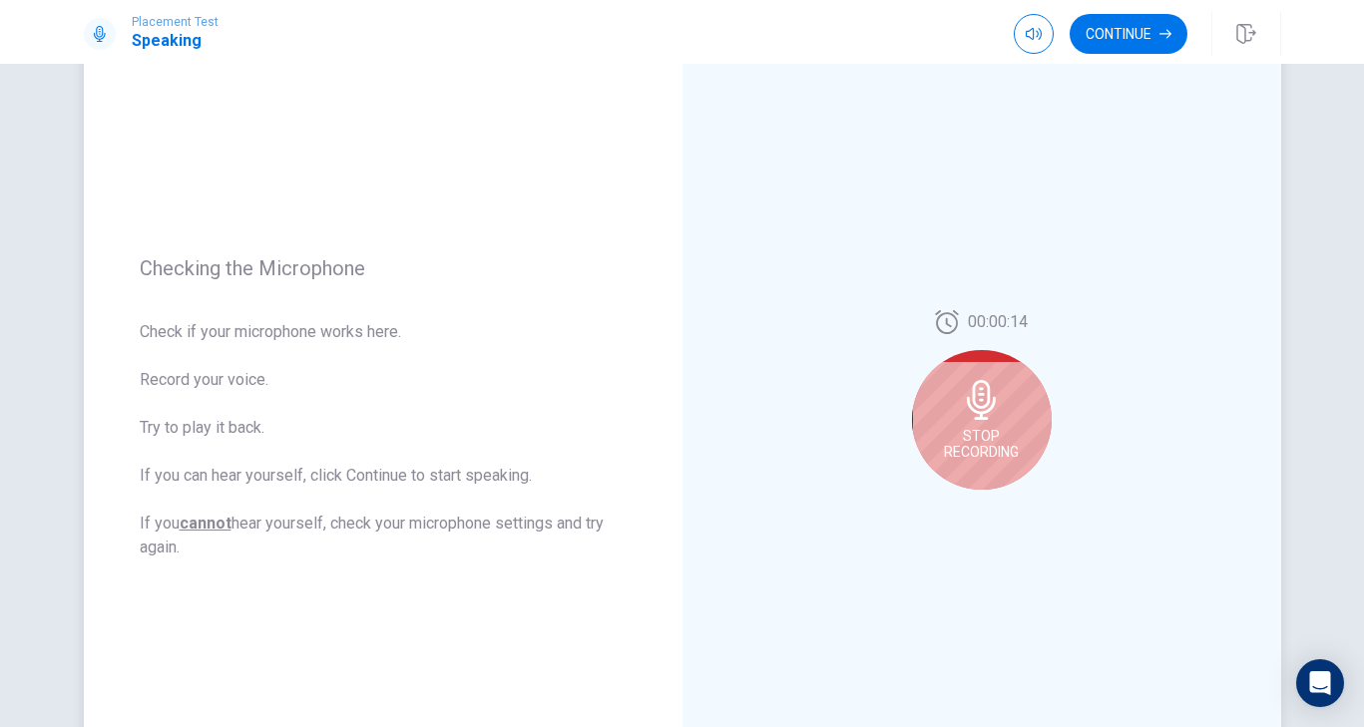
scroll to position [135, 0]
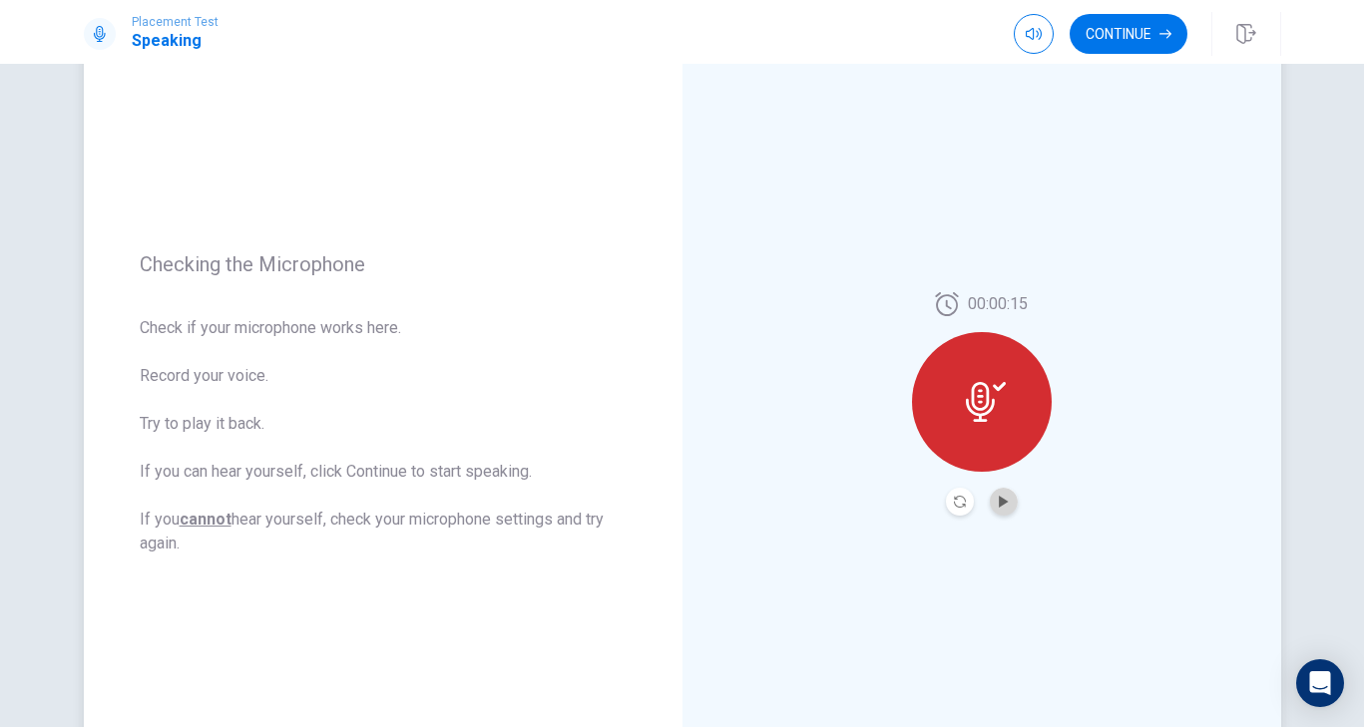
click at [1009, 495] on button "Play Audio" at bounding box center [1004, 502] width 28 height 28
click at [1009, 499] on button "Pause Audio" at bounding box center [1004, 502] width 28 height 28
click at [954, 380] on div at bounding box center [982, 402] width 140 height 140
click at [971, 409] on icon at bounding box center [986, 402] width 40 height 40
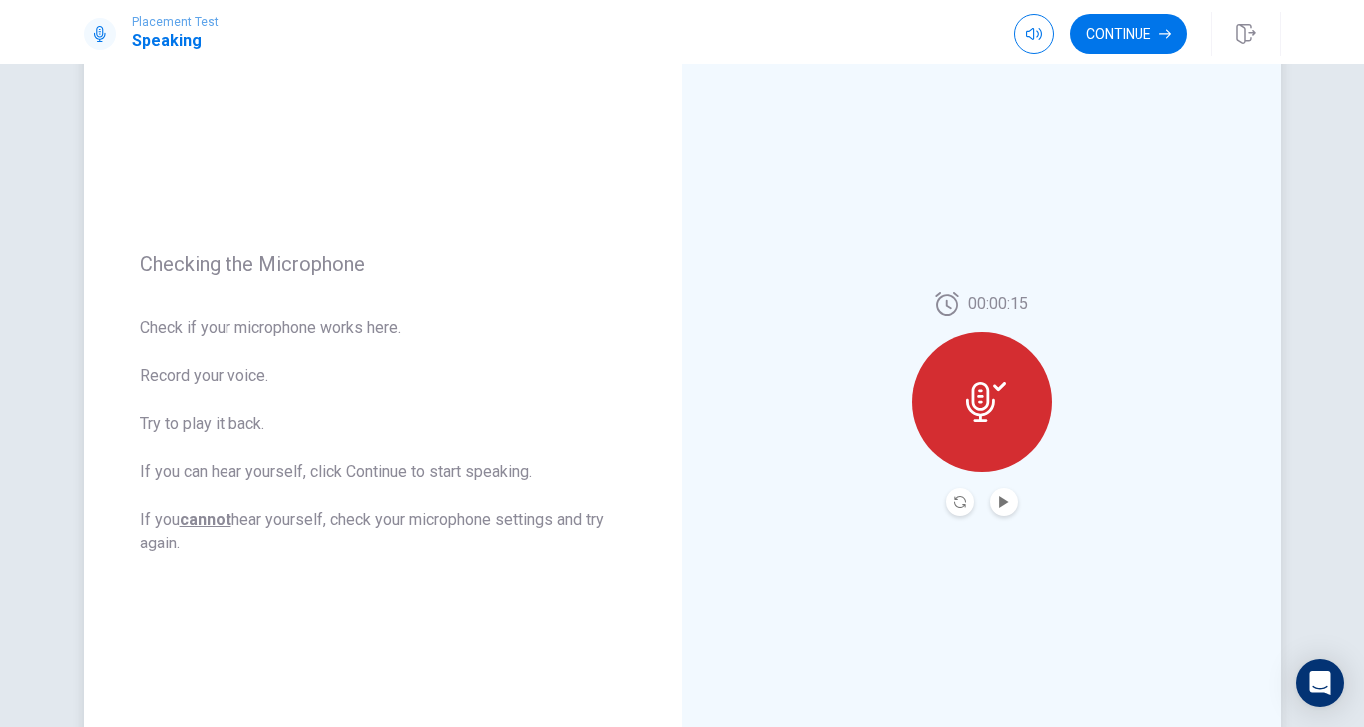
click at [971, 409] on icon at bounding box center [986, 402] width 40 height 40
click at [962, 504] on icon "Record Again" at bounding box center [960, 502] width 12 height 12
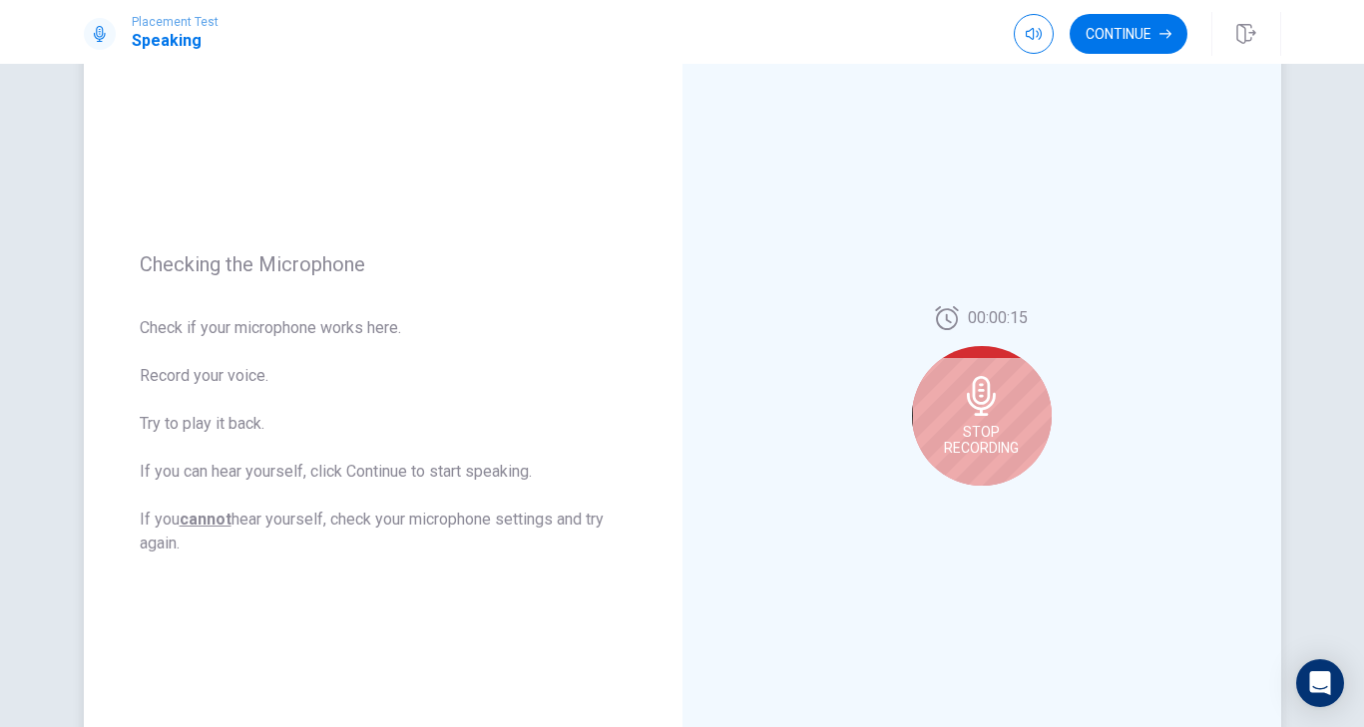
click at [982, 425] on span "Stop Recording" at bounding box center [981, 440] width 75 height 32
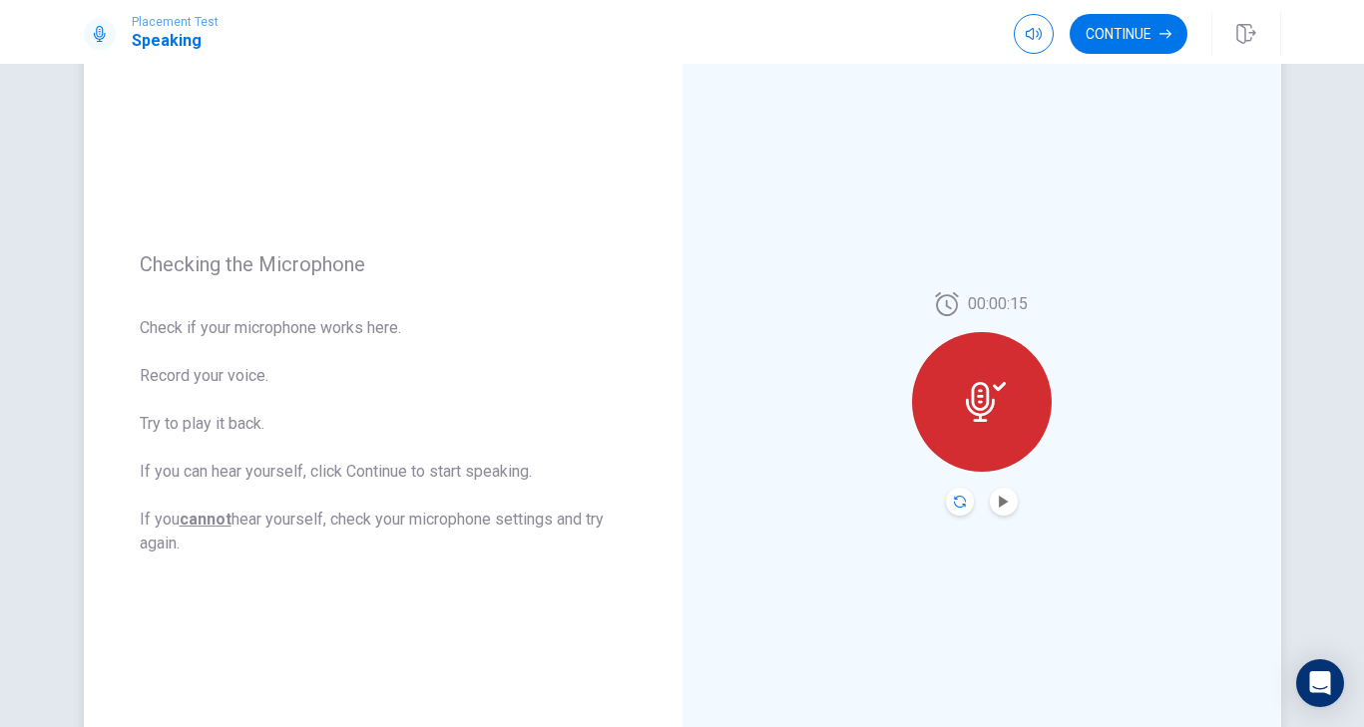
click at [959, 498] on icon "Record Again" at bounding box center [960, 502] width 12 height 12
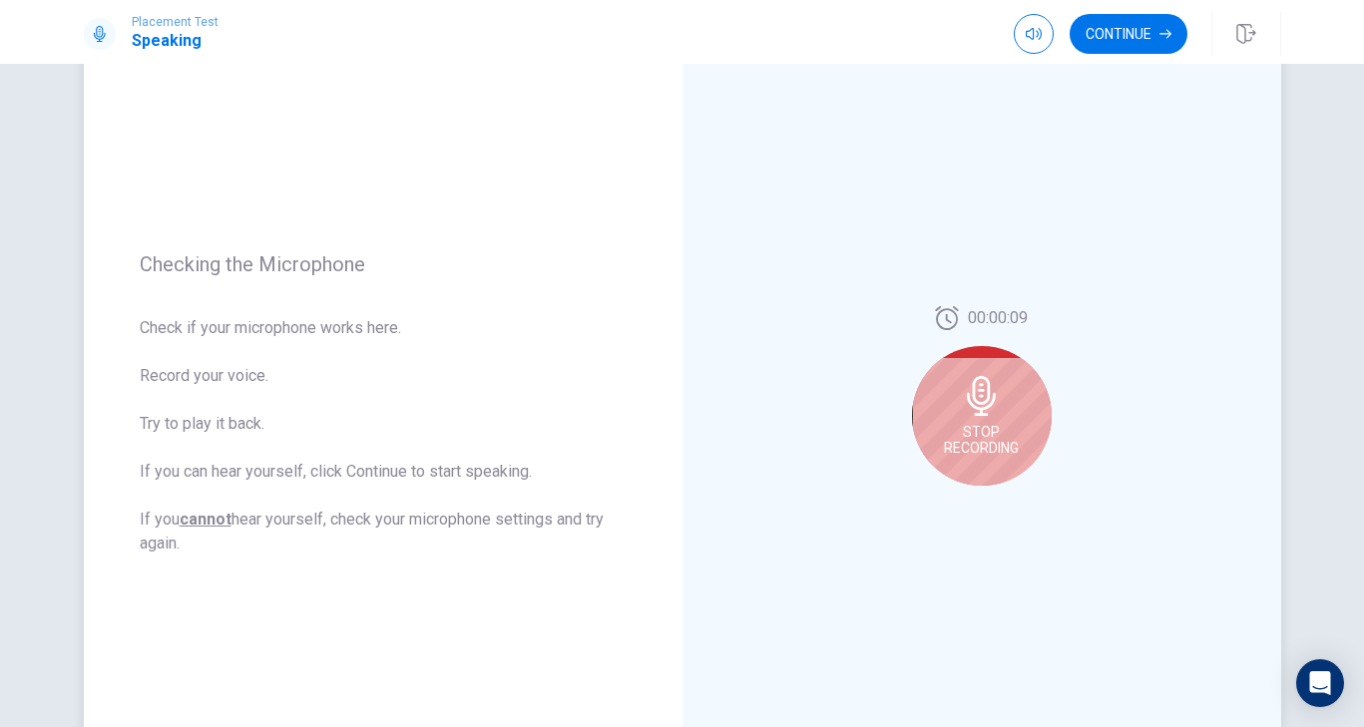
click at [975, 423] on div "Stop Recording" at bounding box center [982, 416] width 140 height 140
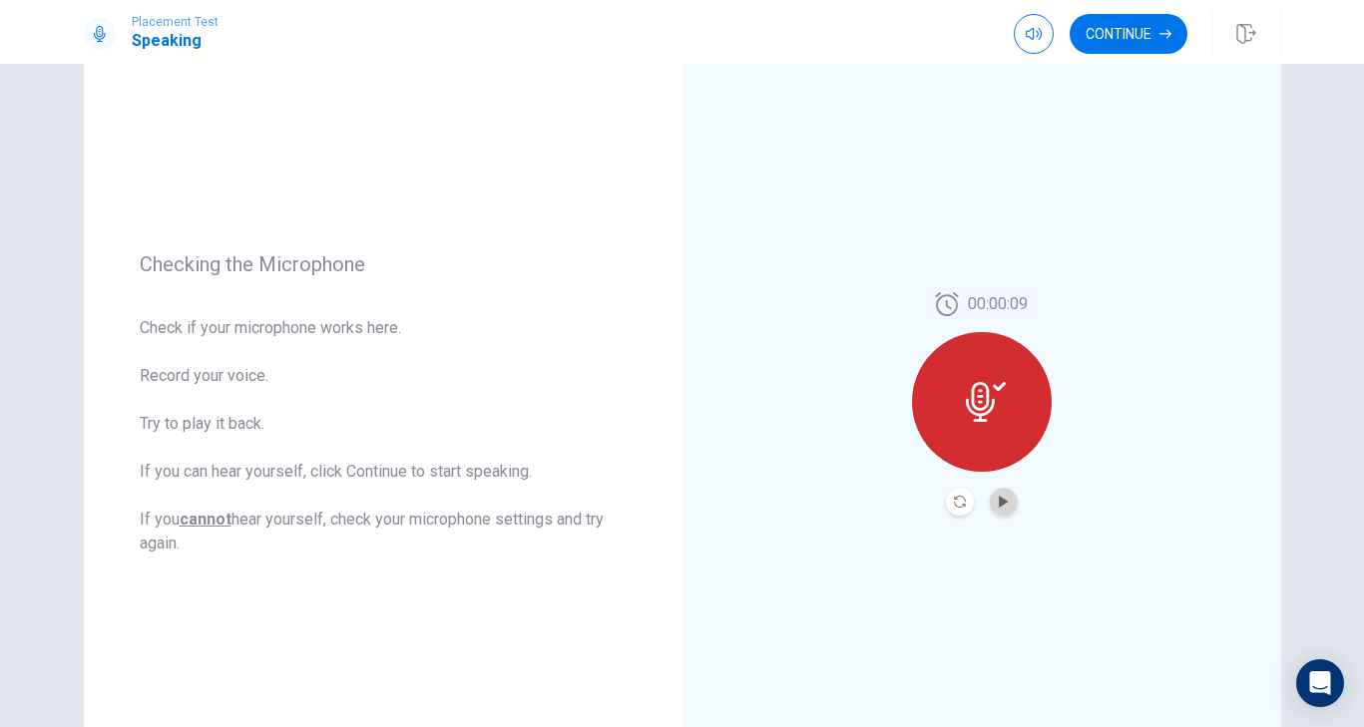
click at [1002, 495] on button "Play Audio" at bounding box center [1004, 502] width 28 height 28
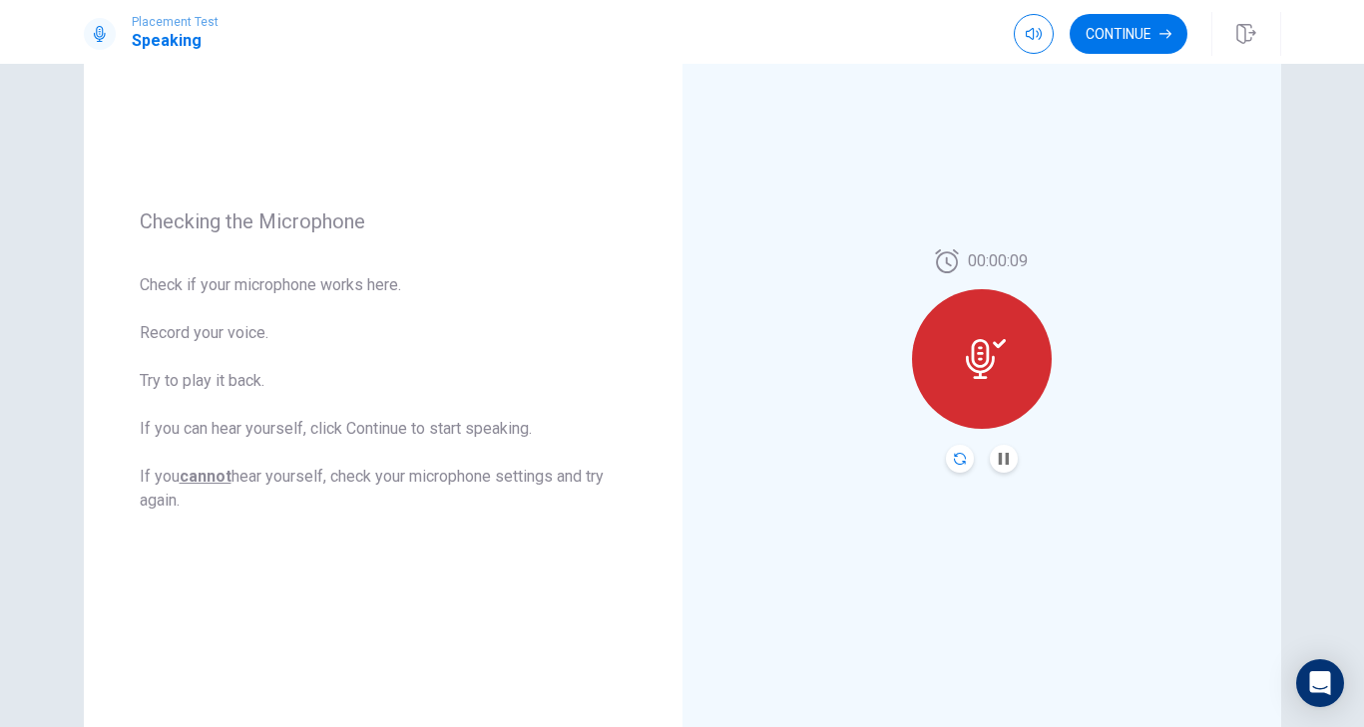
click at [957, 454] on icon "Record Again" at bounding box center [960, 459] width 12 height 12
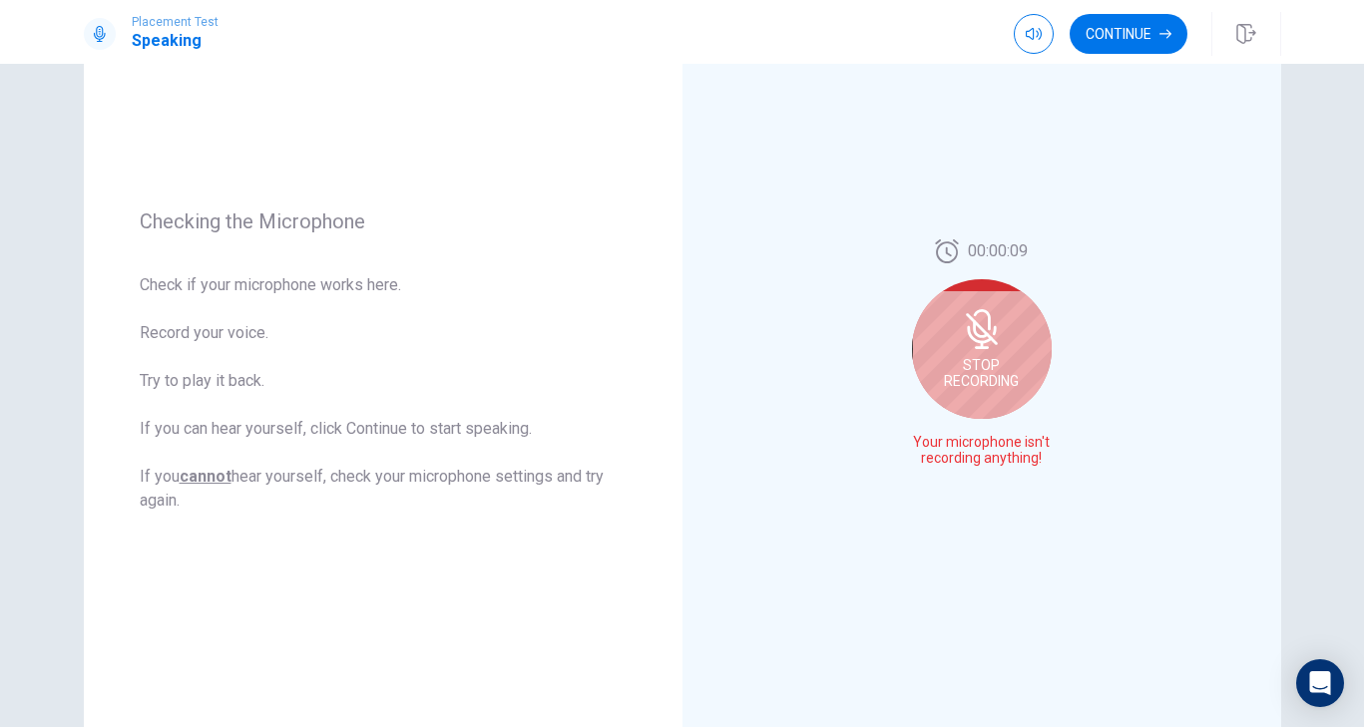
click at [972, 407] on div "Stop Recording" at bounding box center [982, 349] width 140 height 140
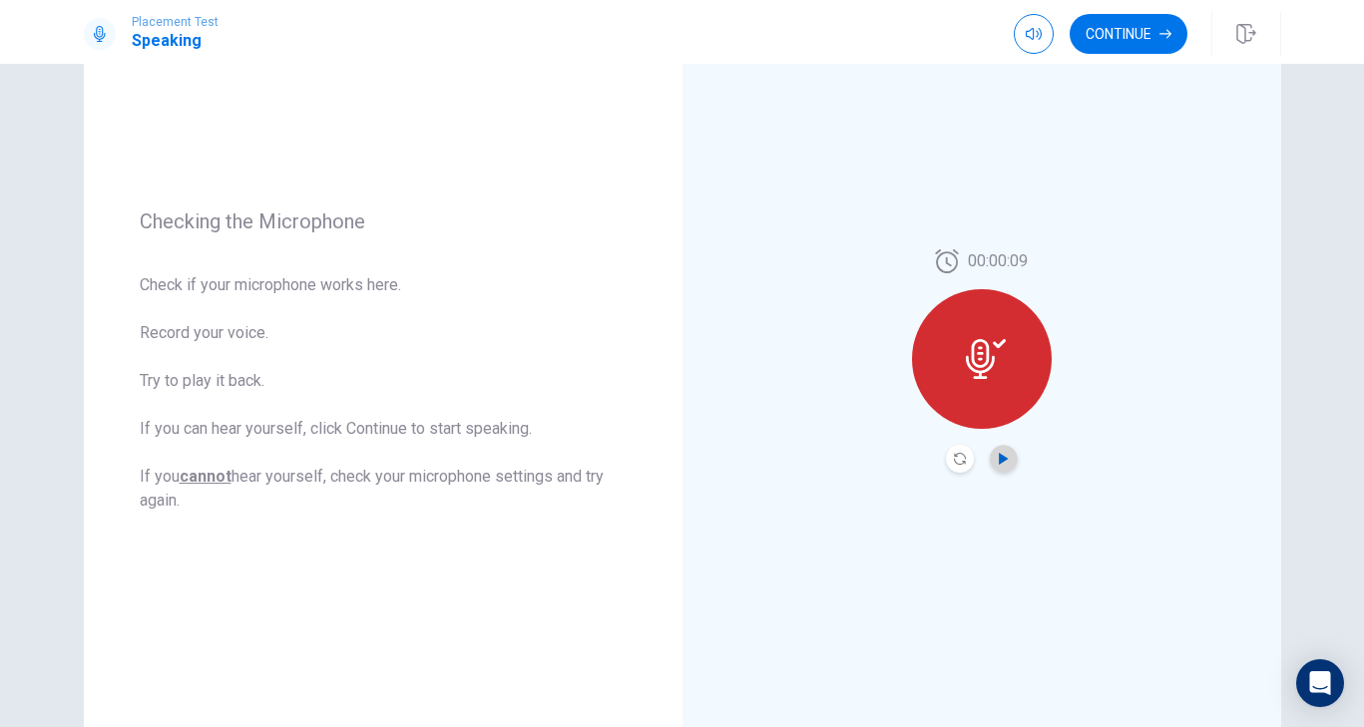
click at [1001, 458] on icon "Play Audio" at bounding box center [1003, 459] width 9 height 12
click at [1001, 458] on icon "Pause Audio" at bounding box center [1004, 459] width 12 height 12
click at [963, 462] on button "Record Again" at bounding box center [960, 459] width 28 height 28
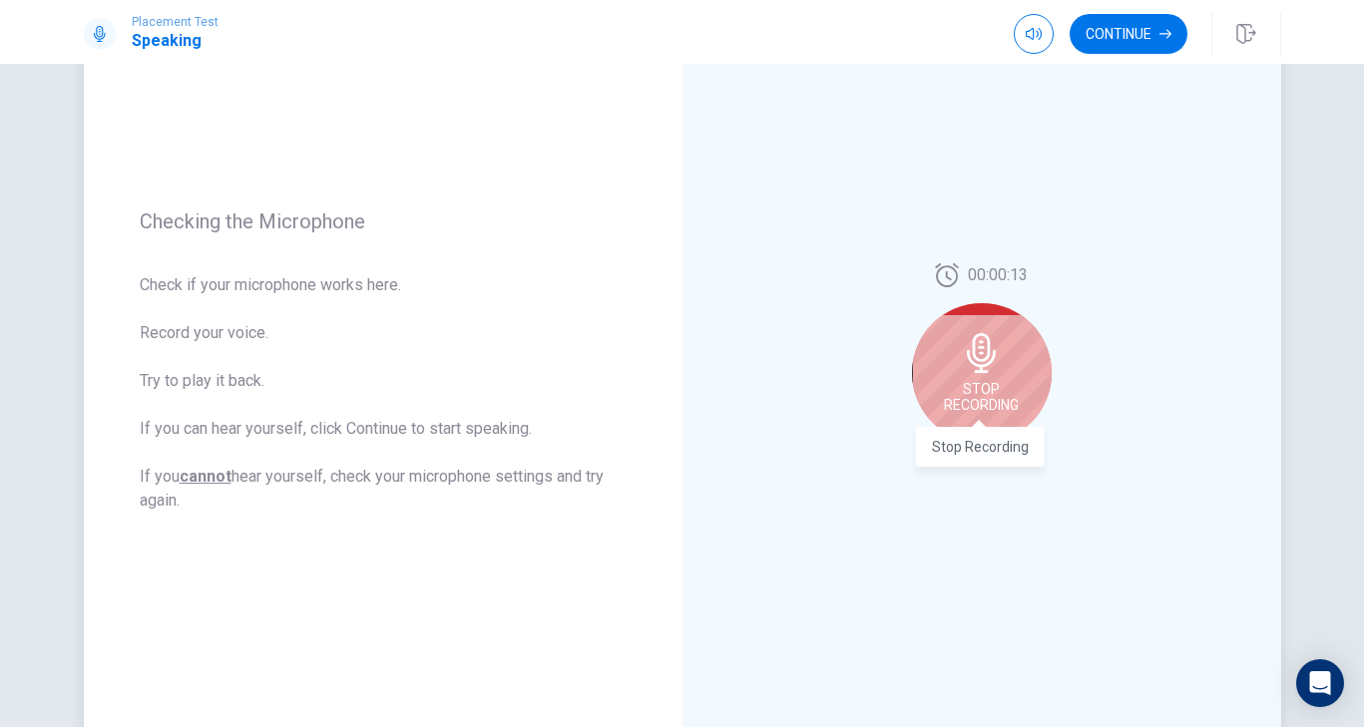
click at [964, 401] on span "Stop Recording" at bounding box center [981, 397] width 75 height 32
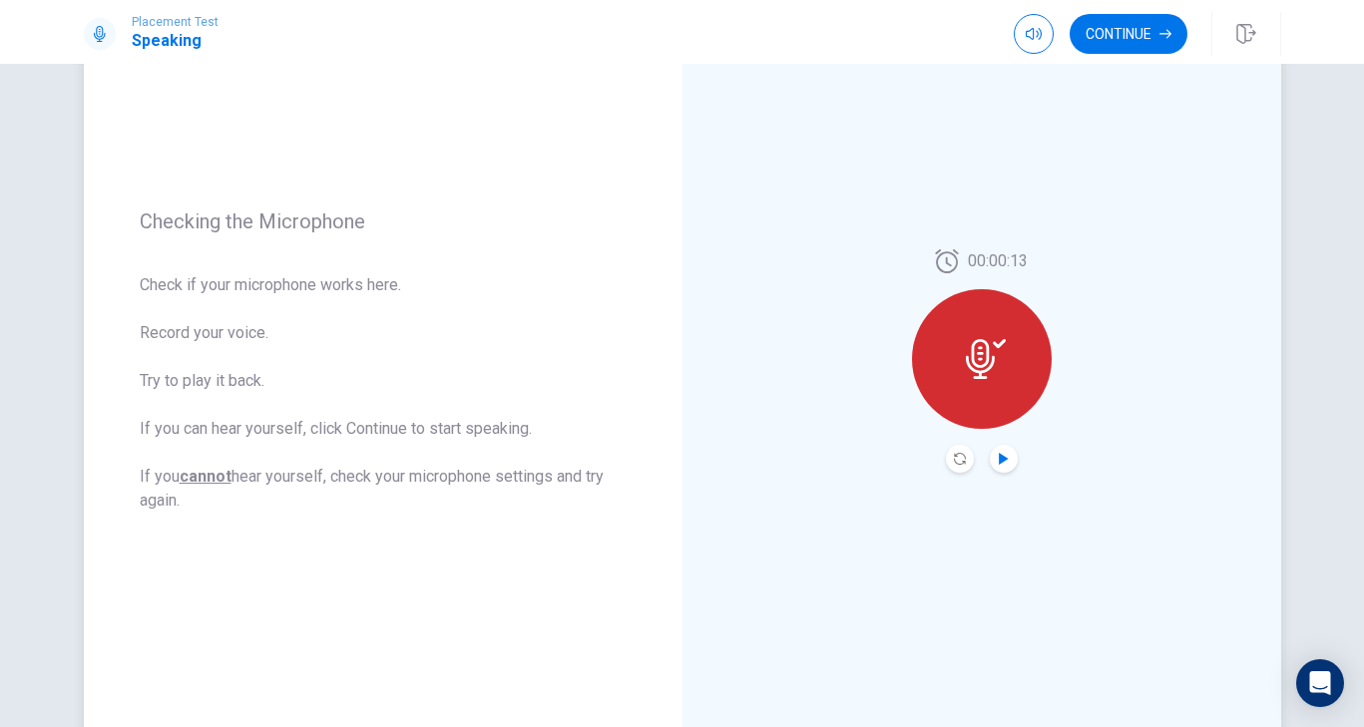
click at [1006, 455] on icon "Play Audio" at bounding box center [1004, 459] width 12 height 12
click at [1147, 35] on button "Continue" at bounding box center [1129, 34] width 118 height 40
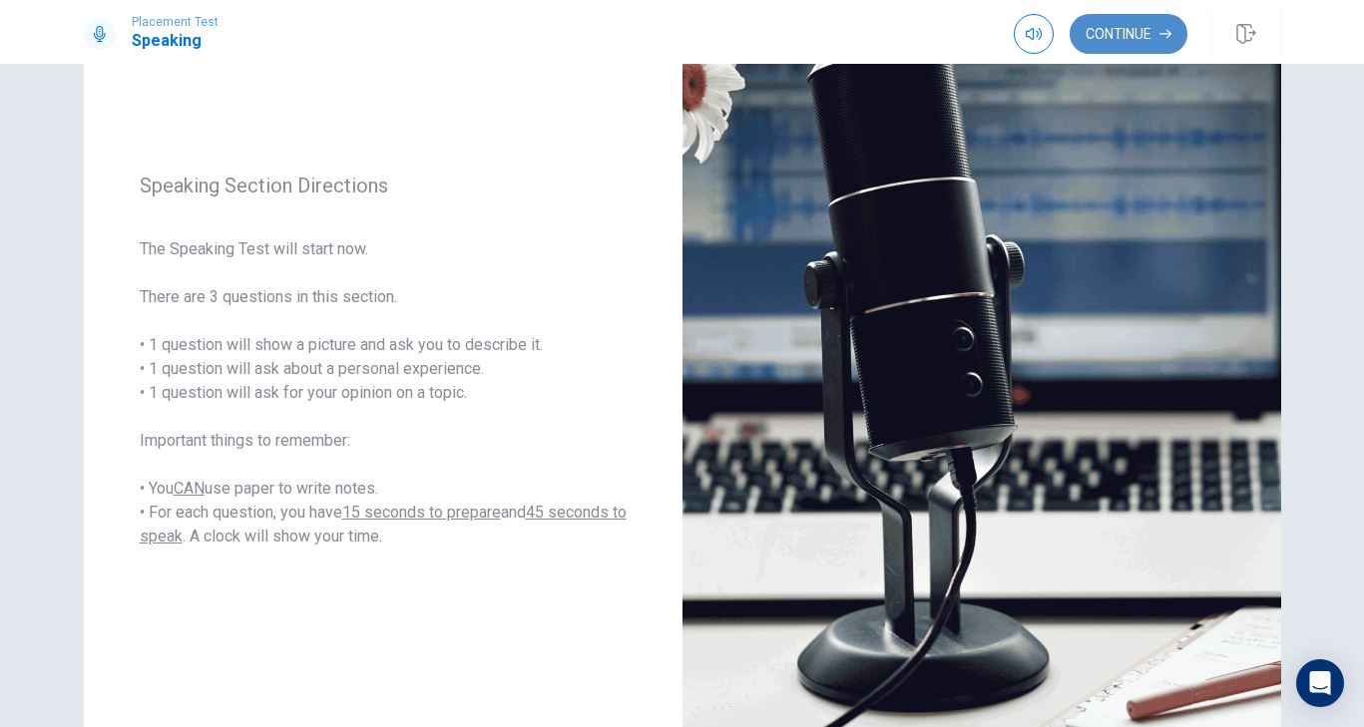
click at [1125, 37] on button "Continue" at bounding box center [1129, 34] width 118 height 40
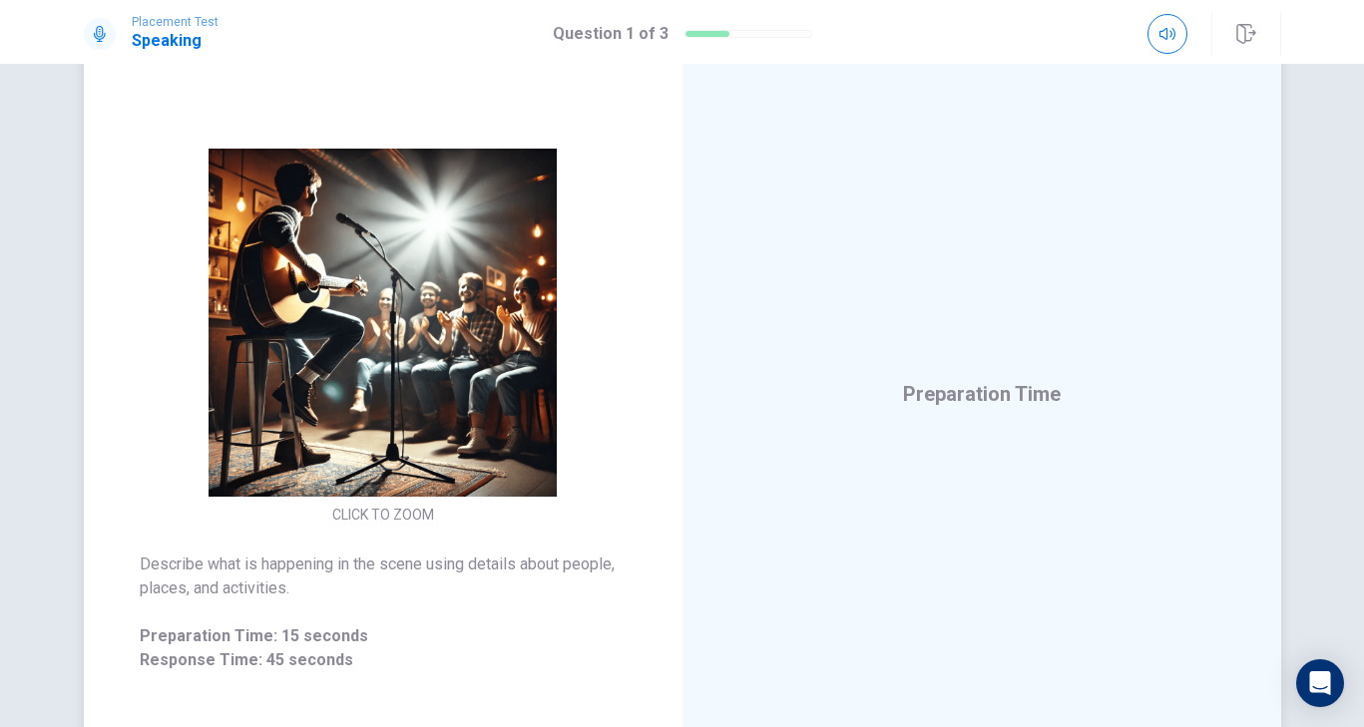
scroll to position [138, 0]
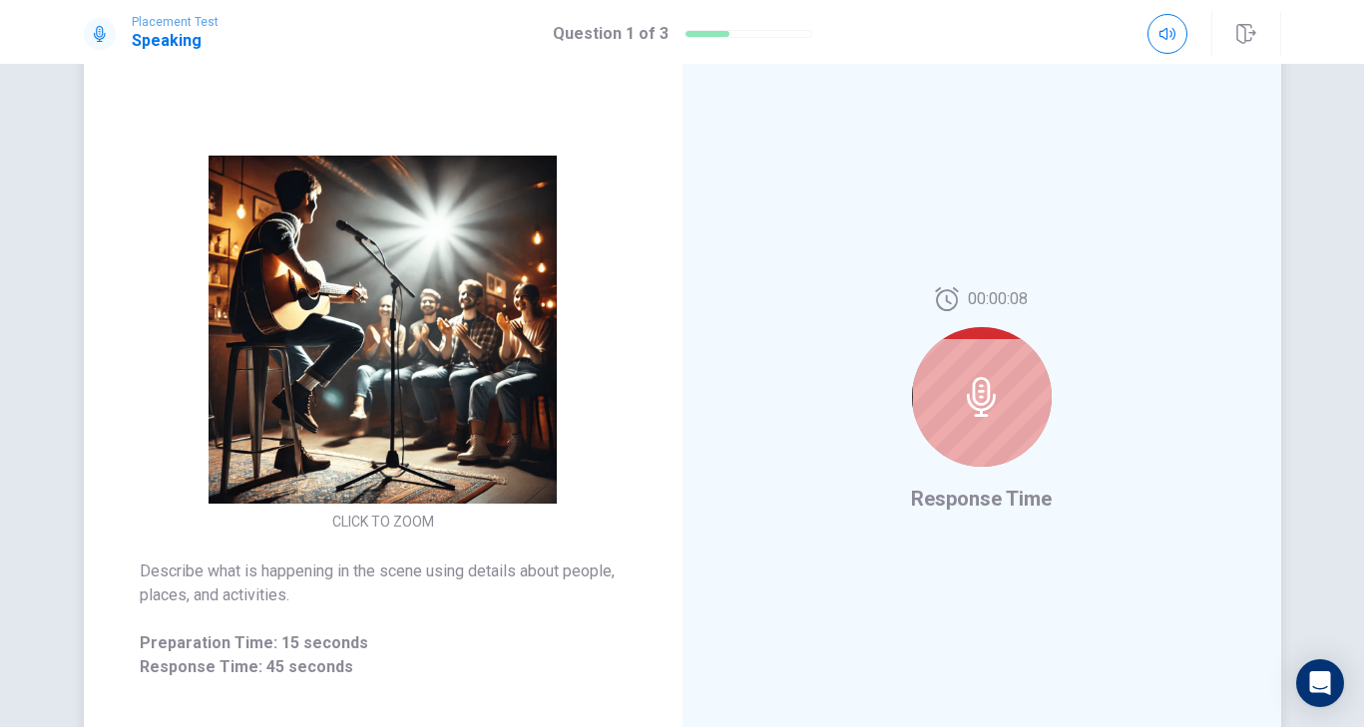
click at [1004, 385] on div at bounding box center [982, 397] width 140 height 140
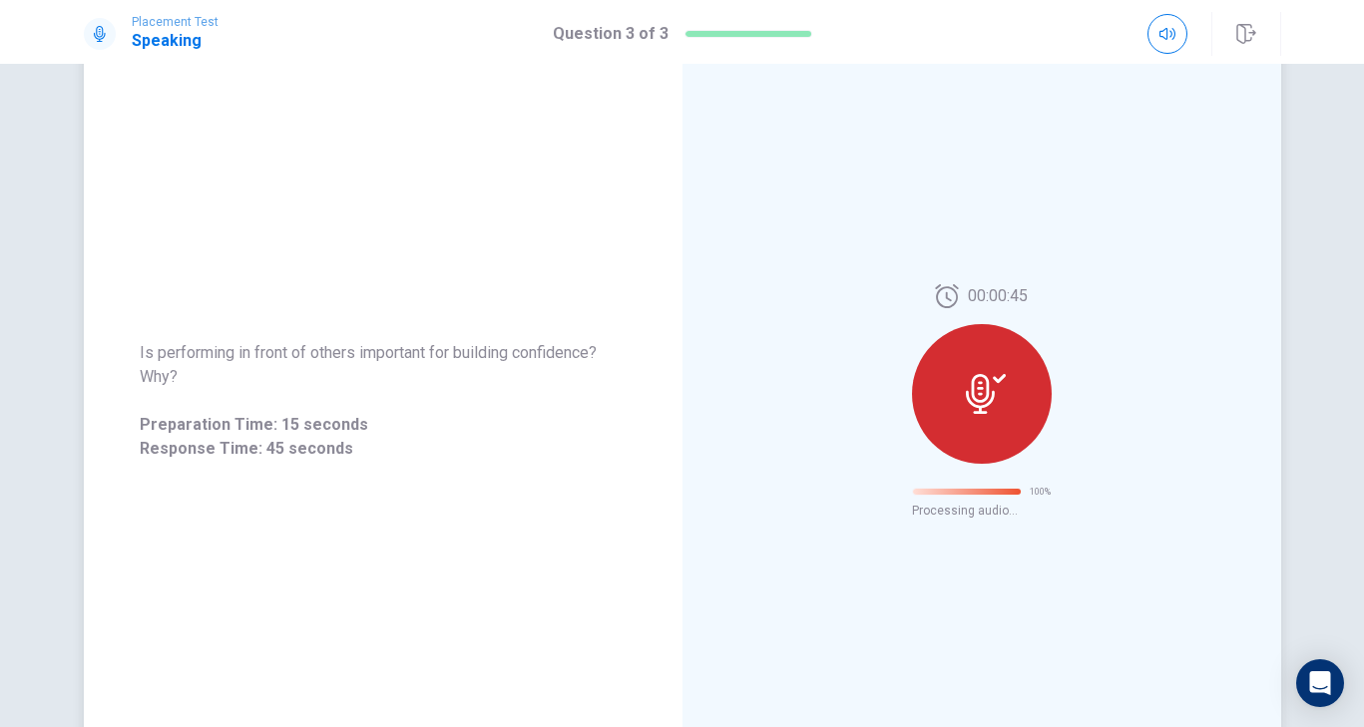
scroll to position [0, 0]
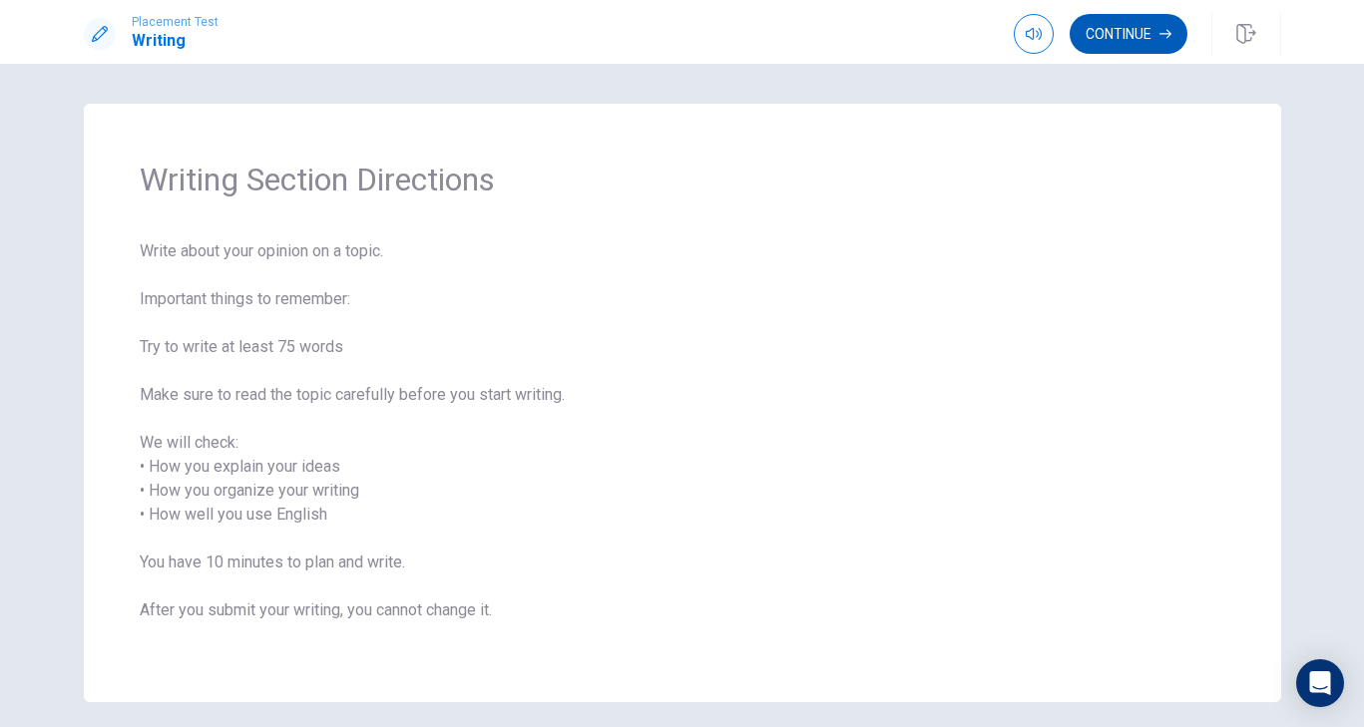
click at [1099, 27] on button "Continue" at bounding box center [1129, 34] width 118 height 40
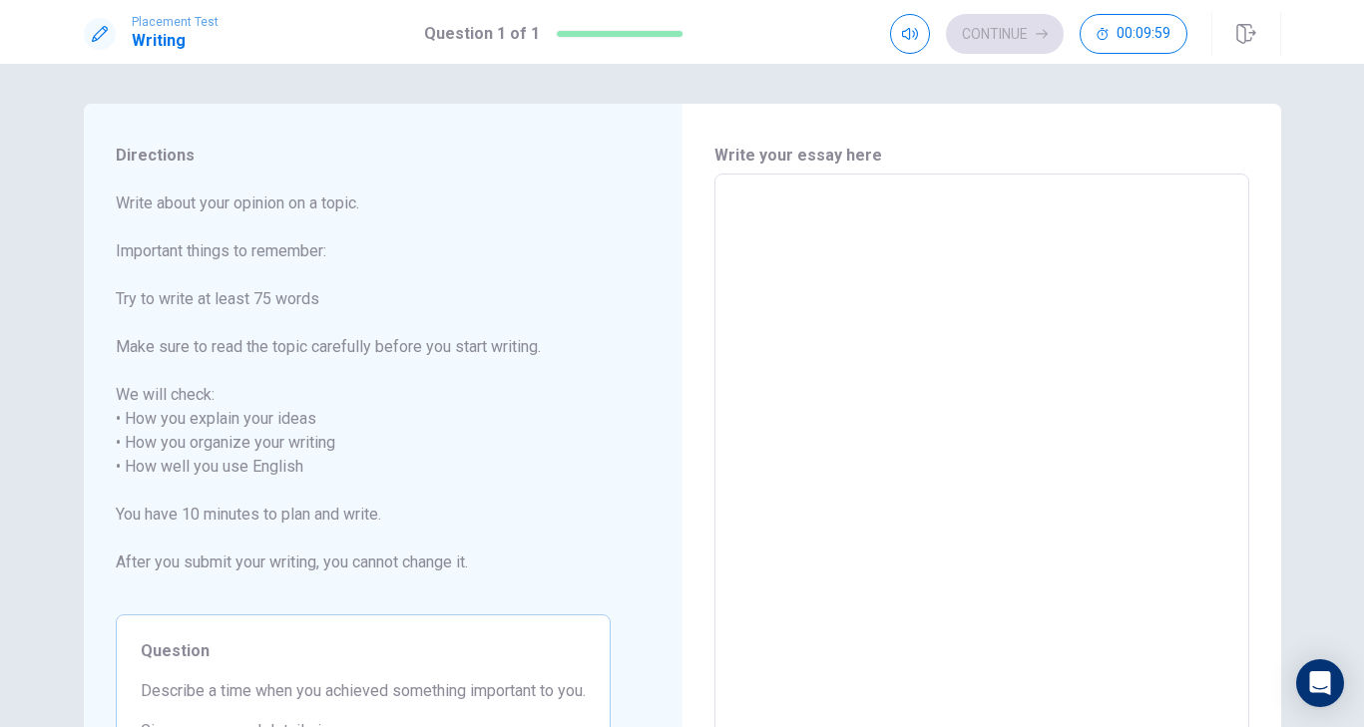
click at [830, 235] on textarea at bounding box center [981, 456] width 507 height 530
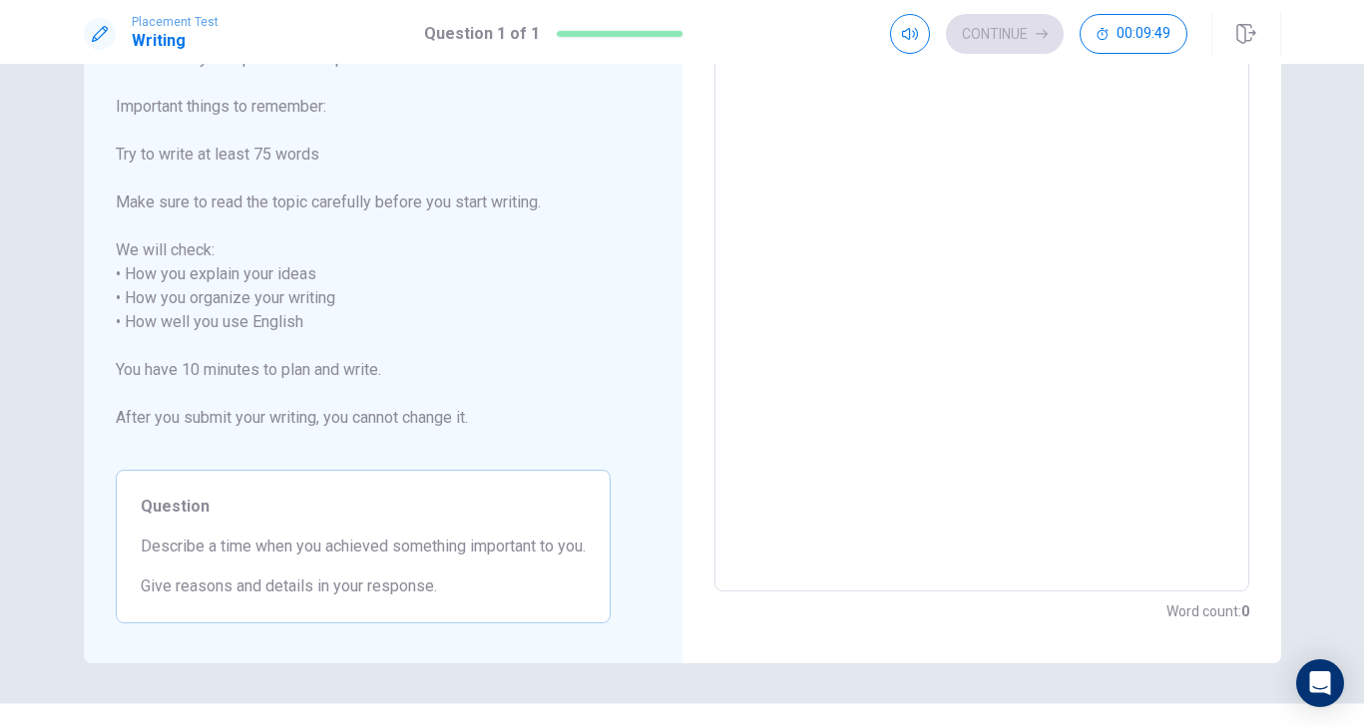
scroll to position [153, 0]
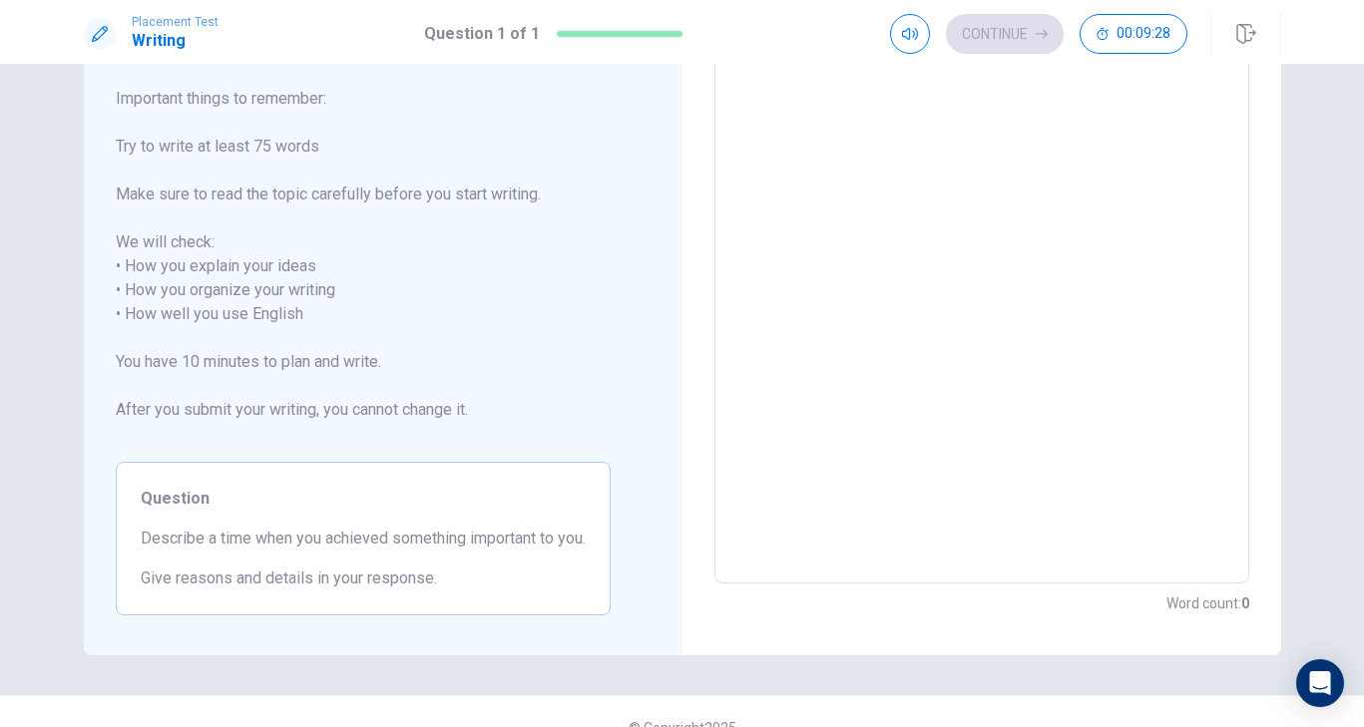
drag, startPoint x: 136, startPoint y: 543, endPoint x: 232, endPoint y: 540, distance: 95.8
click at [234, 541] on div "Question Describe a time when you achieved something important to you. Give rea…" at bounding box center [363, 539] width 495 height 154
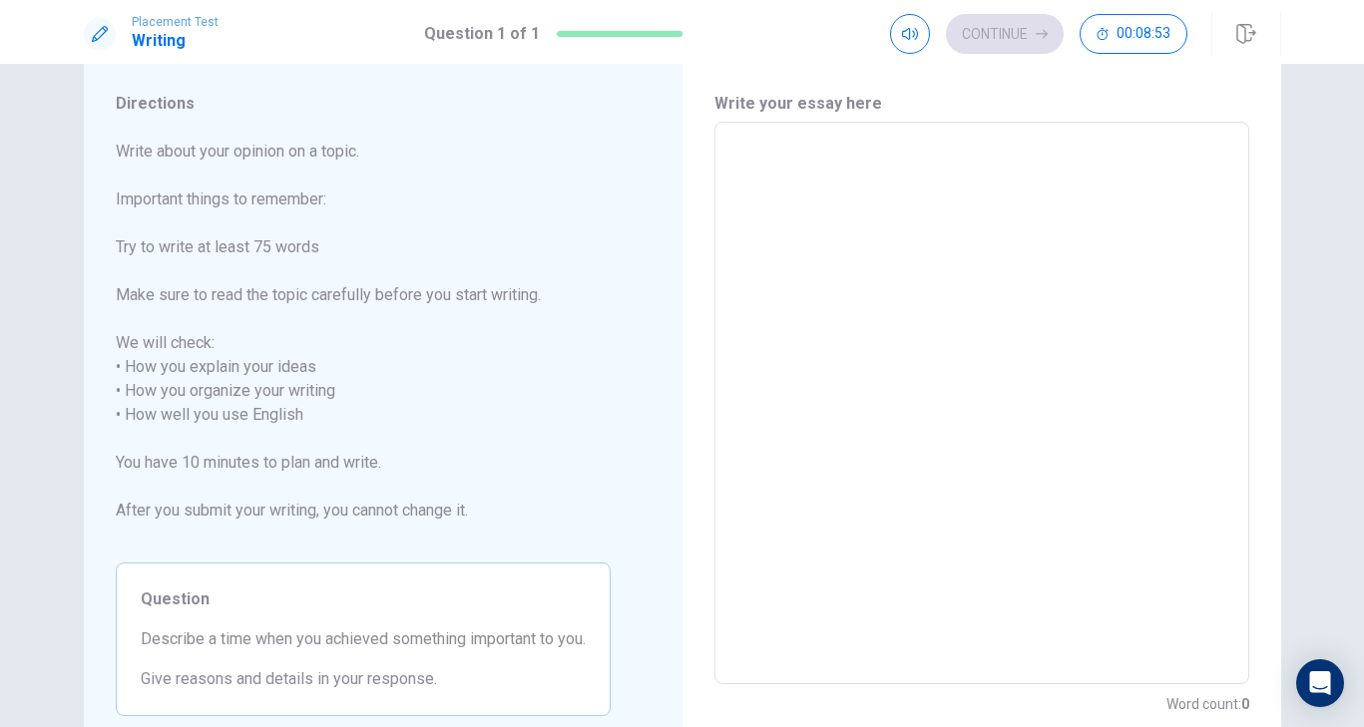
scroll to position [47, 0]
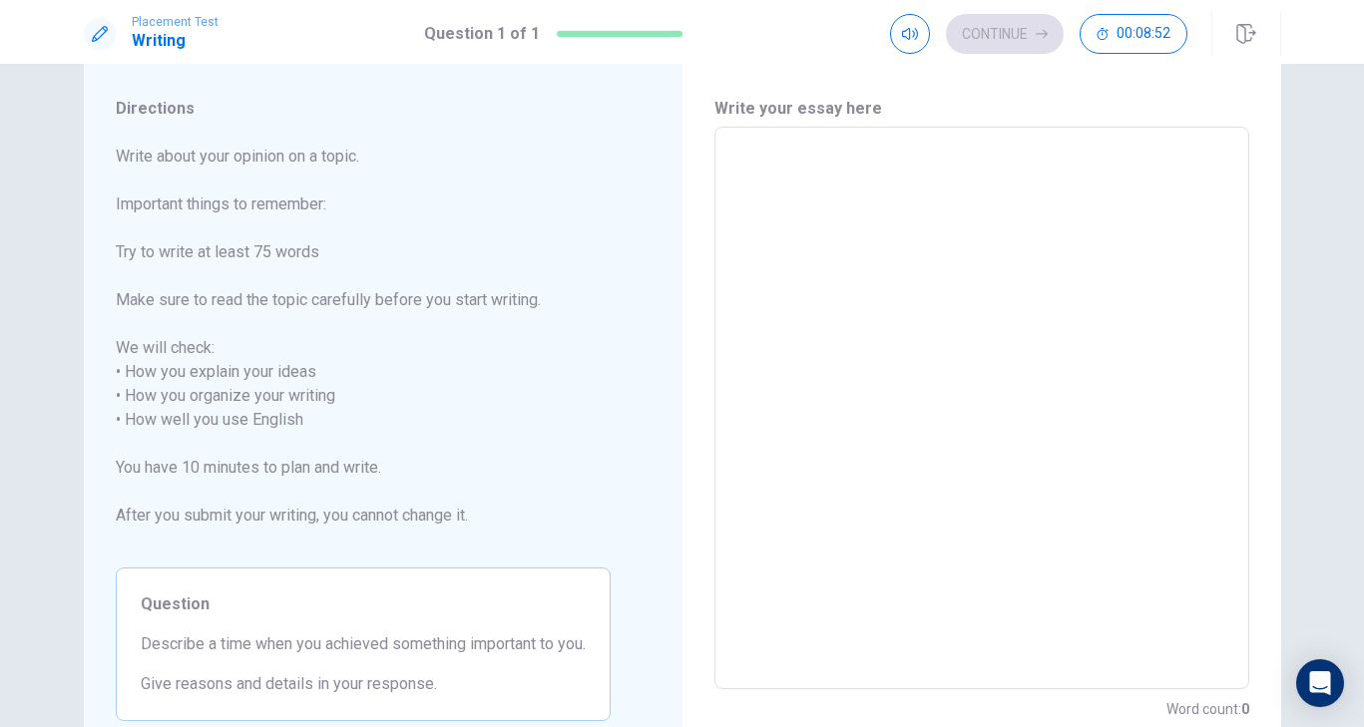
click at [770, 209] on textarea at bounding box center [981, 409] width 507 height 530
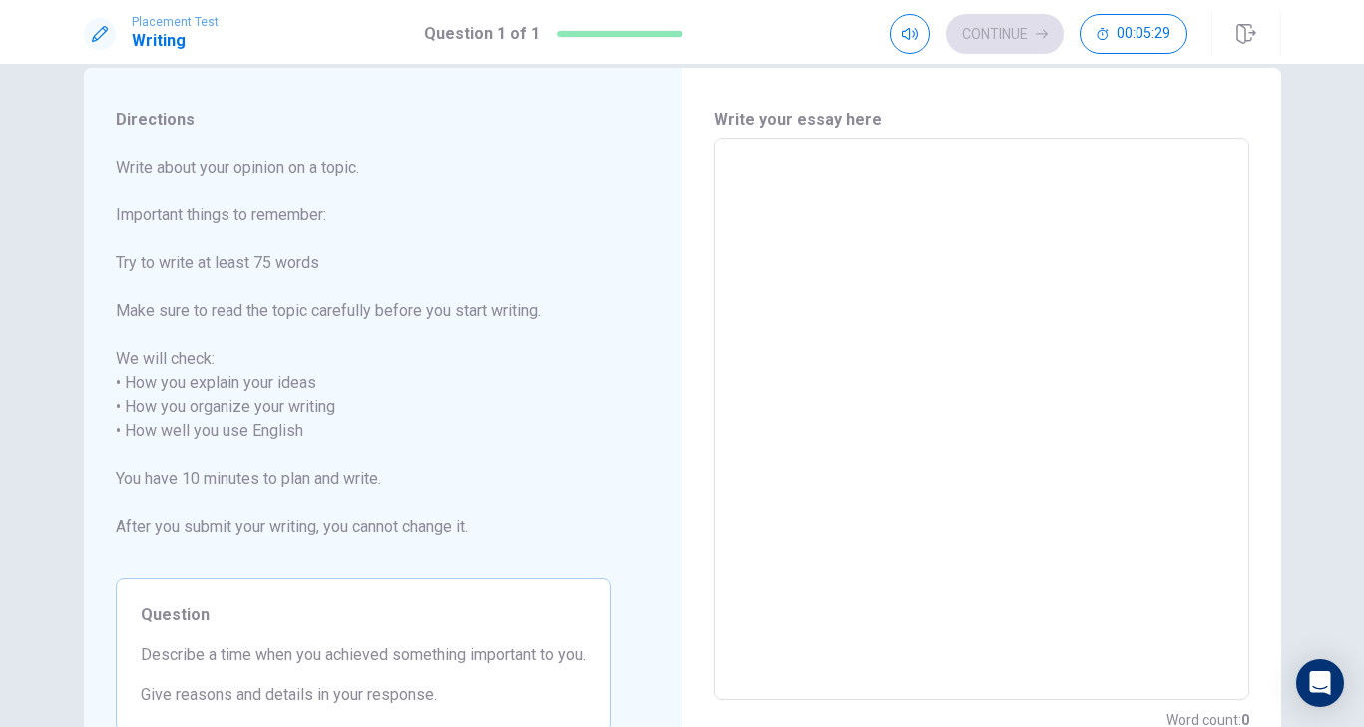
type textarea "n"
type textarea "x"
type textarea "d"
type textarea "x"
type textarea "de"
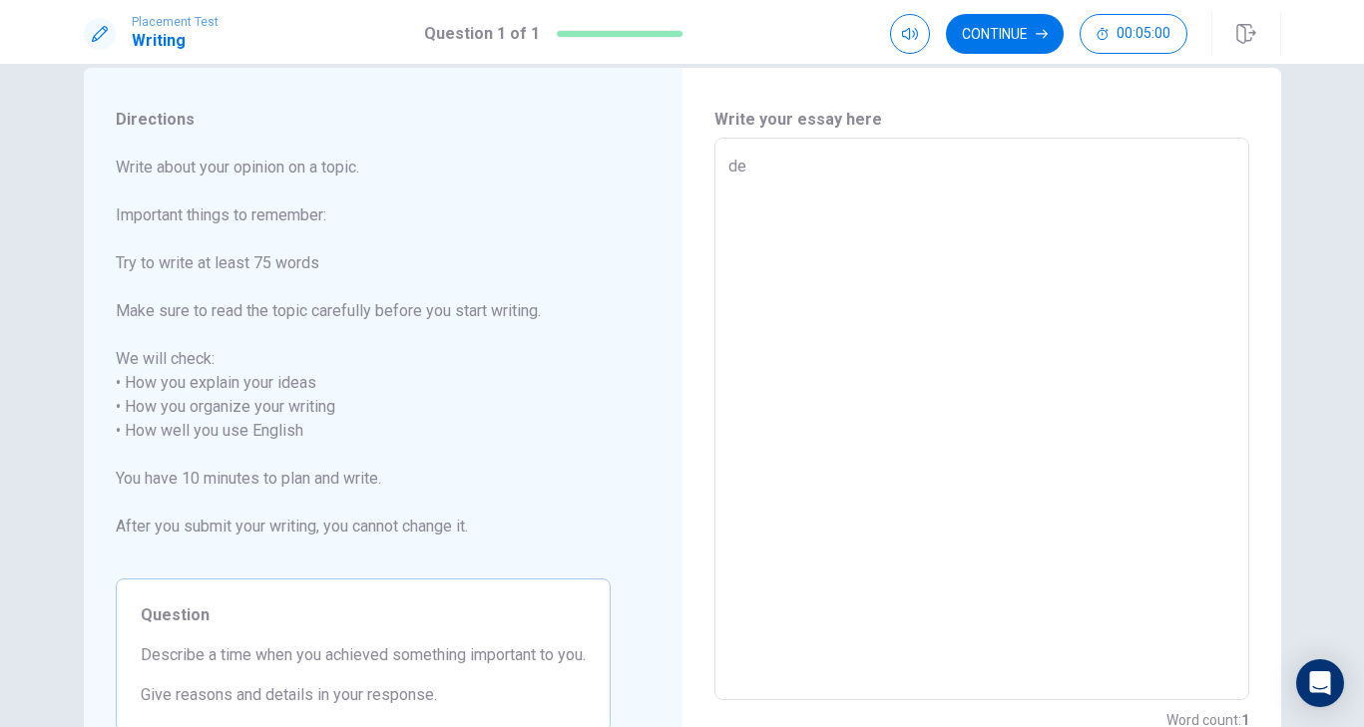
type textarea "x"
type textarea "des"
type textarea "x"
type textarea "desc"
type textarea "x"
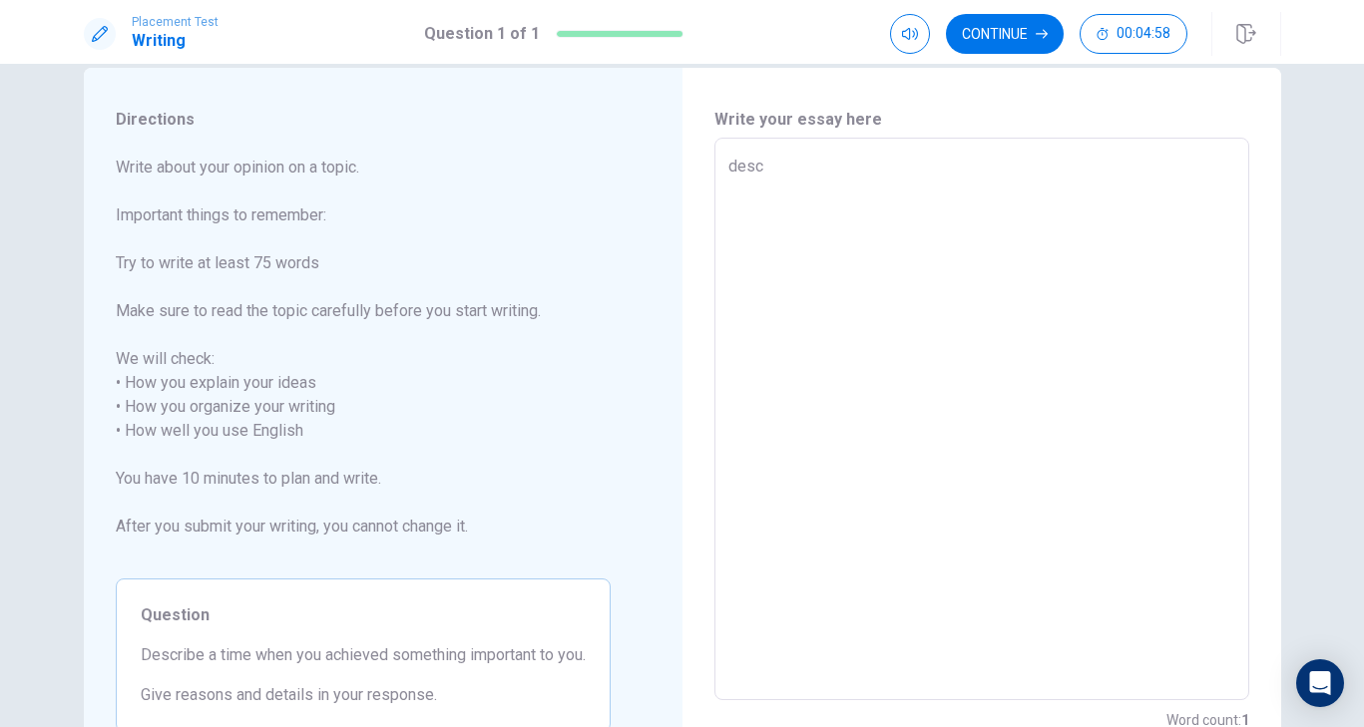
type textarea "des"
type textarea "x"
type textarea "de"
type textarea "x"
type textarea "d"
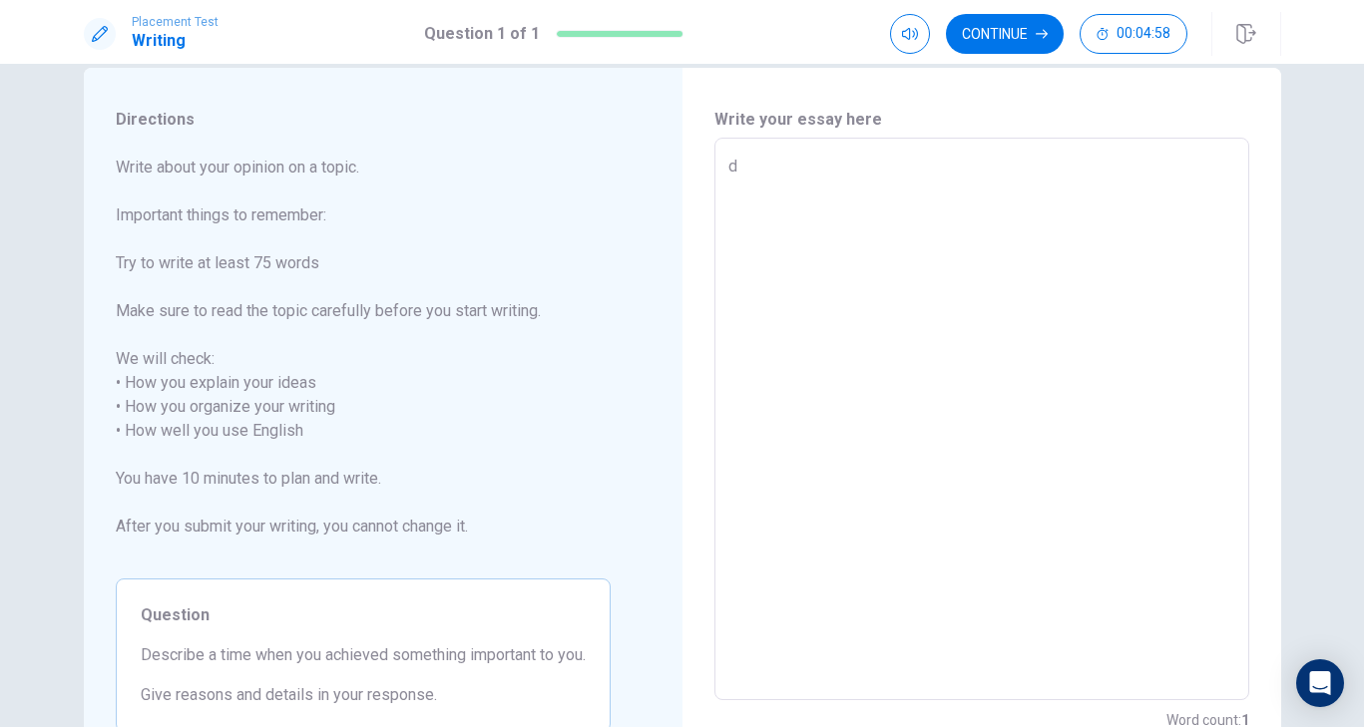
type textarea "x"
type textarea "D"
type textarea "x"
type textarea "De"
type textarea "x"
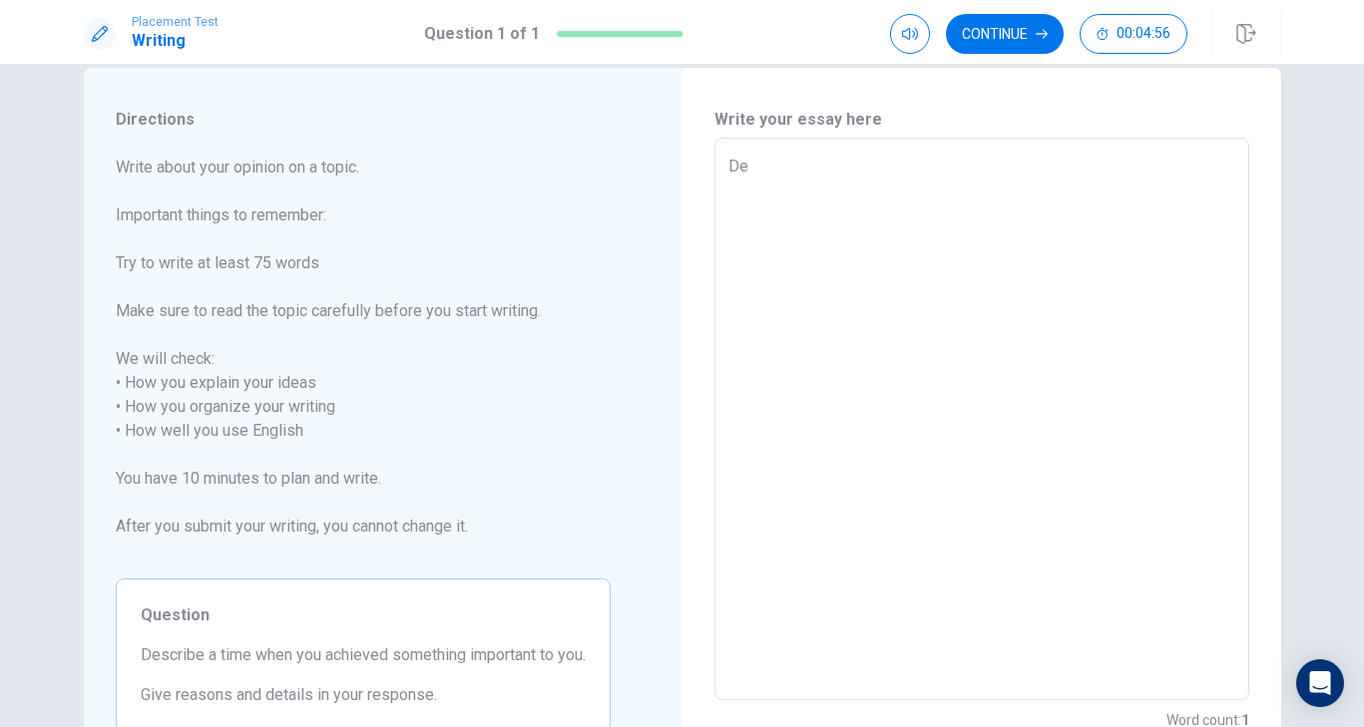
type textarea "Des"
type textarea "x"
type textarea "Desc"
type textarea "x"
type textarea "Descr"
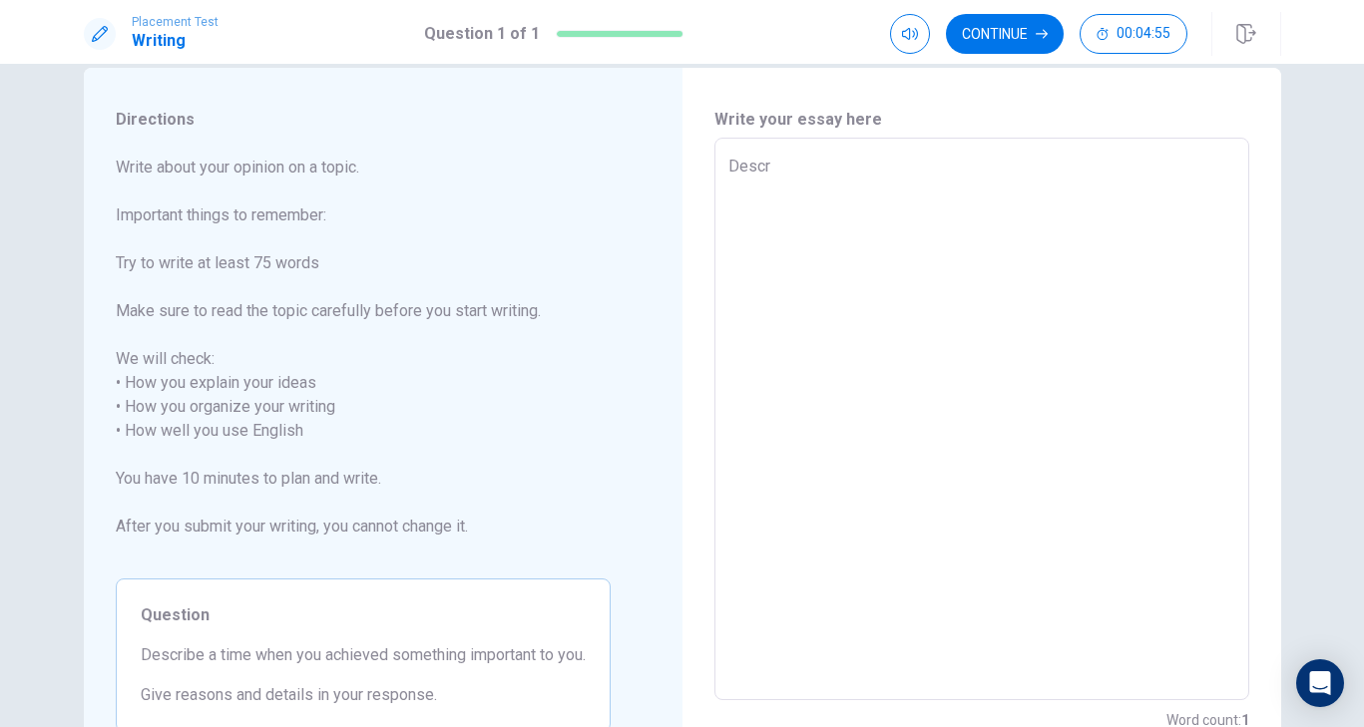
type textarea "x"
type textarea "Descri"
type textarea "x"
type textarea "Descrip"
type textarea "x"
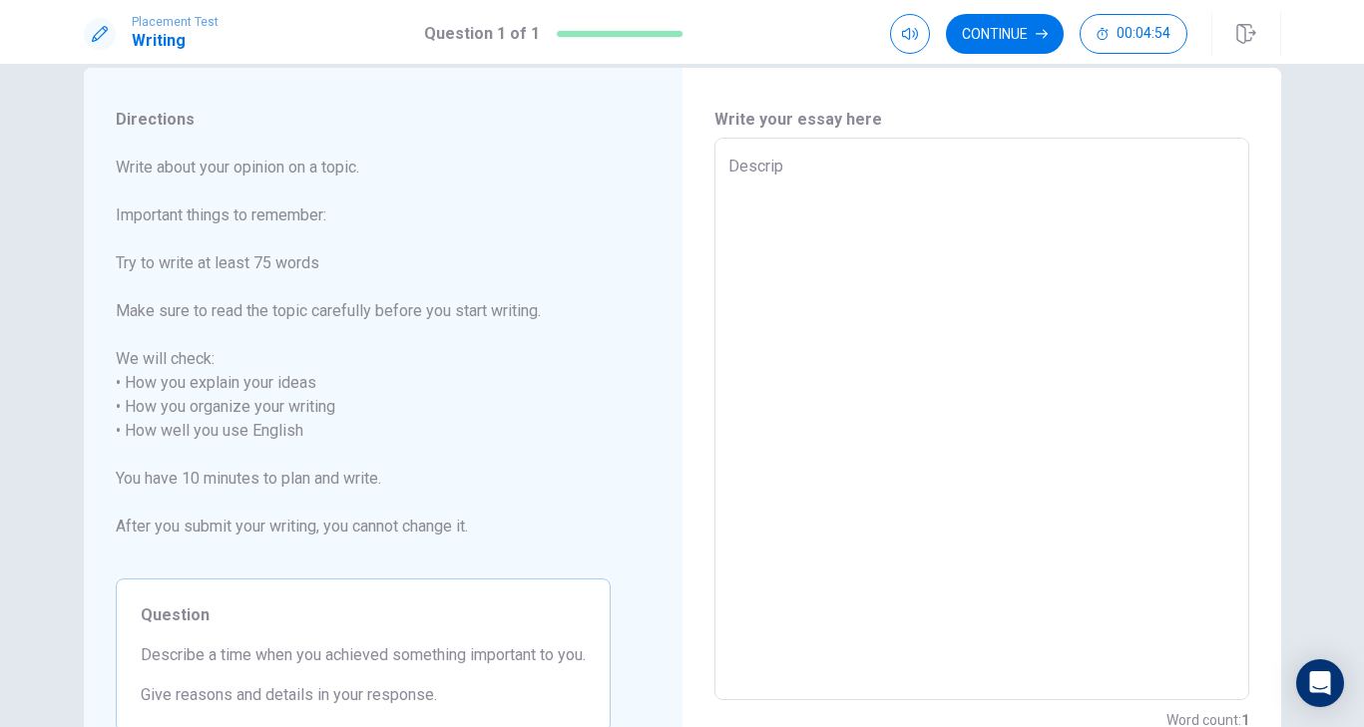
type textarea "Descripe"
type textarea "x"
type textarea "Descrip"
type textarea "x"
type textarea "Descri"
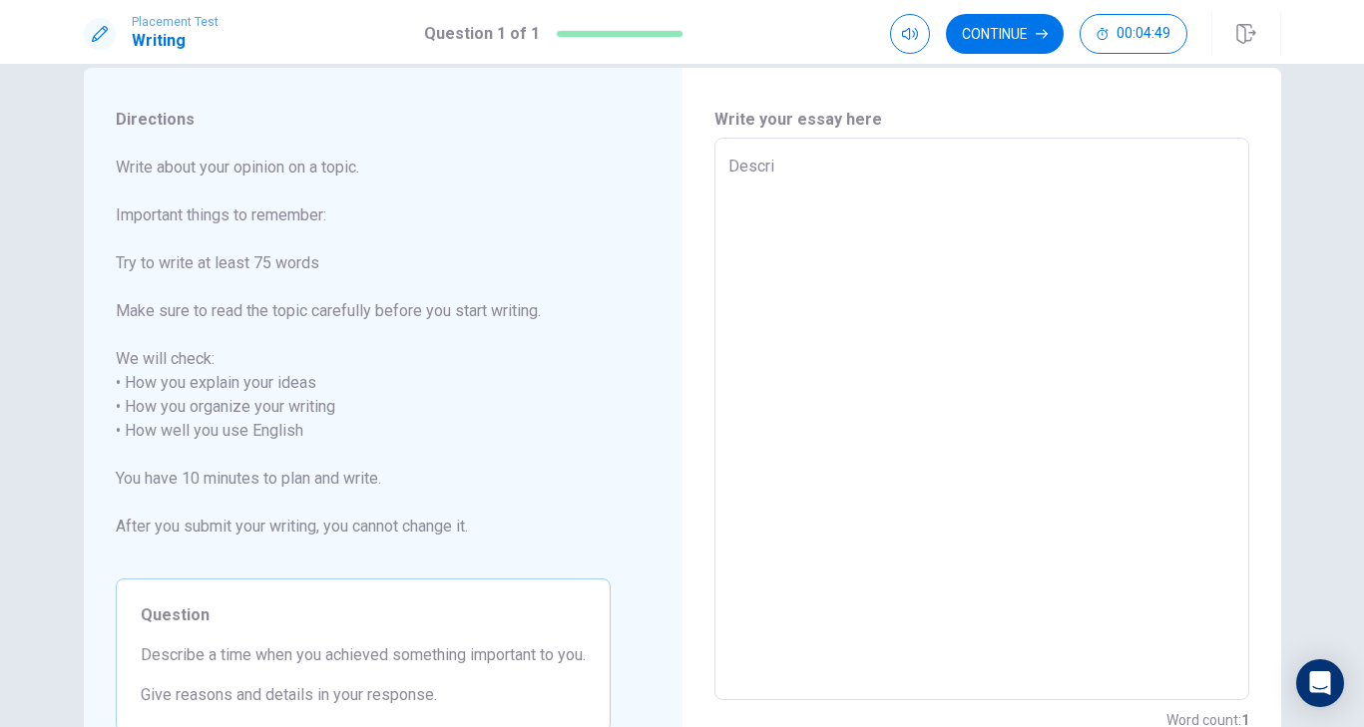
type textarea "x"
type textarea "Descr"
type textarea "x"
type textarea "Descri"
type textarea "x"
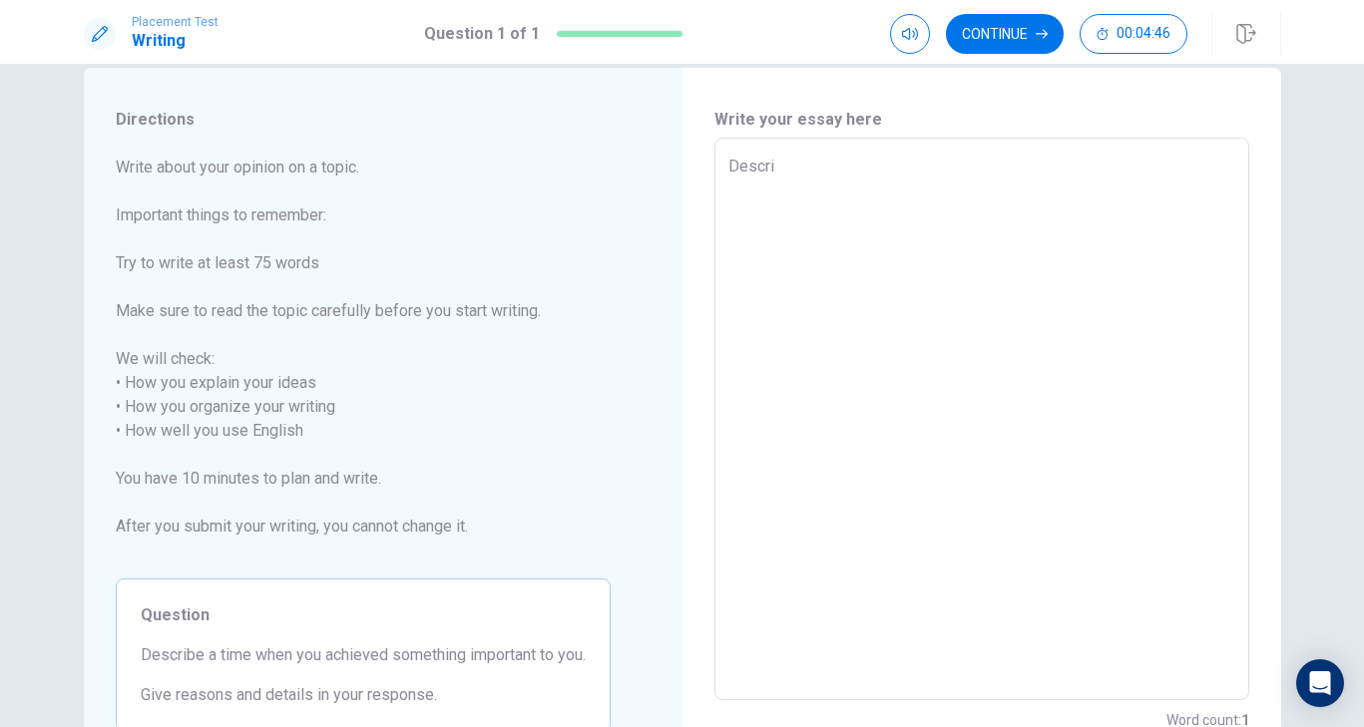
type textarea "Describ"
type textarea "x"
type textarea "Describe"
type textarea "x"
type textarea "Describet"
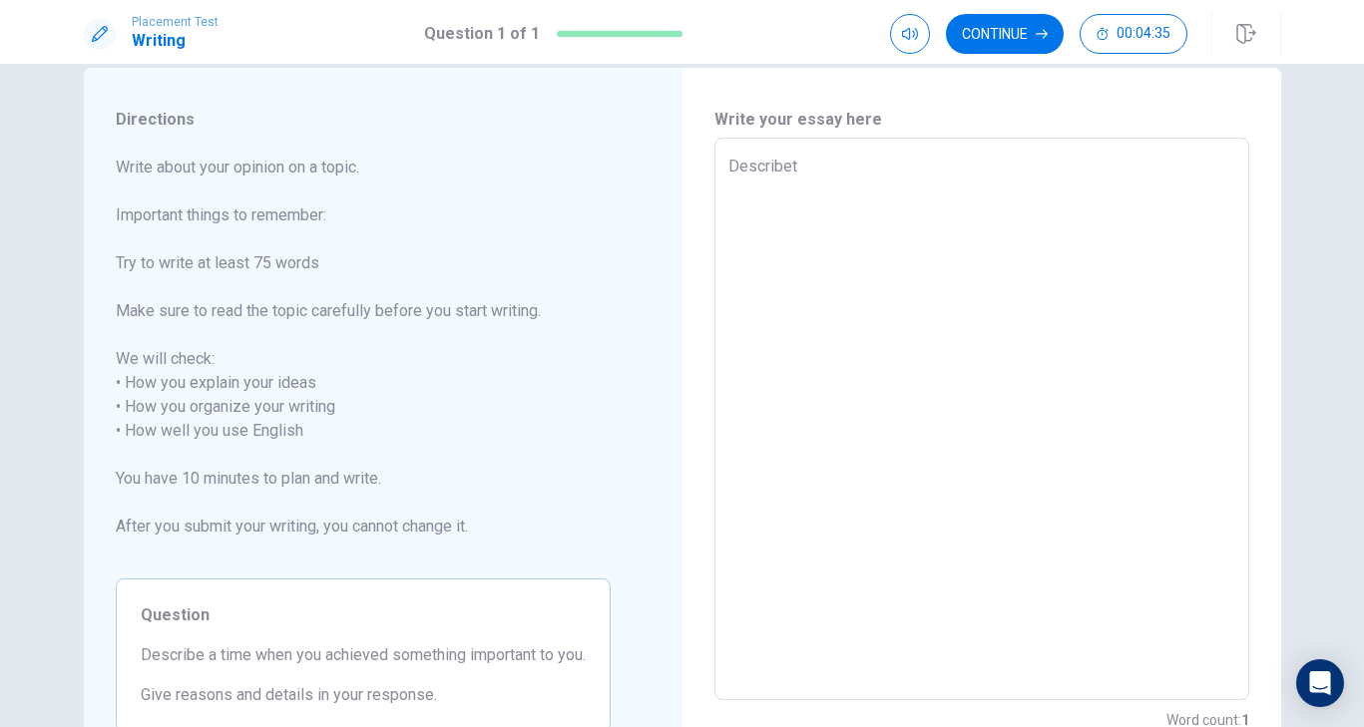
type textarea "x"
type textarea "Describeti"
type textarea "x"
type textarea "Describetim"
type textarea "x"
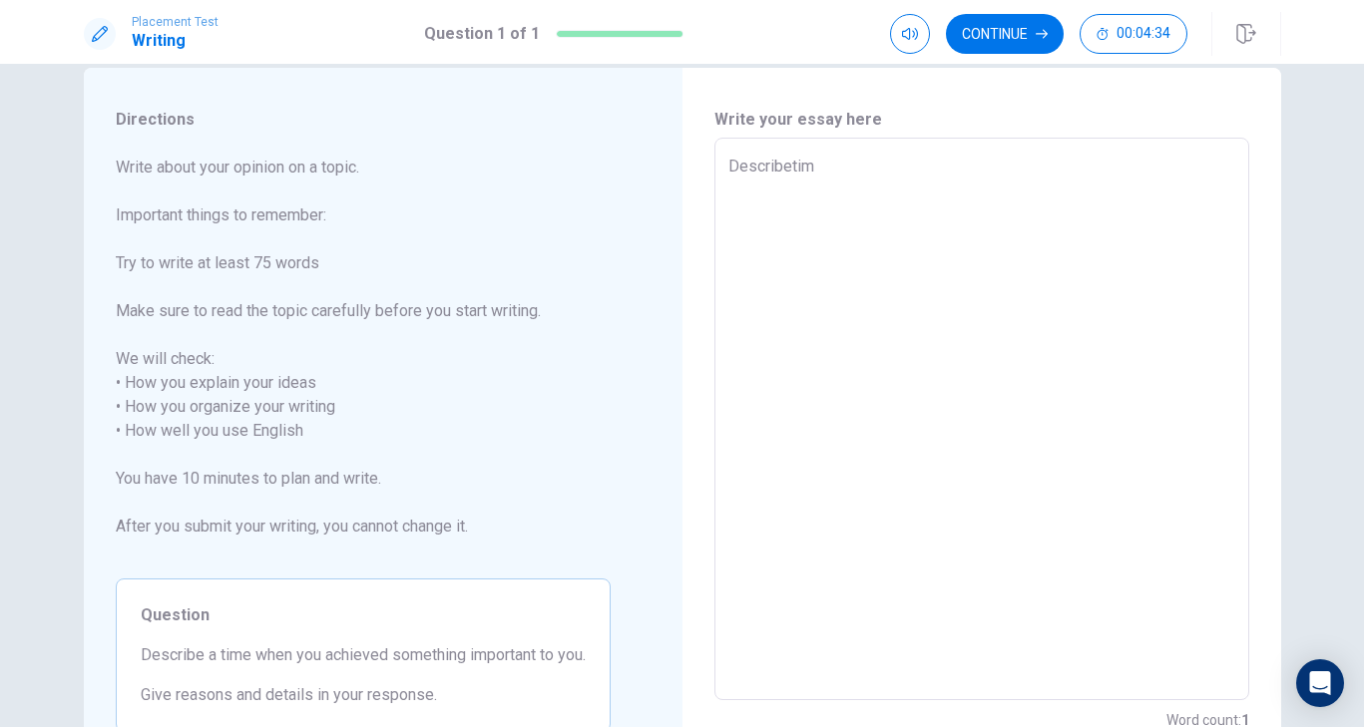
type textarea "Describetime"
type textarea "x"
type textarea "Describe time"
type textarea "x"
type textarea "Describe time"
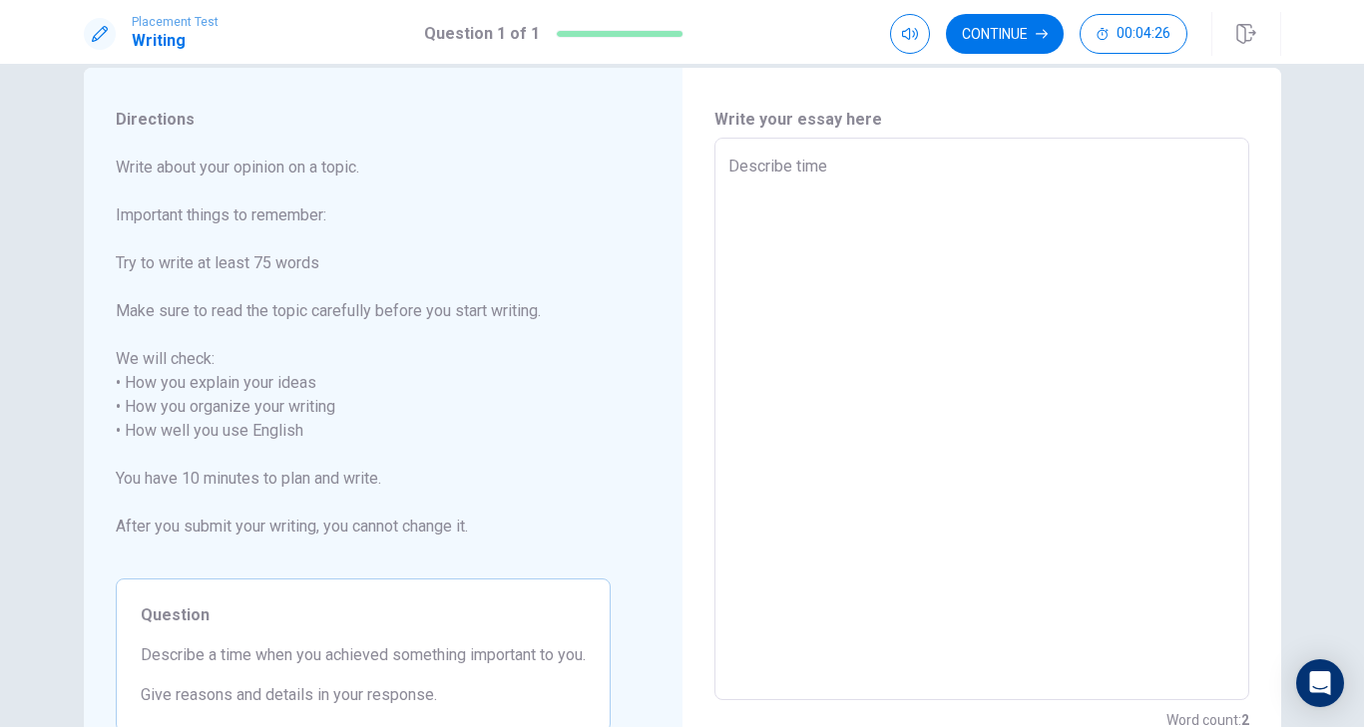
type textarea "x"
type textarea "Describe time w"
type textarea "x"
type textarea "Describe time wh"
type textarea "x"
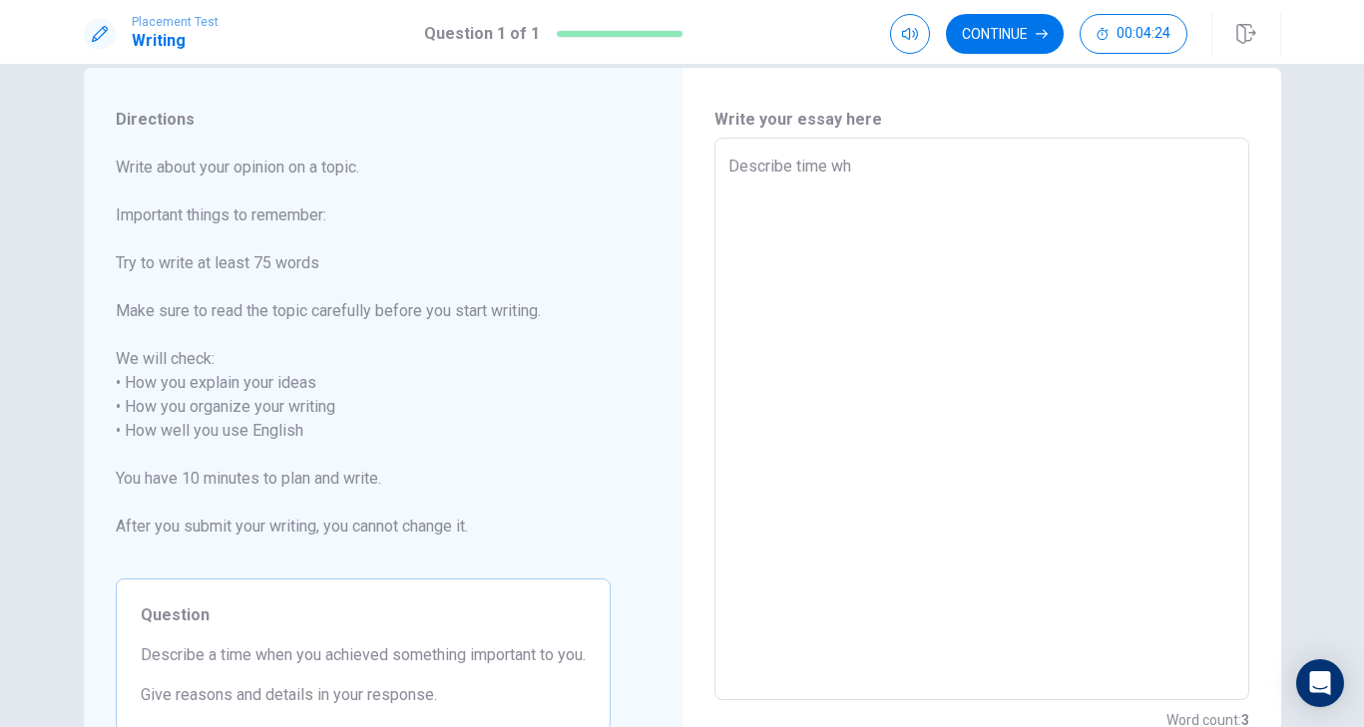
type textarea "Describe time whe"
type textarea "x"
type textarea "Describe time when"
type textarea "x"
type textarea "Describe time when"
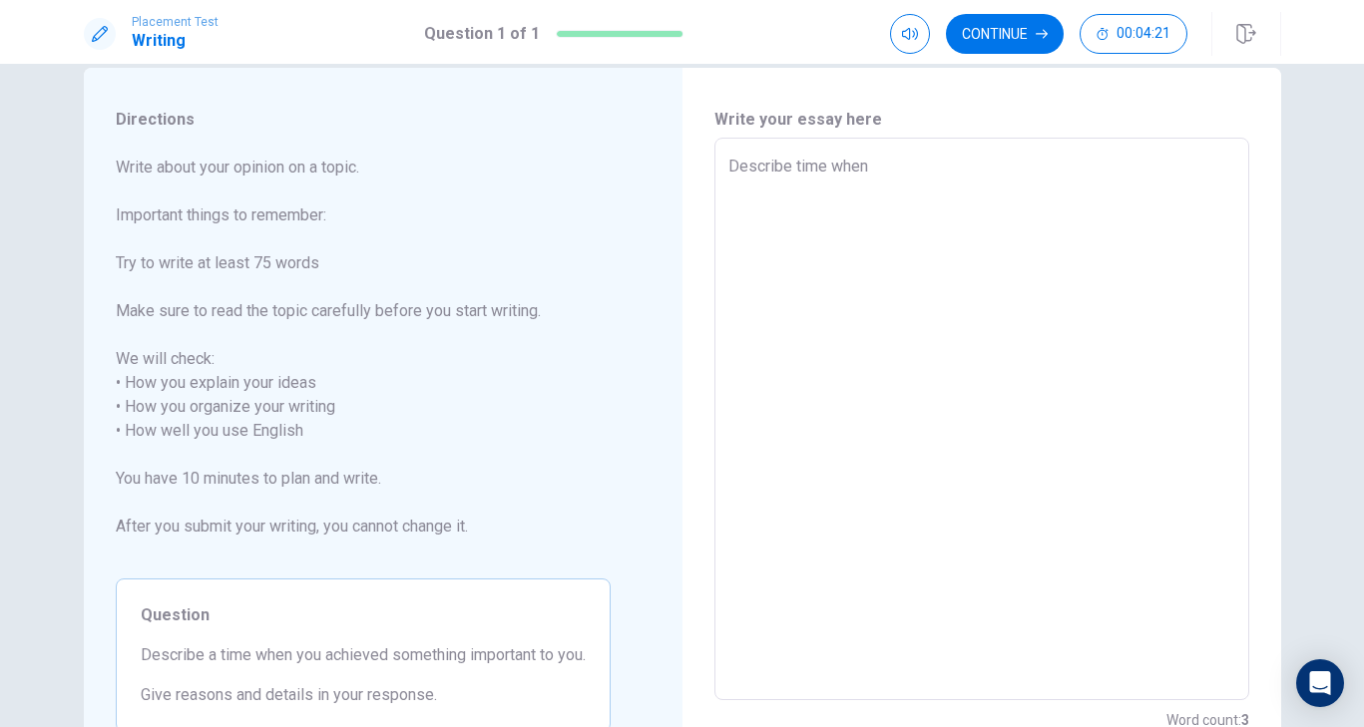
type textarea "x"
type textarea "Describe time when I"
type textarea "x"
type textarea "Describe time when I"
type textarea "x"
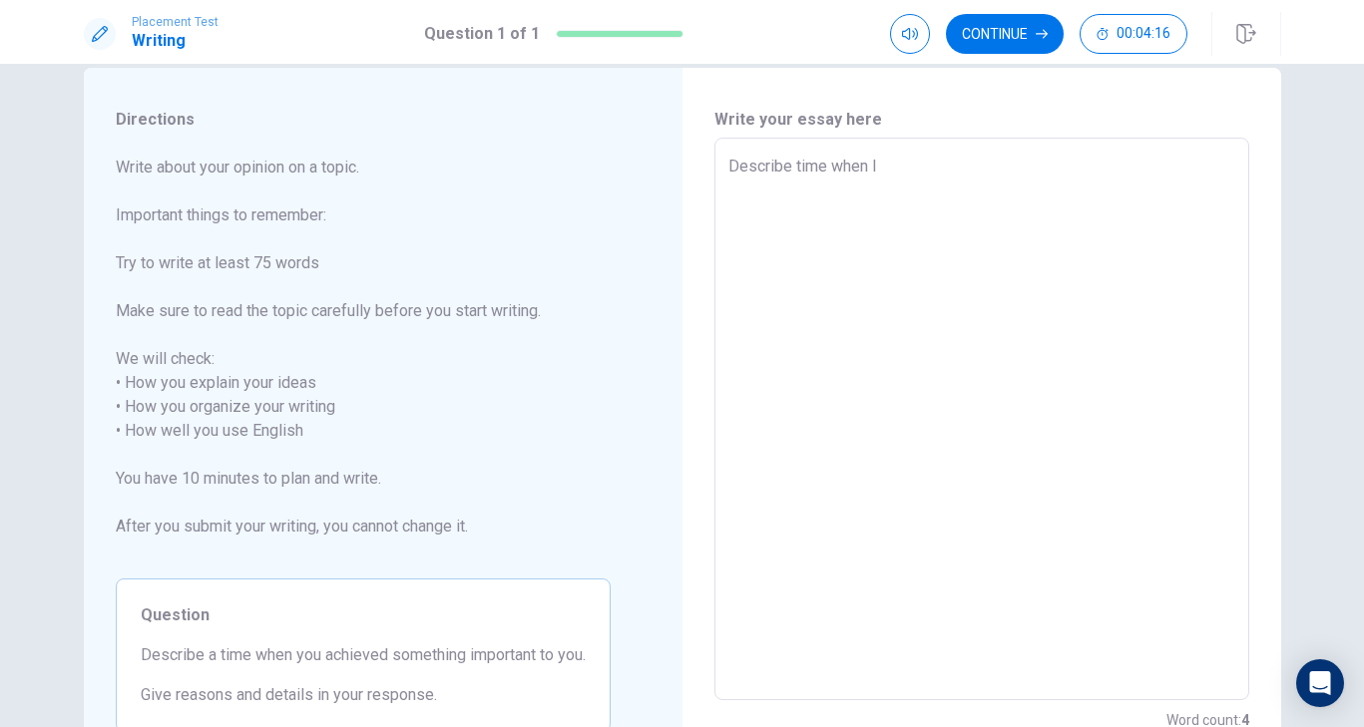
type textarea "Describe time when I a"
type textarea "x"
type textarea "Describe time when I ac"
type textarea "x"
type textarea "Describe time when I ach"
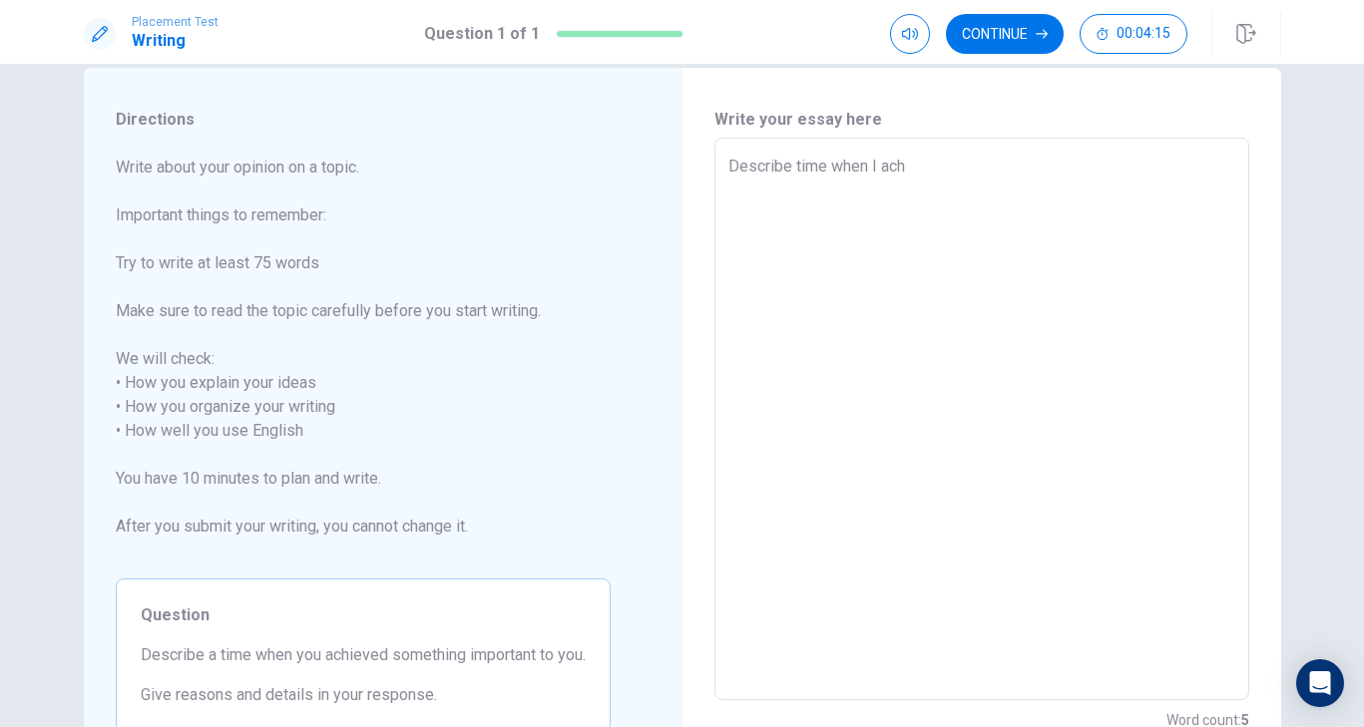
type textarea "x"
type textarea "Describe time when I ache"
type textarea "x"
type textarea "Describe time when I achei"
type textarea "x"
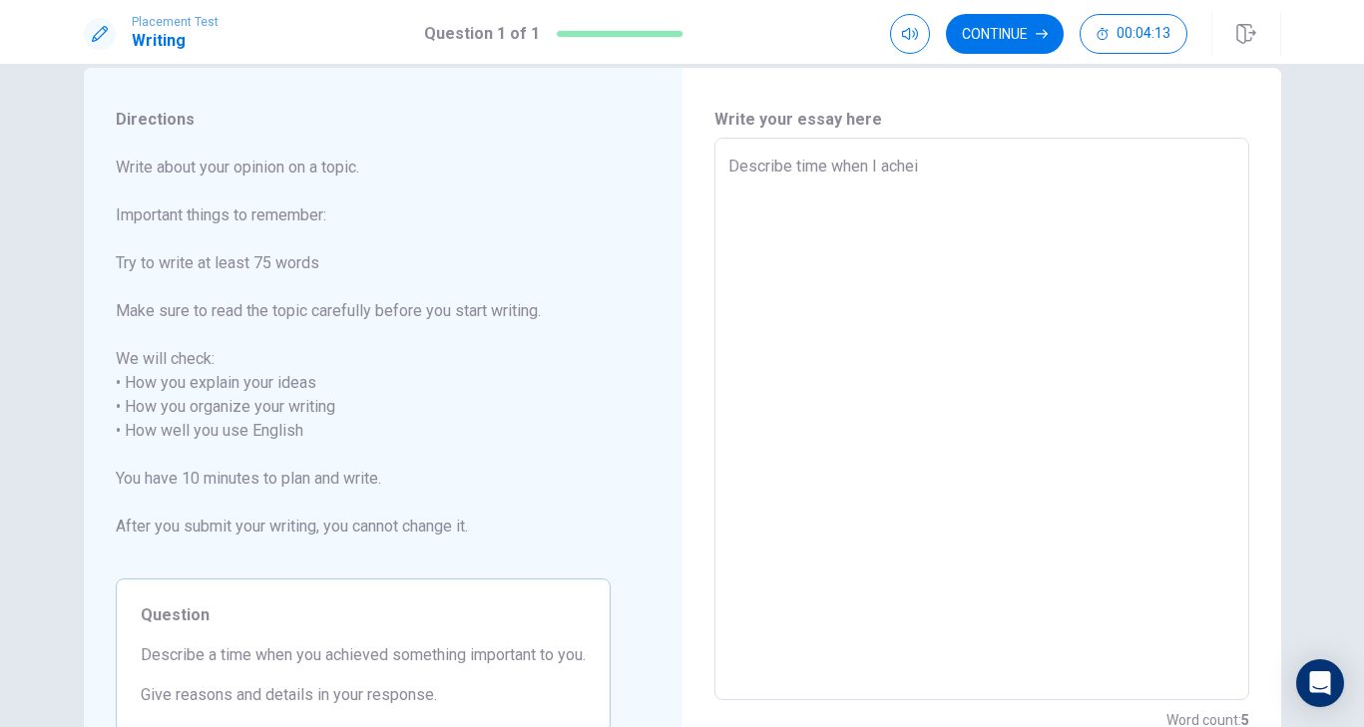
type textarea "Describe time when I acheie"
type textarea "x"
type textarea "Describe time when I achie"
type textarea "x"
type textarea "Describe time when I achiee"
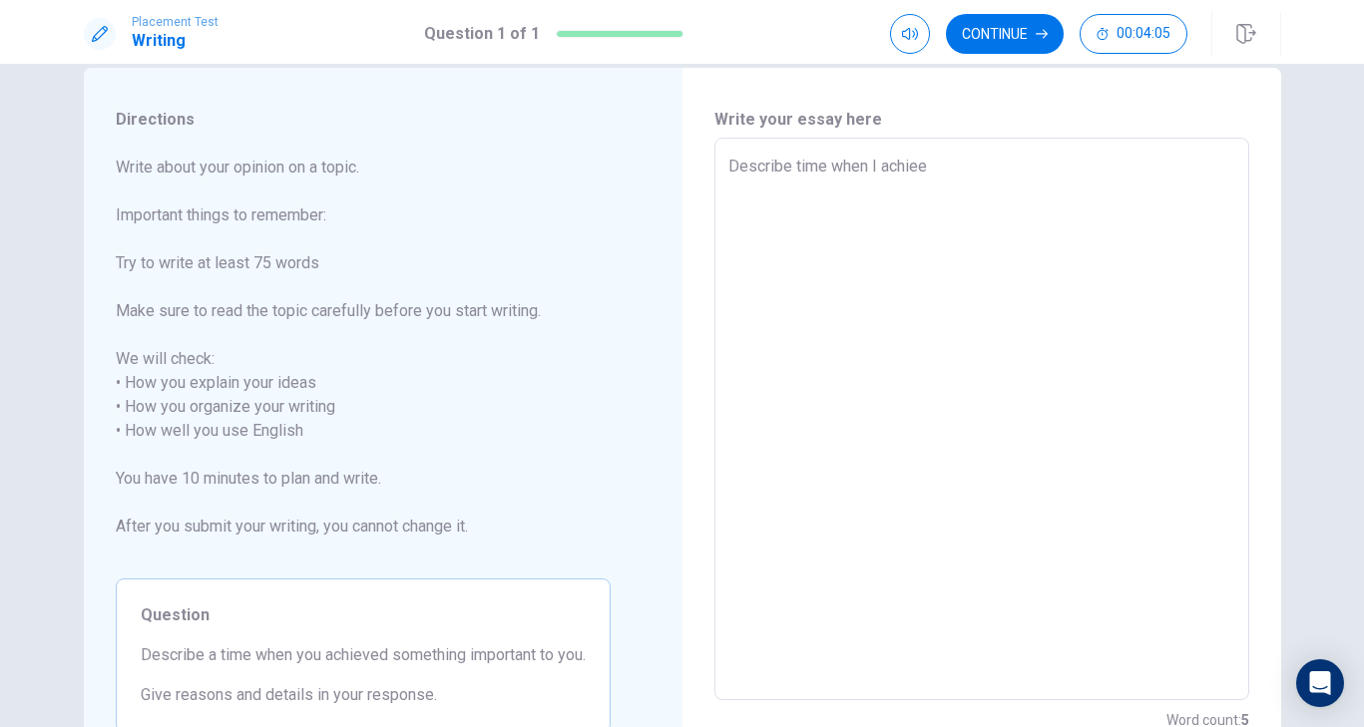
type textarea "x"
type textarea "Describe time when I achieev"
type textarea "x"
type textarea "Describe time when I achieeve"
type textarea "x"
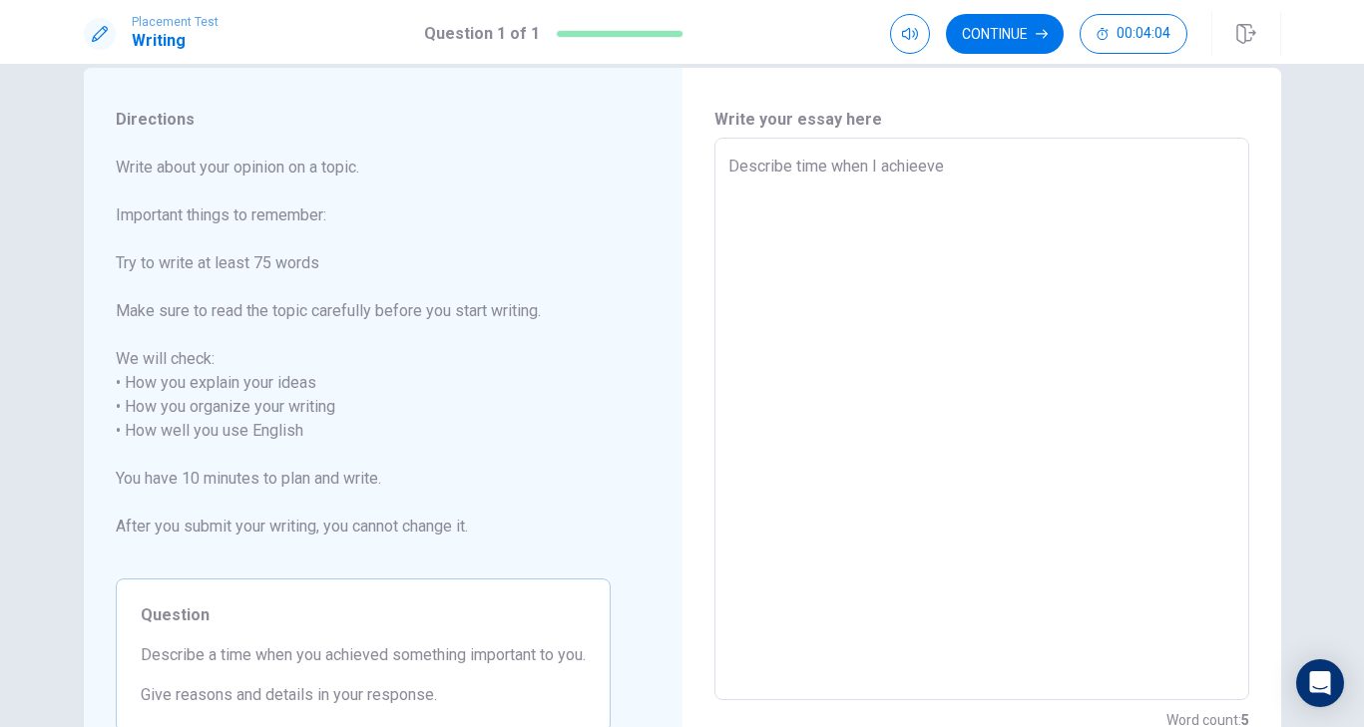
type textarea "Describe time when I achieeved"
type textarea "x"
type textarea "Describe time when I achieeved"
type textarea "x"
type textarea "Describe time when I achieeved s"
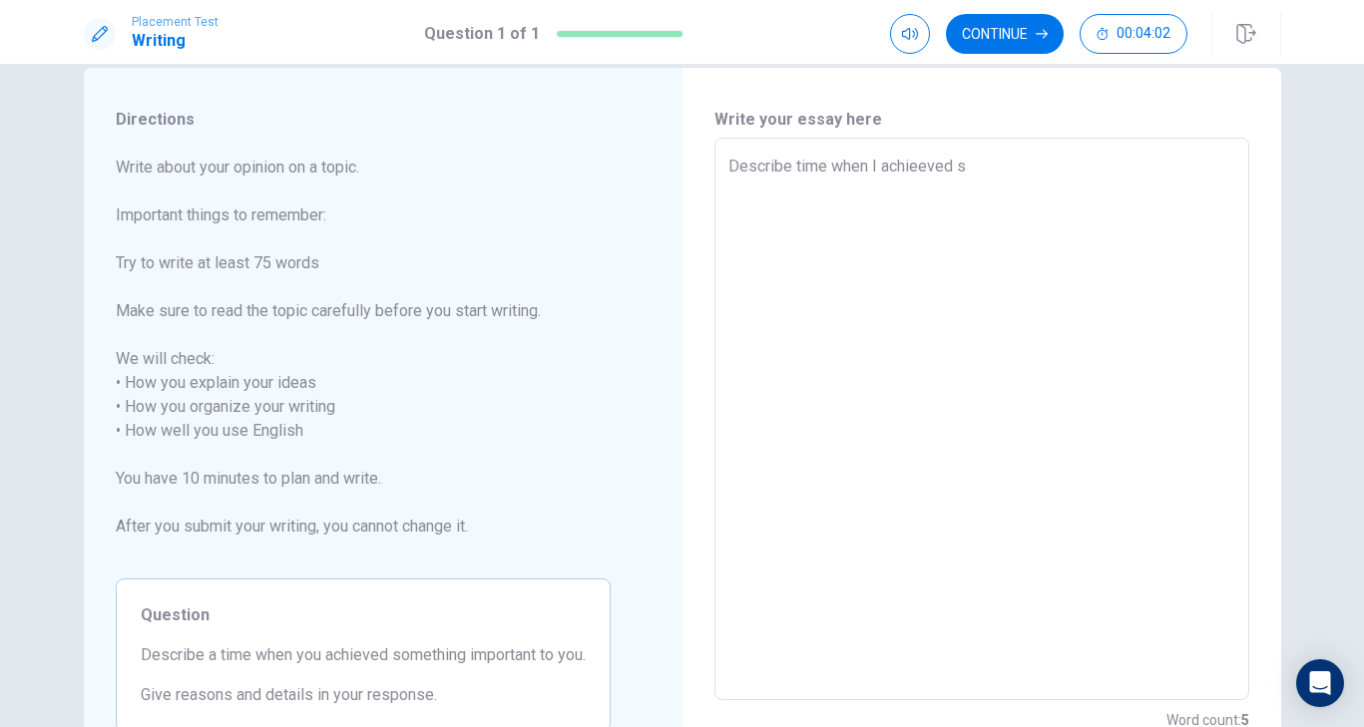
type textarea "x"
type textarea "Describe time when I achieeved so"
type textarea "x"
type textarea "Describe time when I achieeved som"
type textarea "x"
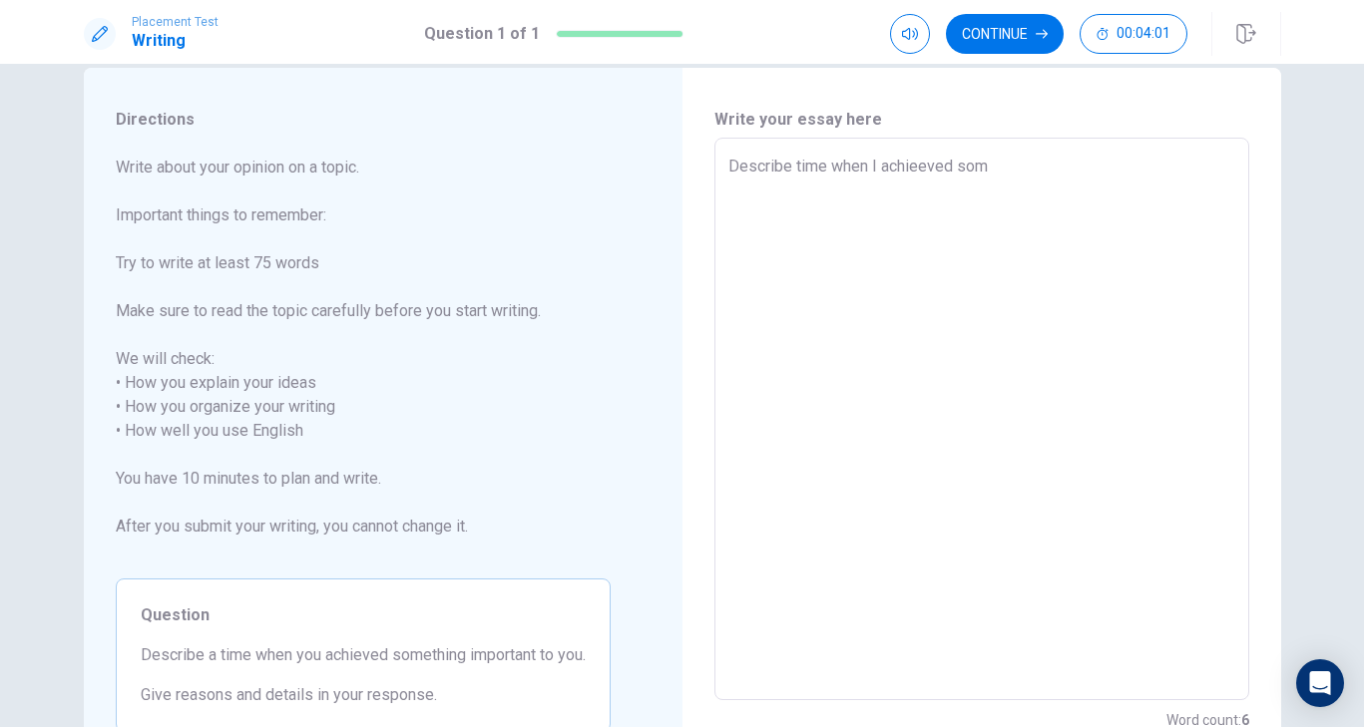
type textarea "Describe time when I achieeved some"
type textarea "x"
type textarea "Describe time when I achieeved some"
type textarea "x"
type textarea "Describe time when I achieeved some"
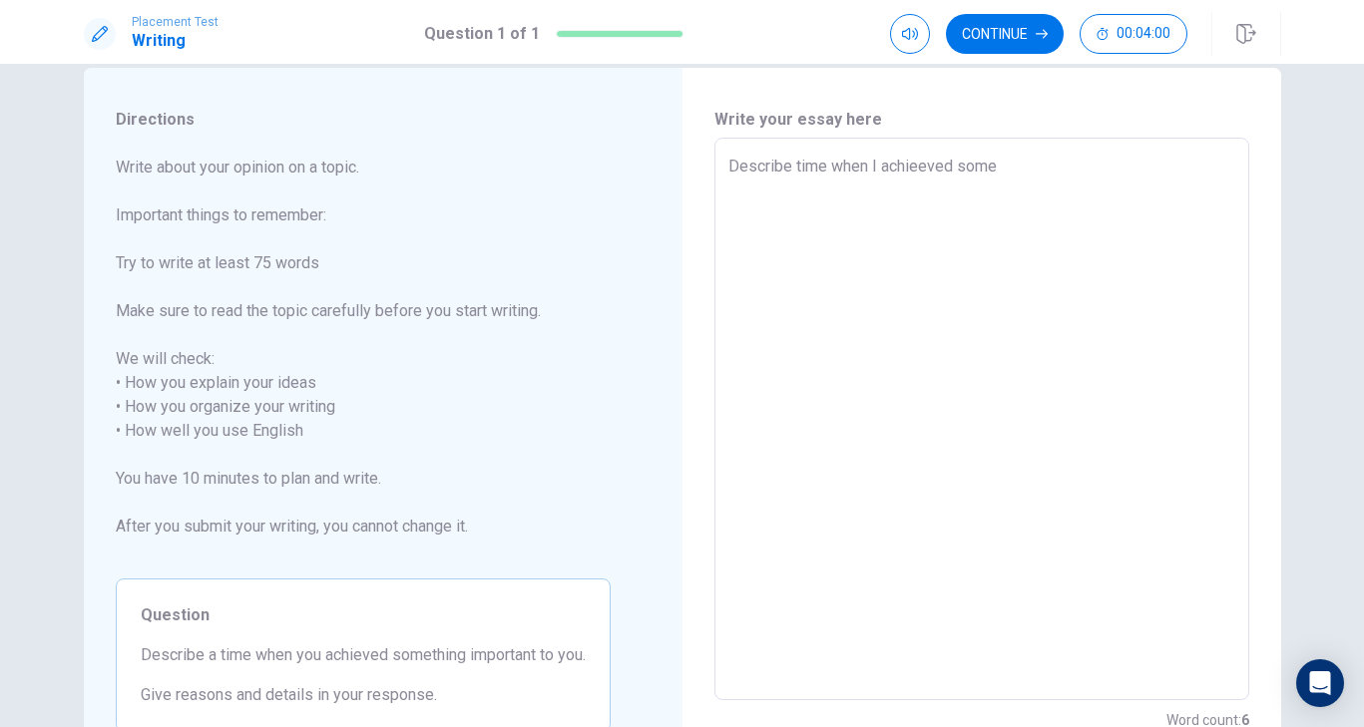
type textarea "x"
type textarea "Describe time when I achieeved somet"
type textarea "x"
type textarea "Describe time when I achieeved someth"
type textarea "x"
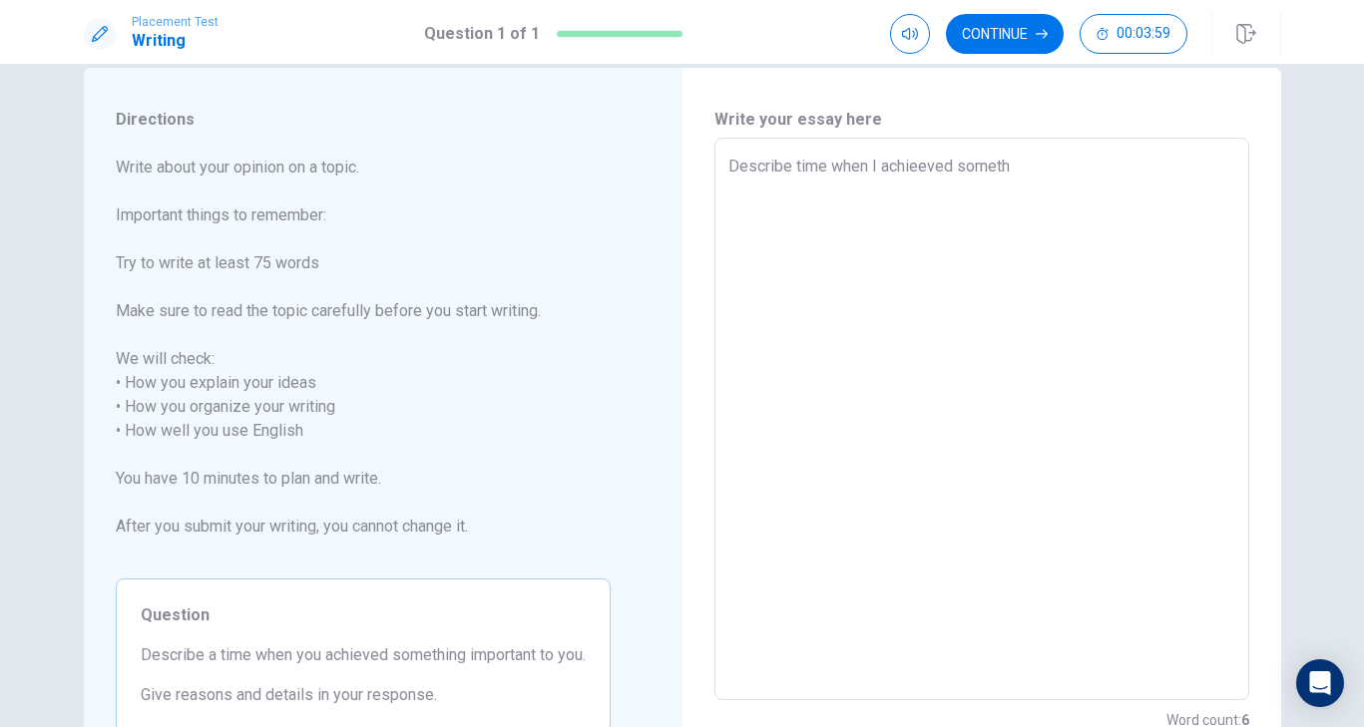
type textarea "Describe time when I achieeved somethi"
type textarea "x"
type textarea "Describe time when I achieeved somethin"
type textarea "x"
type textarea "Describe time when I achieeved something"
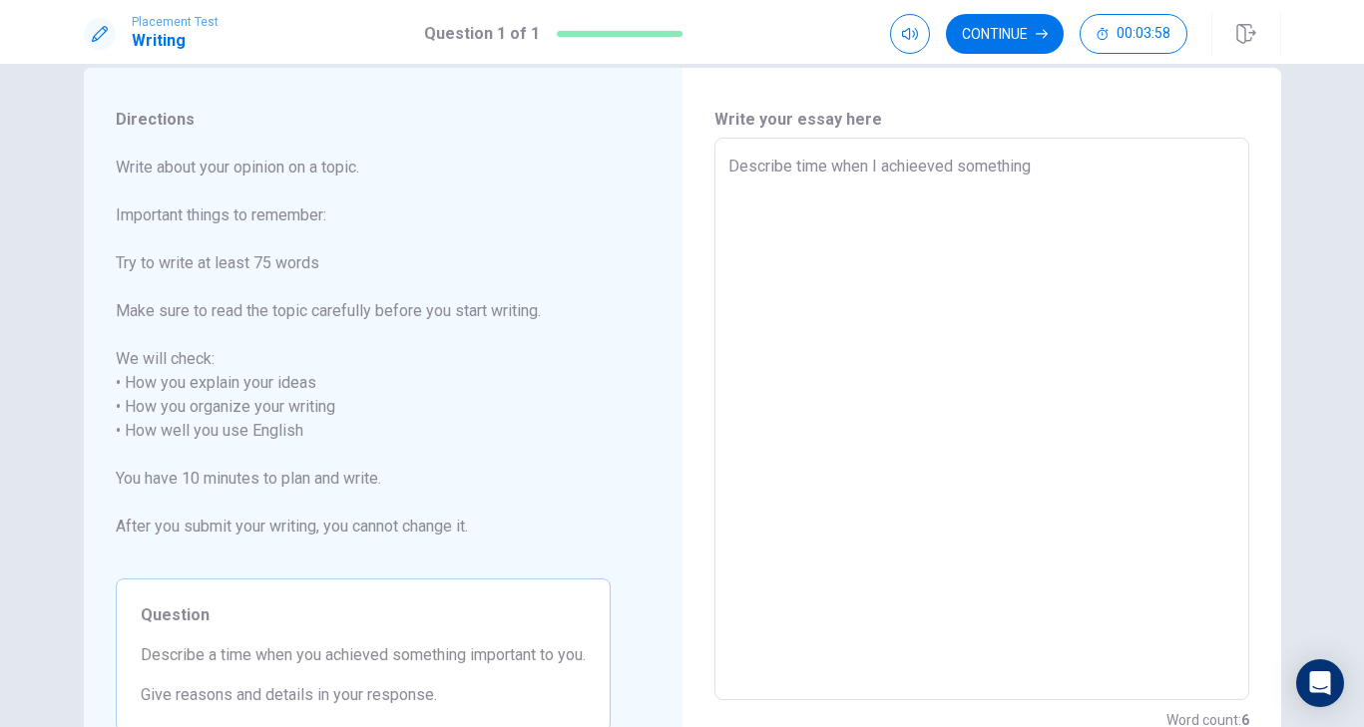
type textarea "x"
type textarea "Describe time when I achieeved something"
type textarea "x"
type textarea "Describe time when I achieeved something i"
type textarea "x"
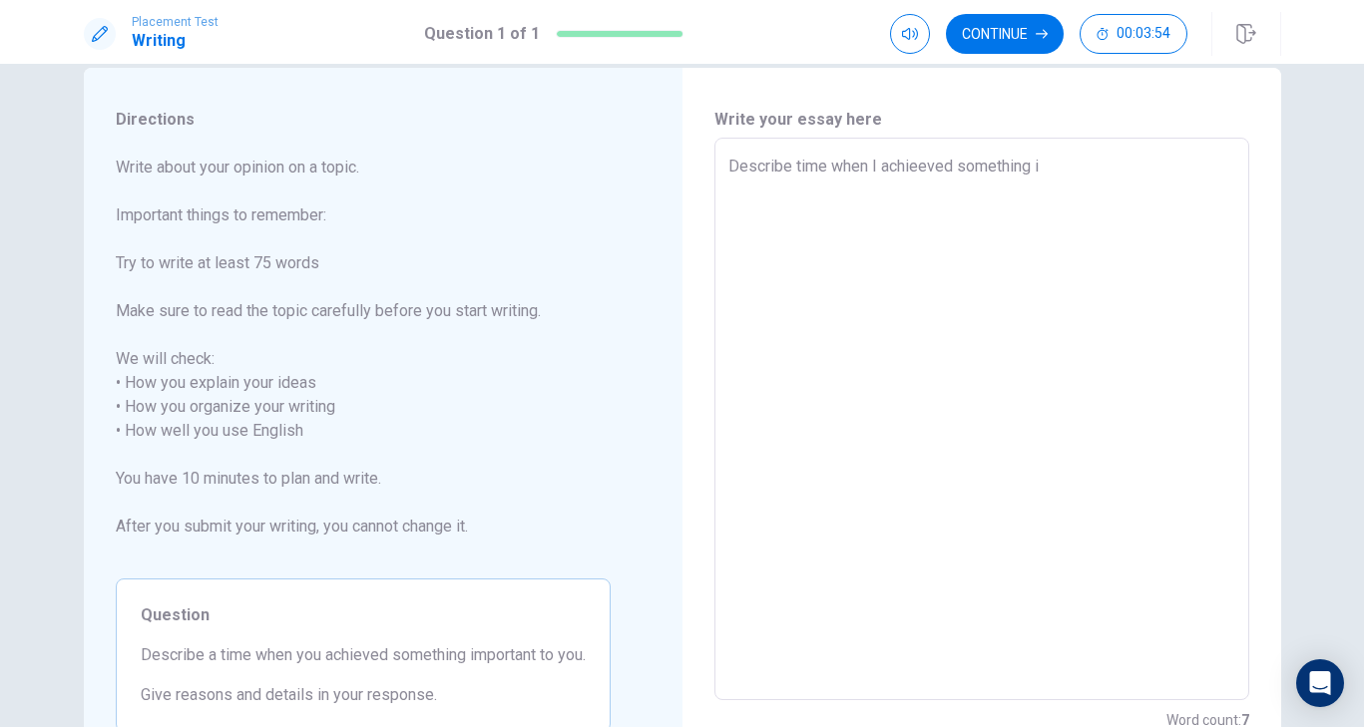
type textarea "Describe time when I achieeved something im"
type textarea "x"
type textarea "Describe time when I achieeved something imp"
type textarea "x"
type textarea "Describe time when I achieeved something impo"
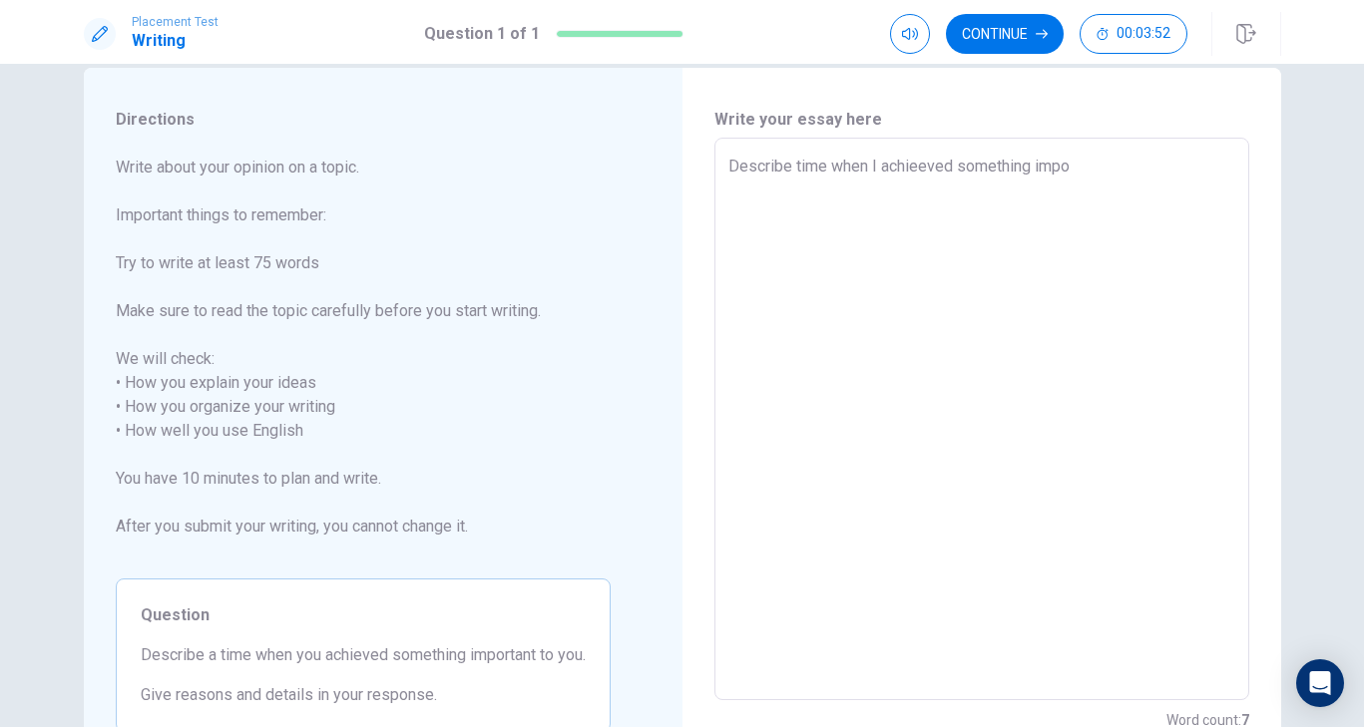
type textarea "x"
type textarea "Describe time when I achieeved something impor"
type textarea "x"
type textarea "Describe time when I achieeved something import"
type textarea "x"
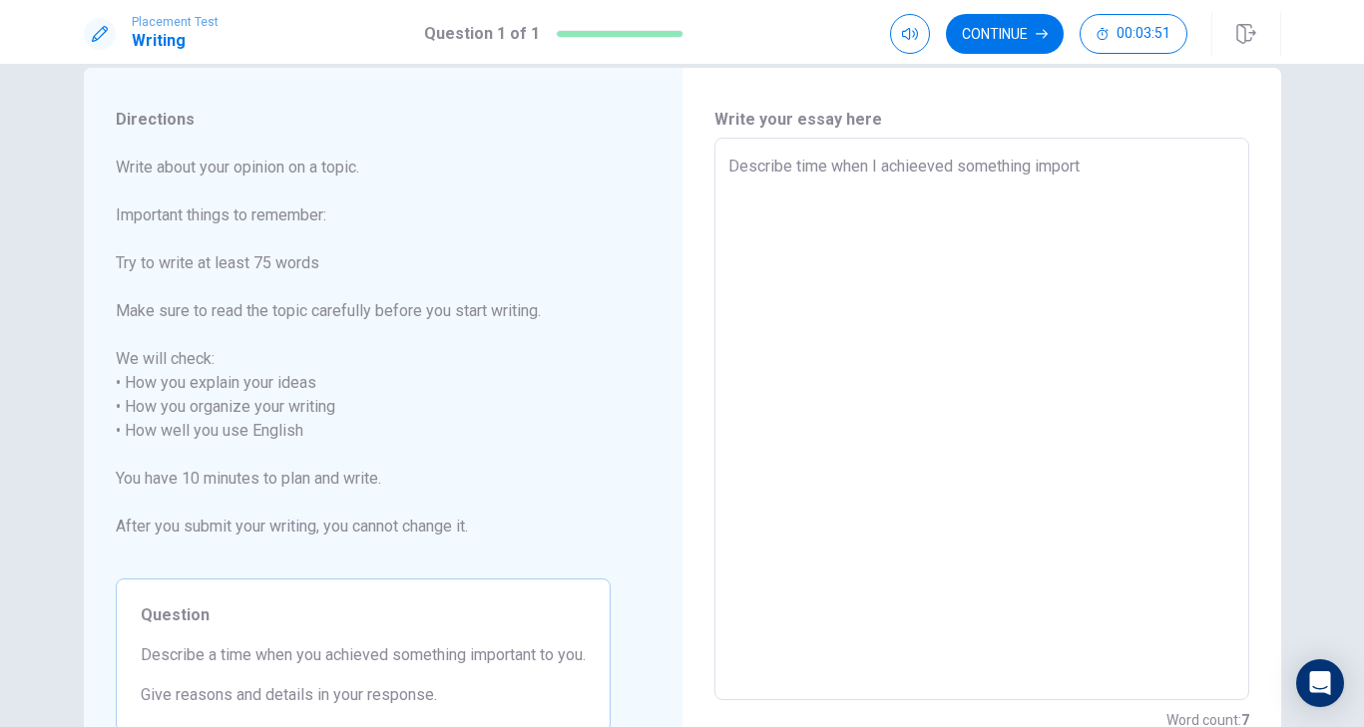
type textarea "Describe time when I achieeved something importa"
type textarea "x"
type textarea "Describe time when I achieeved something importan"
type textarea "x"
type textarea "Describe time when I achieeved something important"
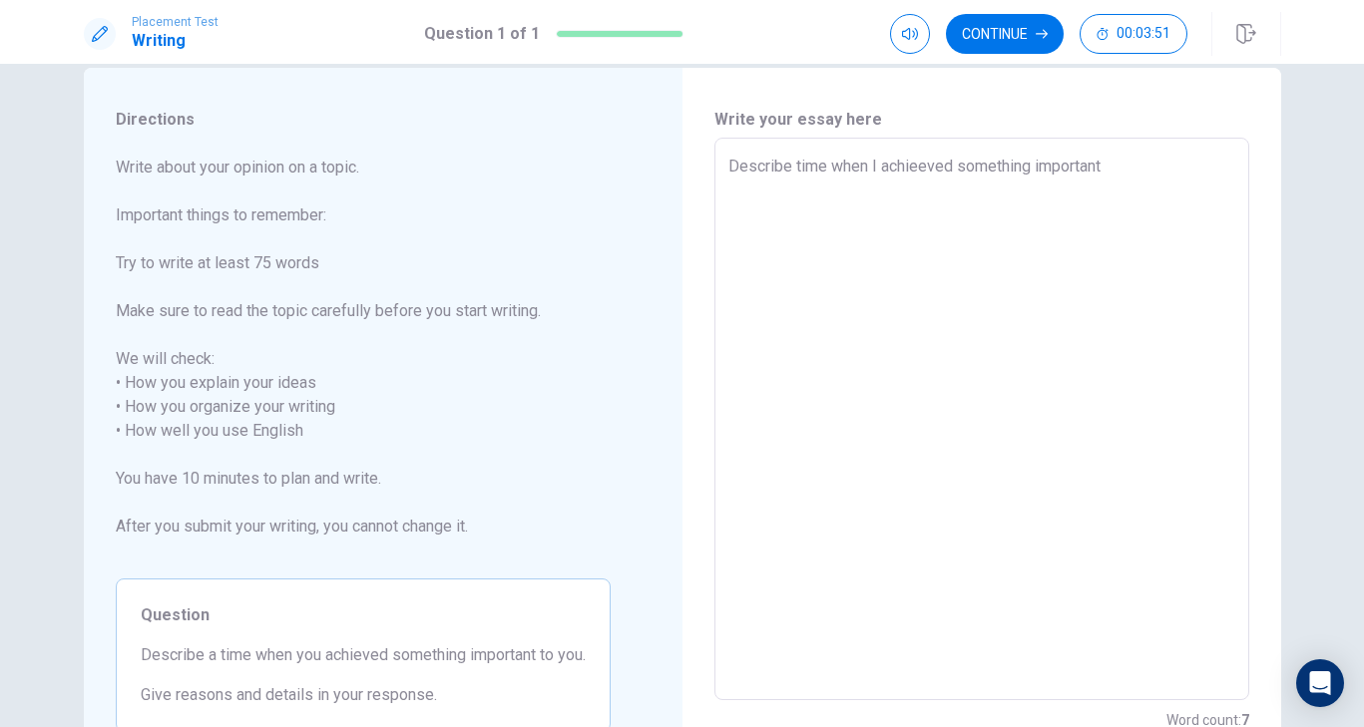
type textarea "x"
type textarea "Describe time when I achieeved something important"
click at [918, 173] on textarea "Describe time when I achieeved something important" at bounding box center [981, 420] width 507 height 530
type textarea "x"
type textarea "Describe time when I achieved something important"
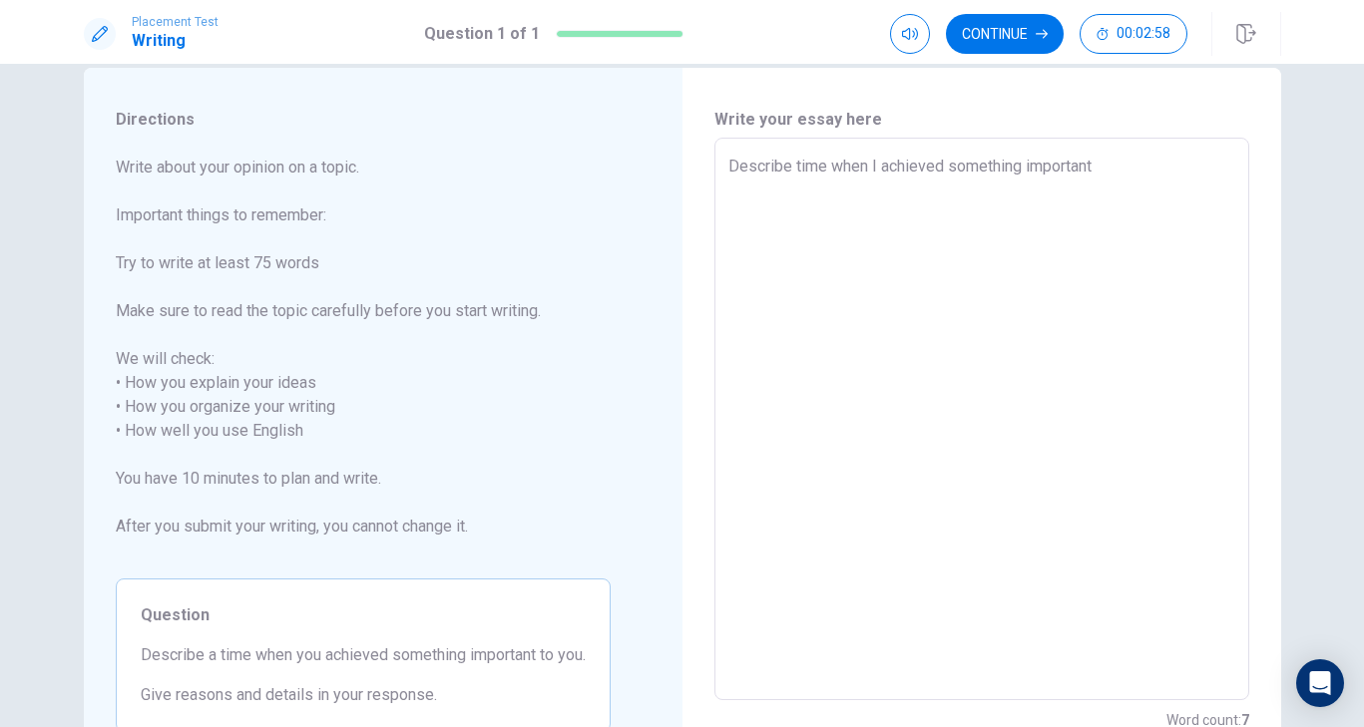
click at [1144, 171] on textarea "Describe time when I achieved something important" at bounding box center [981, 420] width 507 height 530
type textarea "x"
type textarea "Describe time when I achieved something important I"
type textarea "x"
type textarea "Describe time when I achieved something important I"
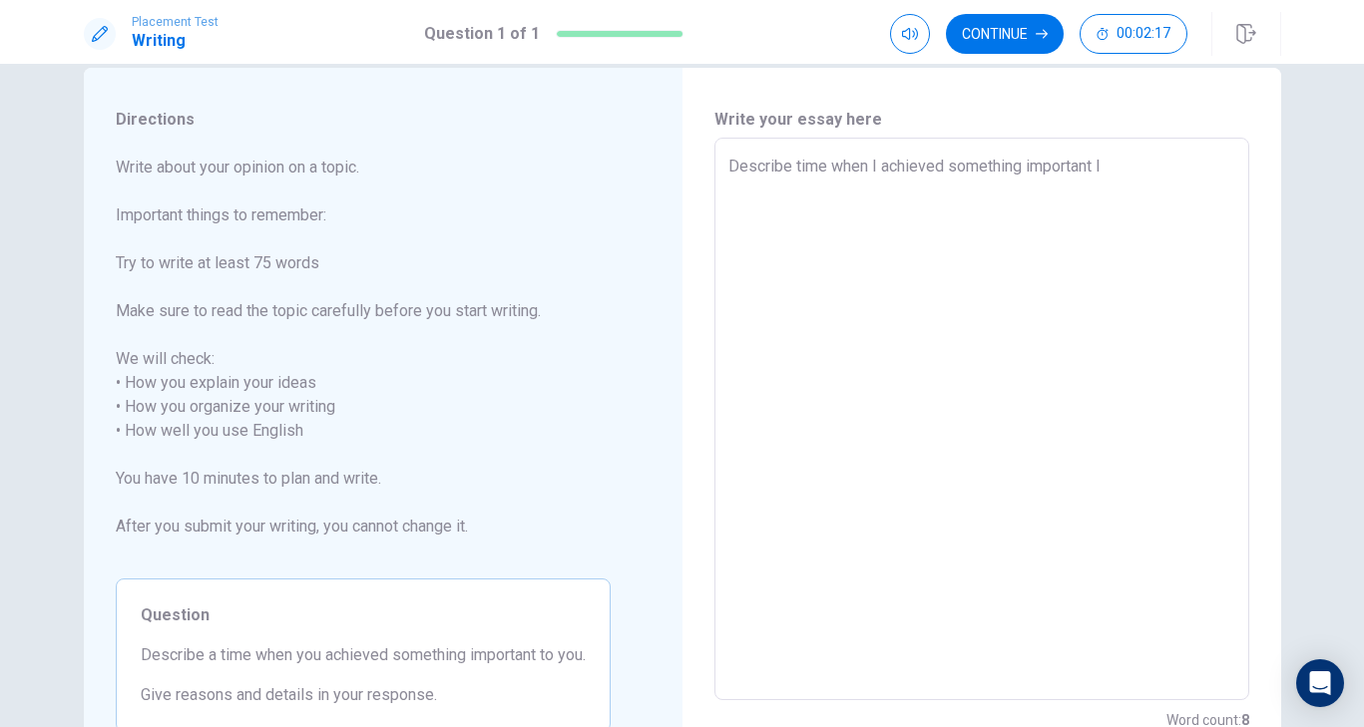
type textarea "x"
type textarea "Describe time when I achieved something important I w"
type textarea "x"
type textarea "Describe time when I achieved something important I wi"
type textarea "x"
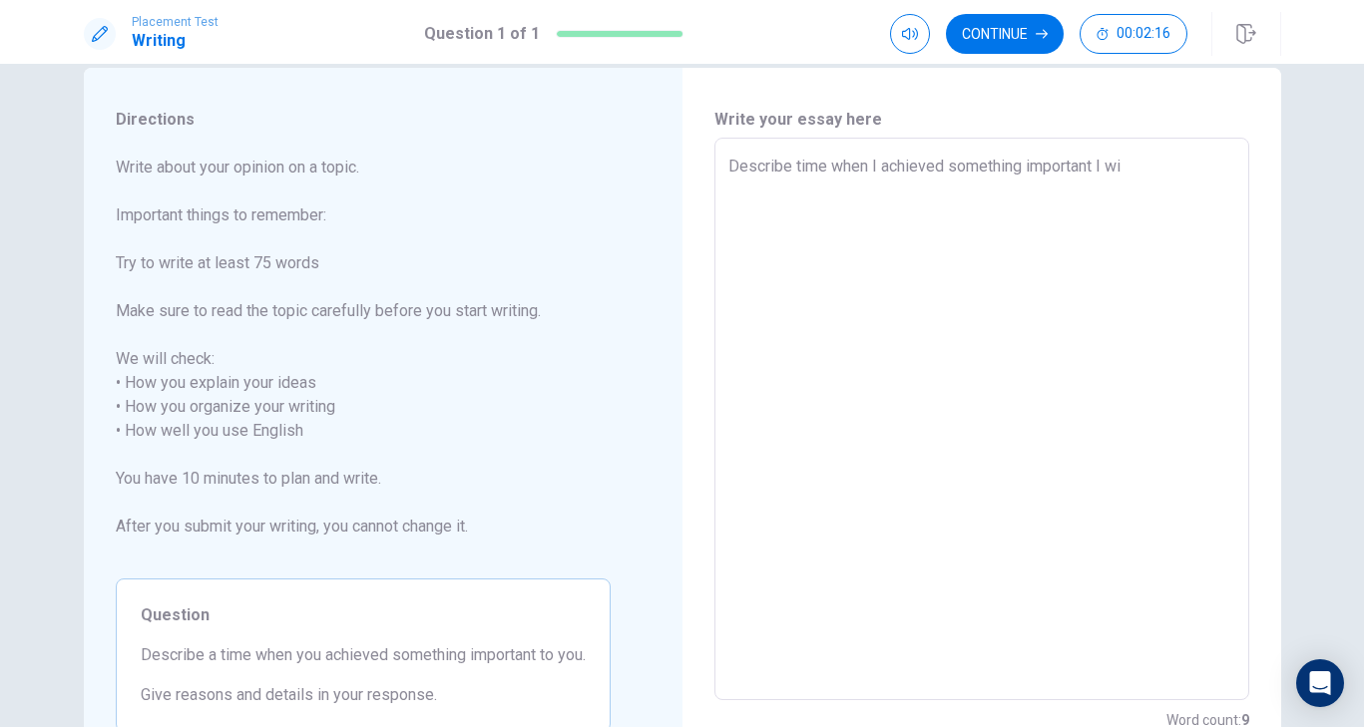
type textarea "Describe time when I achieved something important I wil"
type textarea "x"
type textarea "Describe time when I achieved something important I will"
type textarea "x"
type textarea "Describe time when I achieved something important I will"
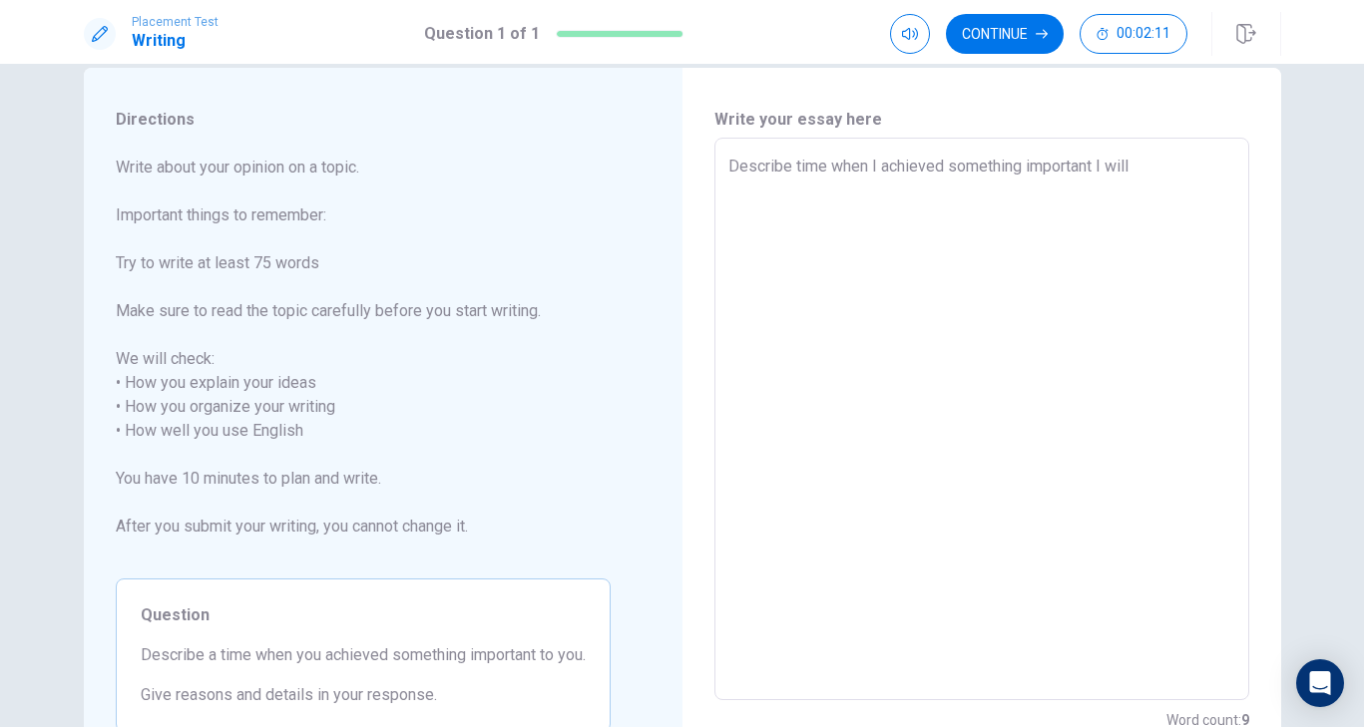
type textarea "x"
